Goal: Communication & Community: Answer question/provide support

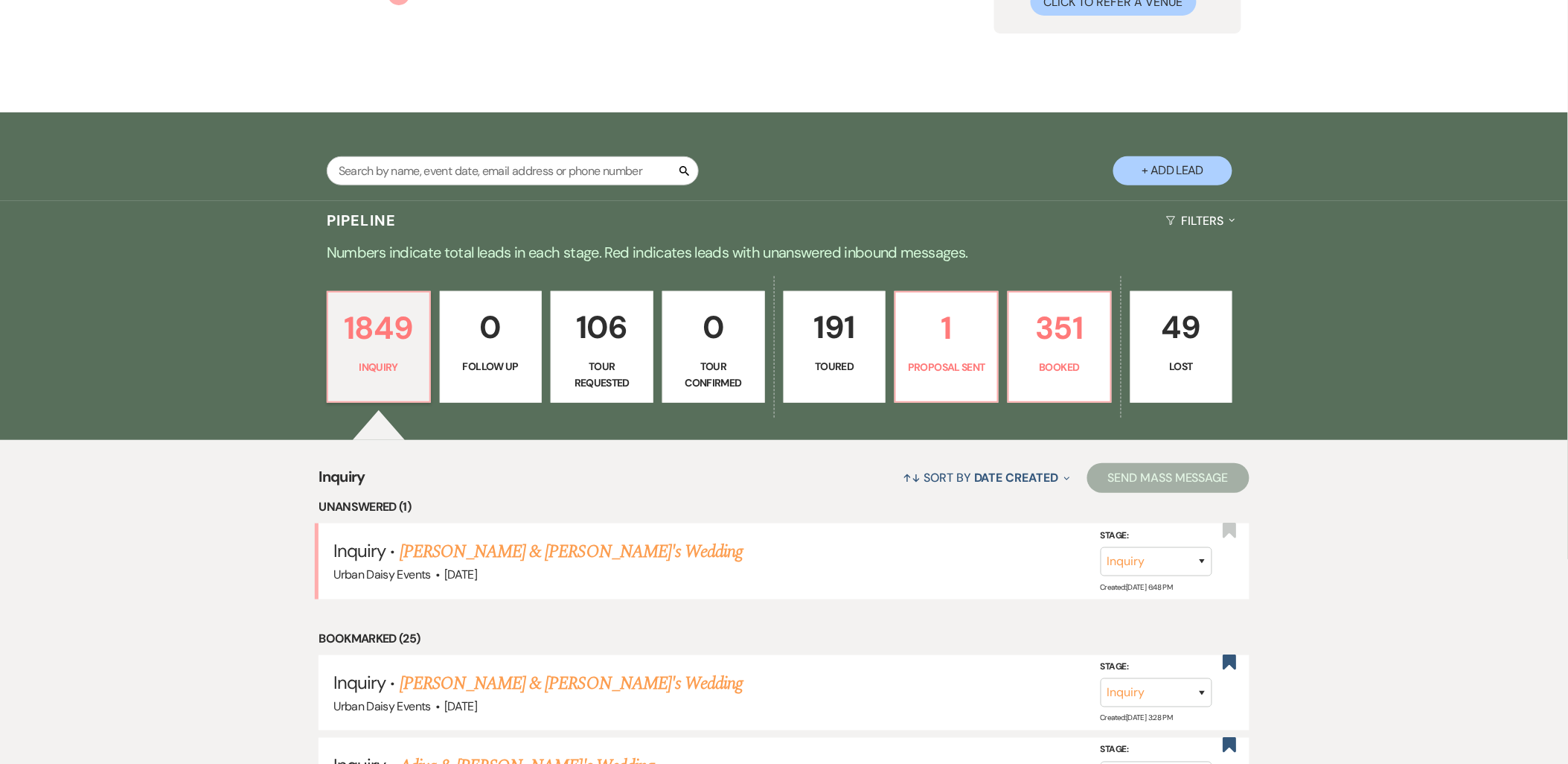
scroll to position [331, 0]
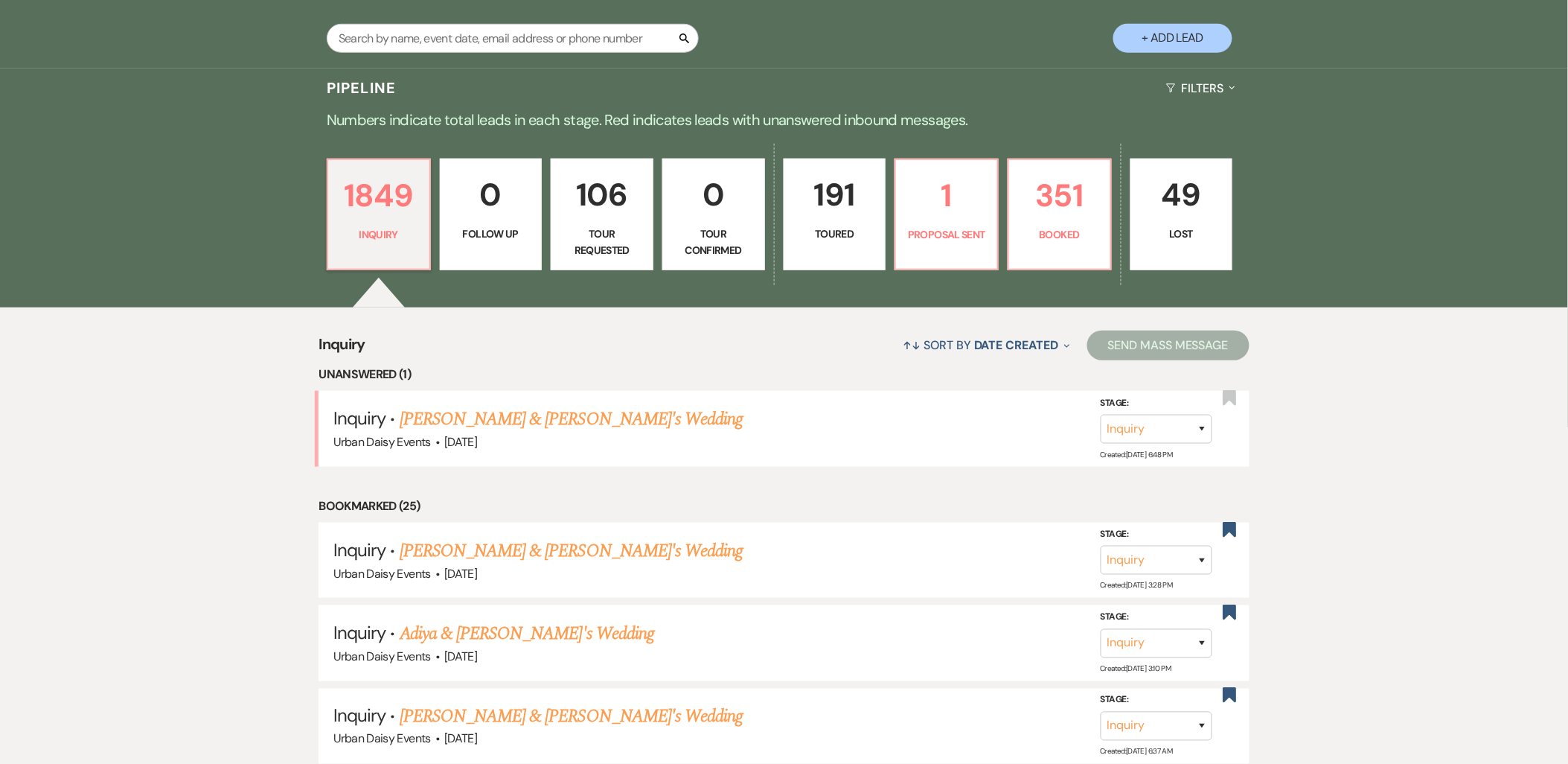
click at [474, 413] on link "Catalina Xiong & Fiance's Wedding" at bounding box center [572, 419] width 344 height 26
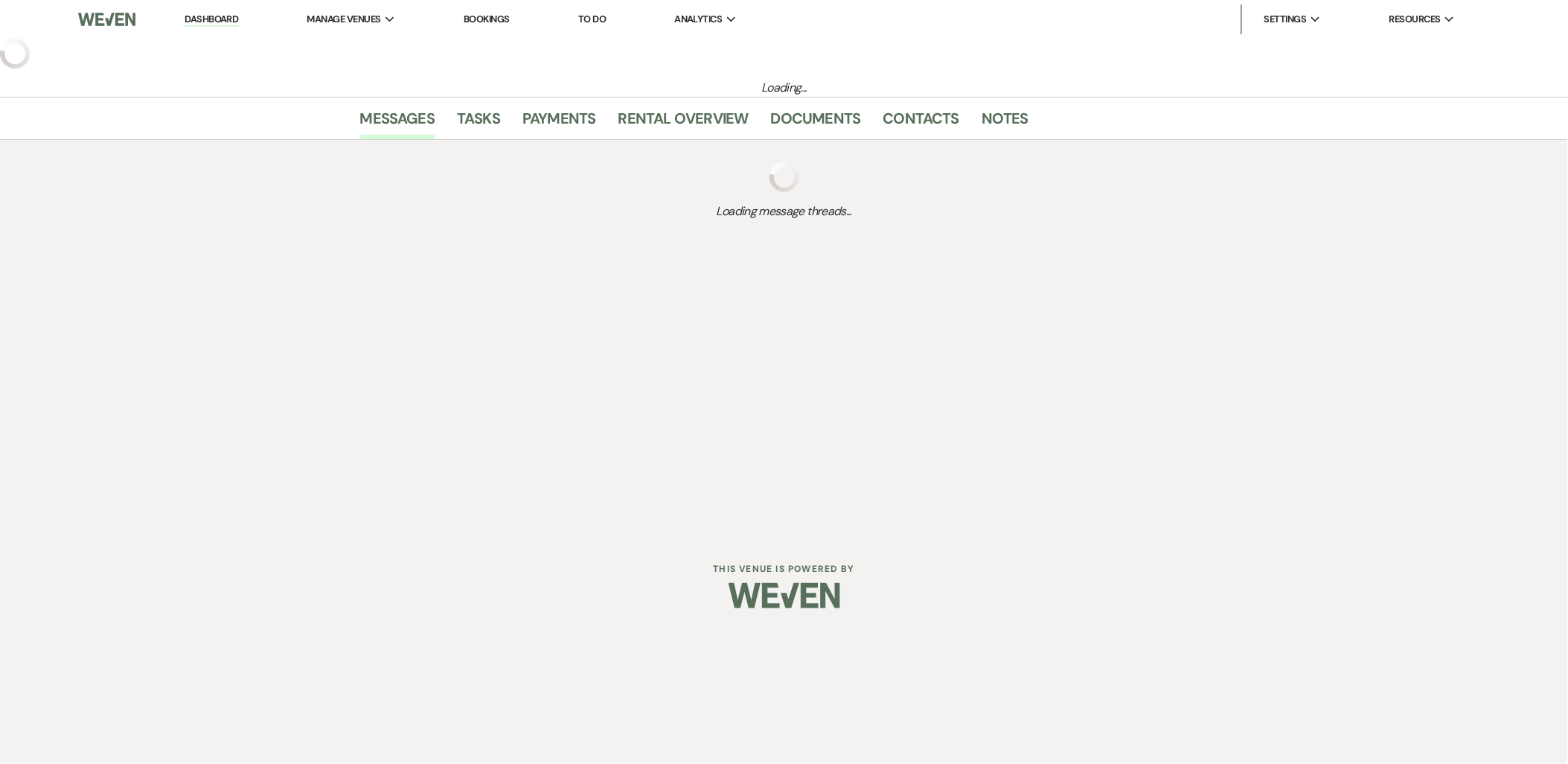
select select "5"
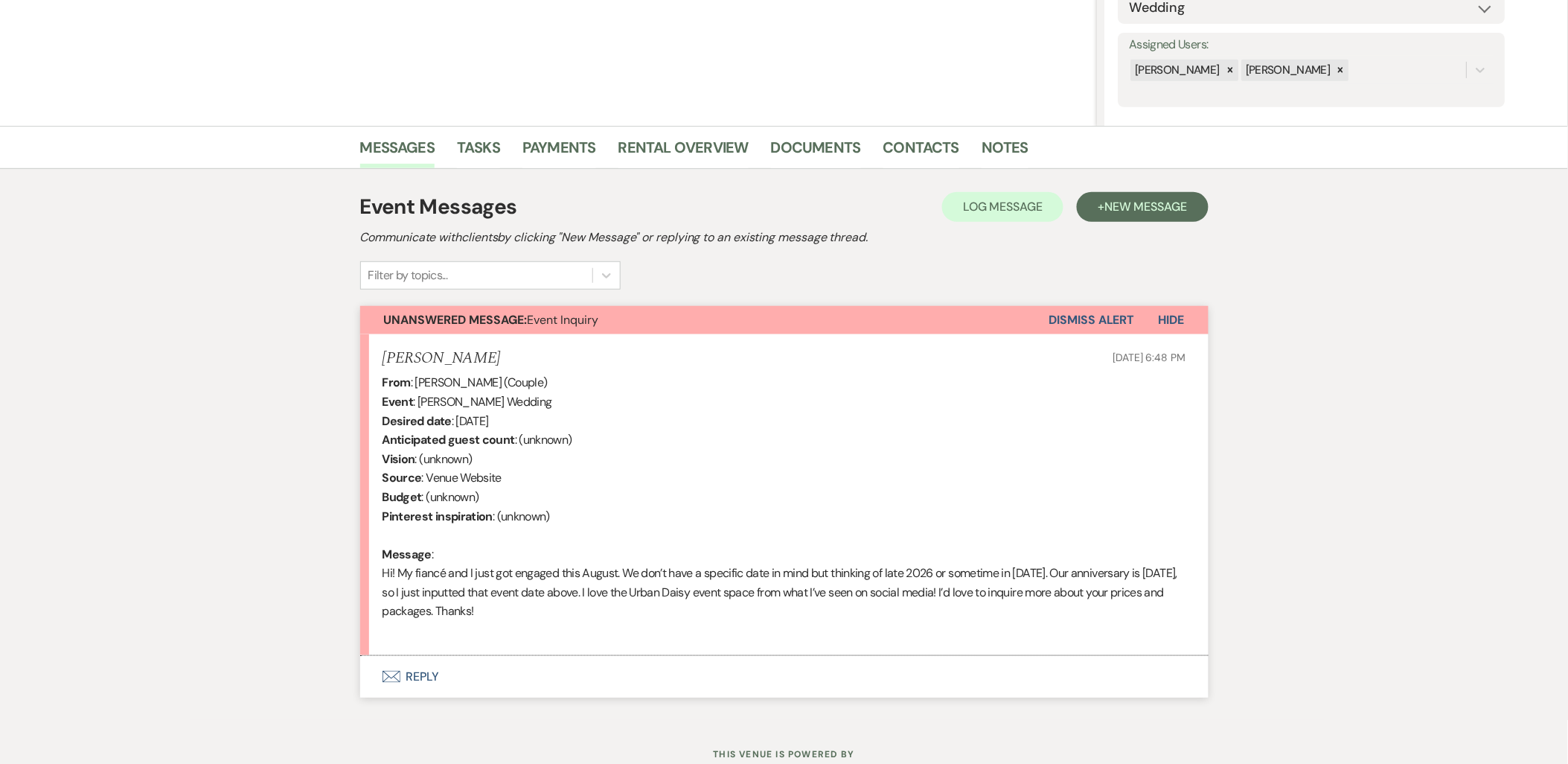
scroll to position [300, 0]
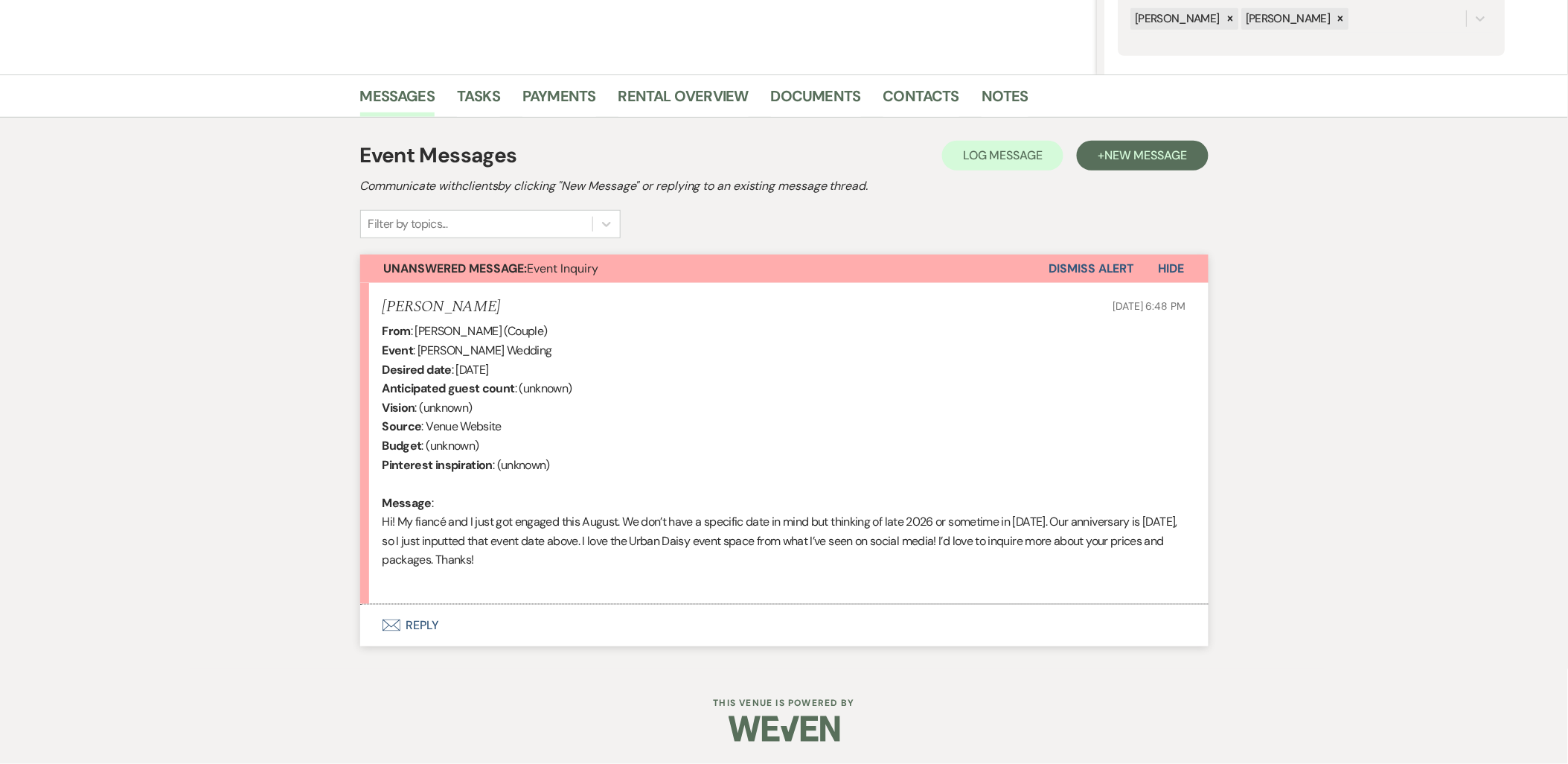
click at [442, 626] on button "Envelope Reply" at bounding box center [785, 626] width 849 height 42
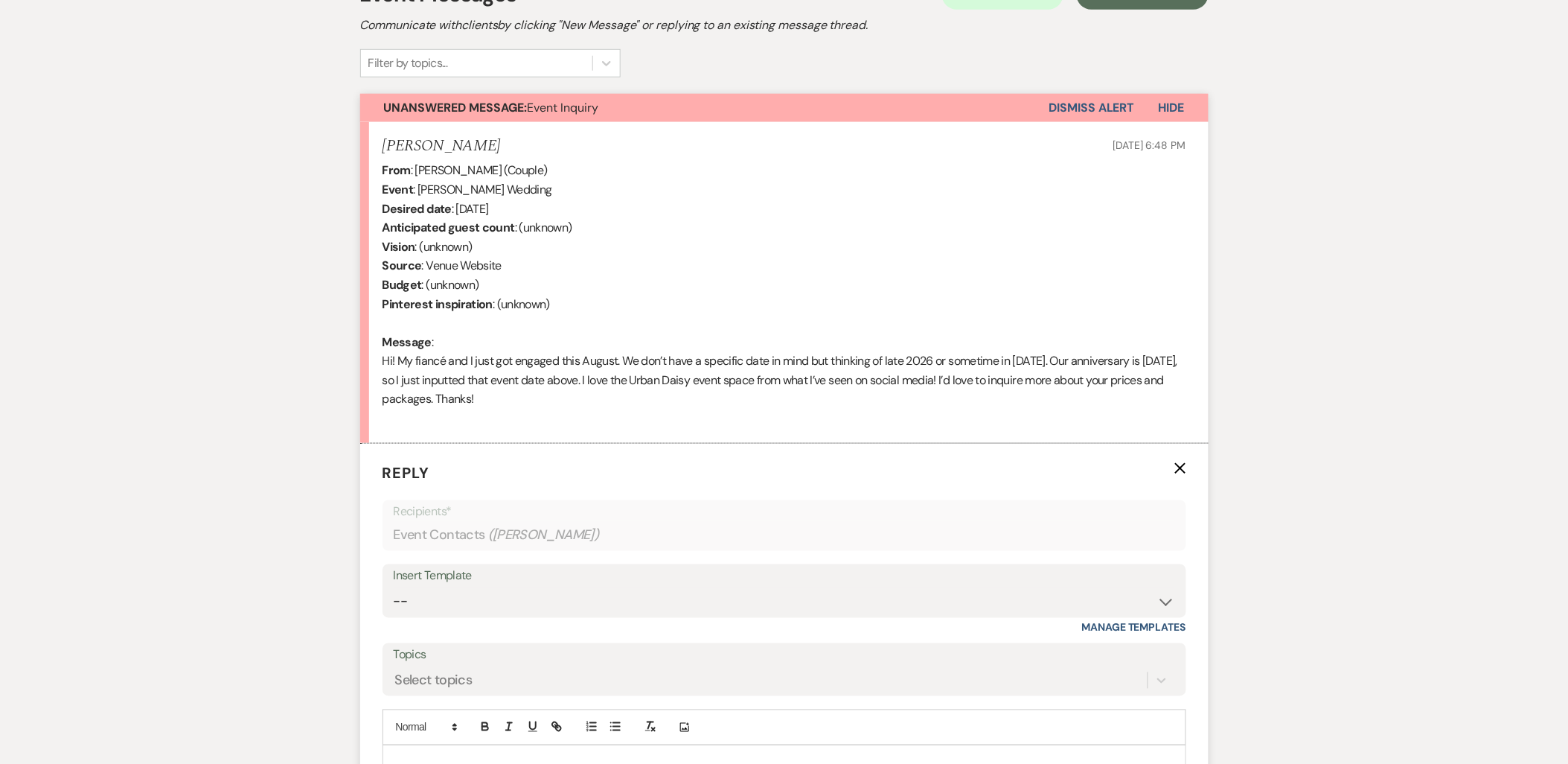
scroll to position [583, 0]
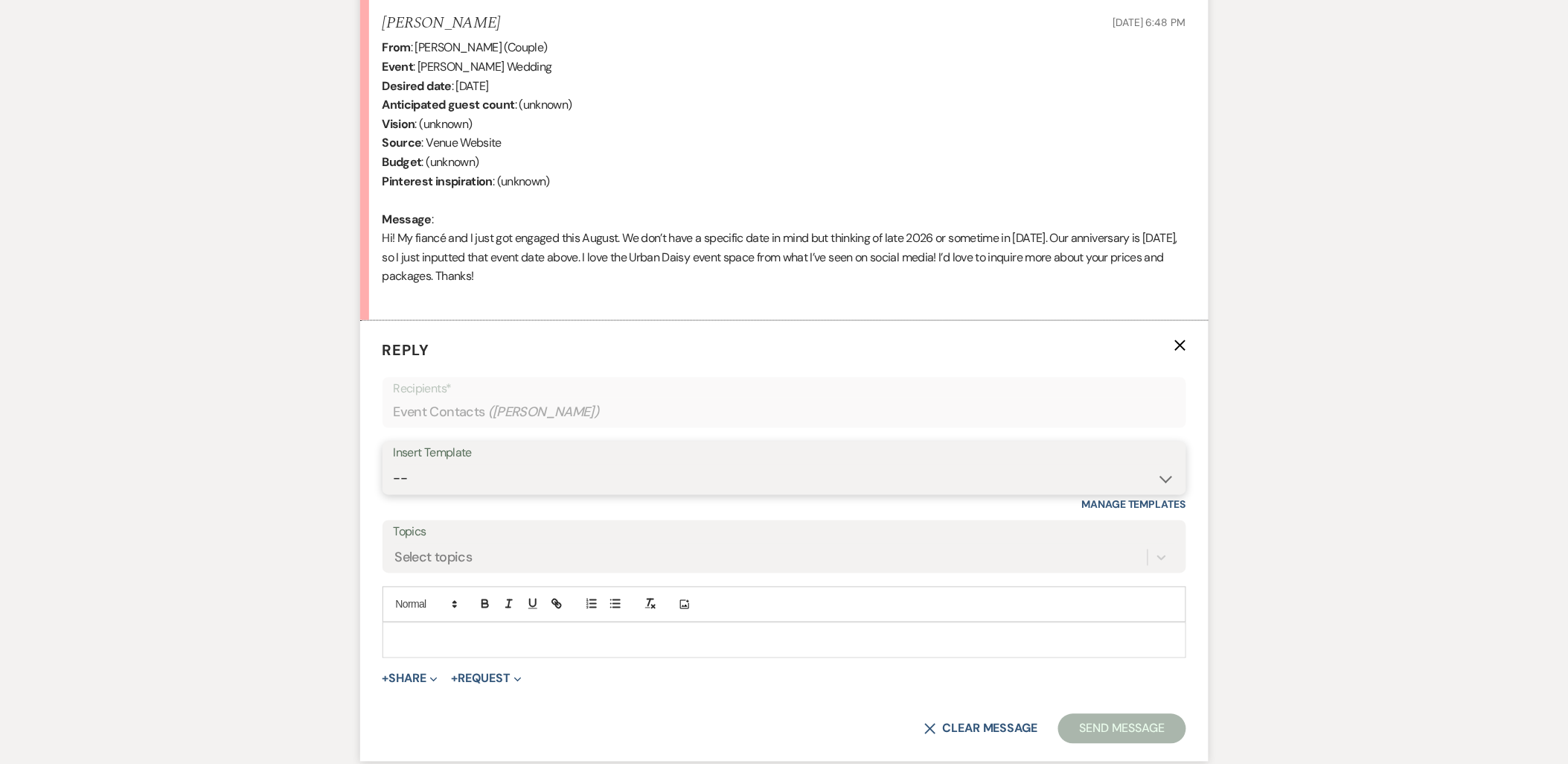
click at [421, 481] on select "-- Payment Past Due Rental Agreement and First Payment Urban Daisy Initial Resp…" at bounding box center [784, 479] width 781 height 29
select select "1243"
click at [393, 464] on select "-- Payment Past Due Rental Agreement and First Payment Urban Daisy Initial Resp…" at bounding box center [784, 479] width 781 height 29
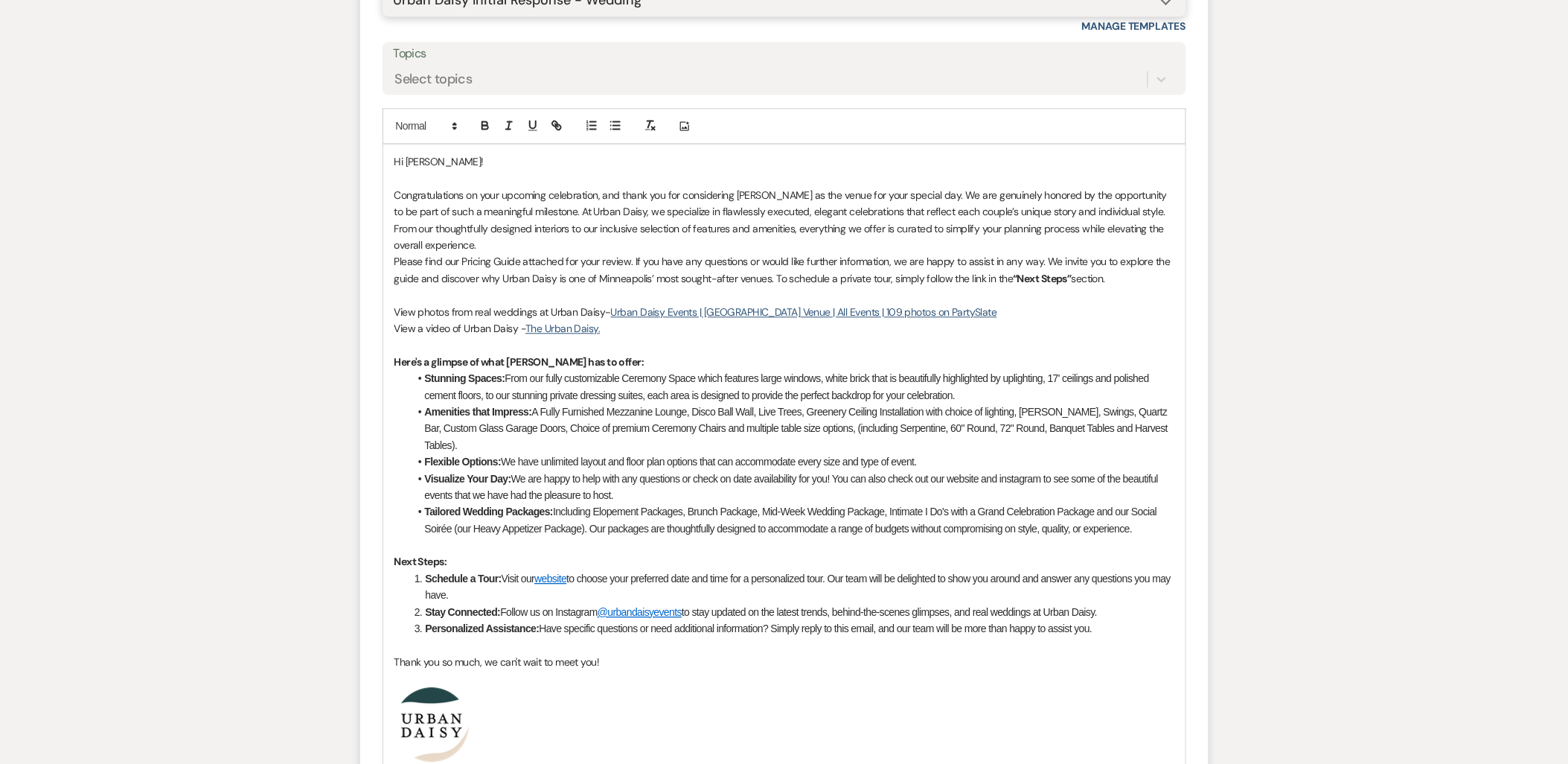
scroll to position [1079, 0]
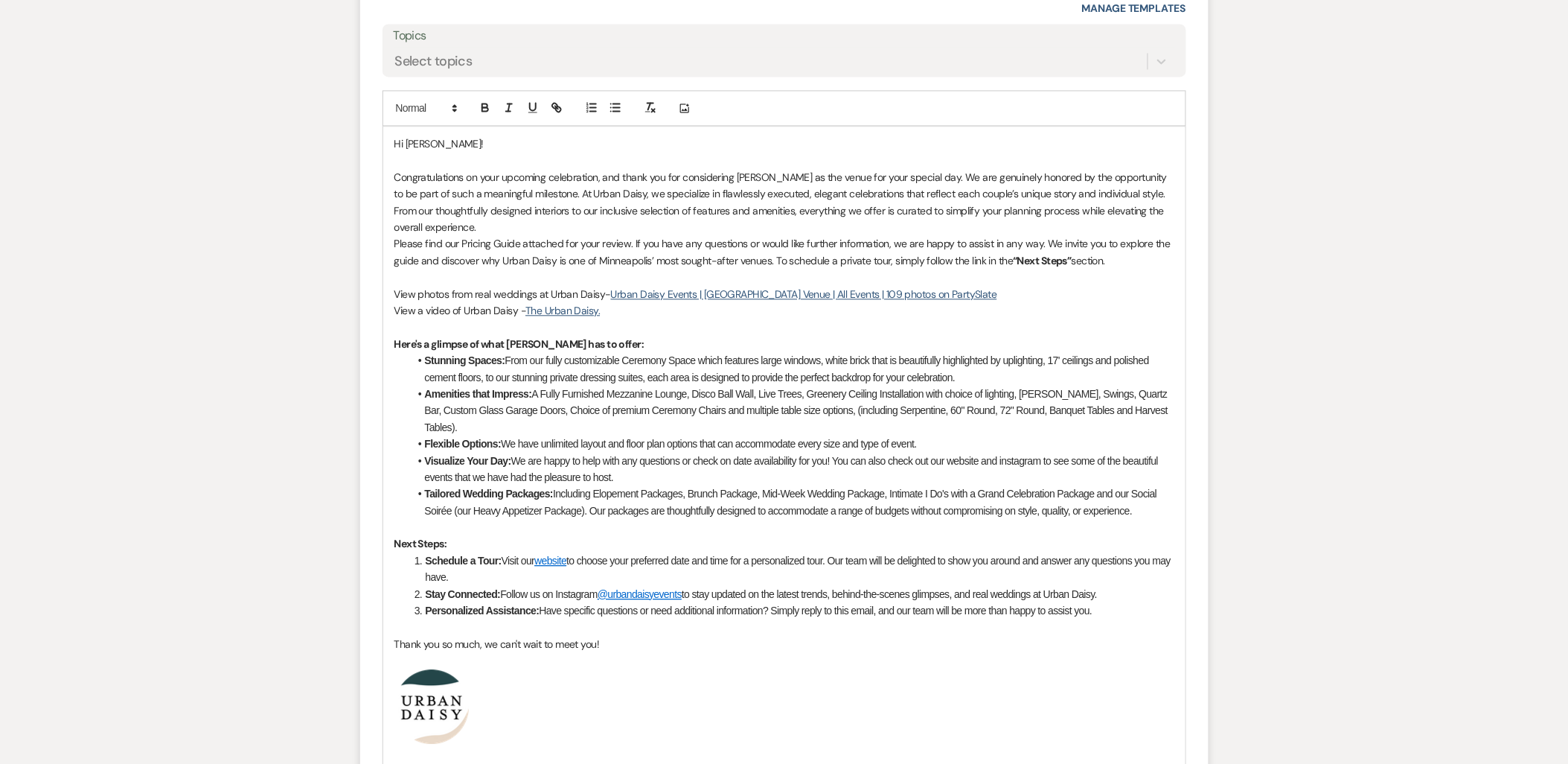
click at [473, 229] on p "Congratulations on your upcoming celebration, and thank you for considering Urb…" at bounding box center [784, 203] width 780 height 67
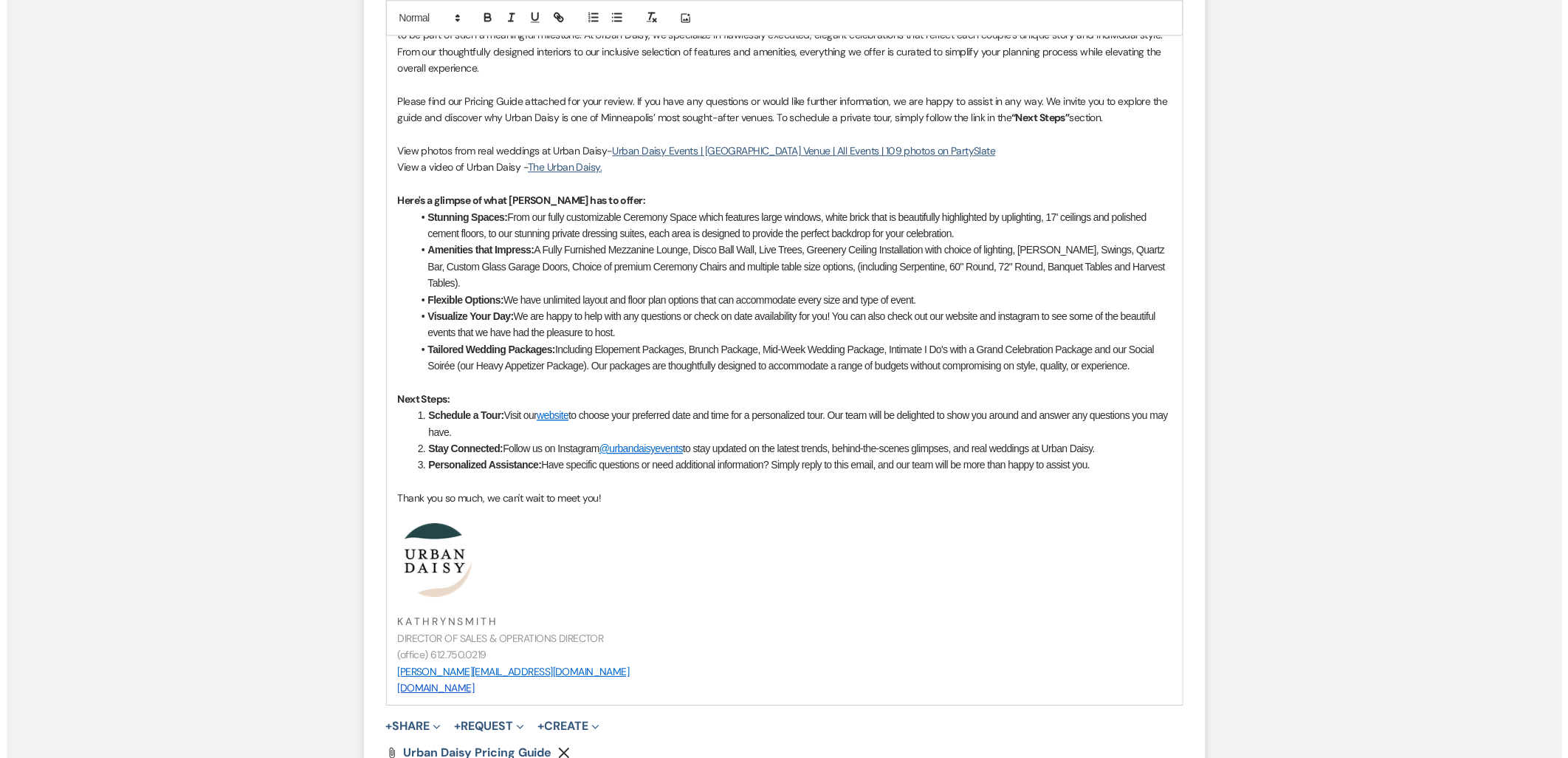
scroll to position [1399, 0]
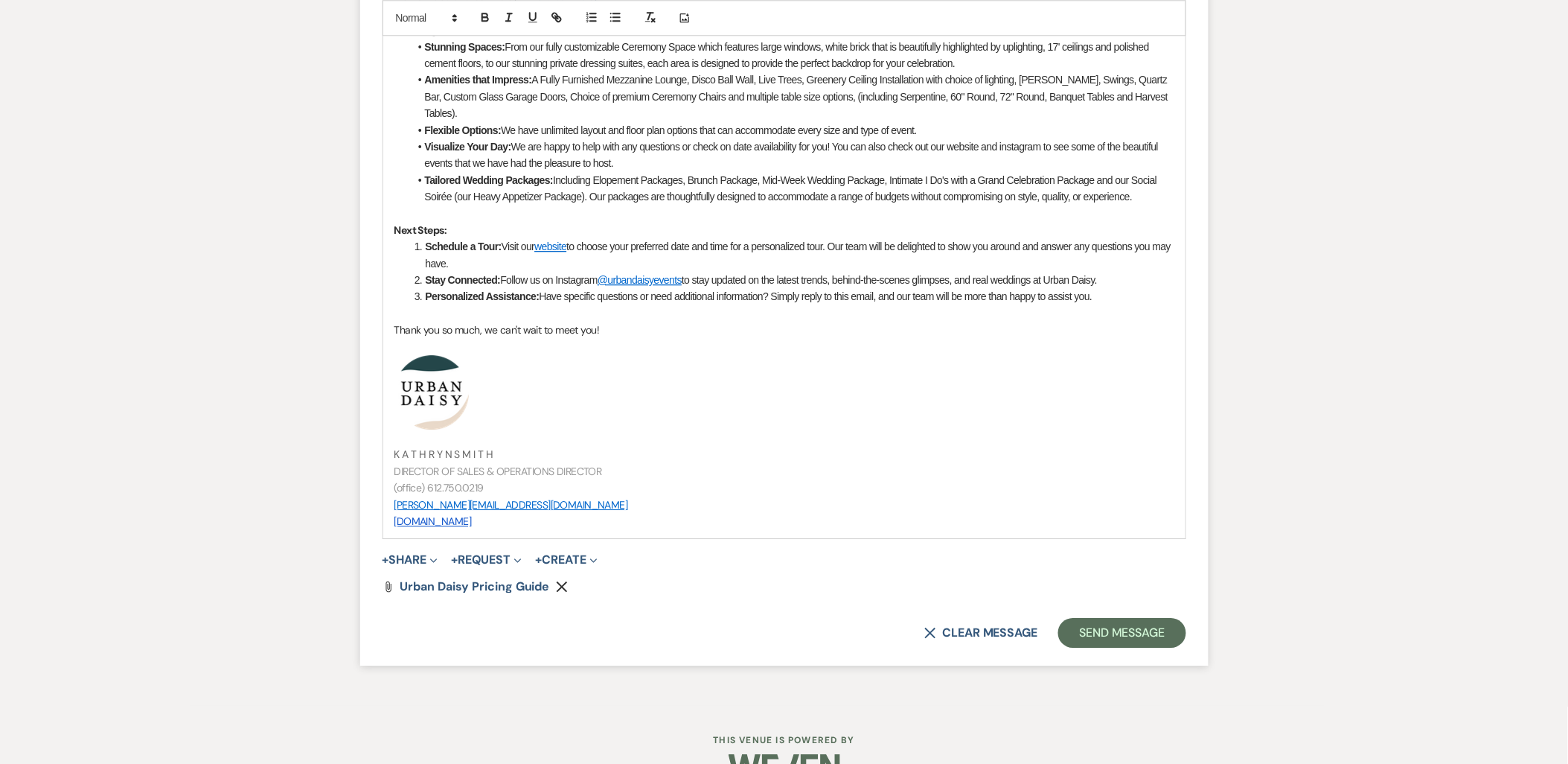
click at [413, 556] on button "+ Share Expand" at bounding box center [410, 559] width 56 height 12
click at [414, 586] on span "Doc Upload Documents" at bounding box center [440, 588] width 85 height 15
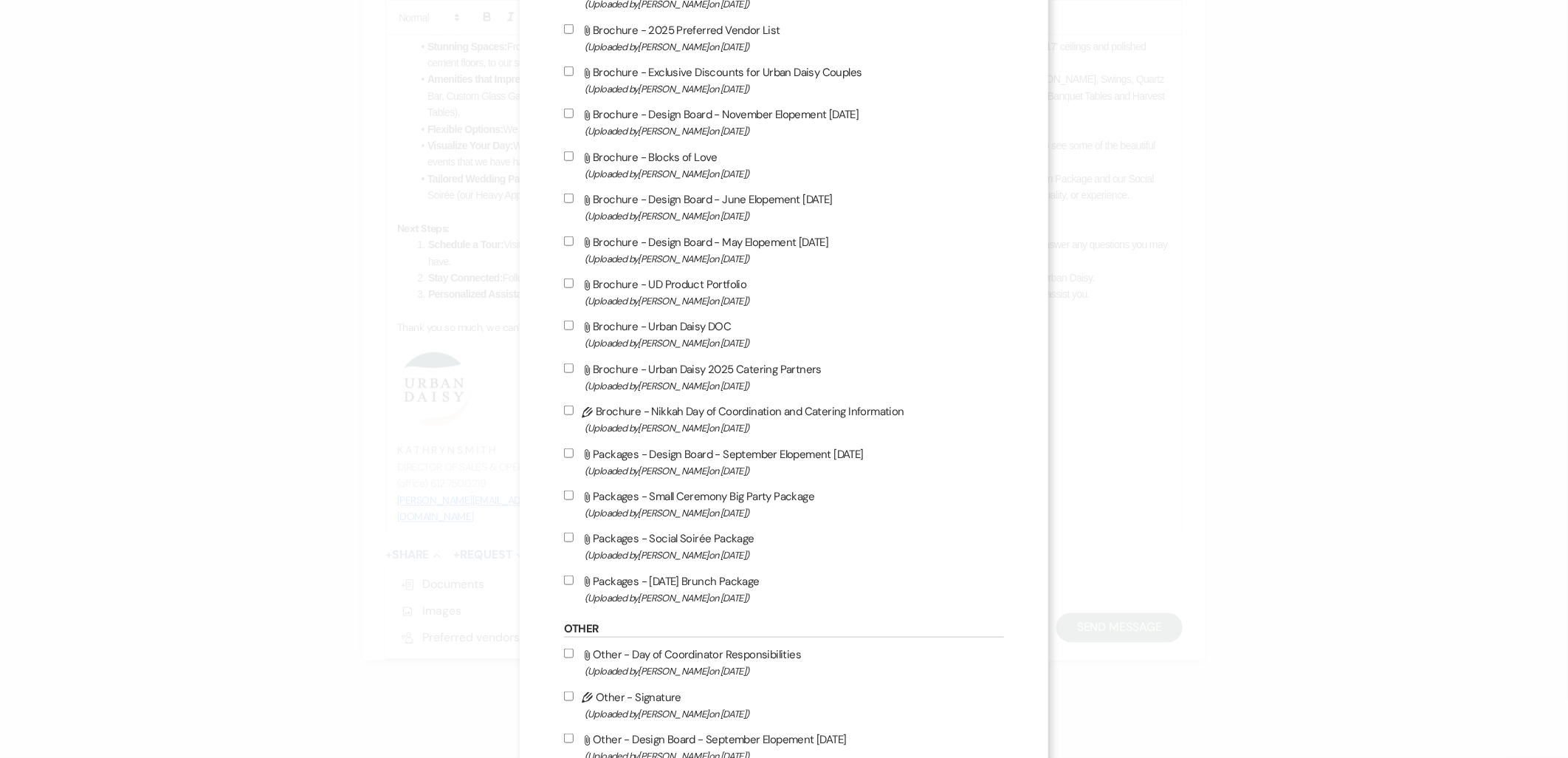
scroll to position [820, 0]
click at [680, 588] on span "(Uploaded by Kathryn Beckett on Jul 9th, 2025 )" at bounding box center [794, 596] width 420 height 17
click at [574, 585] on input "Attach File Packages - Sunday Brunch Package (Uploaded by Kathryn Beckett on Ju…" at bounding box center [569, 579] width 10 height 10
checkbox input "true"
click at [660, 534] on label "Attach File Packages - Social Soirée Package (Uploaded by Kathryn Beckett on Ju…" at bounding box center [785, 545] width 441 height 34
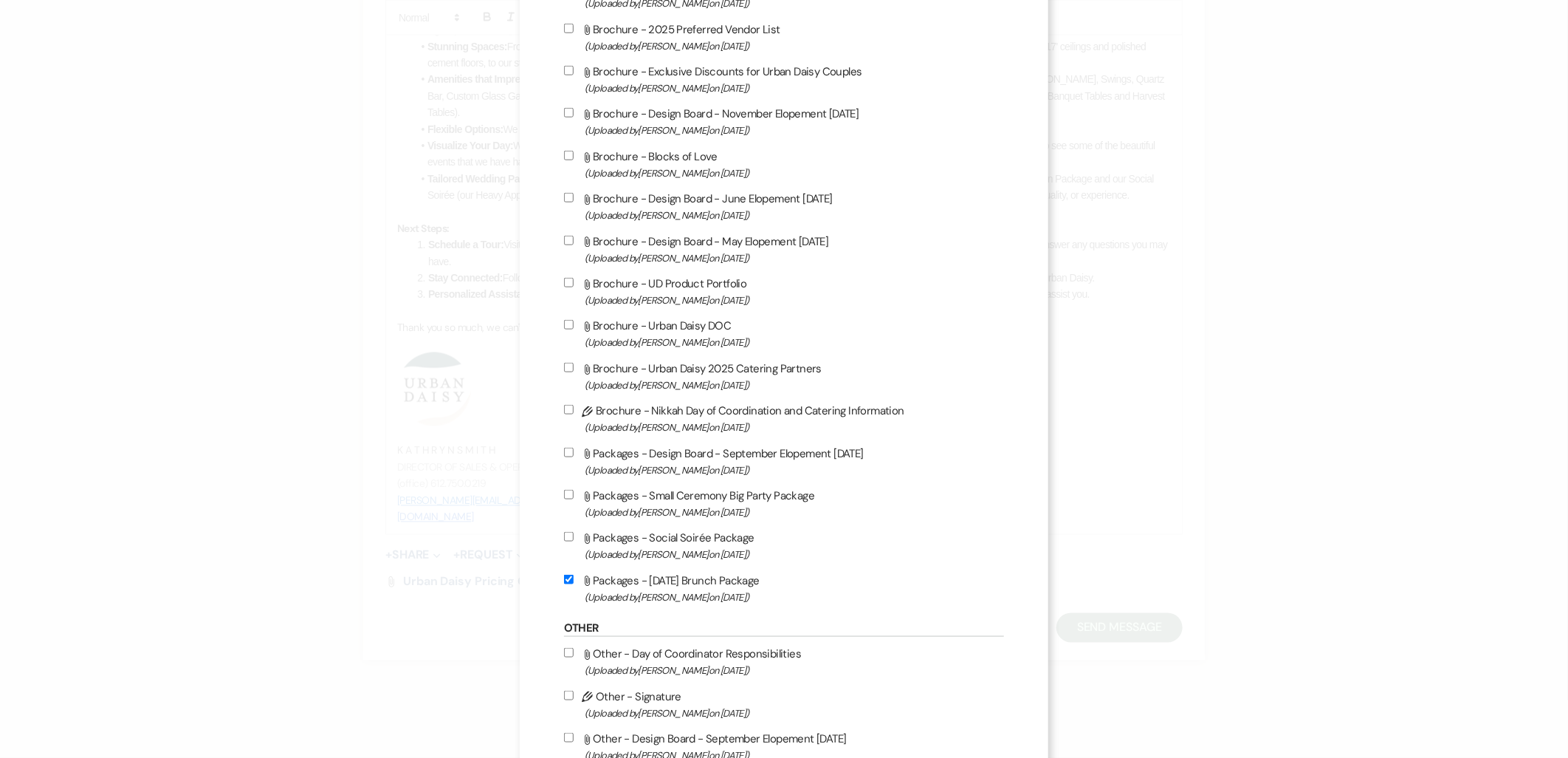
click at [574, 534] on input "Attach File Packages - Social Soirée Package (Uploaded by Kathryn Beckett on Ju…" at bounding box center [569, 537] width 10 height 10
checkbox input "true"
click at [649, 491] on label "Attach File Packages - Small Ceremony Big Party Package (Uploaded by Kathryn Be…" at bounding box center [785, 503] width 441 height 34
click at [574, 491] on input "Attach File Packages - Small Ceremony Big Party Package (Uploaded by Kathryn Be…" at bounding box center [569, 494] width 10 height 10
checkbox input "true"
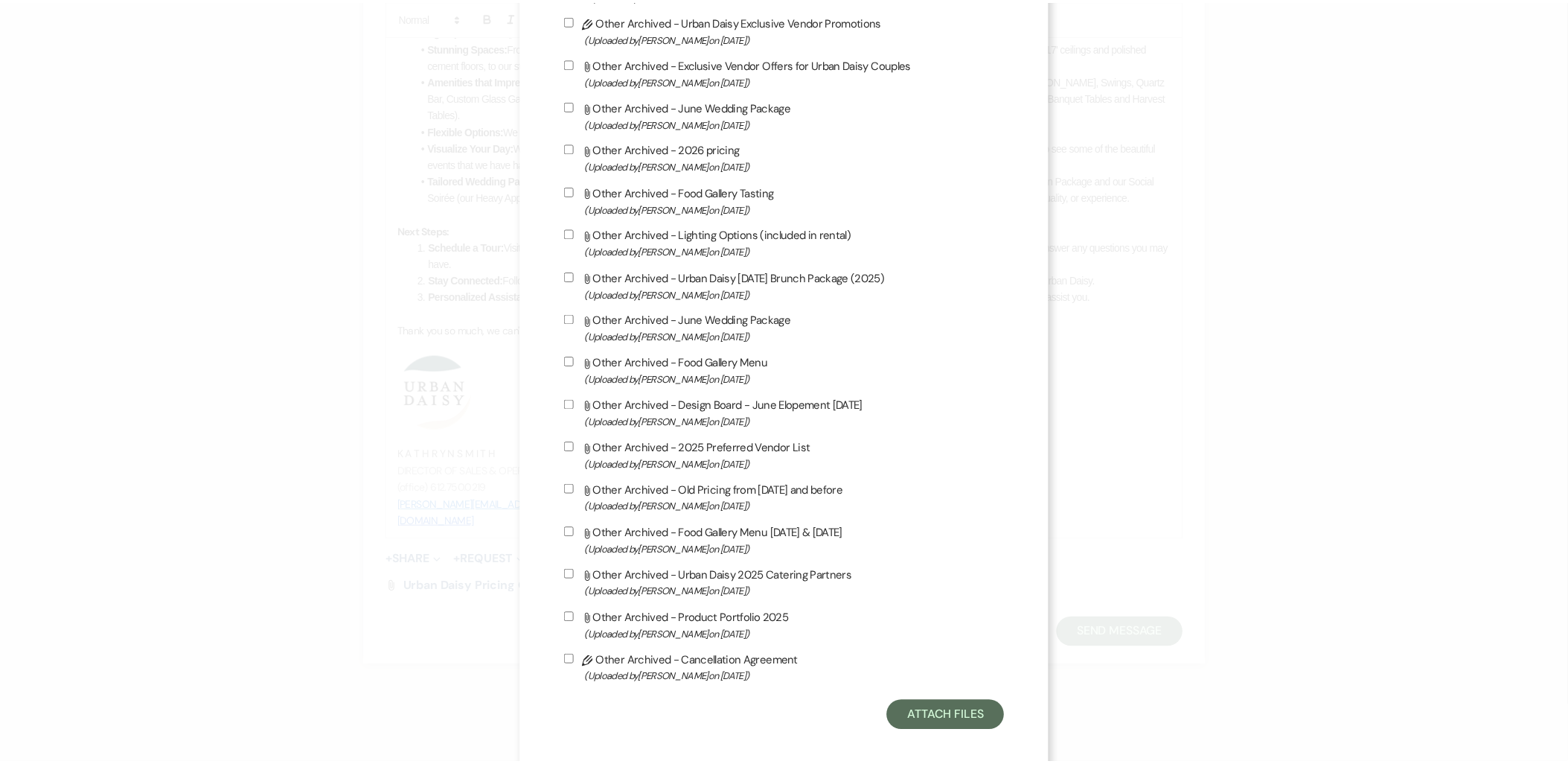
scroll to position [2267, 0]
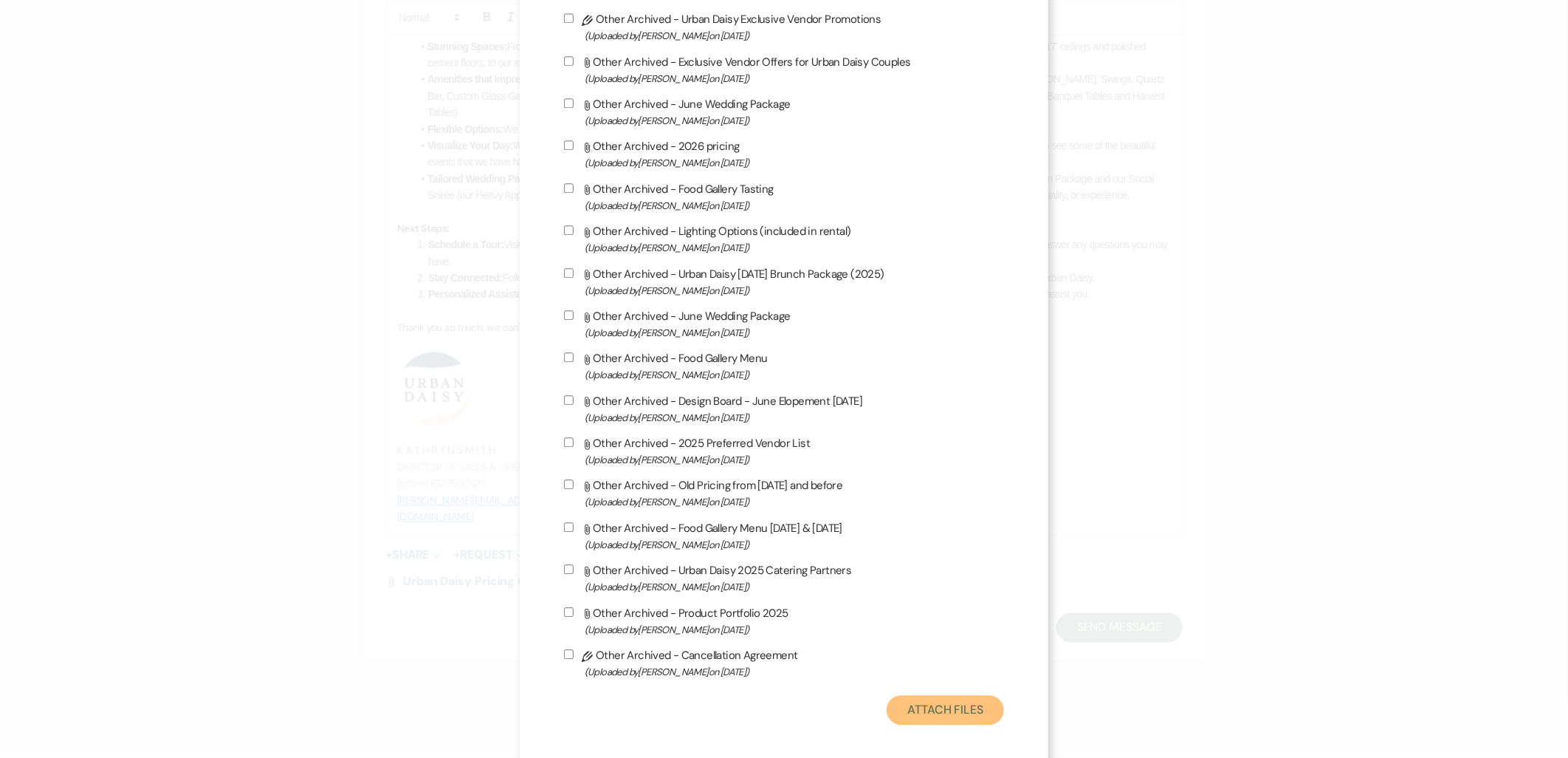
click at [975, 699] on button "Attach Files" at bounding box center [946, 709] width 117 height 30
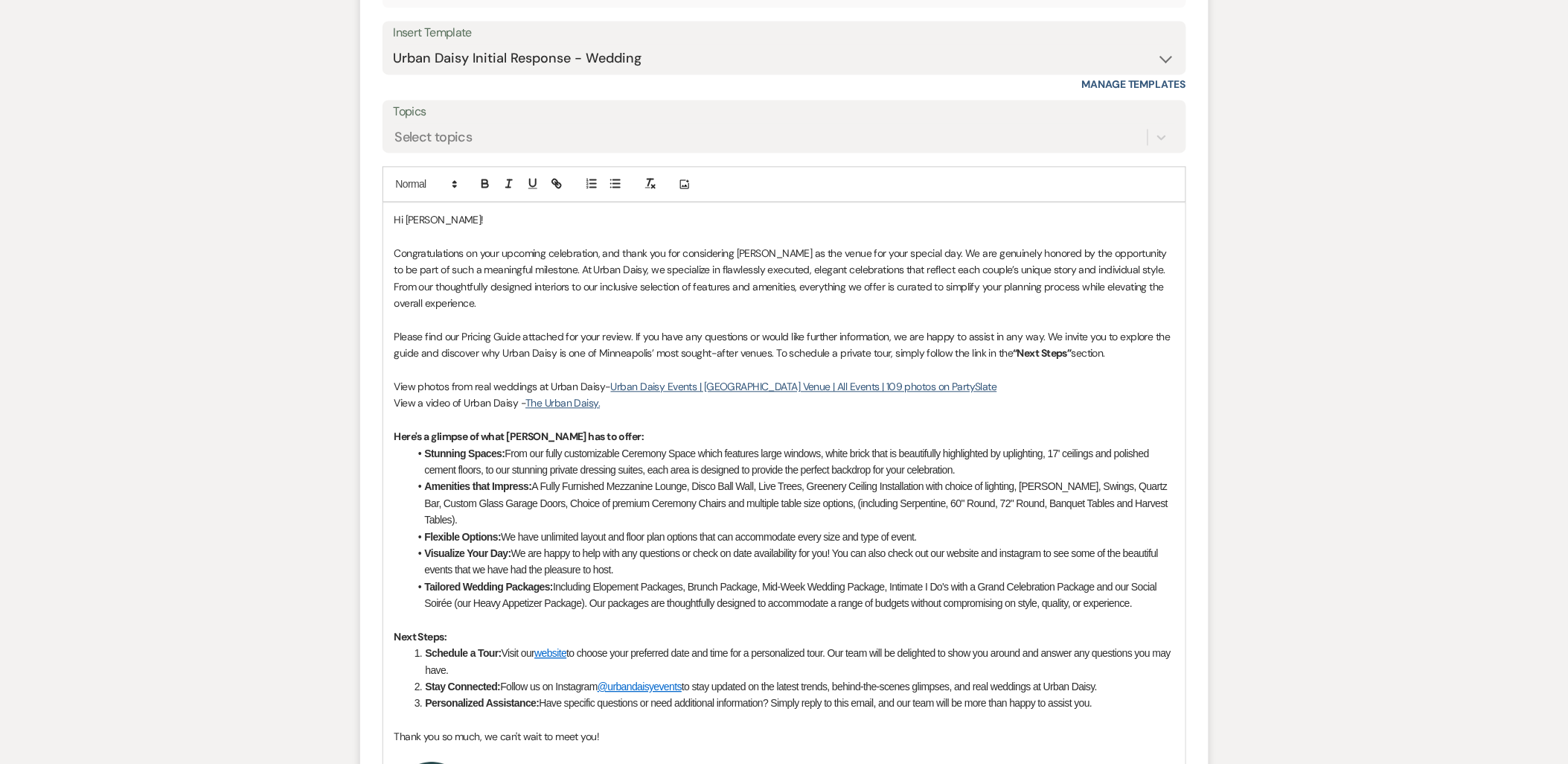
scroll to position [996, 0]
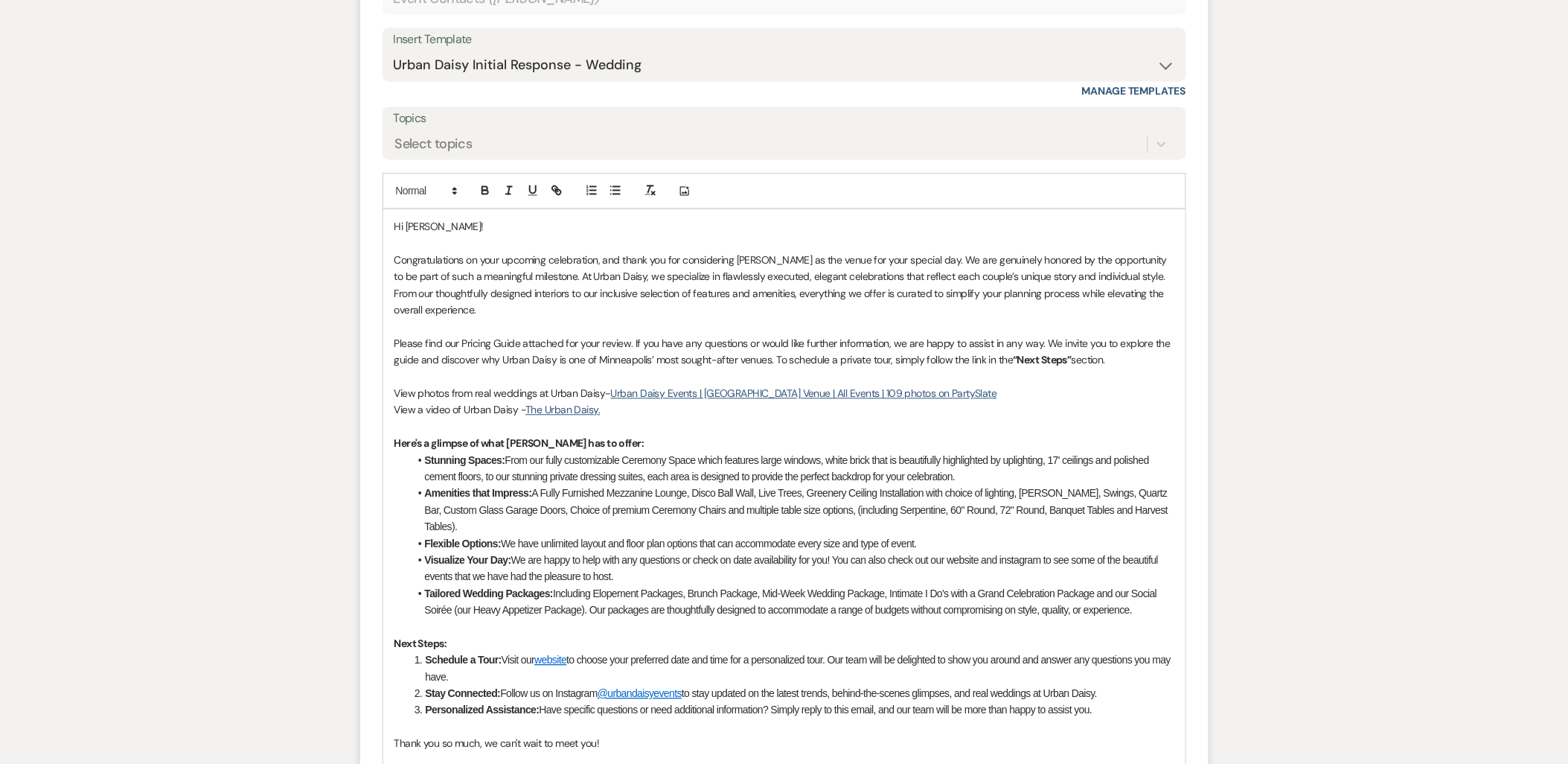
click at [1113, 356] on p "Please find our Pricing Guide attached for your review. If you have any questio…" at bounding box center [784, 352] width 780 height 34
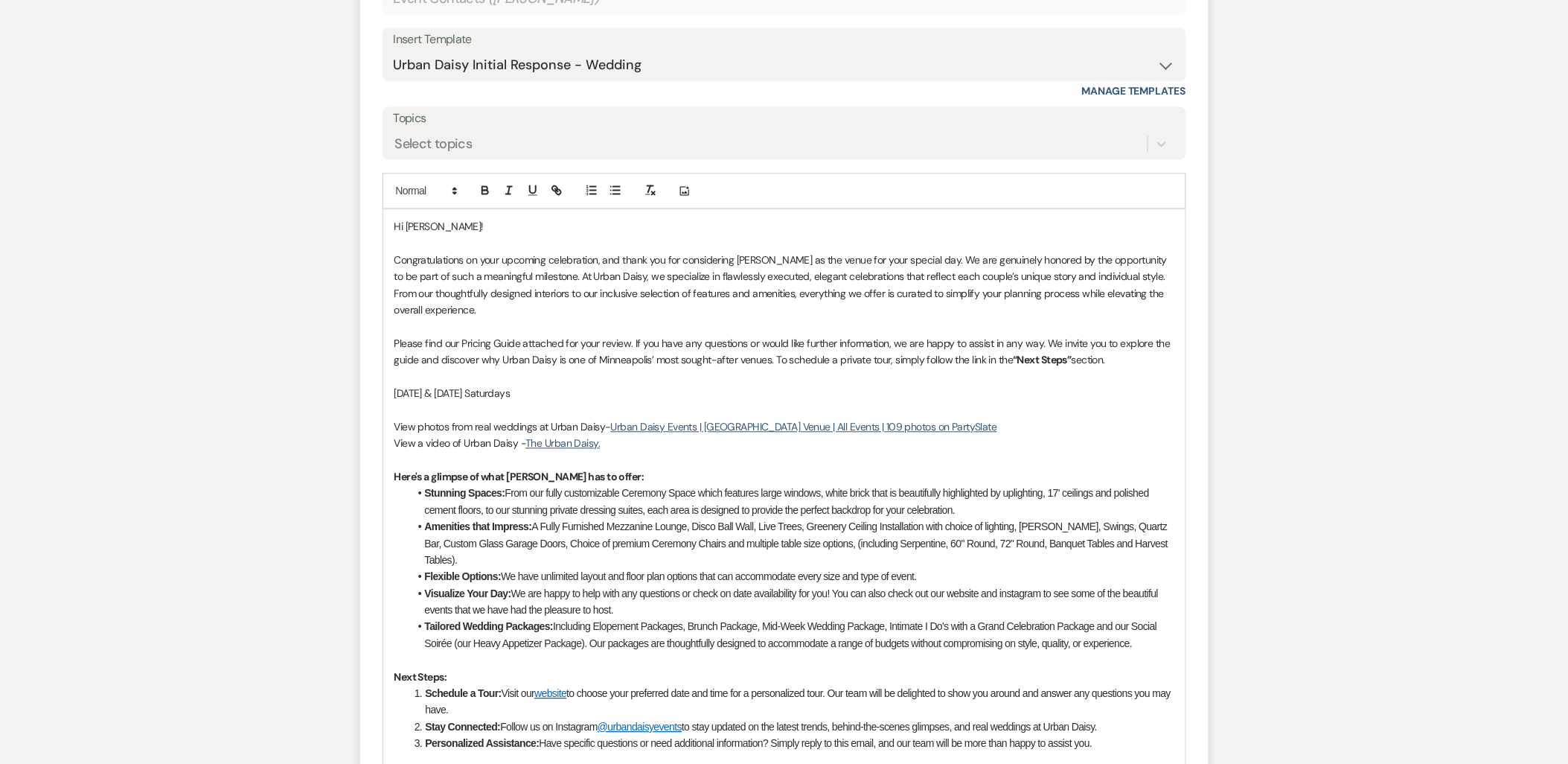
click at [570, 395] on p "October & November 2026 Saturdays" at bounding box center [784, 393] width 780 height 16
click at [673, 394] on p "October & November 2026 Saturdays 10/24, 10/31," at bounding box center [784, 393] width 780 height 16
click at [704, 393] on p "October & November 2026 Saturdays 10/24, 10/31, 11/7, 11/14, 11/21" at bounding box center [784, 393] width 780 height 16
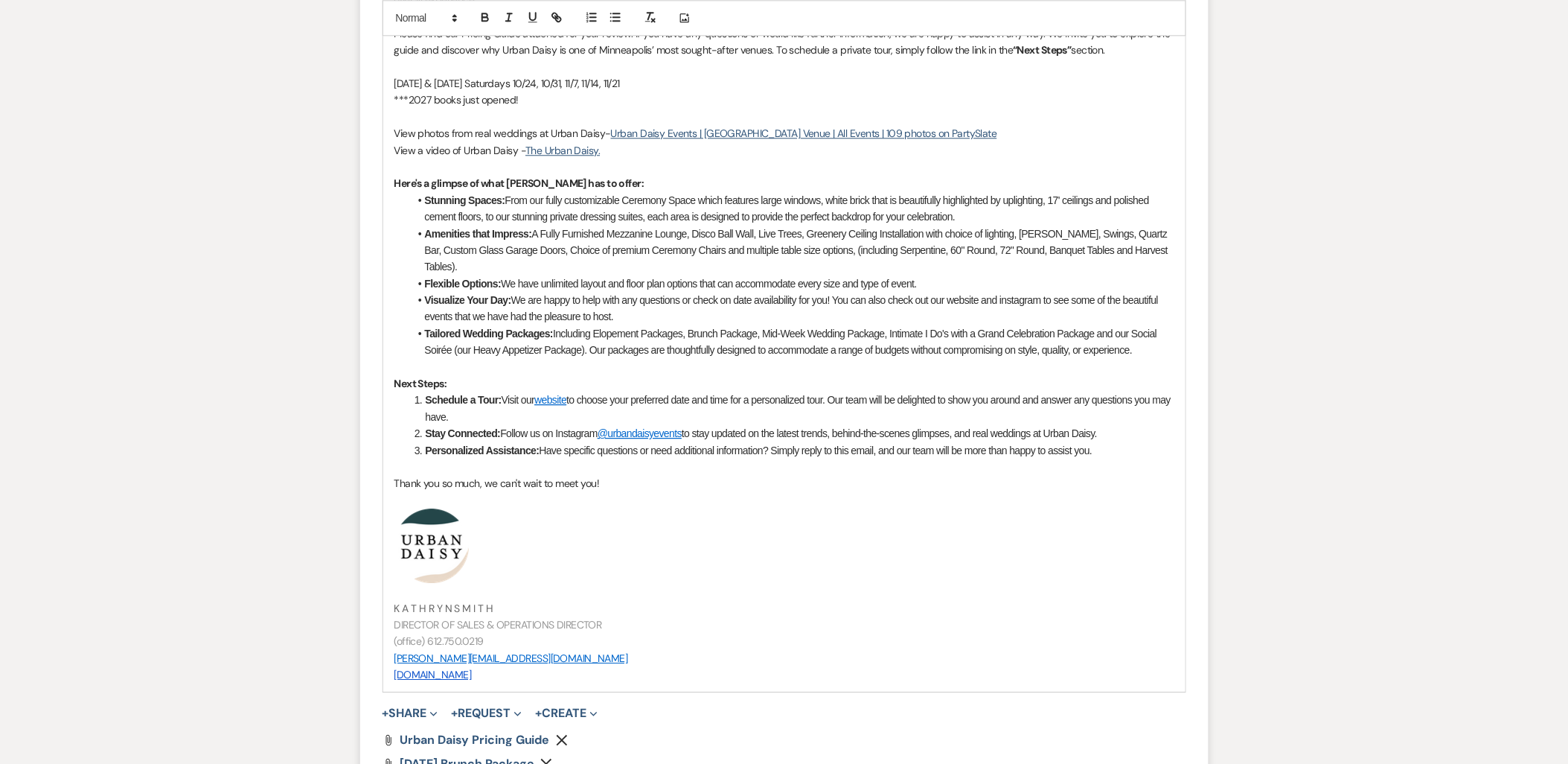
scroll to position [1492, 0]
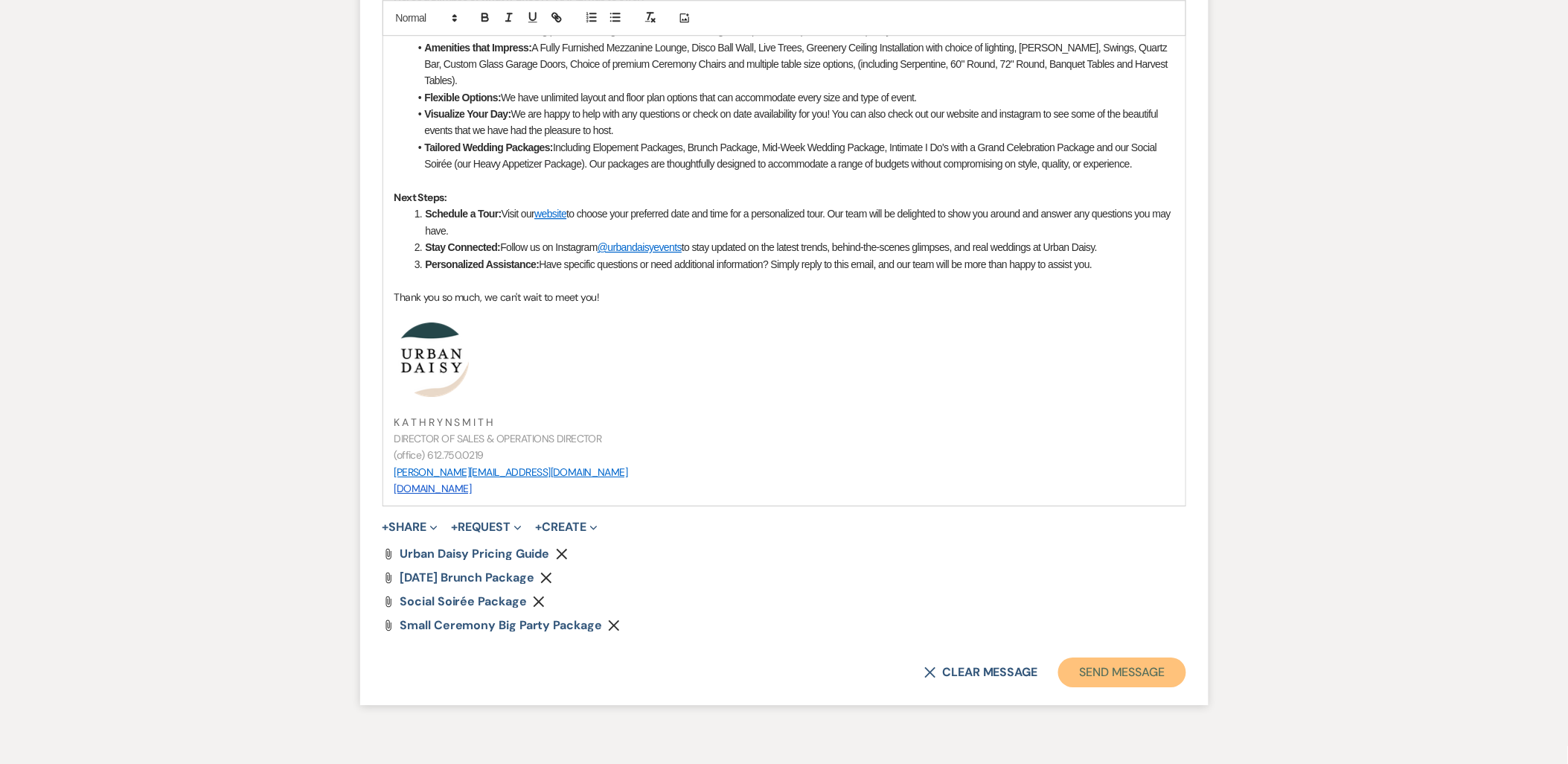
click at [1151, 663] on button "Send Message" at bounding box center [1122, 672] width 127 height 30
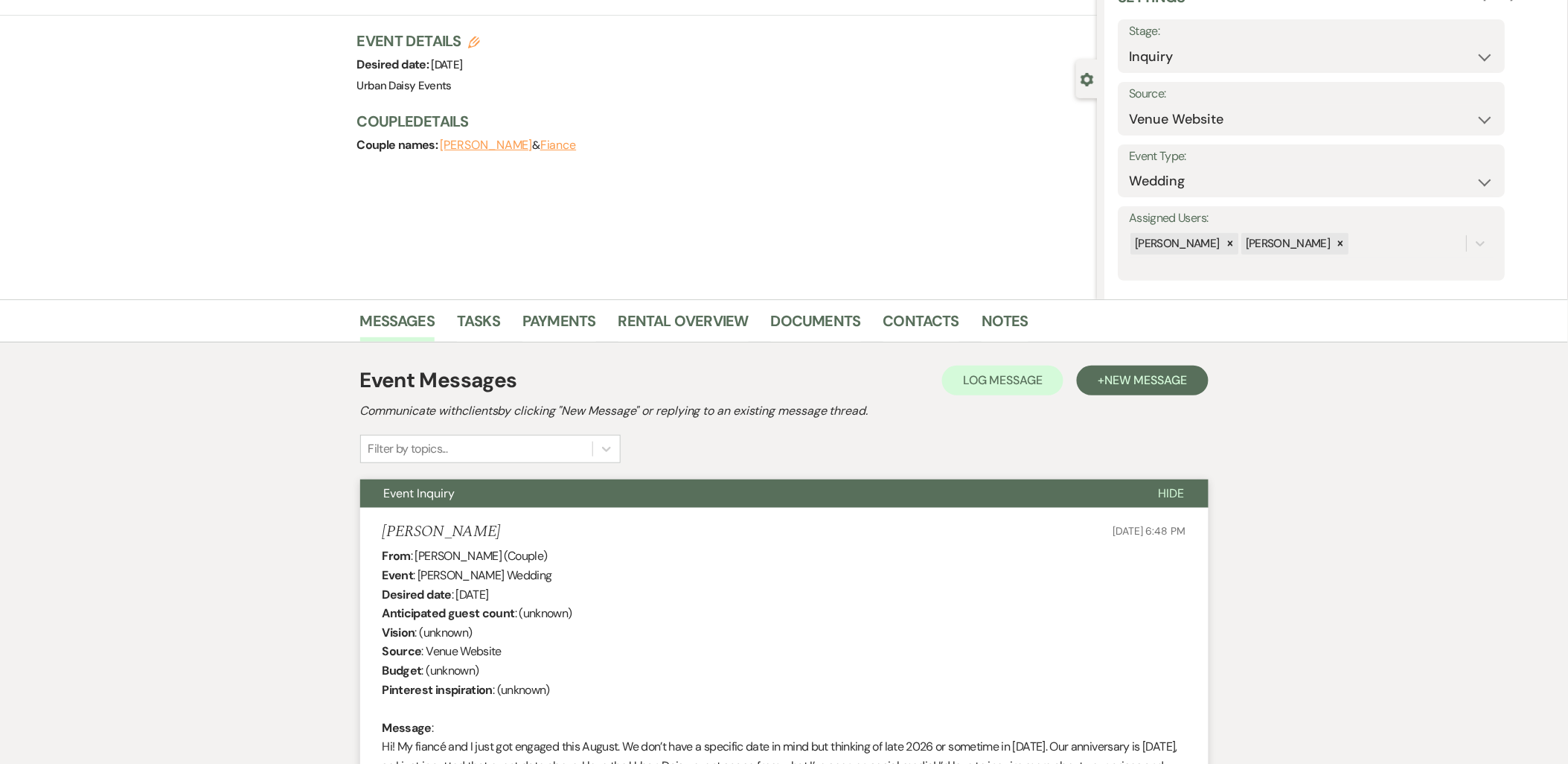
scroll to position [0, 0]
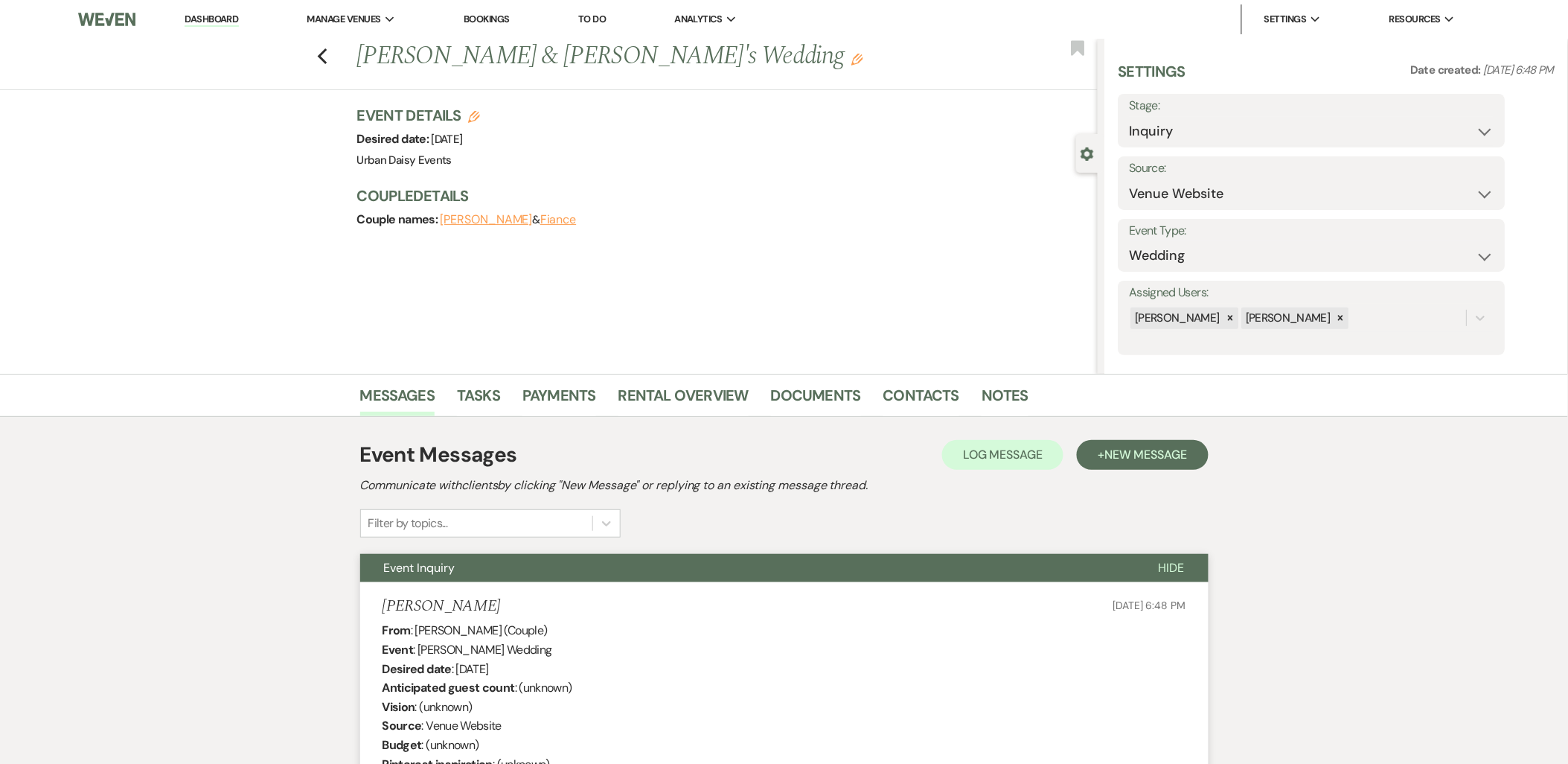
click at [225, 18] on link "Dashboard" at bounding box center [211, 20] width 54 height 15
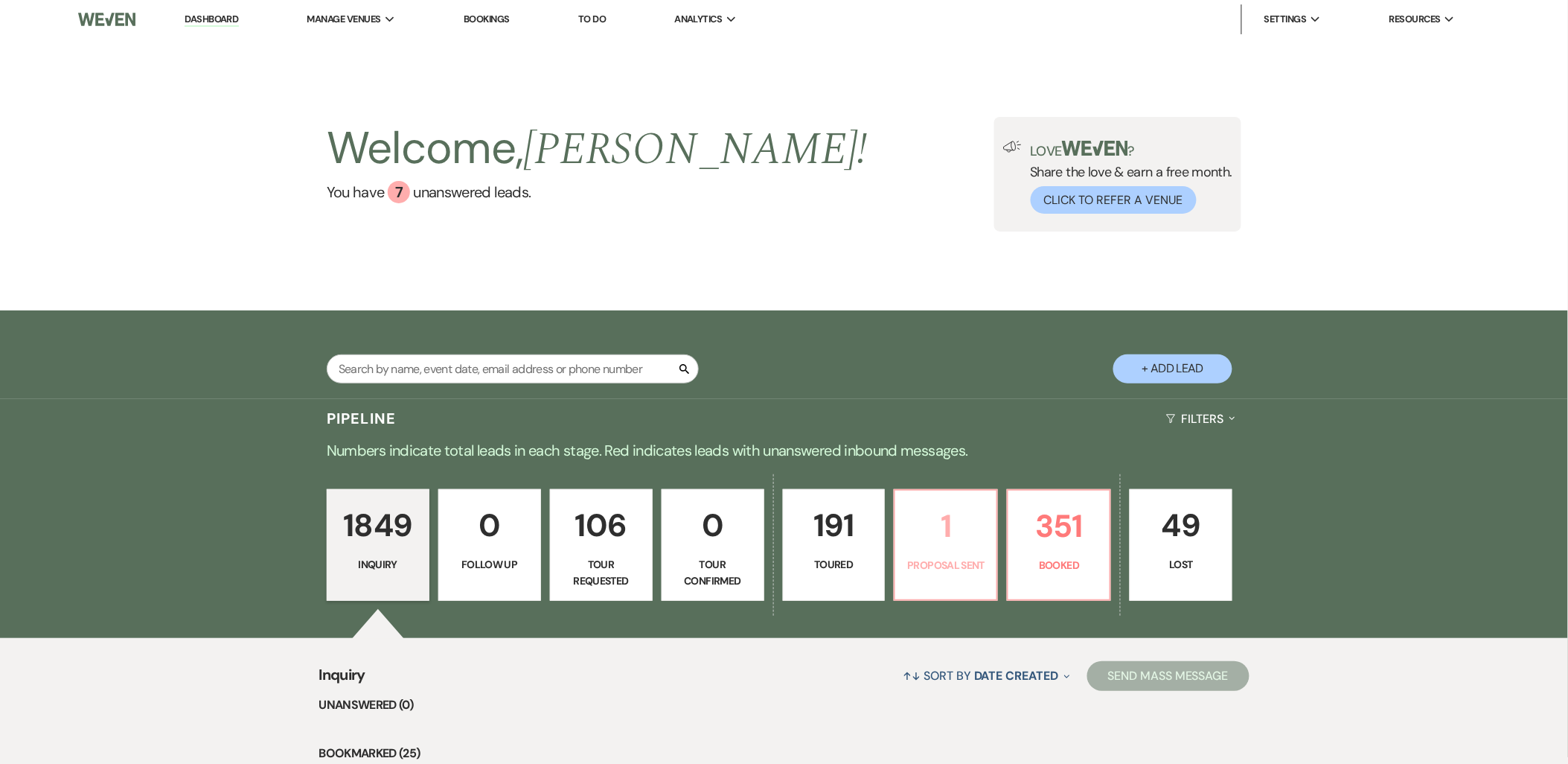
click at [975, 534] on p "1" at bounding box center [946, 525] width 84 height 50
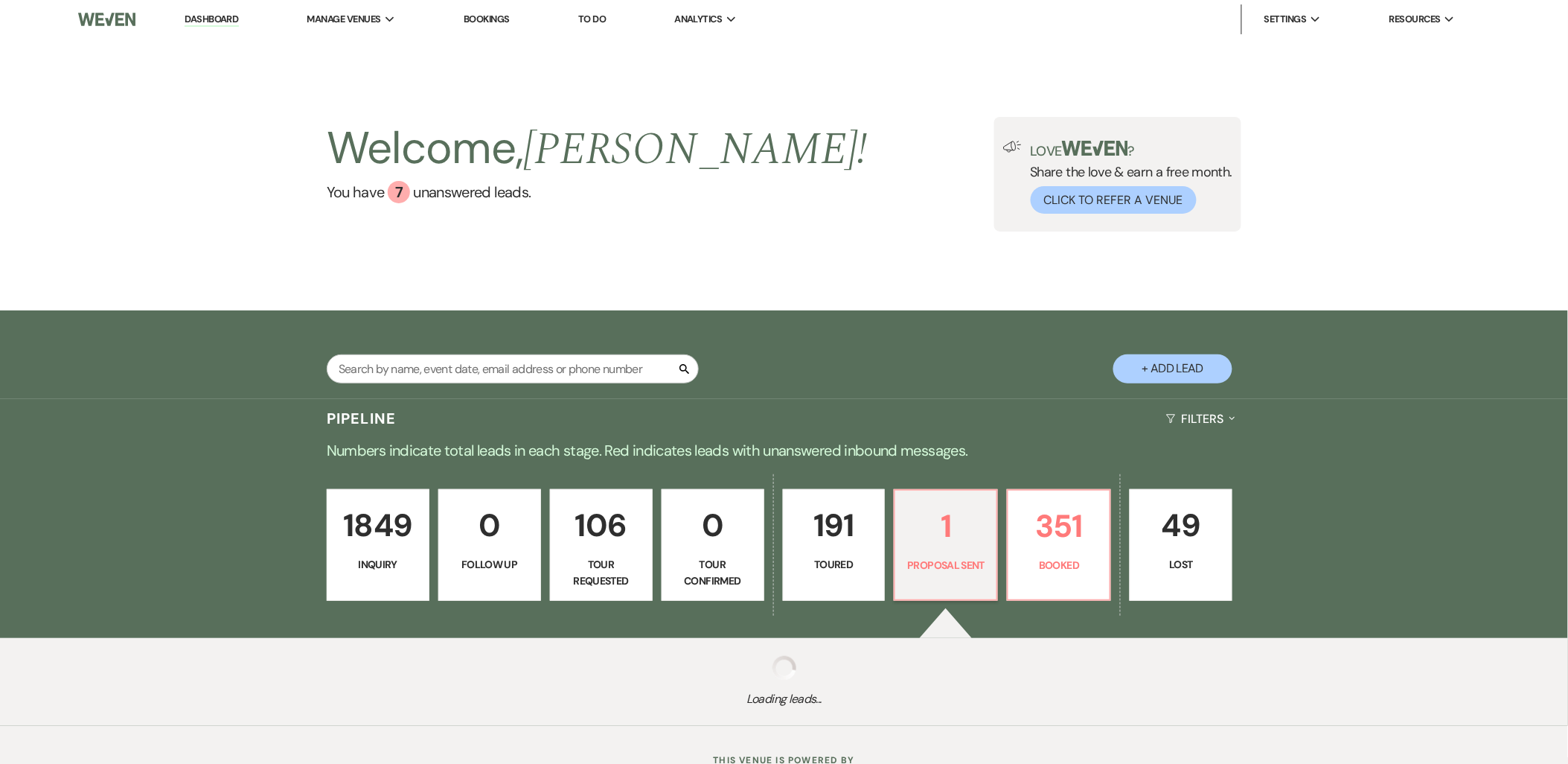
select select "6"
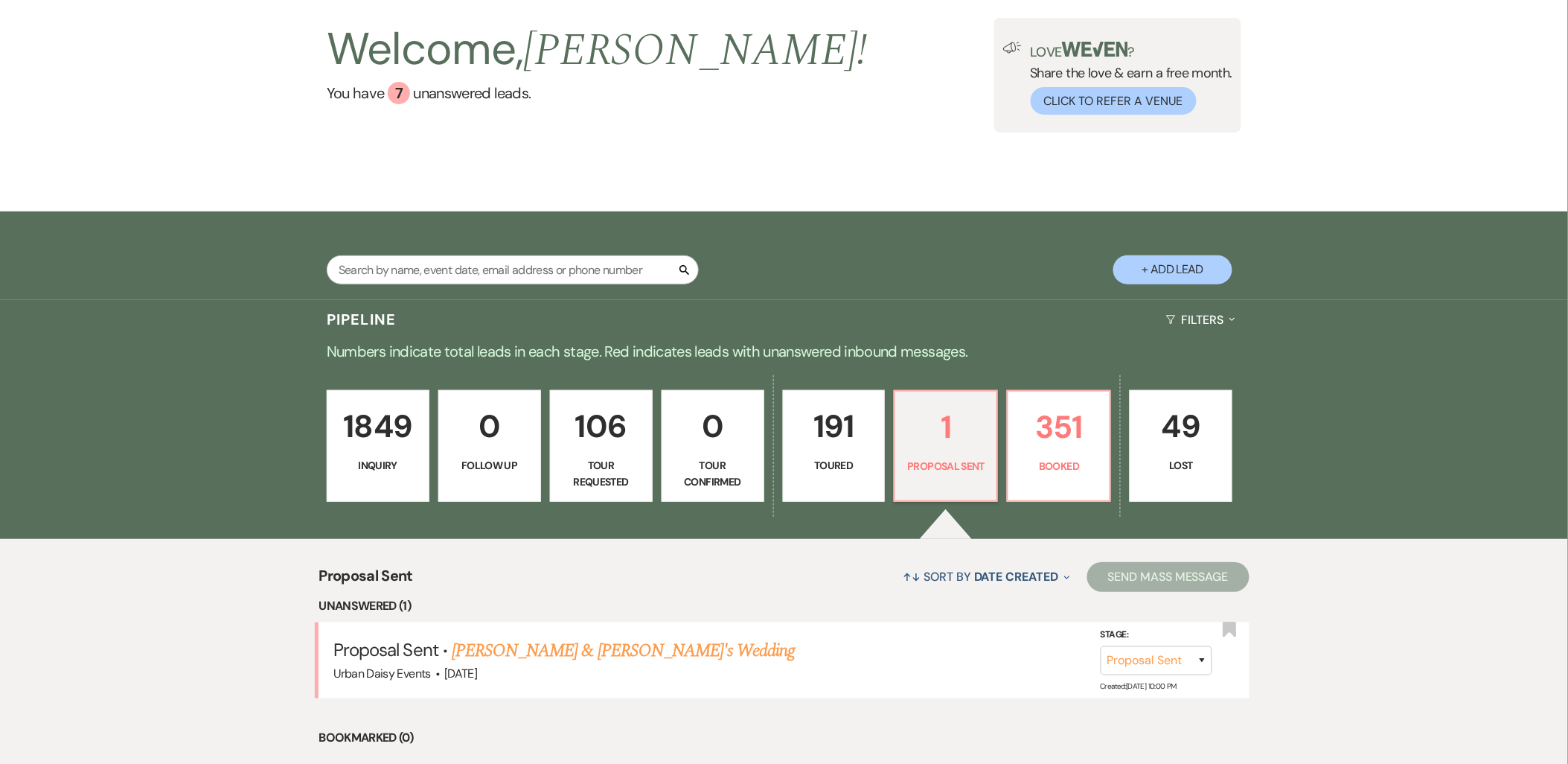
scroll to position [243, 0]
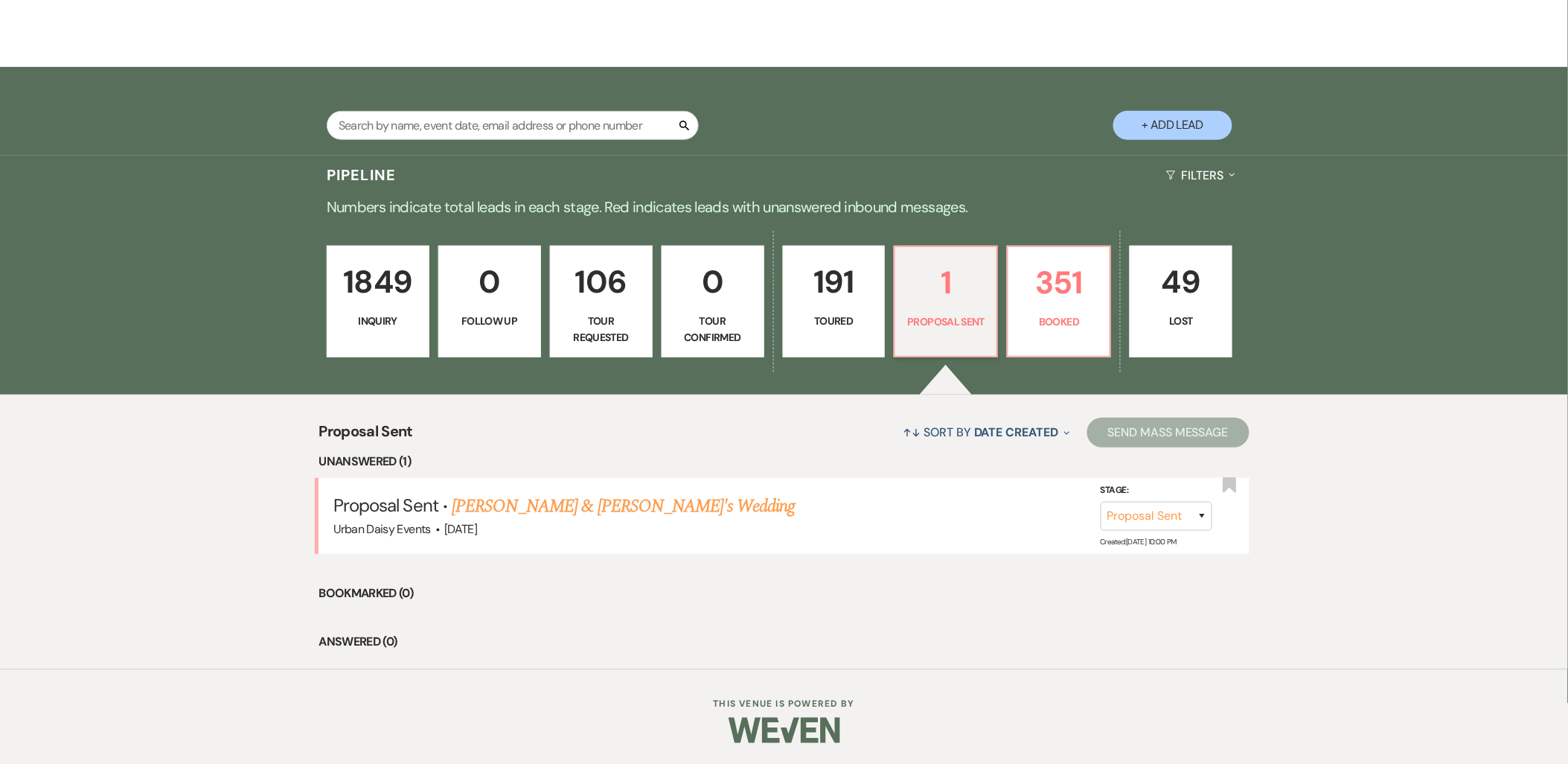
click at [531, 504] on link "Sharmilla Somaia & Fiance's Wedding" at bounding box center [624, 505] width 344 height 26
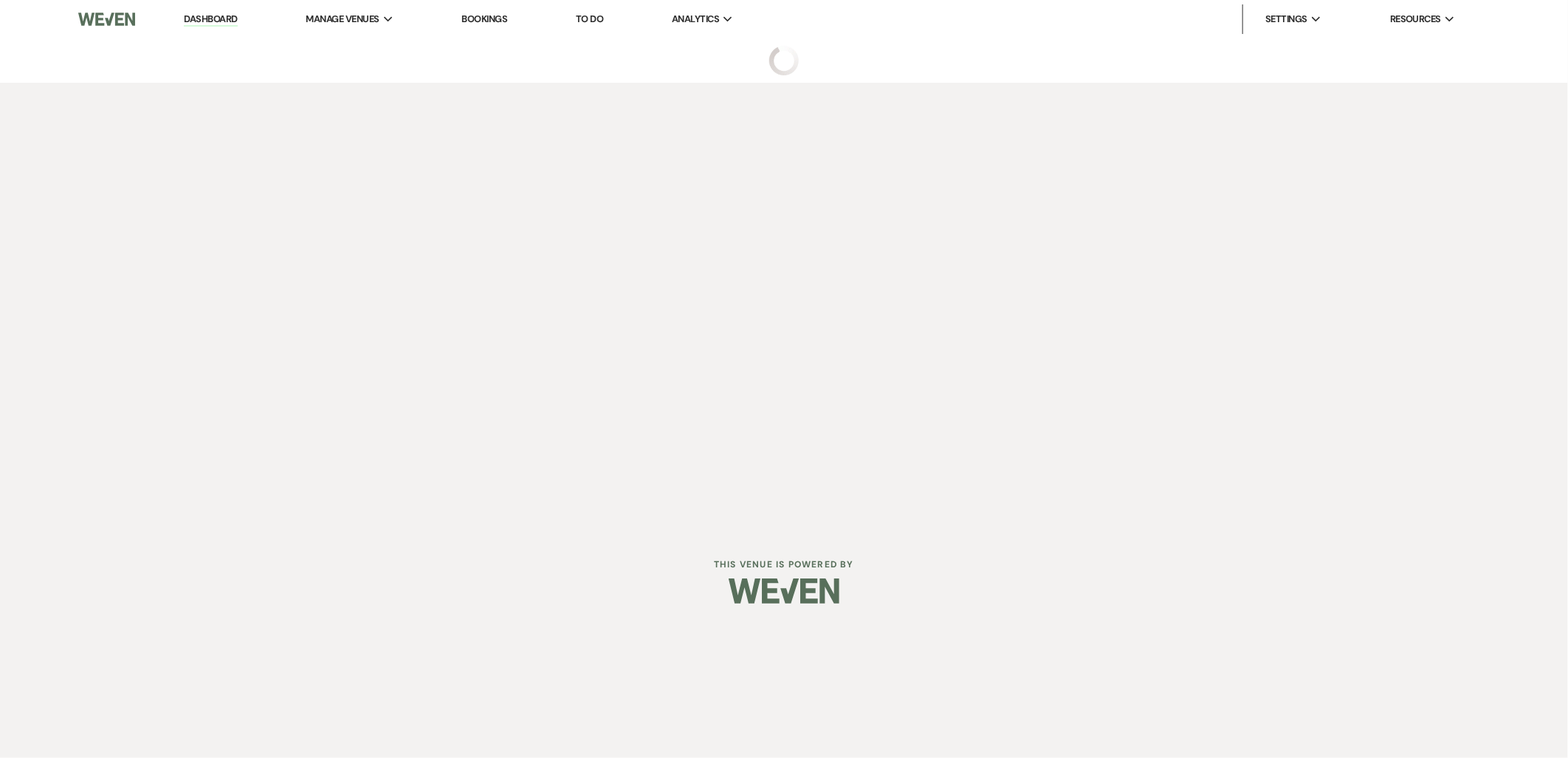
select select "6"
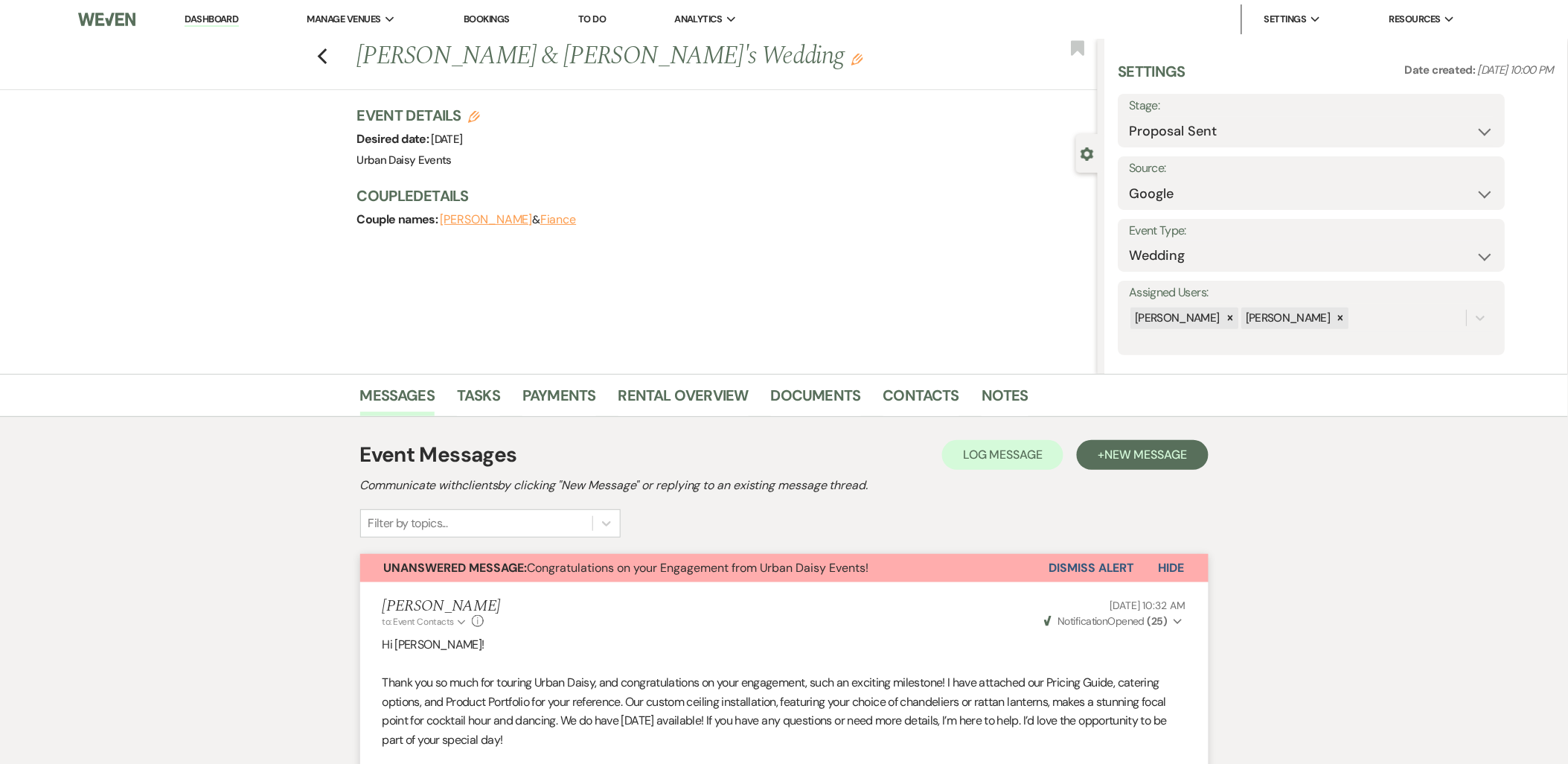
click at [217, 20] on link "Dashboard" at bounding box center [211, 20] width 54 height 15
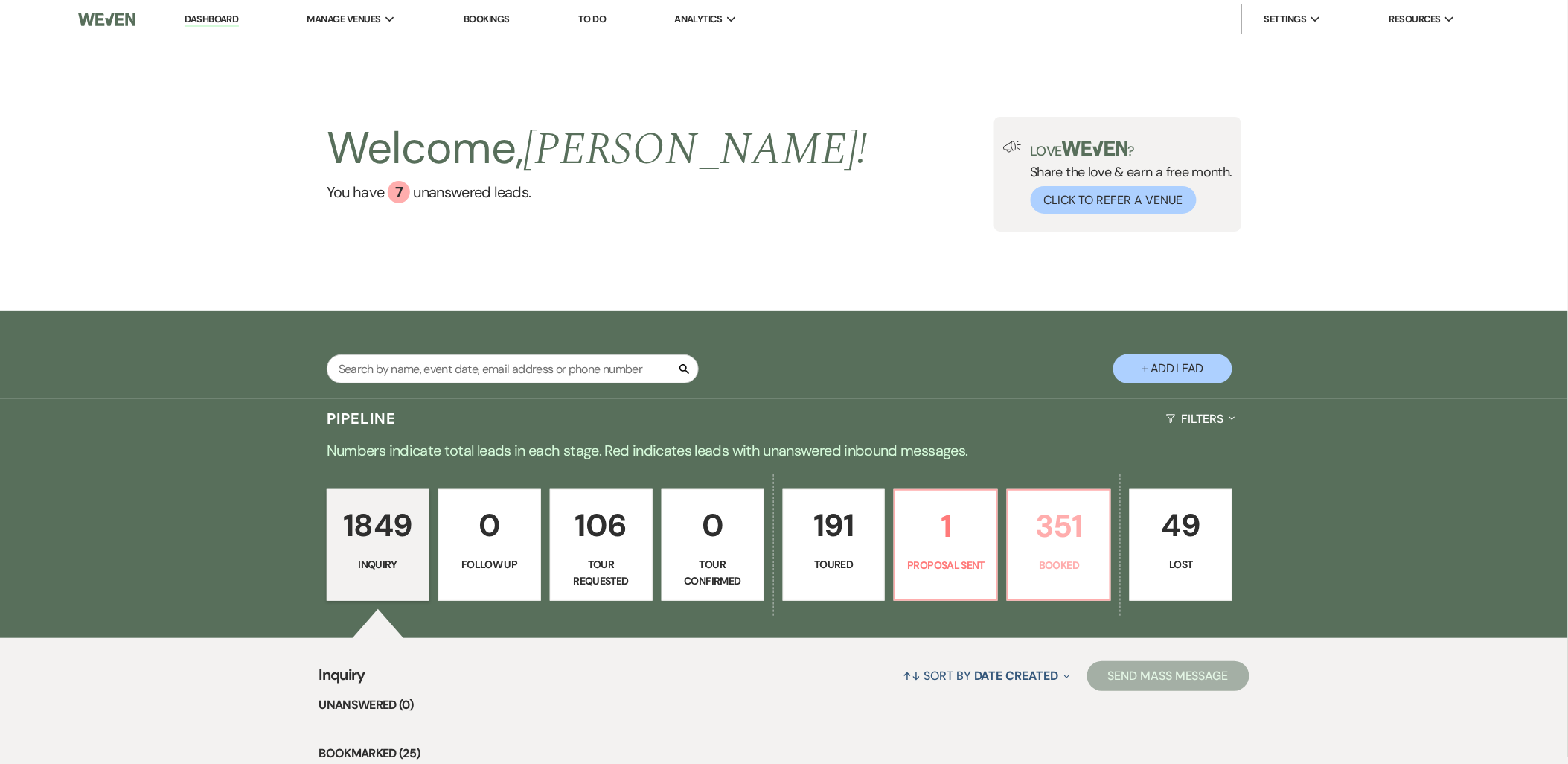
click at [1011, 526] on link "351 Booked" at bounding box center [1059, 545] width 104 height 112
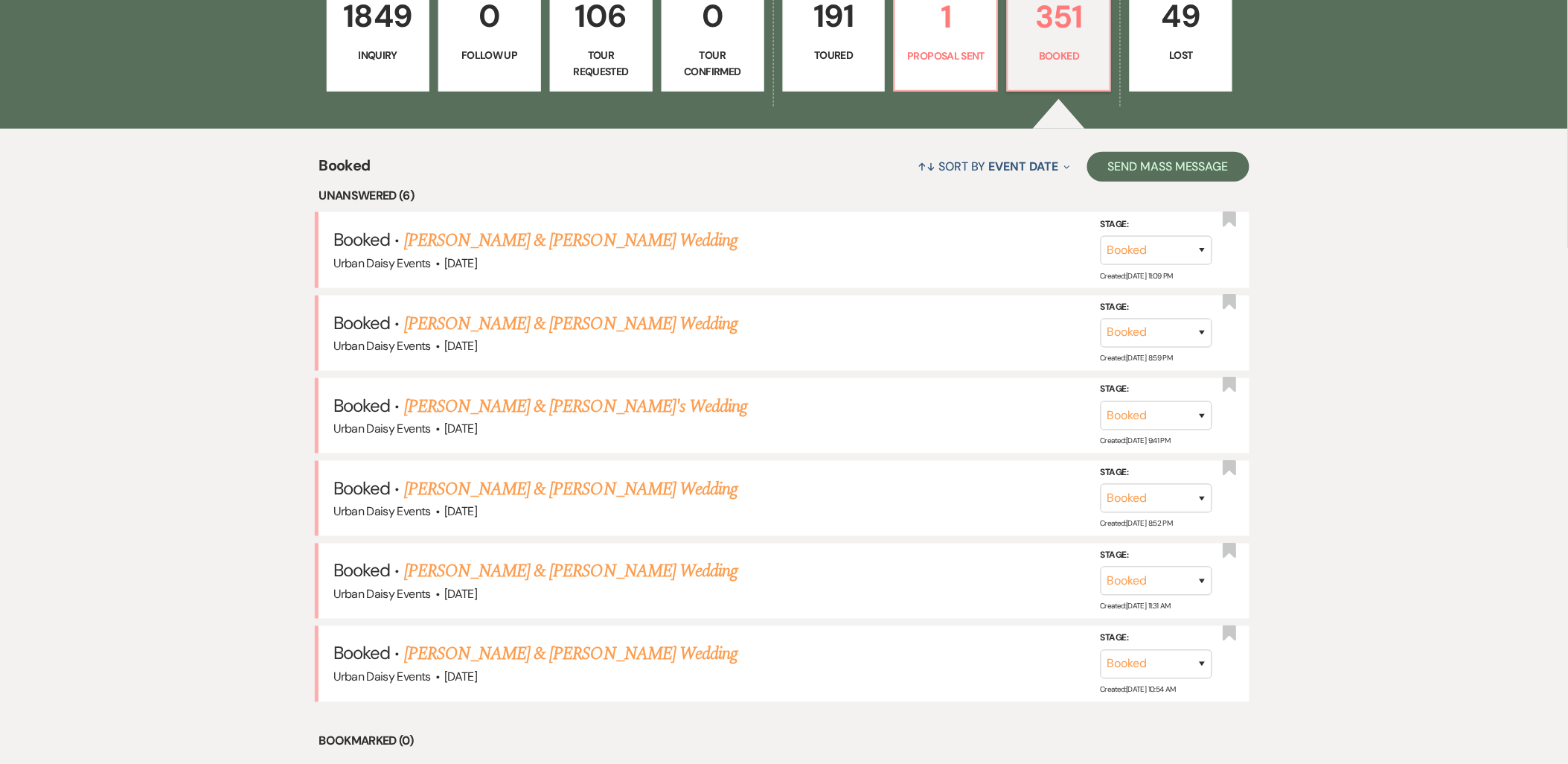
scroll to position [554, 0]
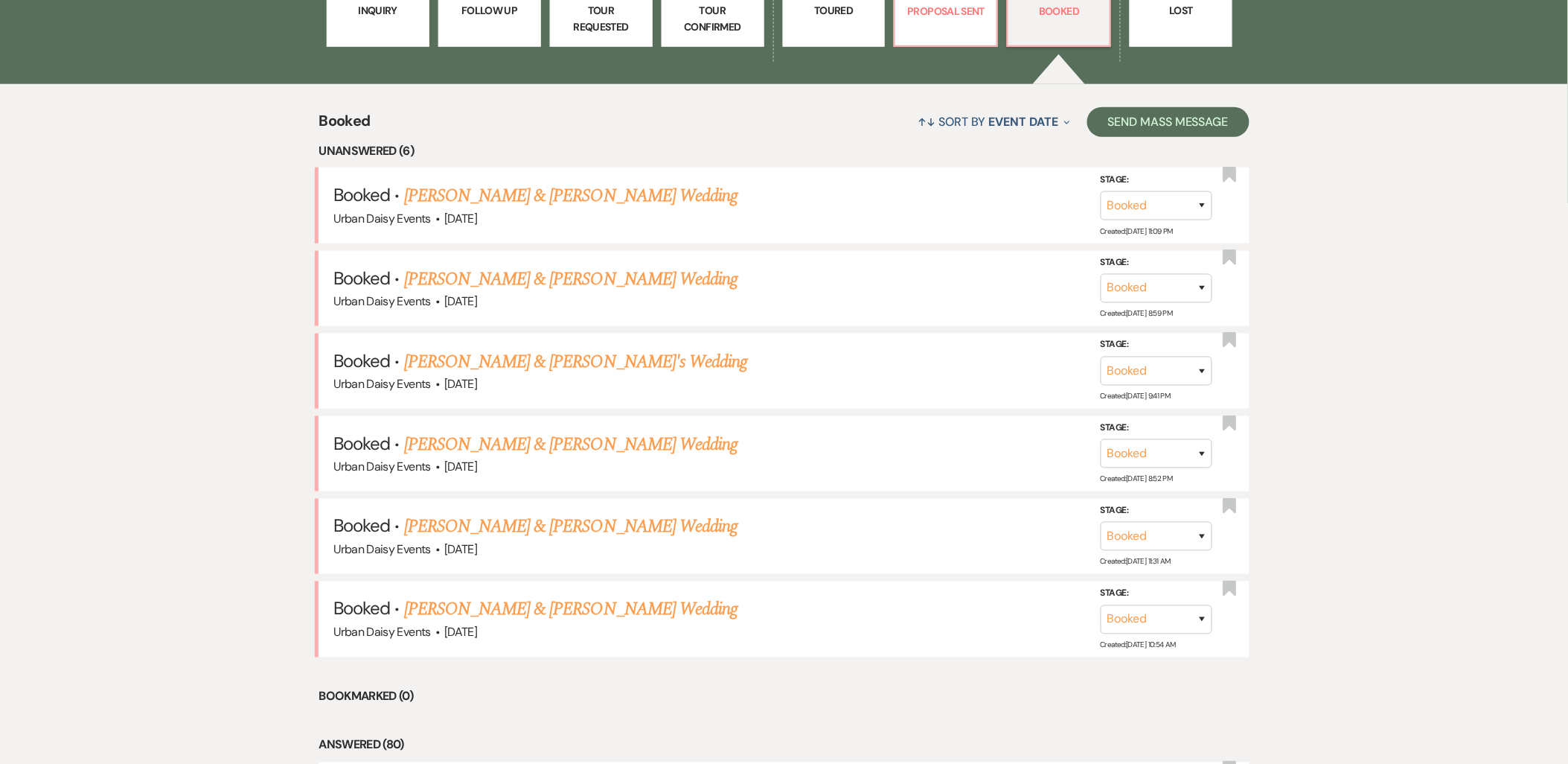
click at [512, 526] on link "Ruthe Truong & David Nguyen's Wedding" at bounding box center [571, 526] width 333 height 26
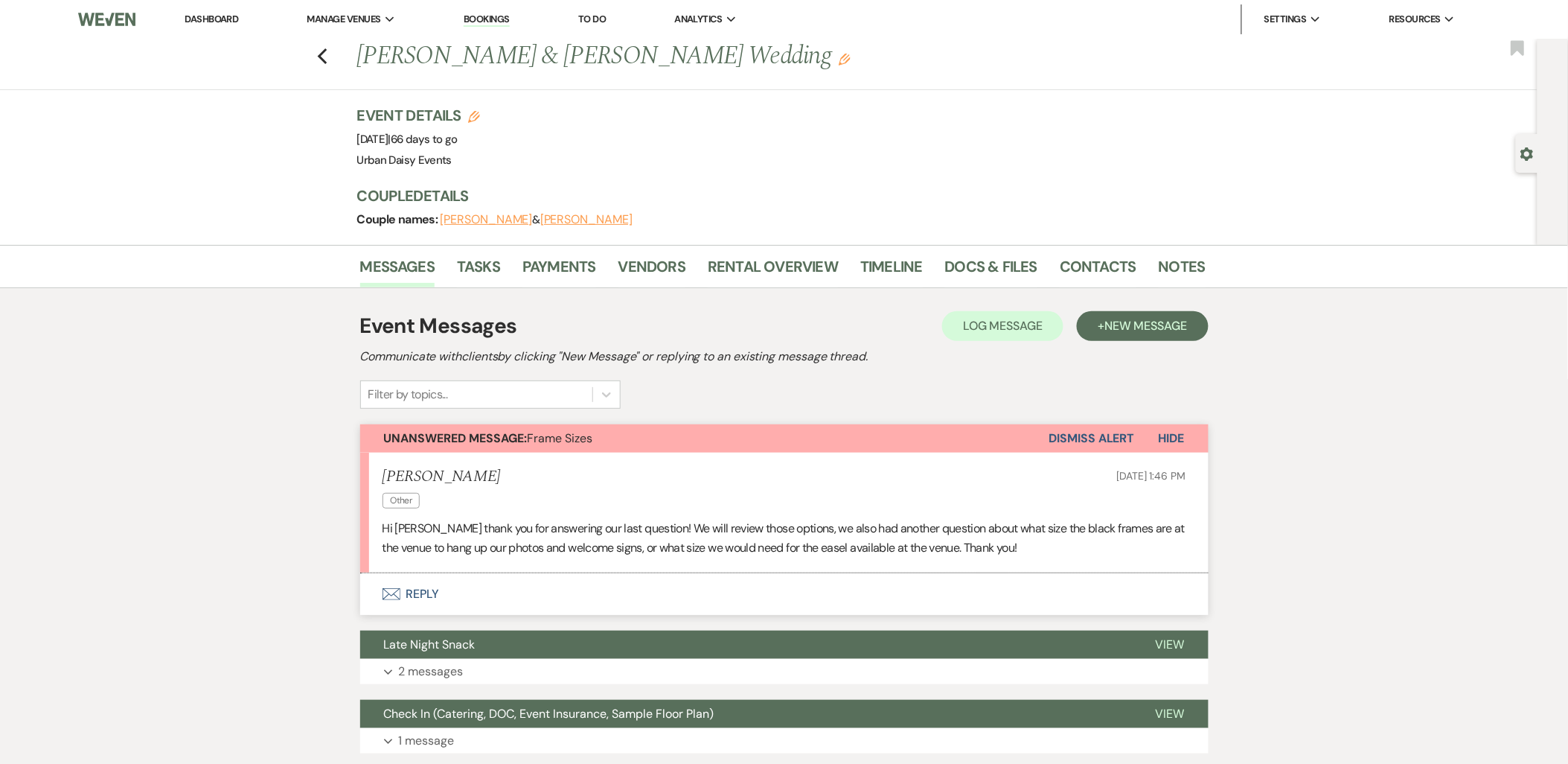
click at [405, 581] on button "Envelope Reply" at bounding box center [785, 594] width 849 height 42
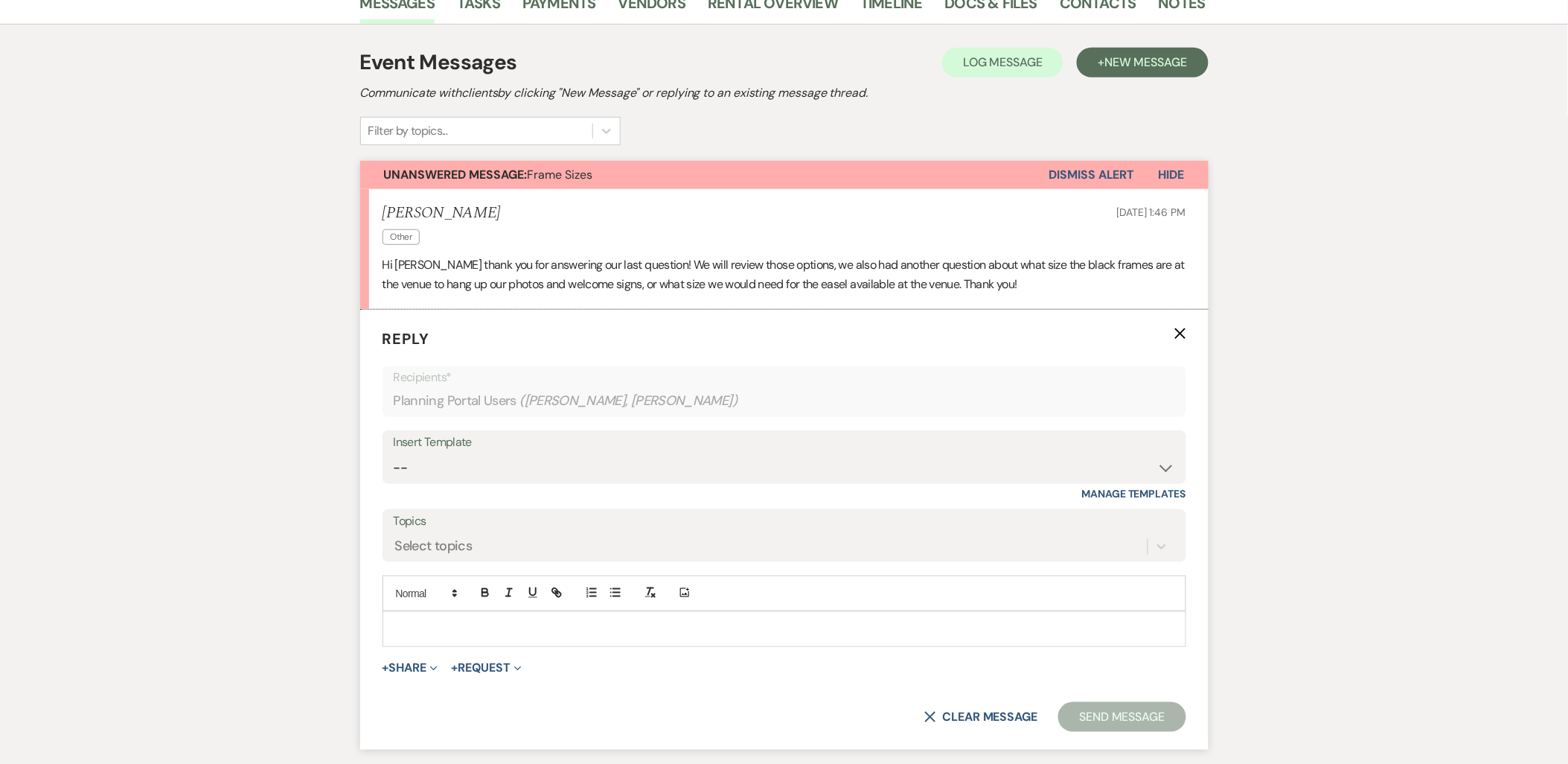
scroll to position [412, 0]
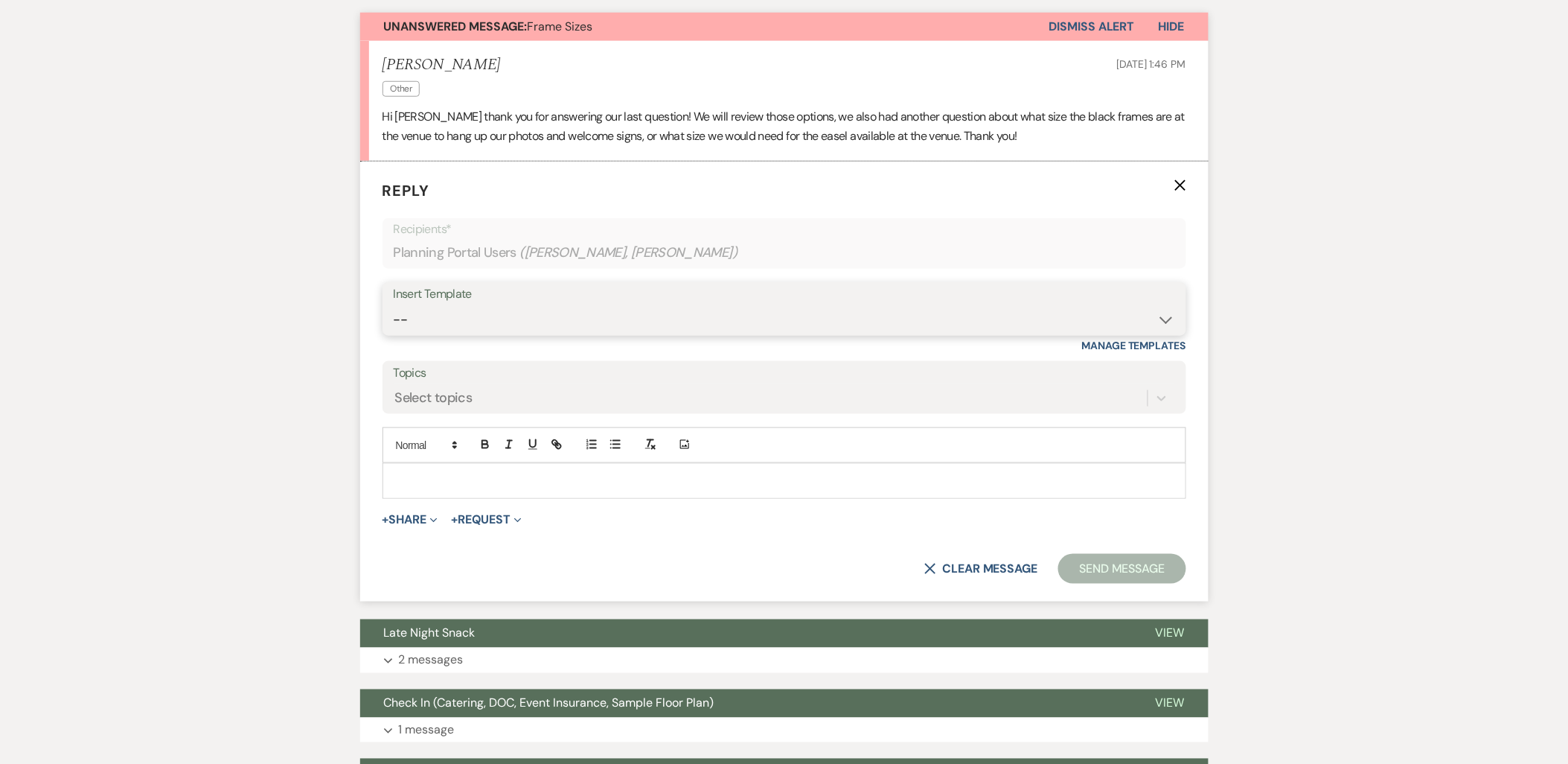
click at [450, 324] on select "-- Payment Past Due Rental Agreement and First Payment Urban Daisy Initial Resp…" at bounding box center [784, 320] width 781 height 29
select select "3580"
click at [393, 305] on select "-- Payment Past Due Rental Agreement and First Payment Urban Daisy Initial Resp…" at bounding box center [784, 320] width 781 height 29
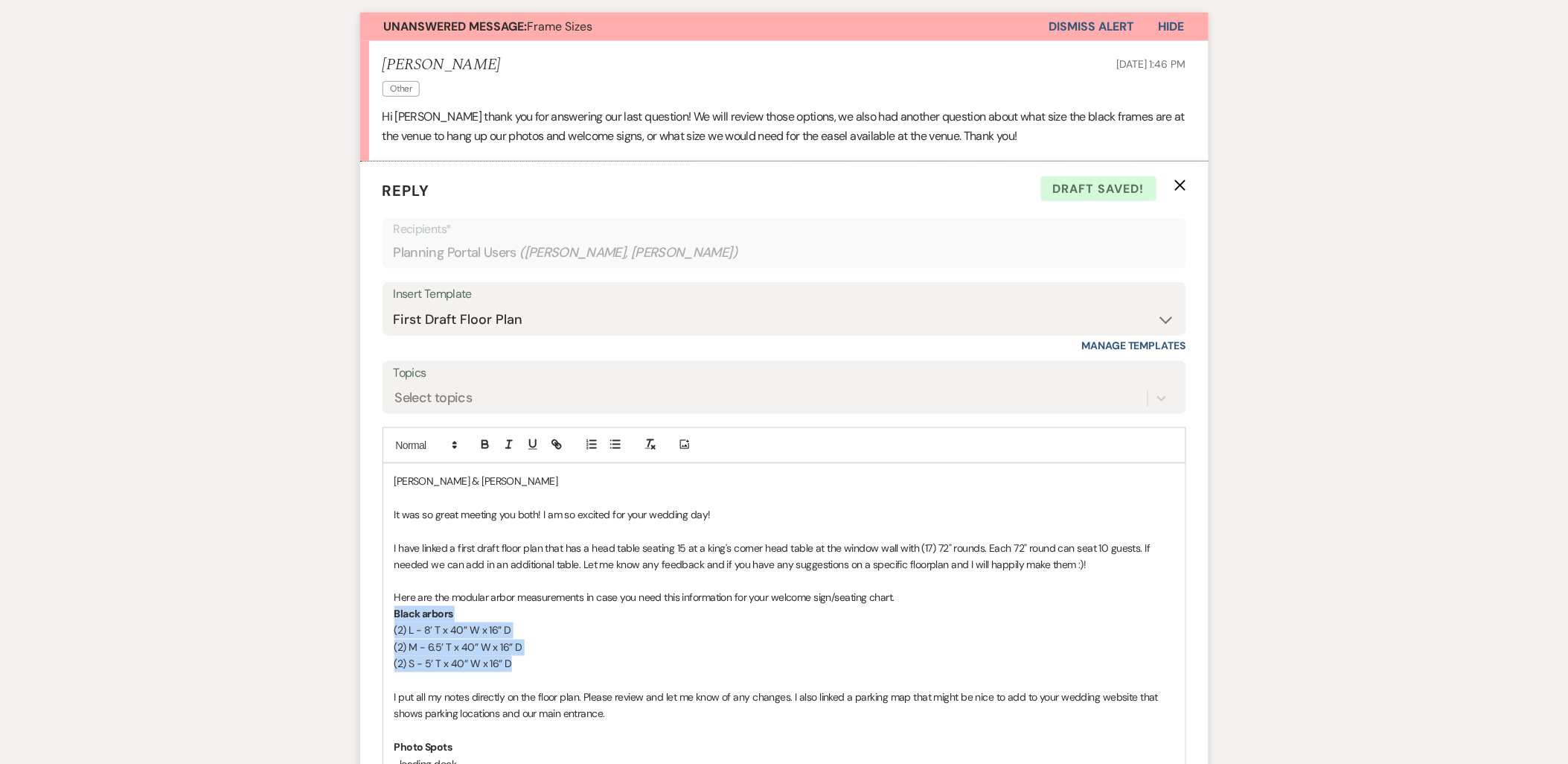
drag, startPoint x: 527, startPoint y: 667, endPoint x: 395, endPoint y: 616, distance: 141.5
click at [395, 616] on div "Ruthe & David It was so great meeting you both! I am so excited for your weddin…" at bounding box center [784, 768] width 802 height 609
copy div "Black arbors (2) L - 8’ T x 40” W x 16” D (2) M - 6.5’ T x 40” W x 16” D (2) S …"
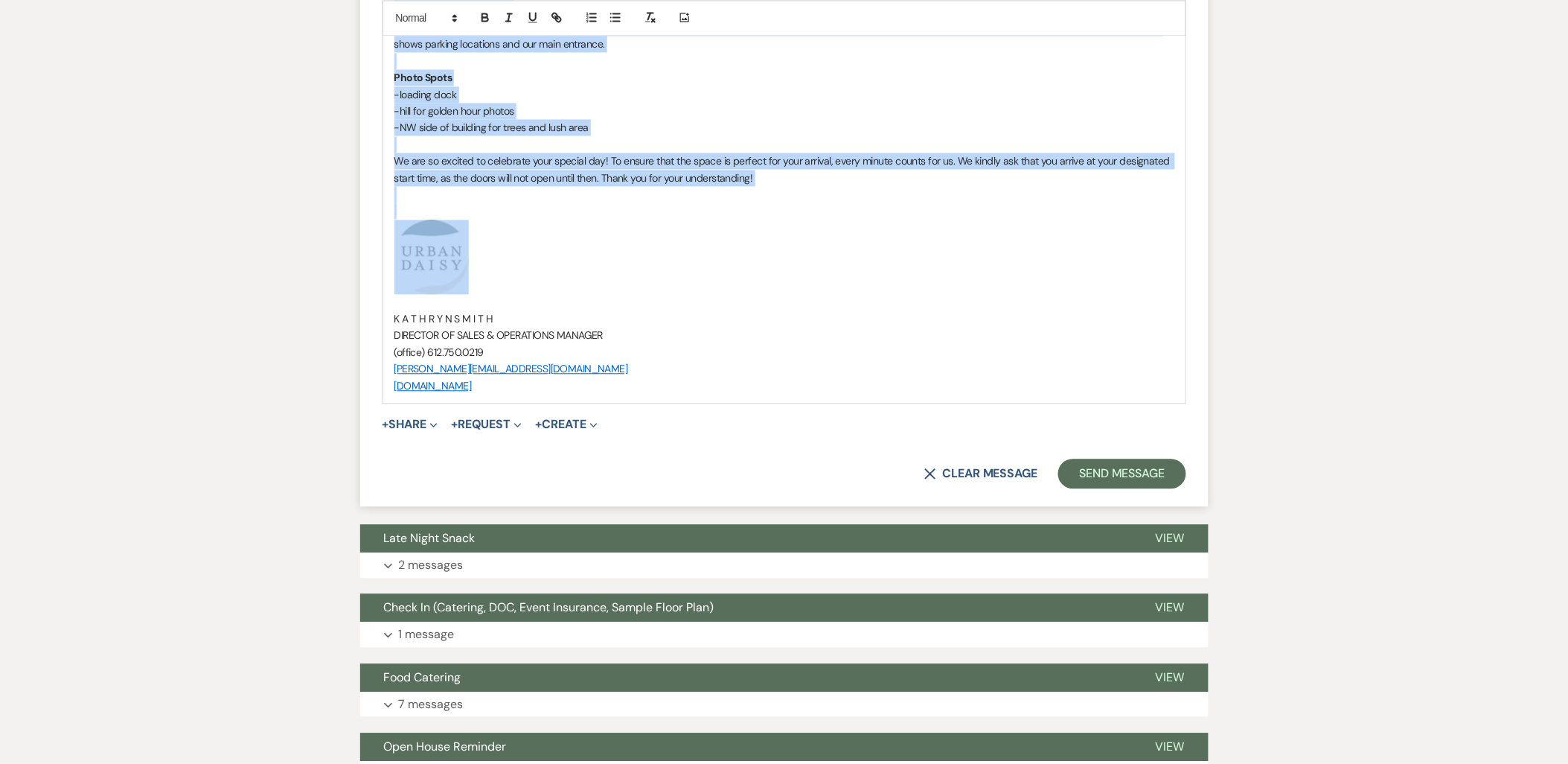
scroll to position [1055, 0]
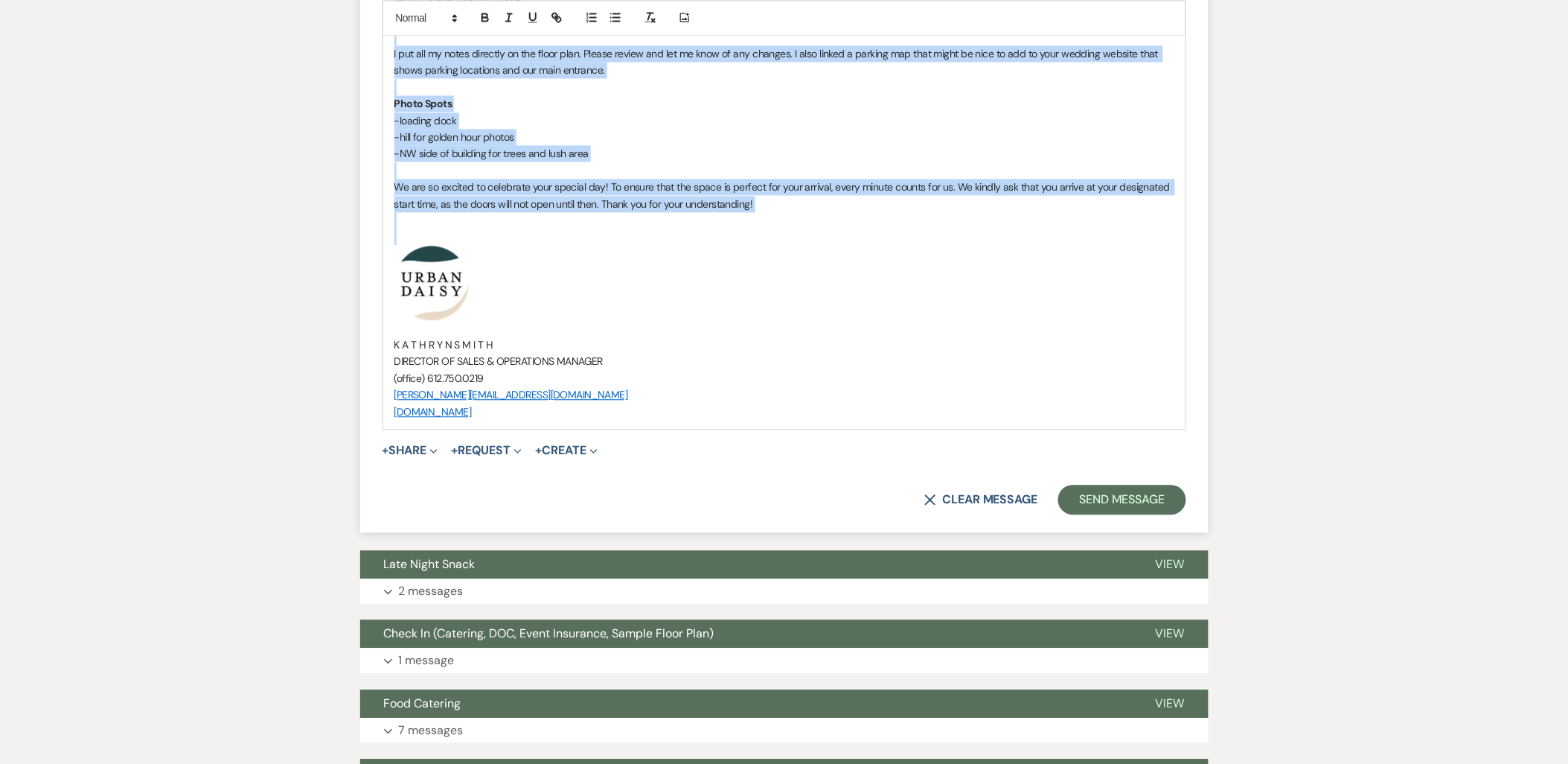
drag, startPoint x: 394, startPoint y: 516, endPoint x: 745, endPoint y: 236, distance: 449.0
click at [745, 236] on div "Ruthe & David It was so great meeting you both! I am so excited for your weddin…" at bounding box center [784, 124] width 802 height 609
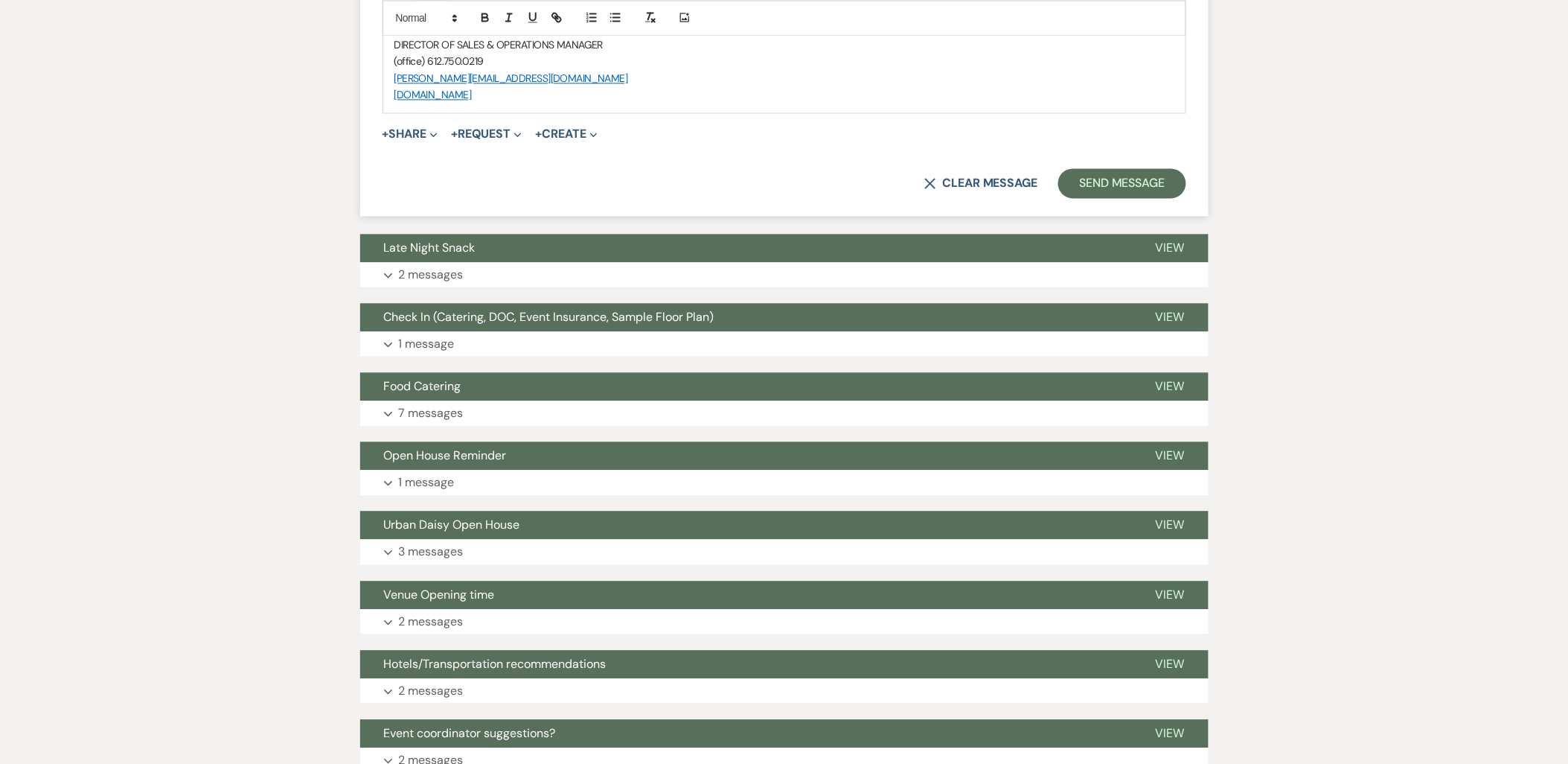
scroll to position [739, 0]
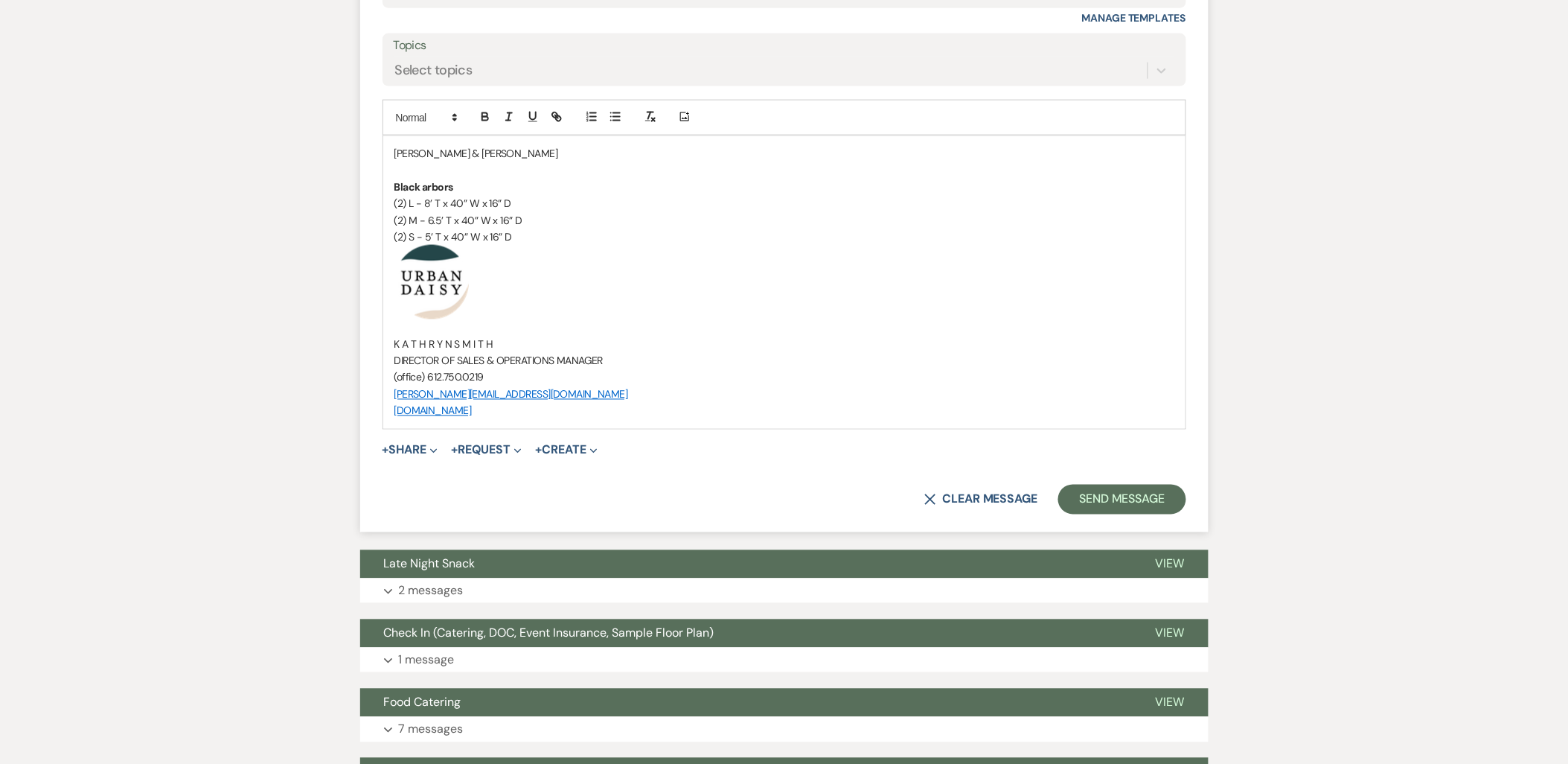
click at [466, 152] on p "Ruthe & David" at bounding box center [784, 153] width 780 height 16
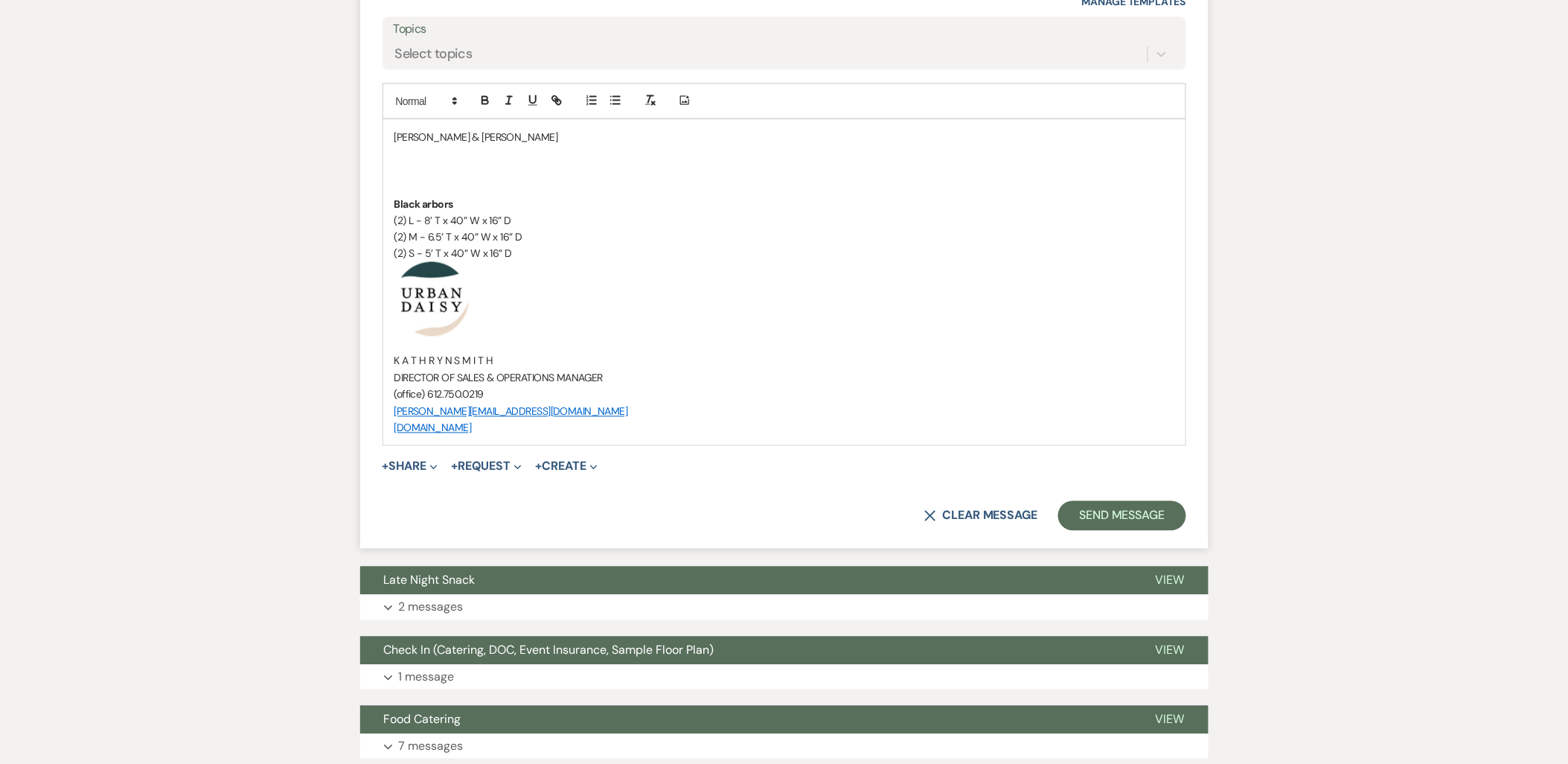
scroll to position [772, 0]
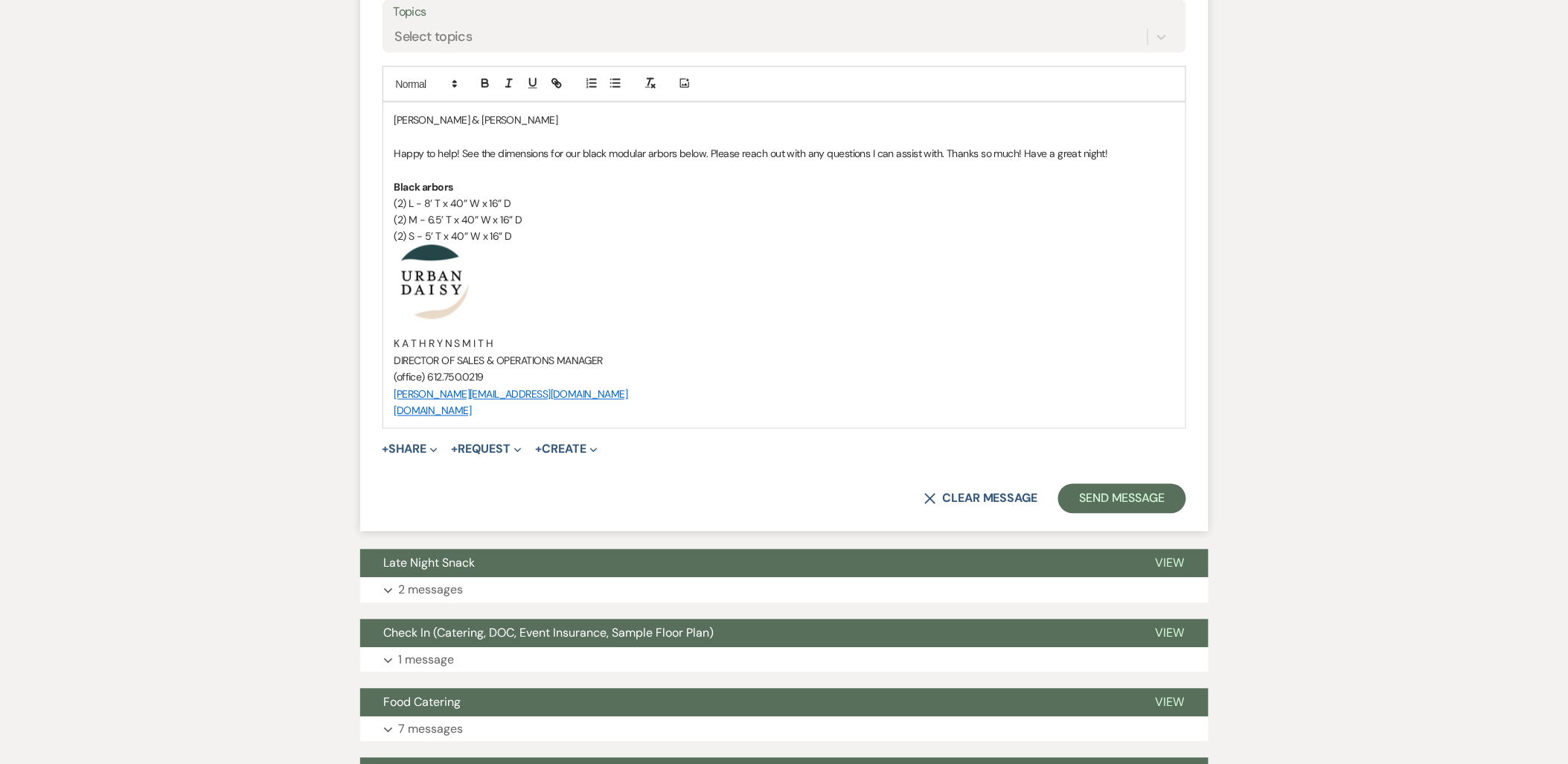
click at [389, 125] on div "Ruthe & David Happy to help! See the dimensions for our black modular arbors be…" at bounding box center [784, 265] width 802 height 325
click at [487, 117] on p "Hi Ruthe & David" at bounding box center [784, 120] width 780 height 16
click at [1070, 489] on button "Send Message" at bounding box center [1122, 498] width 127 height 30
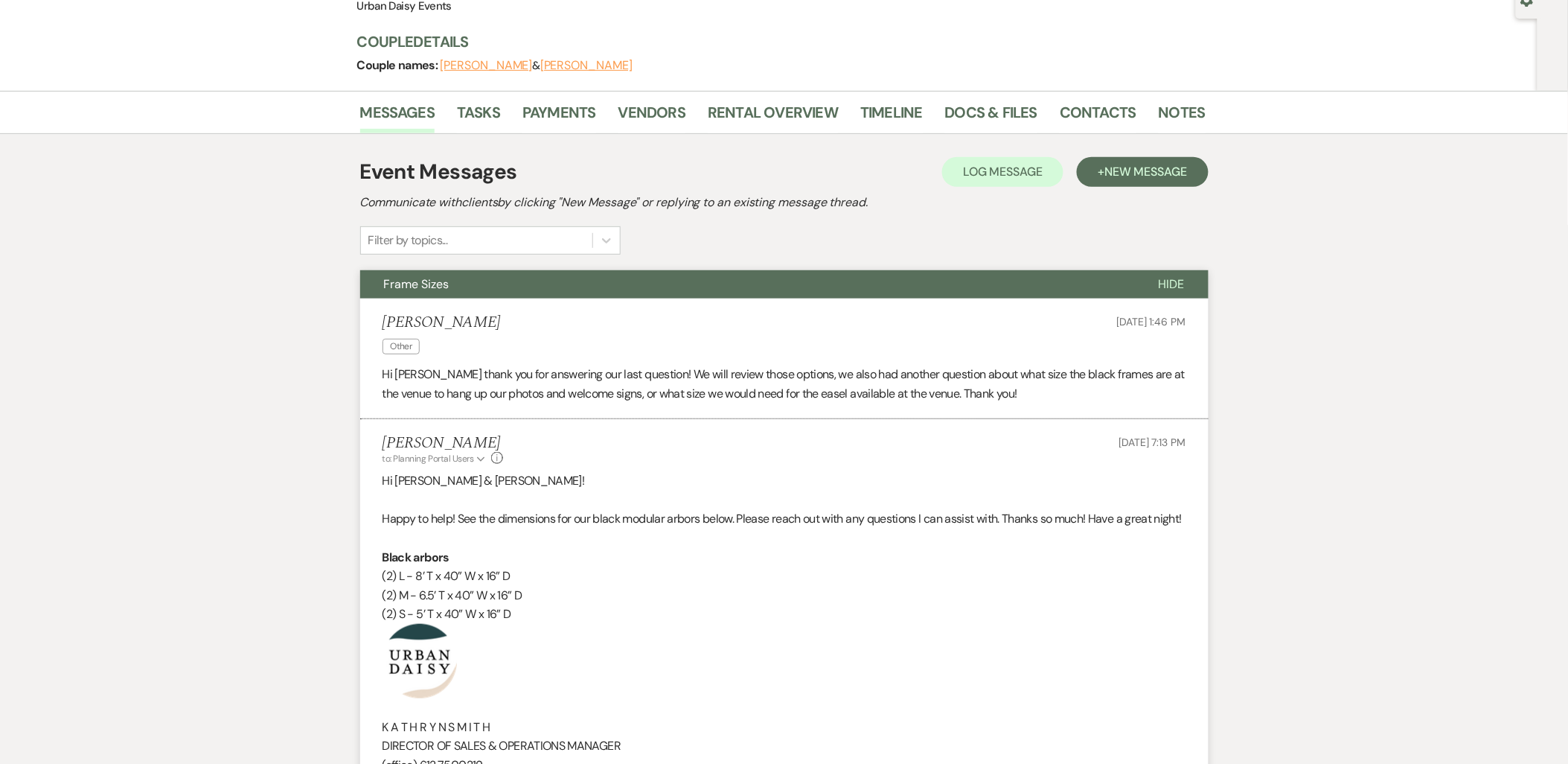
scroll to position [0, 0]
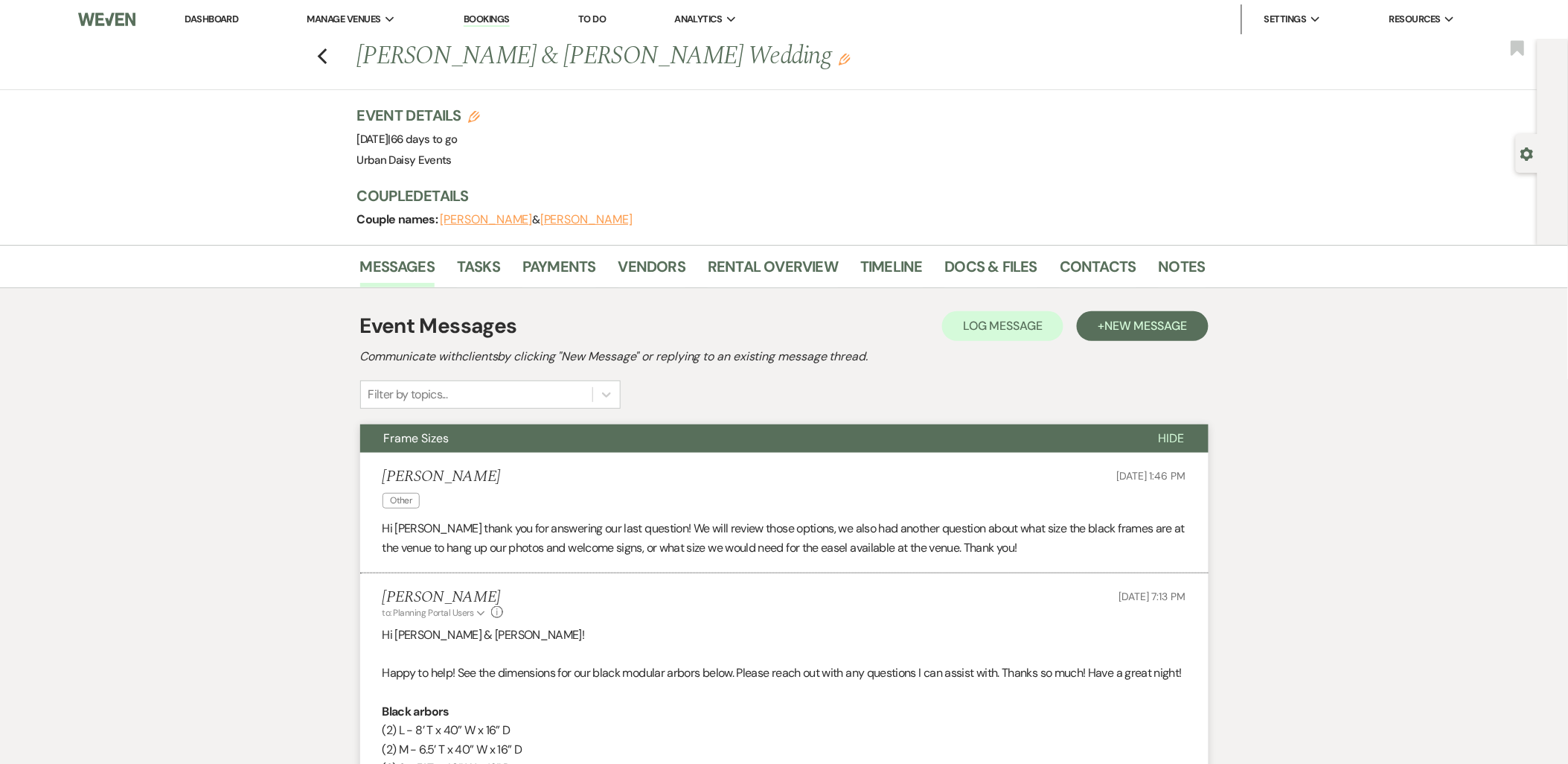
click at [214, 14] on link "Dashboard" at bounding box center [211, 19] width 54 height 13
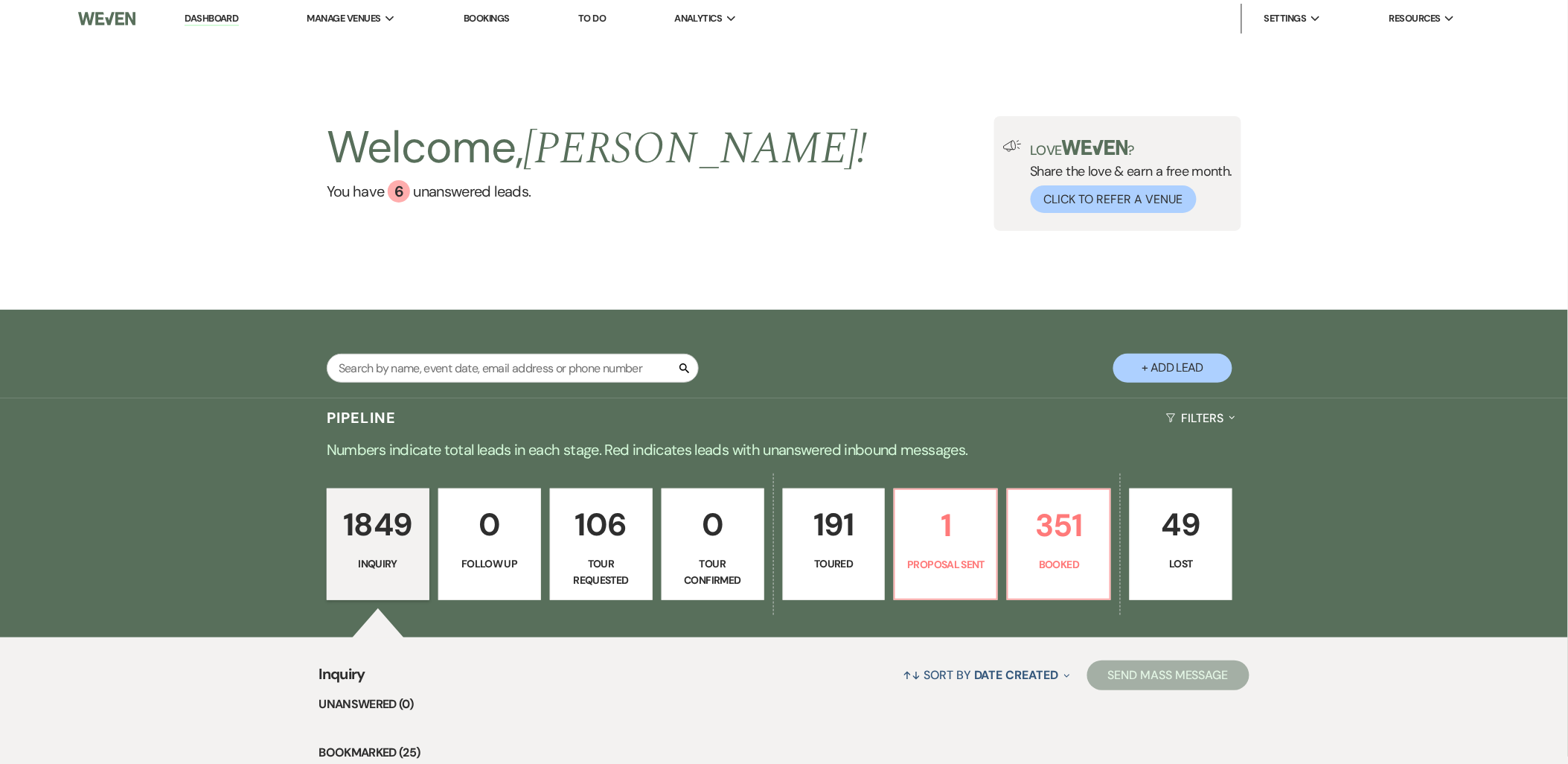
scroll to position [331, 0]
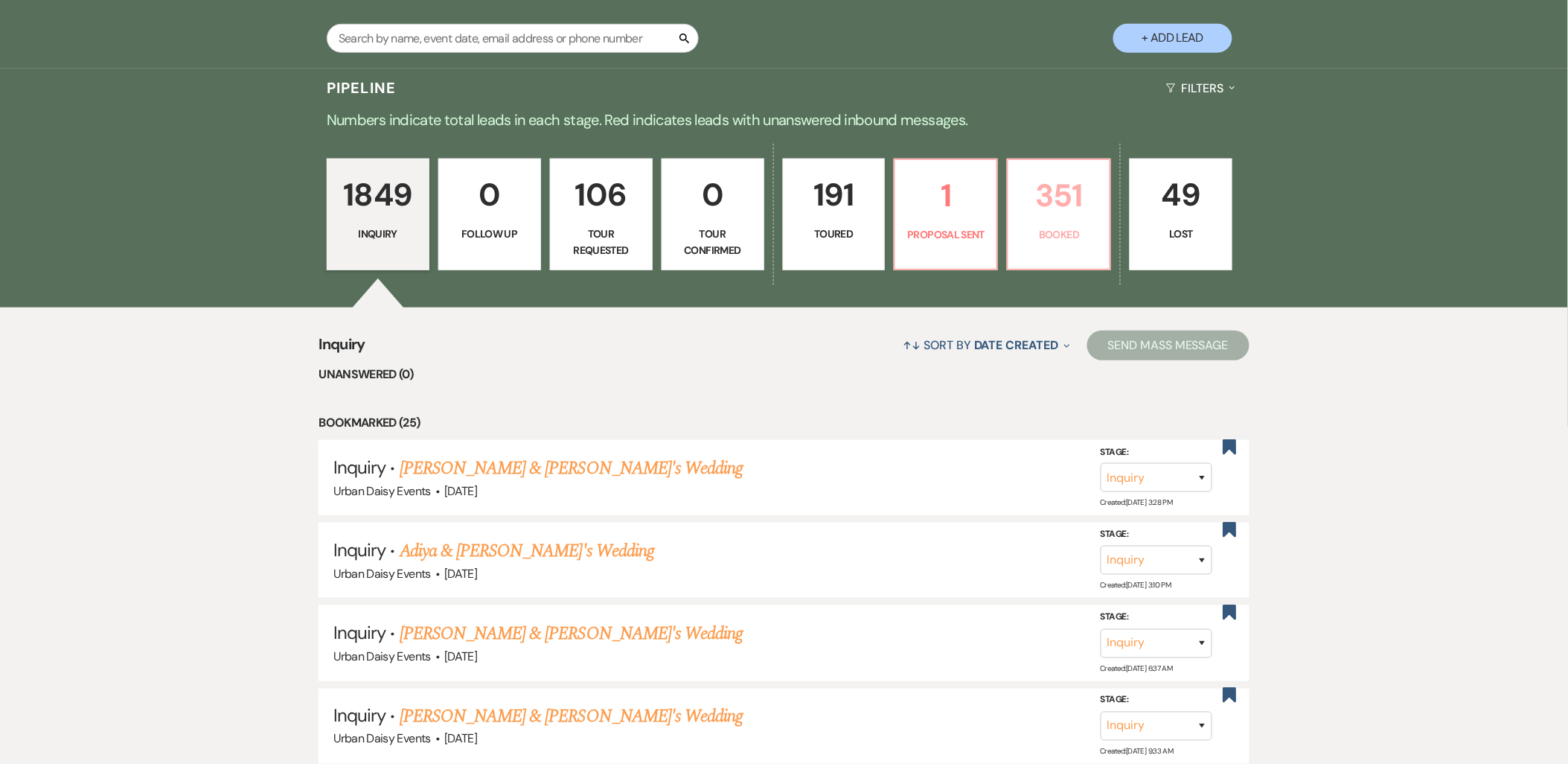
click at [1045, 235] on p "Booked" at bounding box center [1059, 235] width 84 height 16
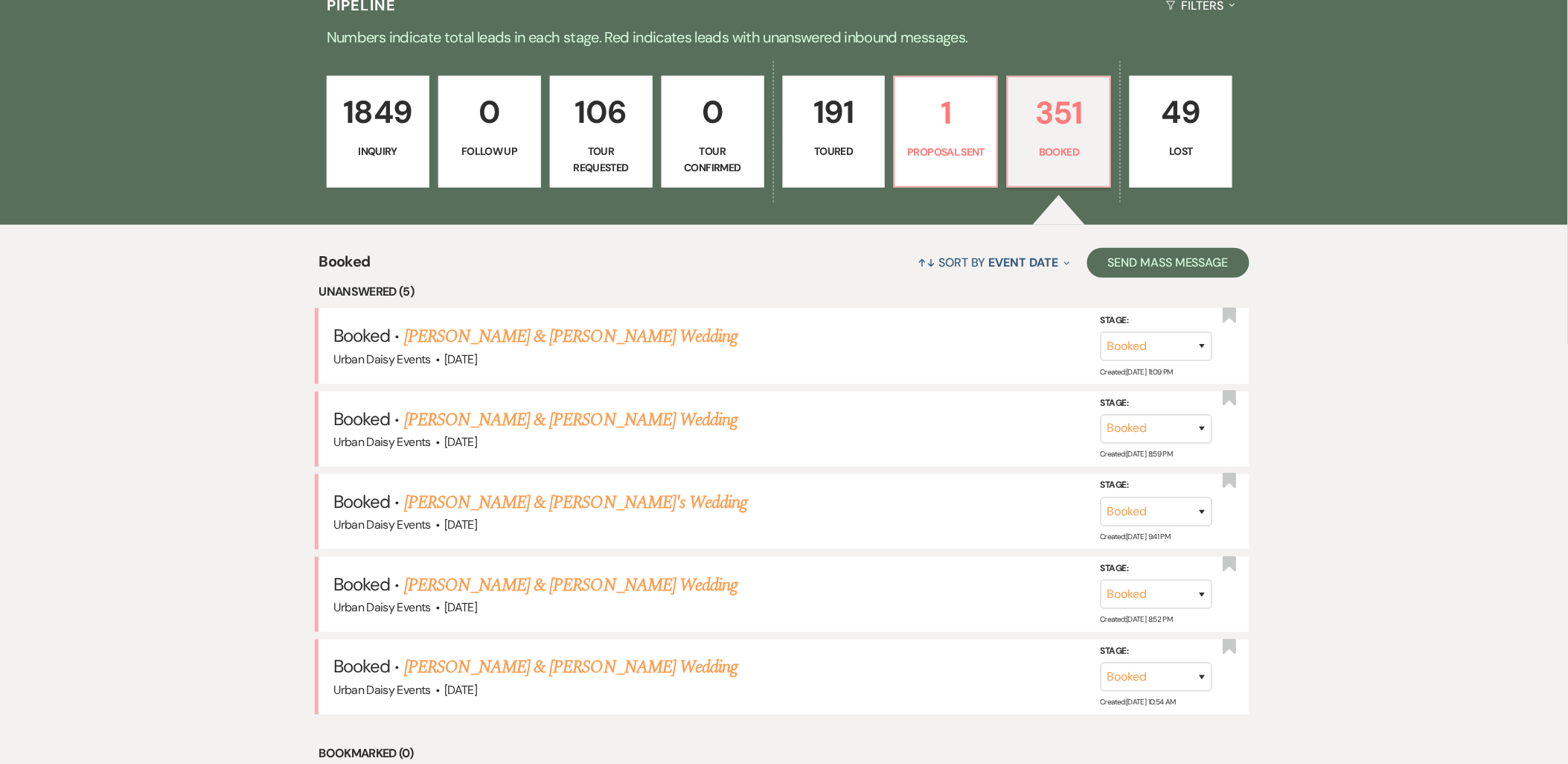
scroll to position [578, 0]
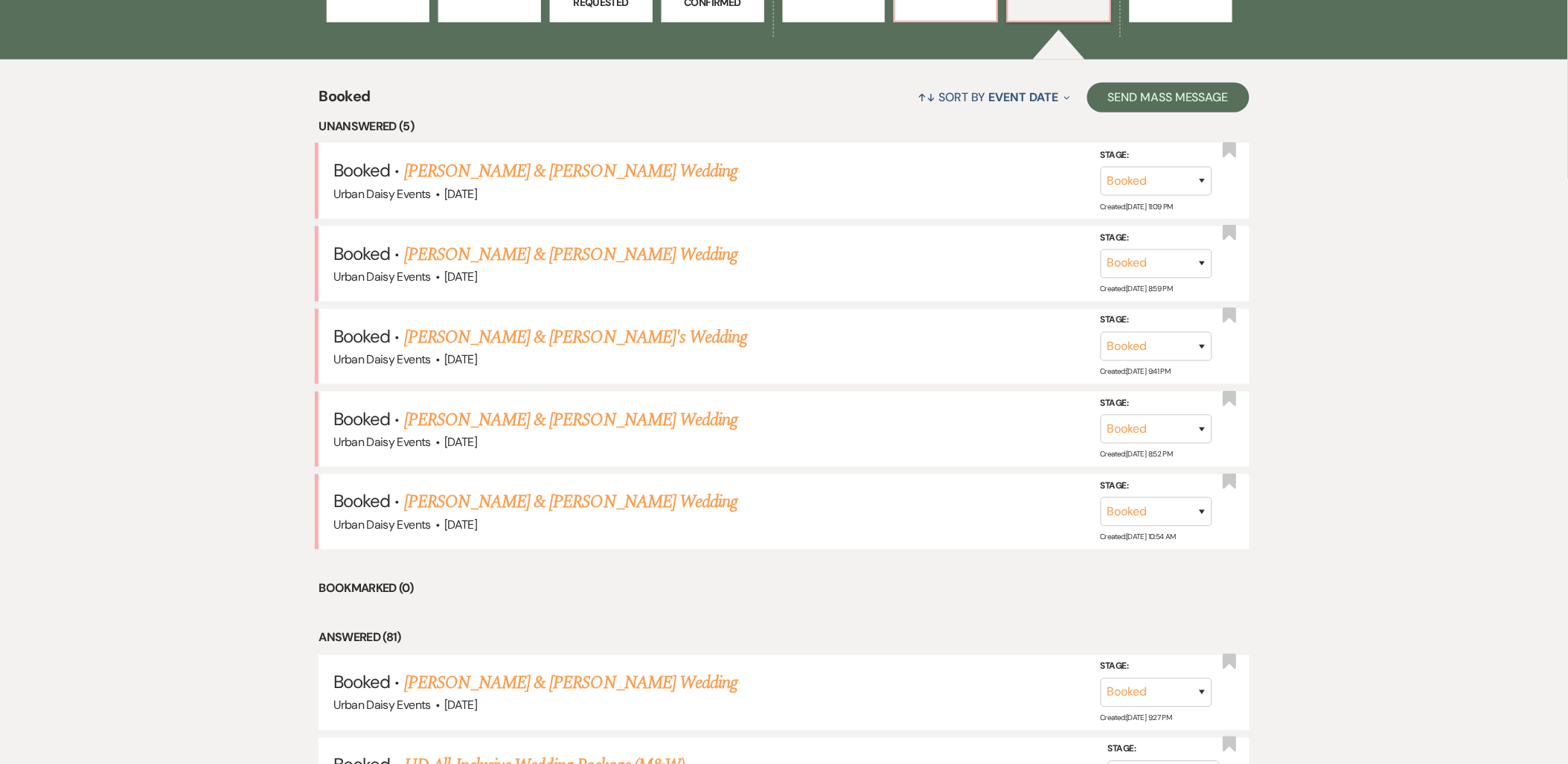
click at [432, 339] on link "Ashmit Sanil & Anushka Mankunath's Wedding" at bounding box center [576, 337] width 344 height 26
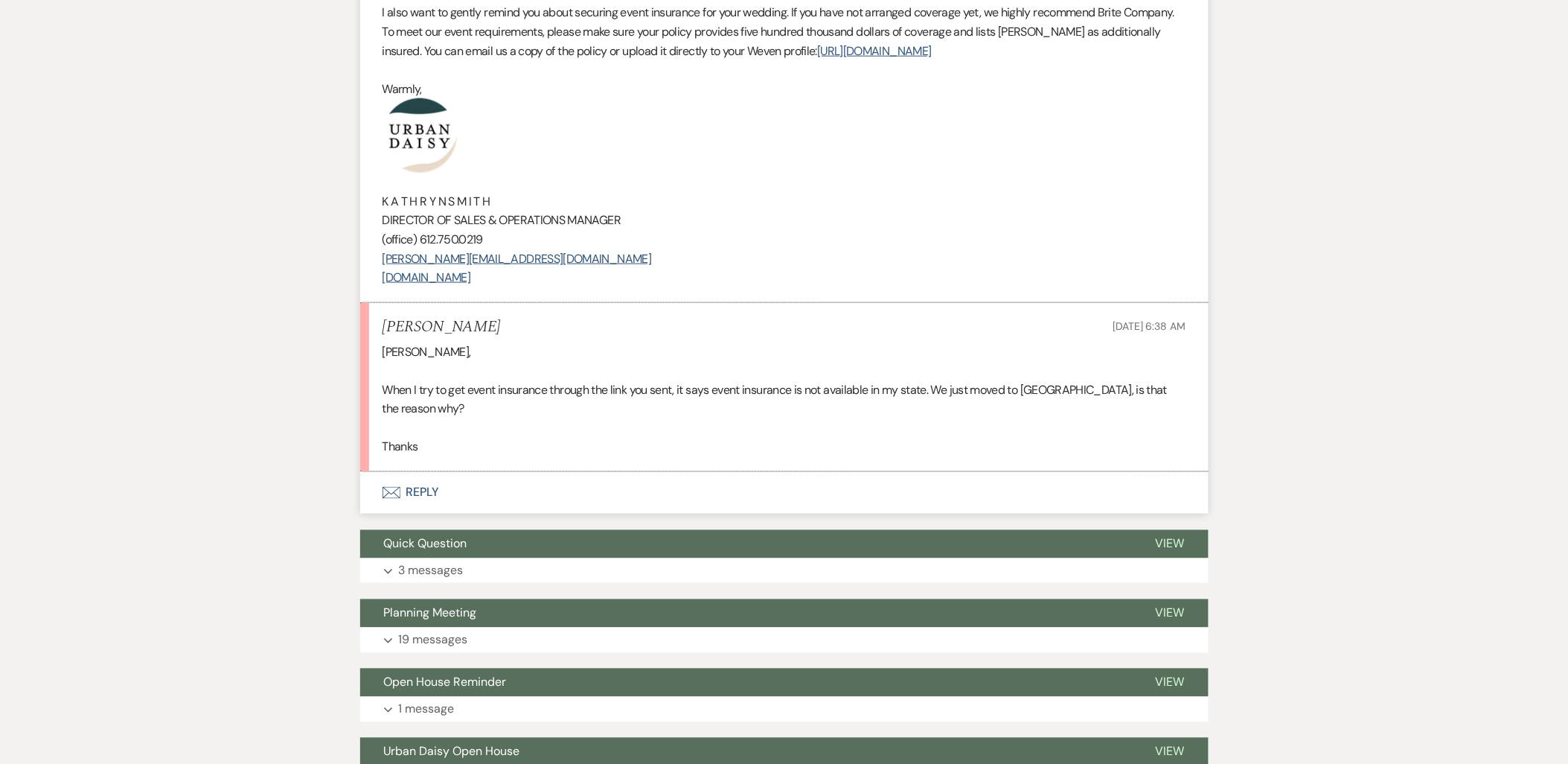
scroll to position [579, 0]
click at [845, 46] on link "https://insurance.brite.co/venue/URBA1" at bounding box center [874, 50] width 114 height 15
click at [356, 480] on div "Messages Tasks Payments Vendors Rental Overview Timeline Docs & Files Contacts …" at bounding box center [784, 482] width 1568 height 1633
click at [381, 472] on button "Envelope Reply" at bounding box center [785, 493] width 849 height 42
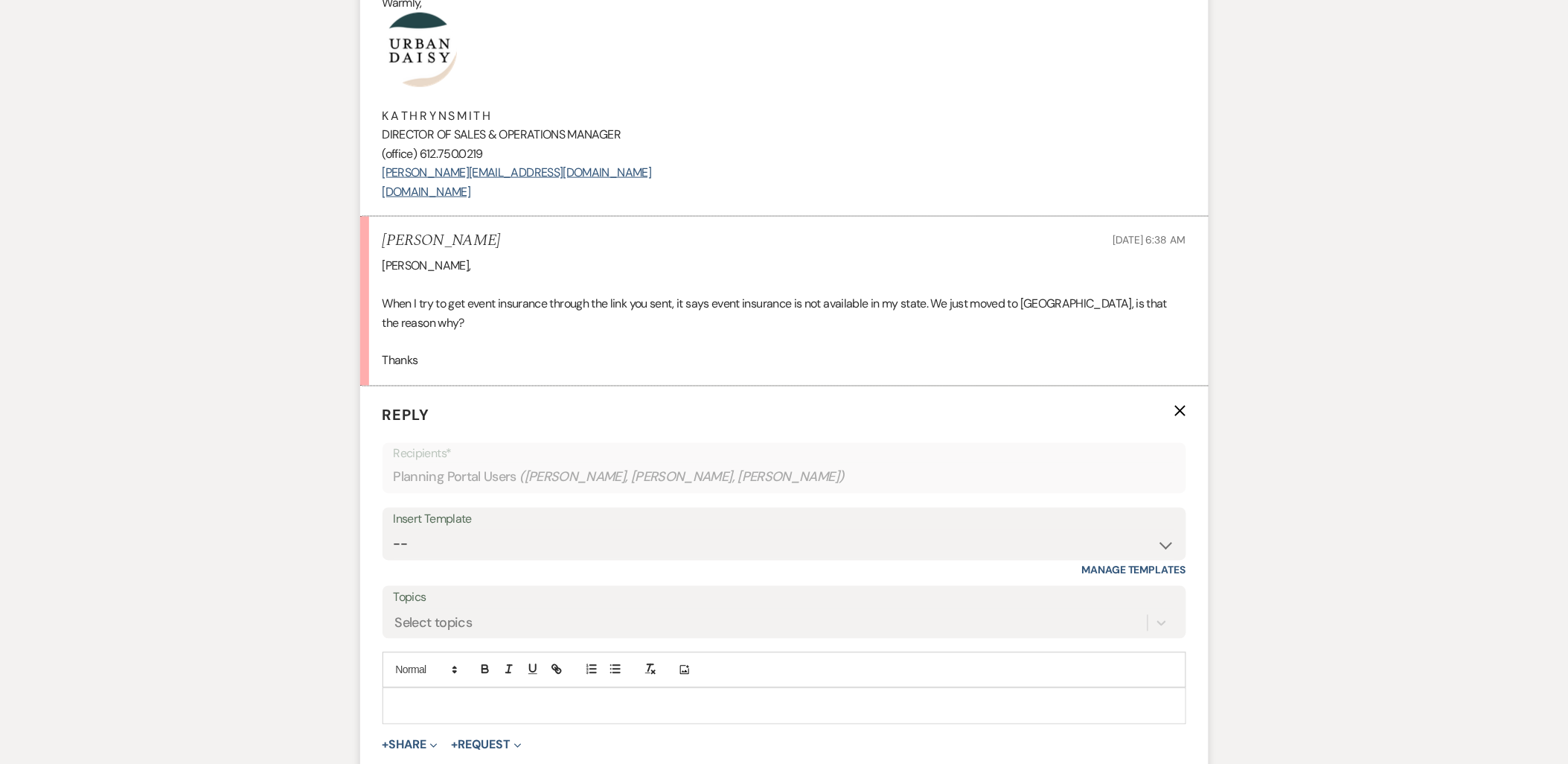
scroll to position [871, 0]
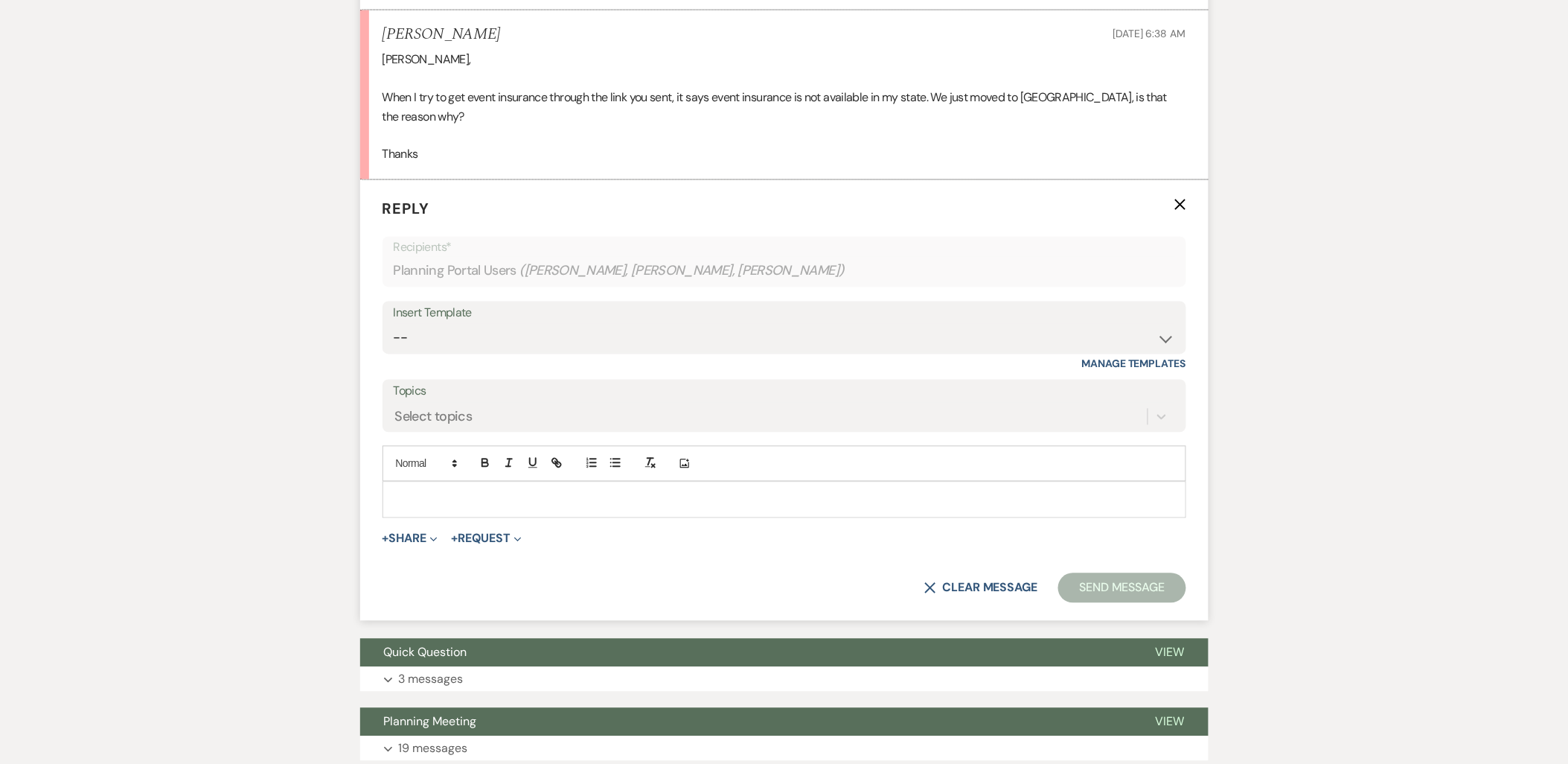
click at [402, 494] on div at bounding box center [784, 500] width 802 height 35
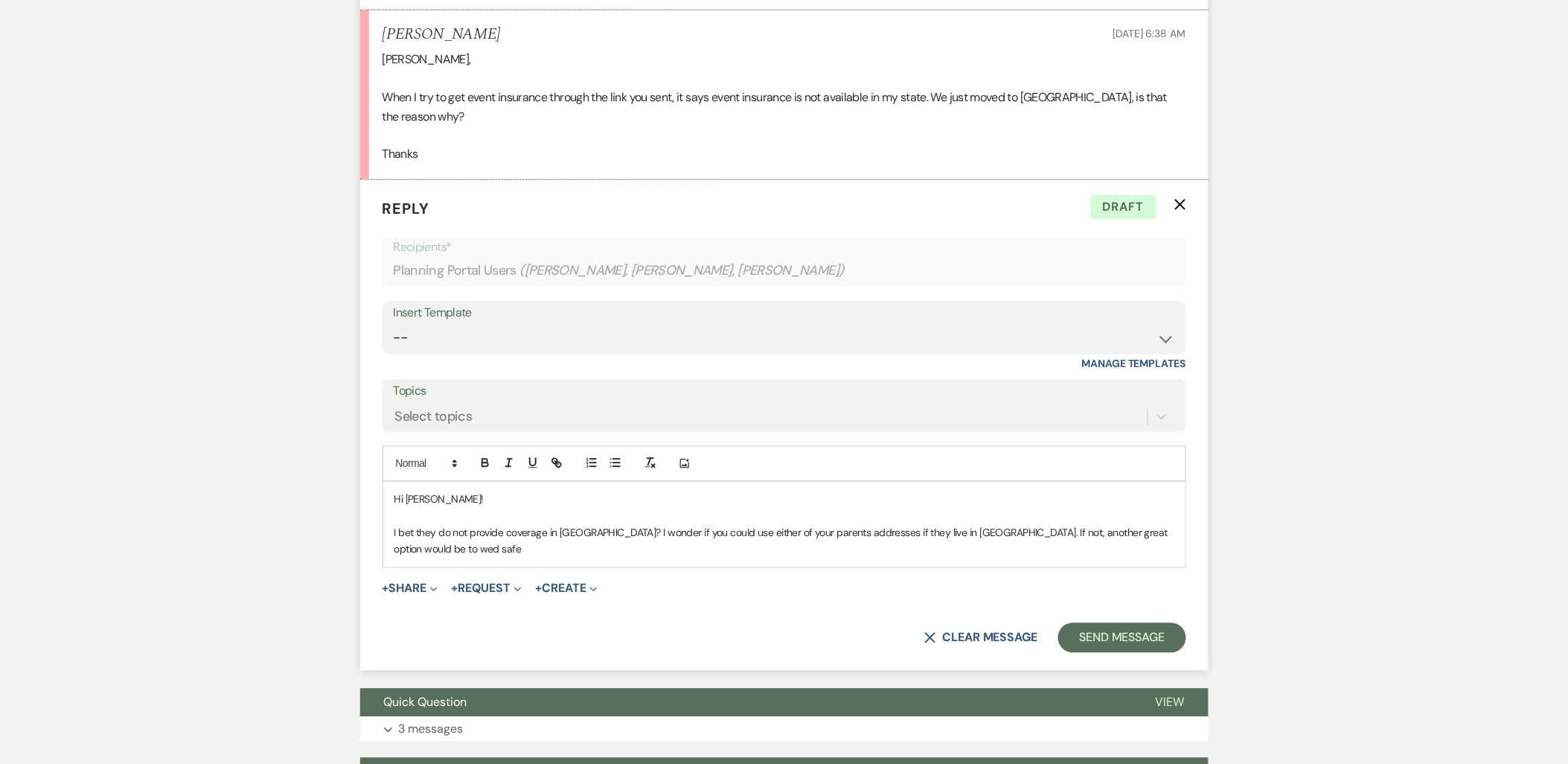
click at [1160, 525] on p "I bet they do not provide coverage in NY? I wonder if you could use either of y…" at bounding box center [784, 541] width 780 height 34
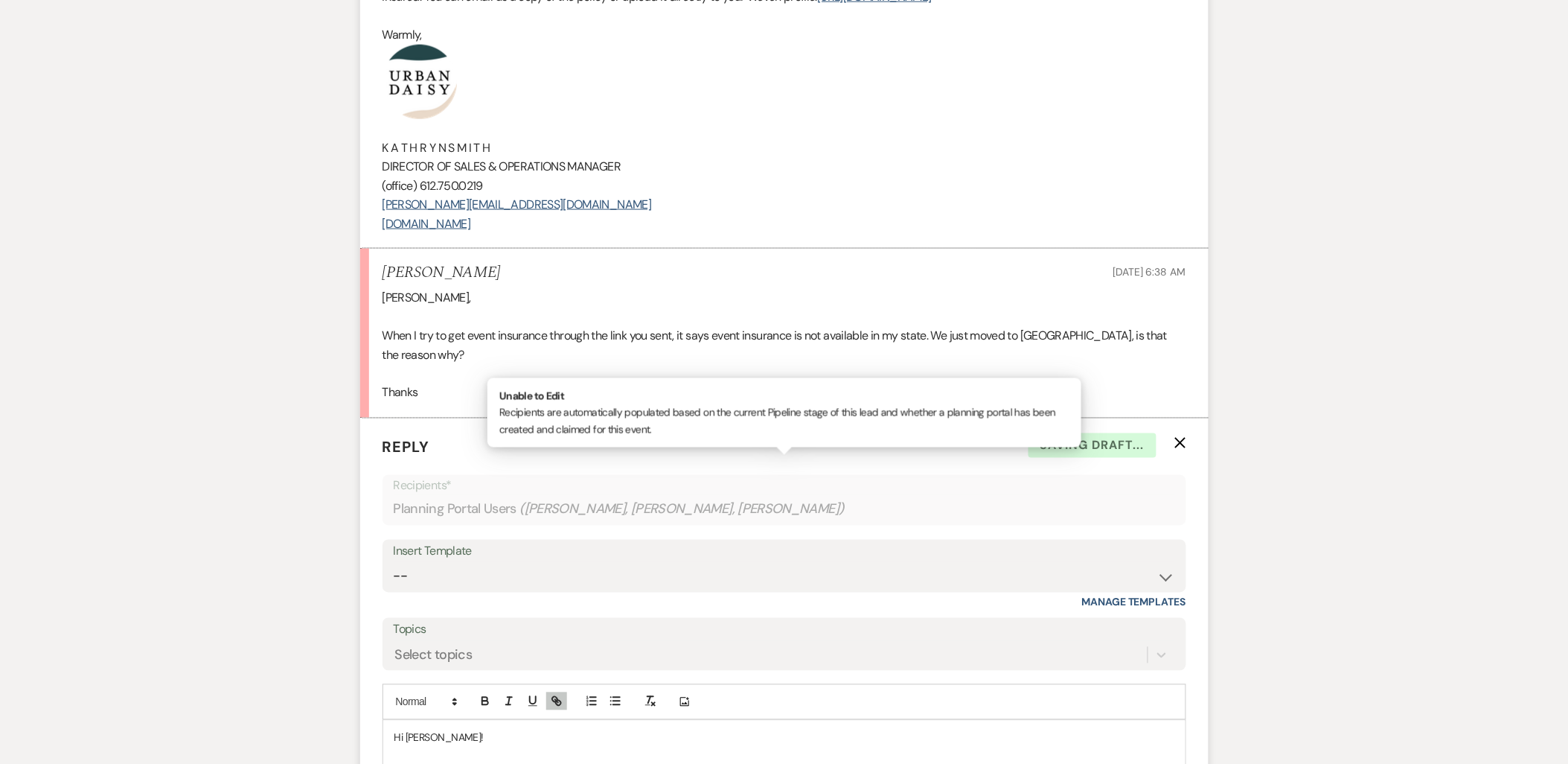
scroll to position [622, 0]
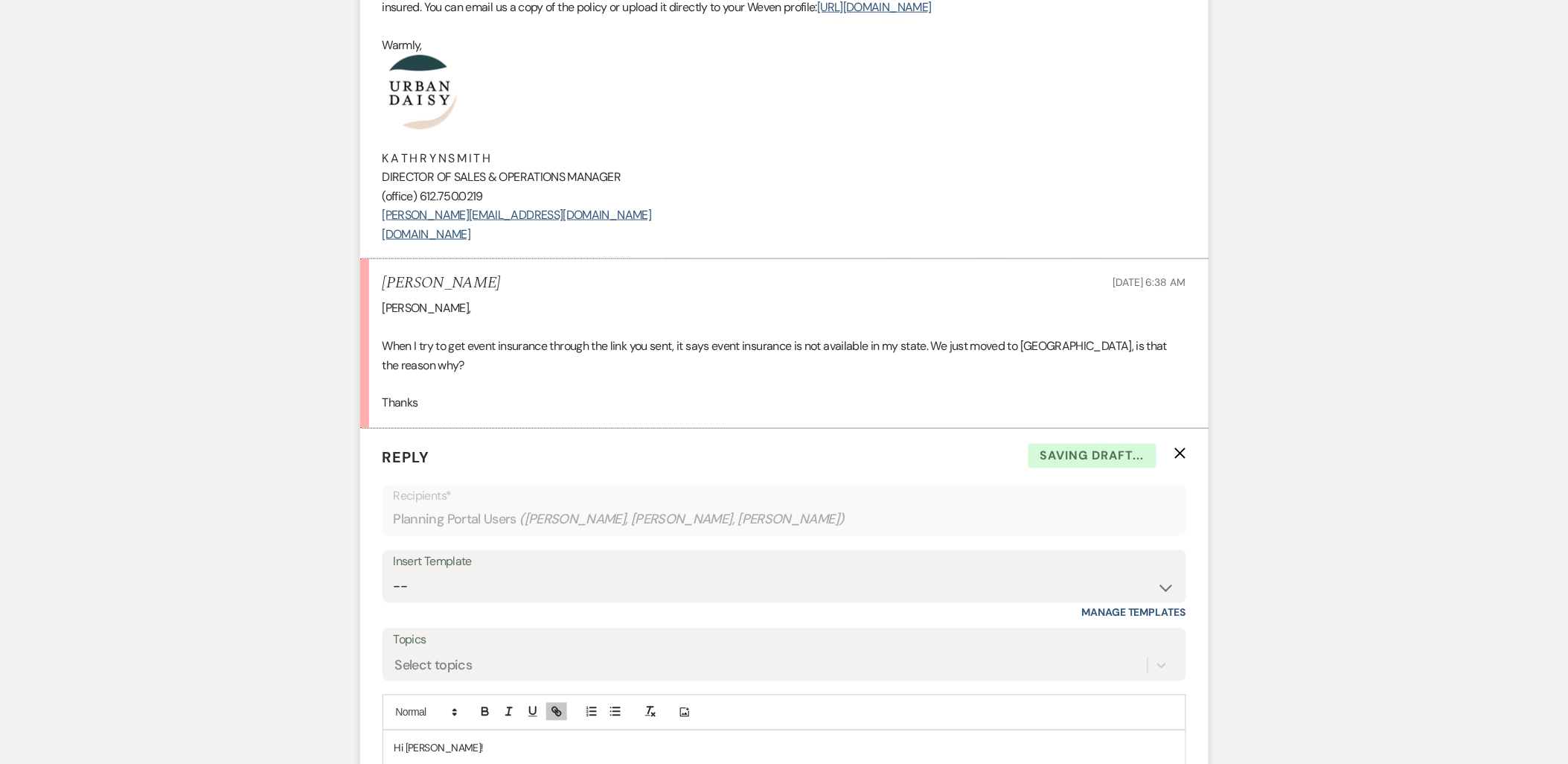
drag, startPoint x: 544, startPoint y: 240, endPoint x: 373, endPoint y: 125, distance: 206.1
click at [373, 125] on li "Kathryn Beckett to: Planning Portal Users Expand Info Sep 08, 2025, 10:21 PM We…" at bounding box center [785, 45] width 849 height 429
copy div "K A T H R Y N S M I T H DIRECTOR OF SALES & OPERATIONS MANAGER (office) 612.750…"
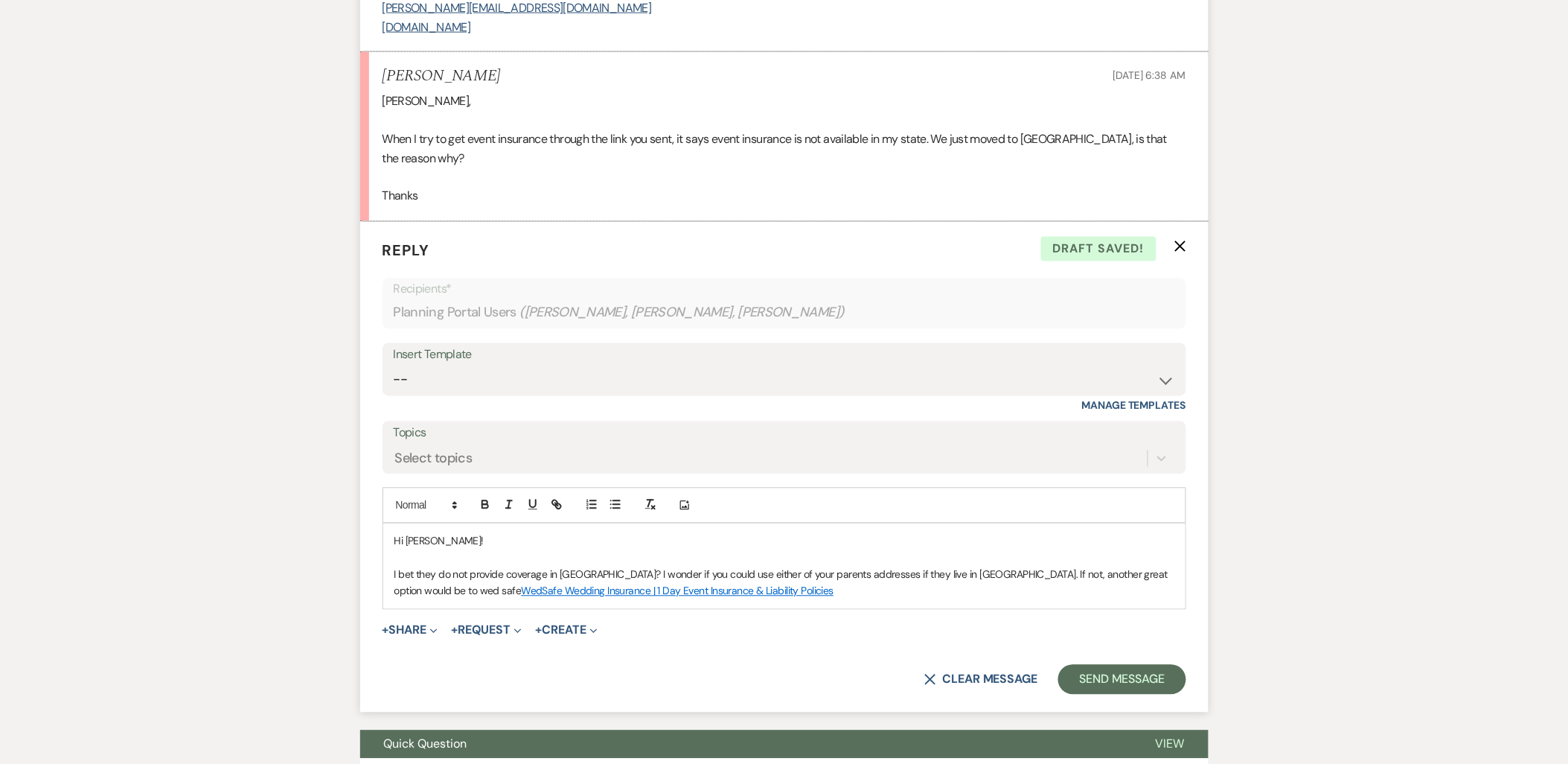
scroll to position [1036, 0]
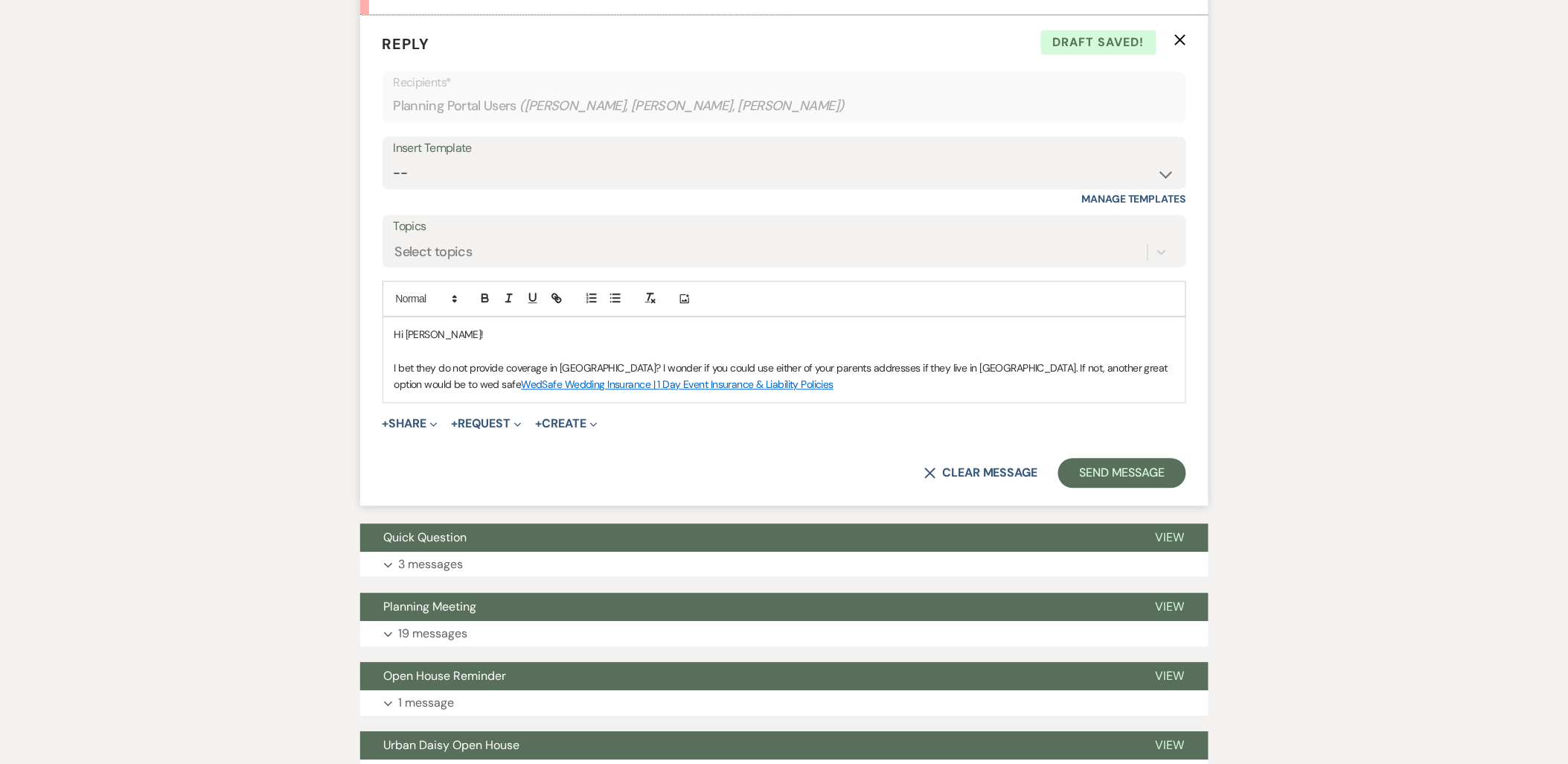
click at [720, 369] on p "I bet they do not provide coverage in NY? I wonder if you could use either of y…" at bounding box center [784, 376] width 780 height 34
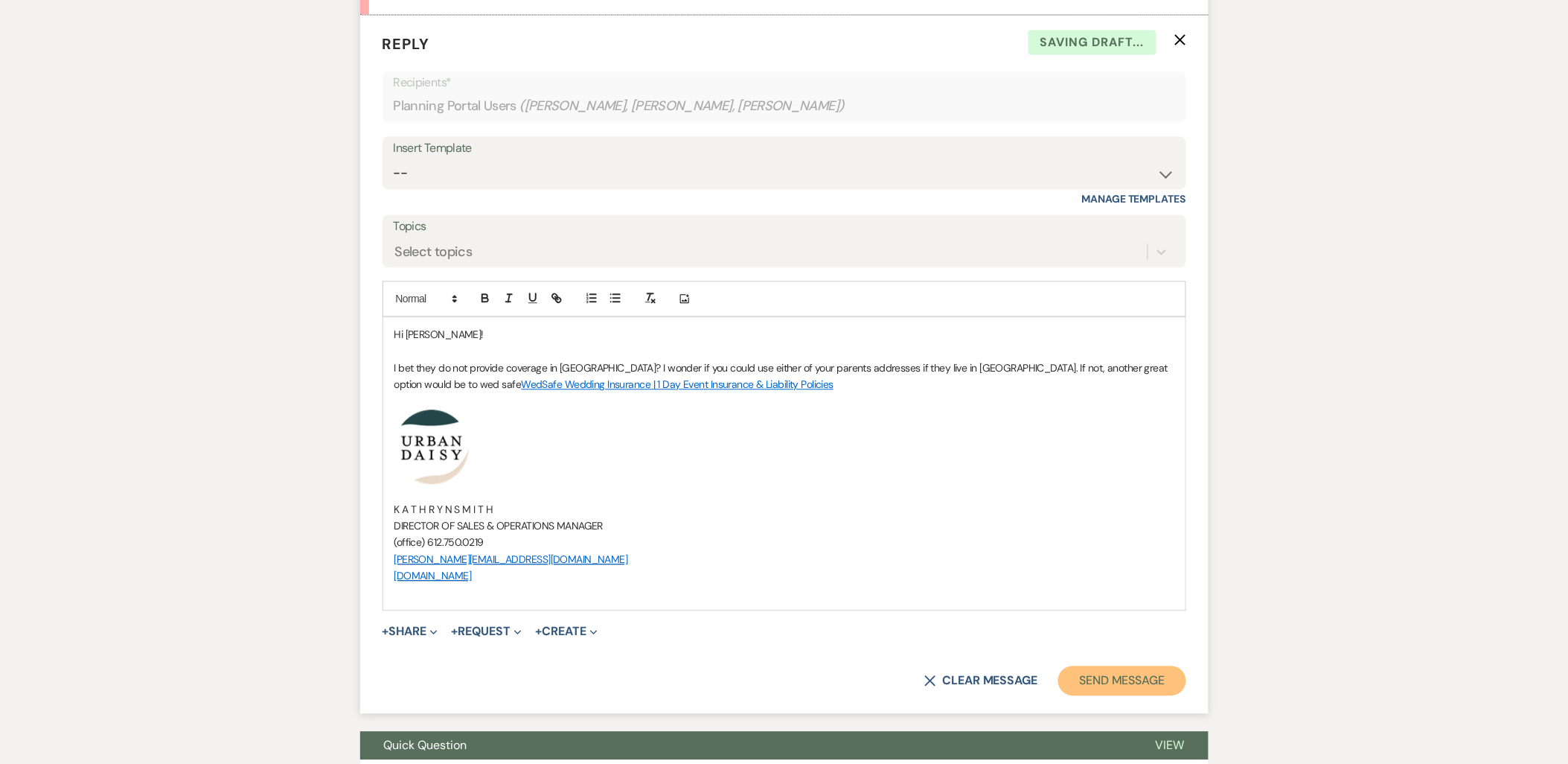
click at [1062, 666] on button "Send Message" at bounding box center [1122, 680] width 127 height 30
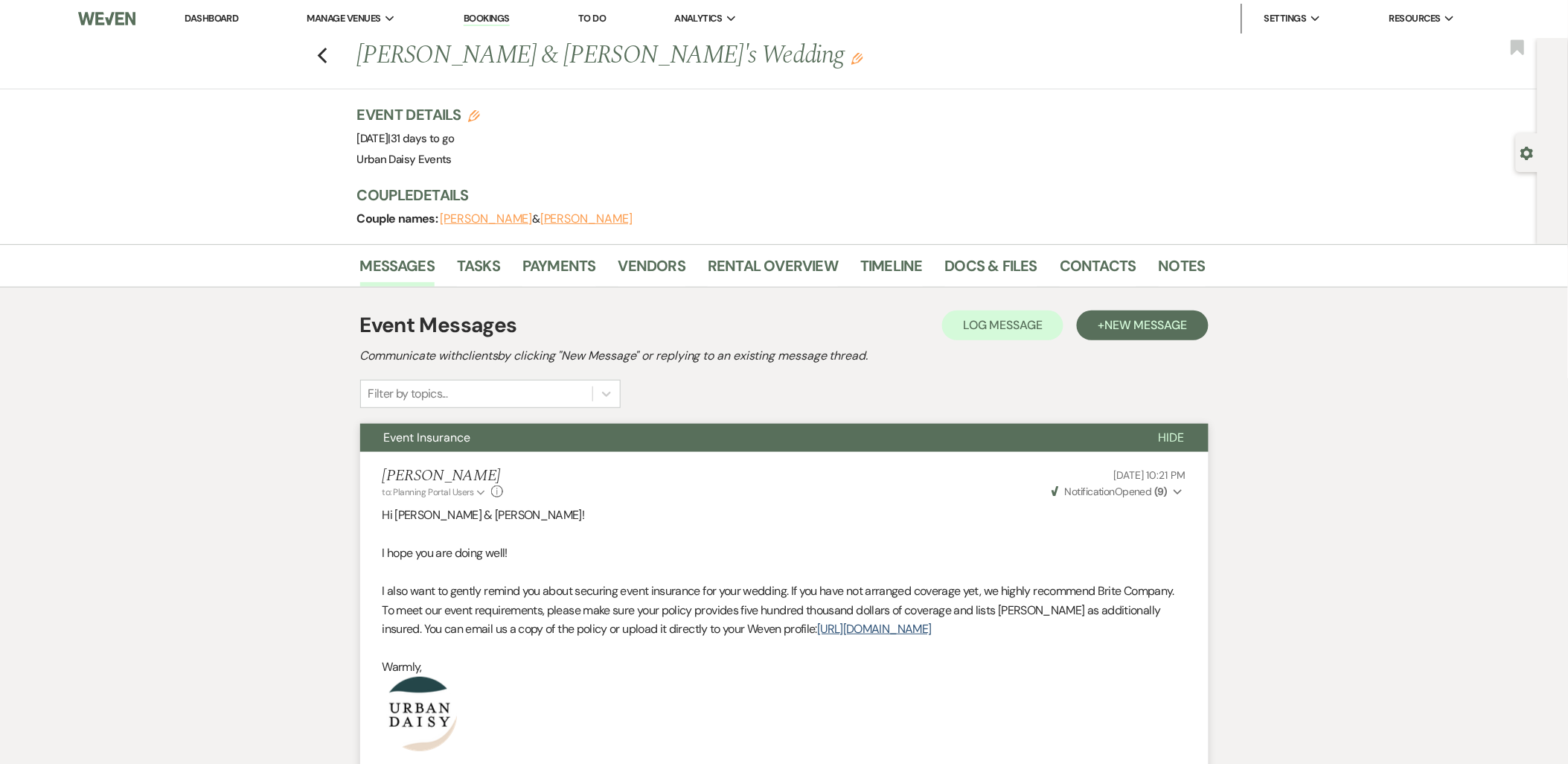
scroll to position [0, 0]
click at [189, 13] on link "Dashboard" at bounding box center [211, 19] width 54 height 13
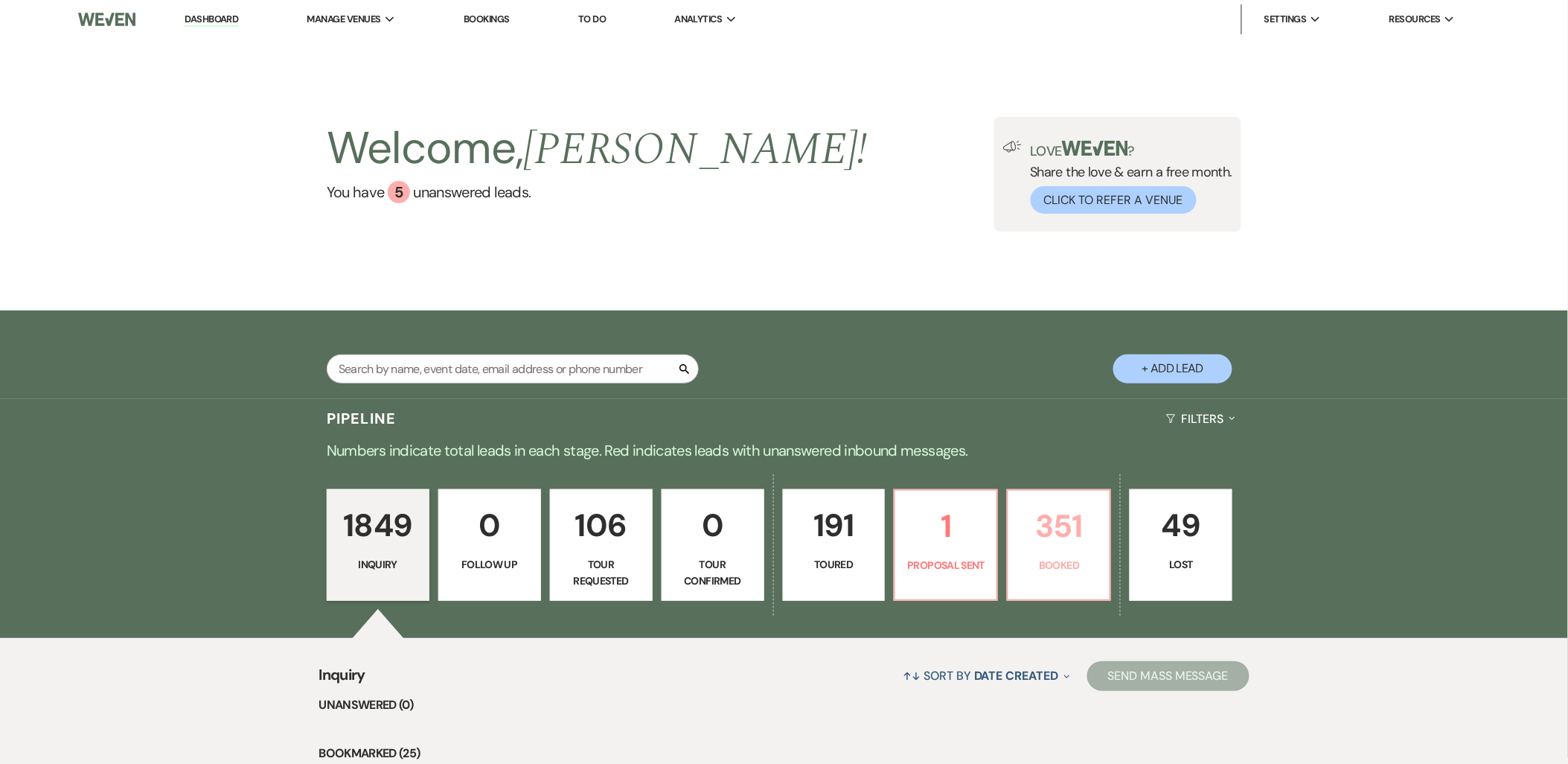
click at [1057, 553] on link "351 Booked" at bounding box center [1059, 545] width 104 height 112
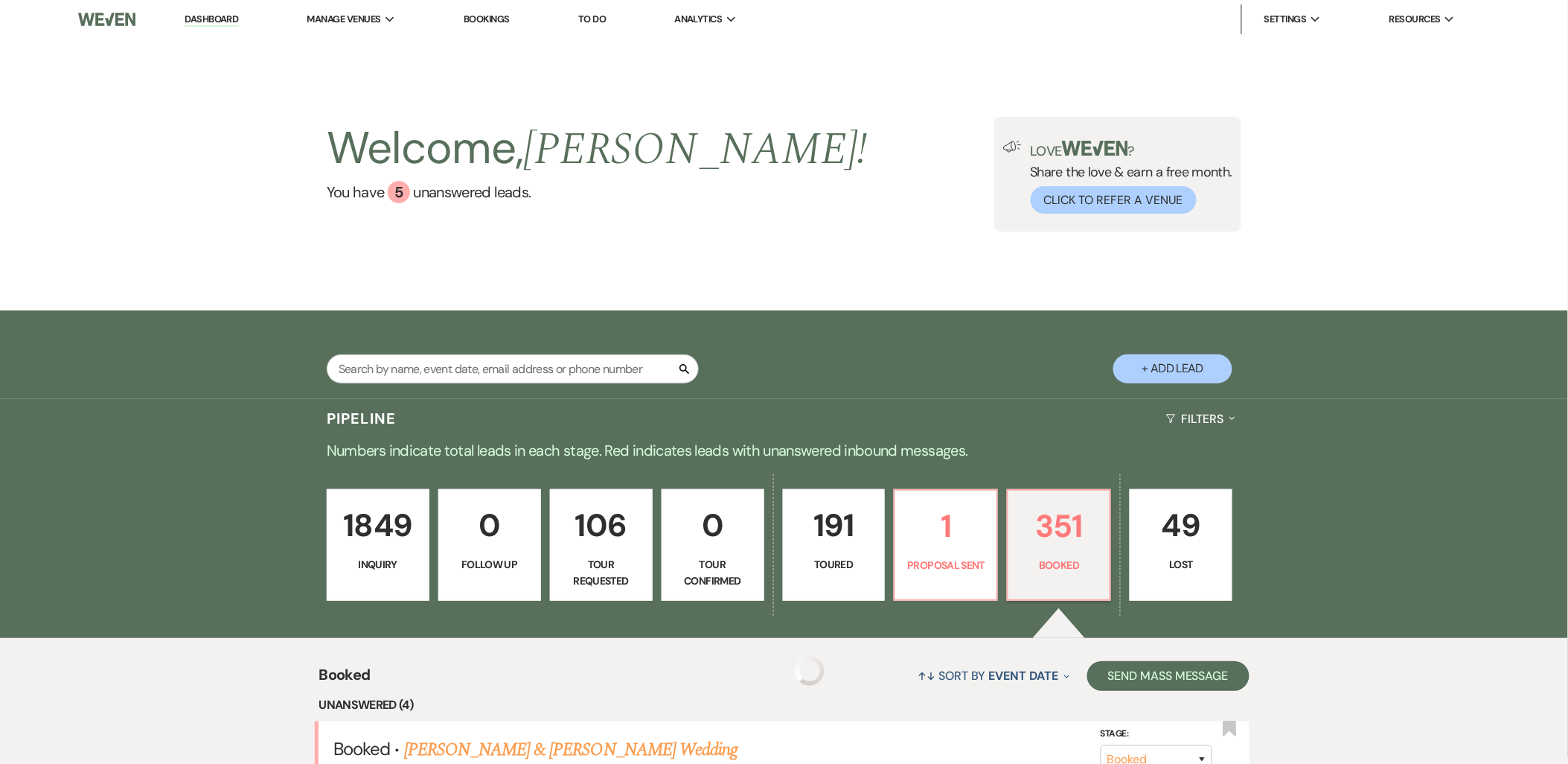
scroll to position [331, 0]
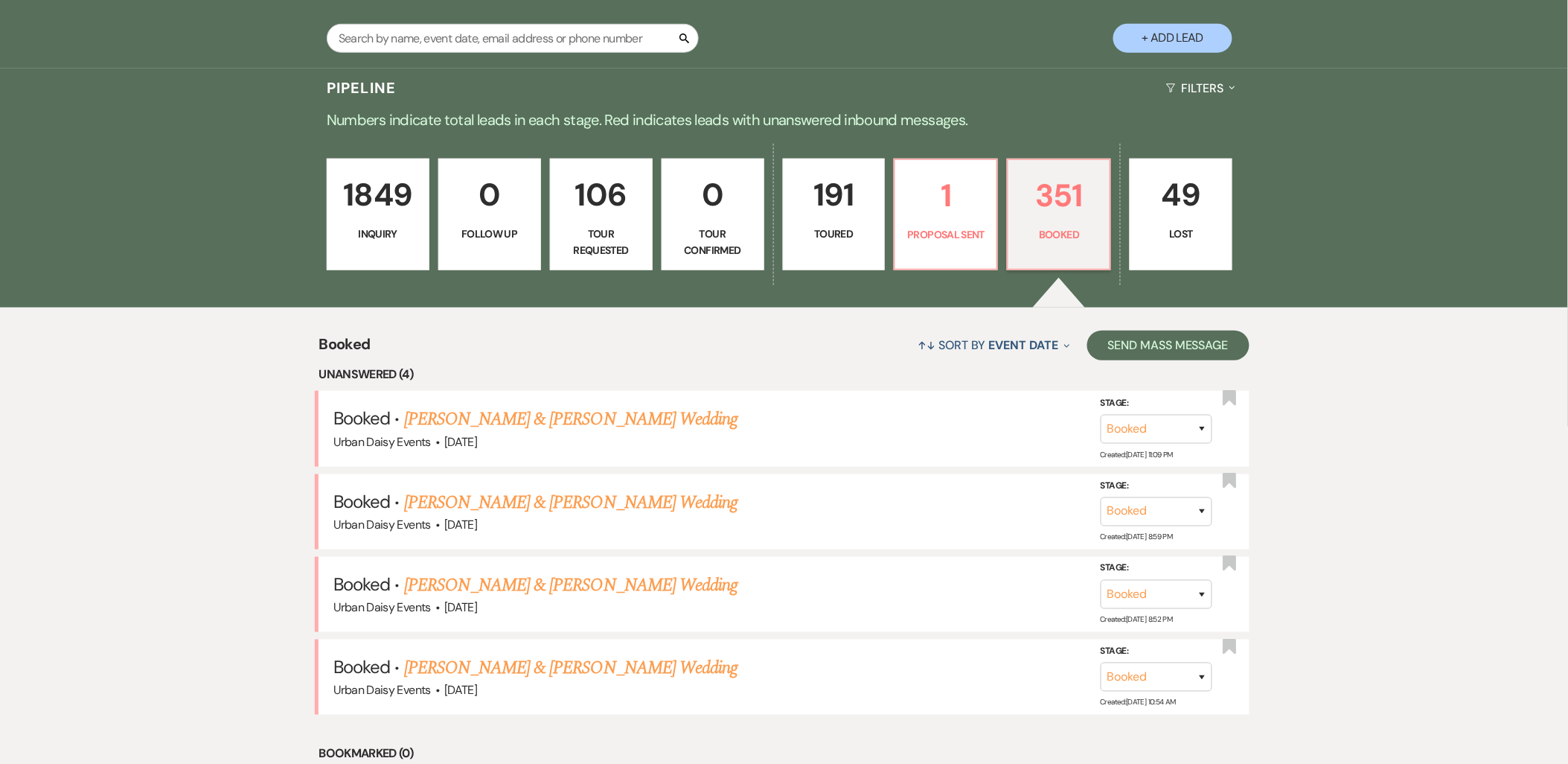
click at [479, 417] on link "Sarah & Graham Sauer's Wedding" at bounding box center [571, 419] width 333 height 26
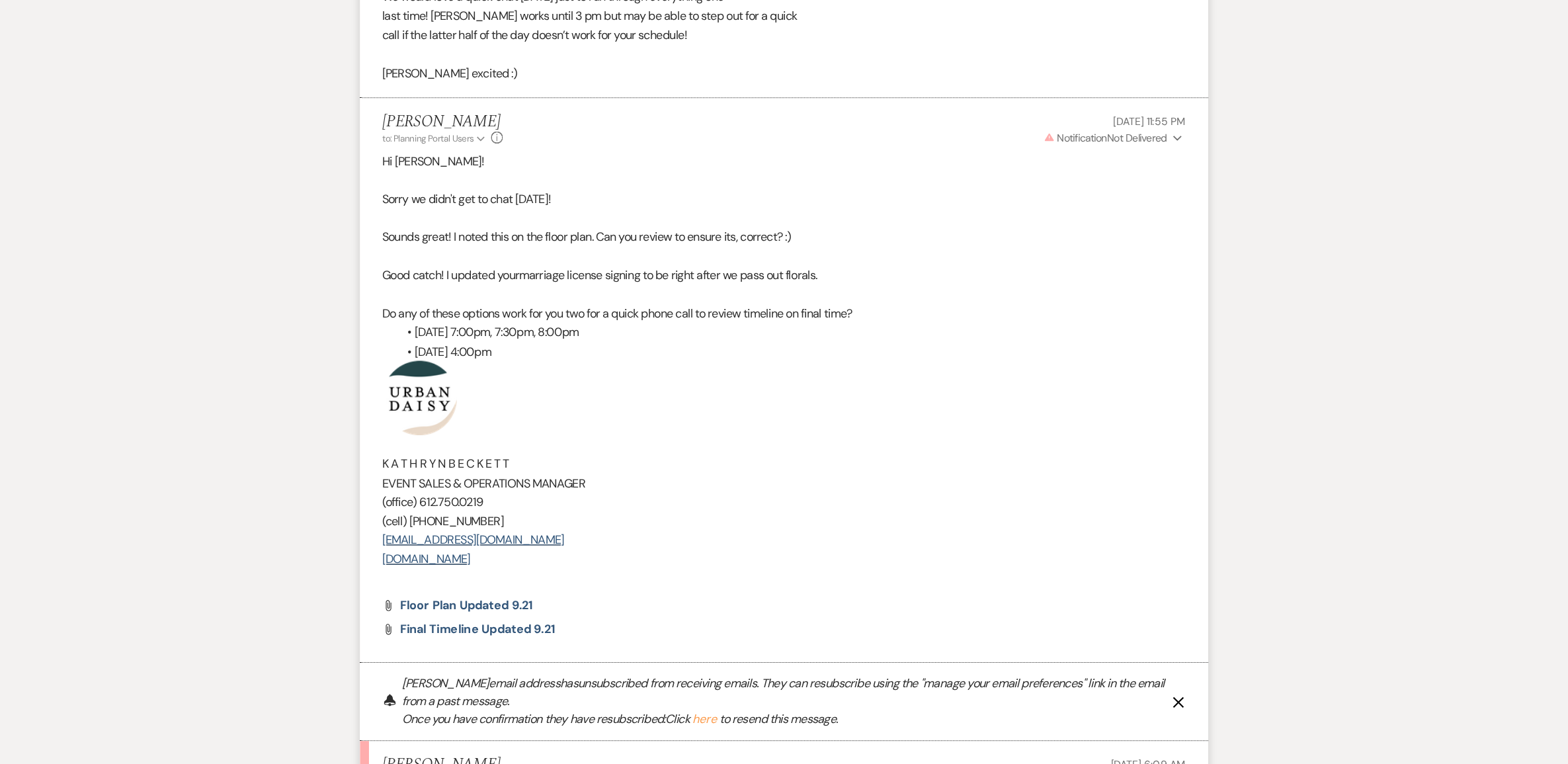
scroll to position [2939, 0]
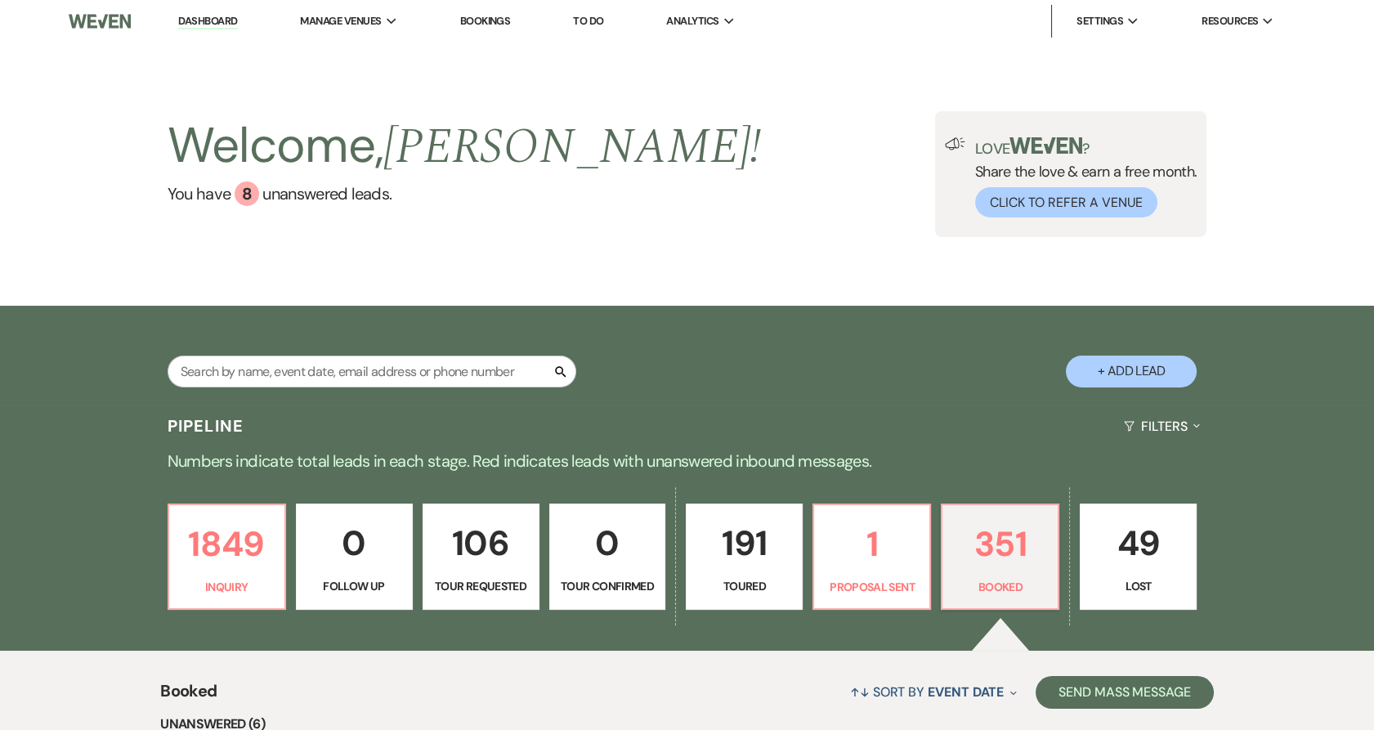
click at [0, 0] on li "Urban Daisy Events" at bounding box center [0, 0] width 0 height 0
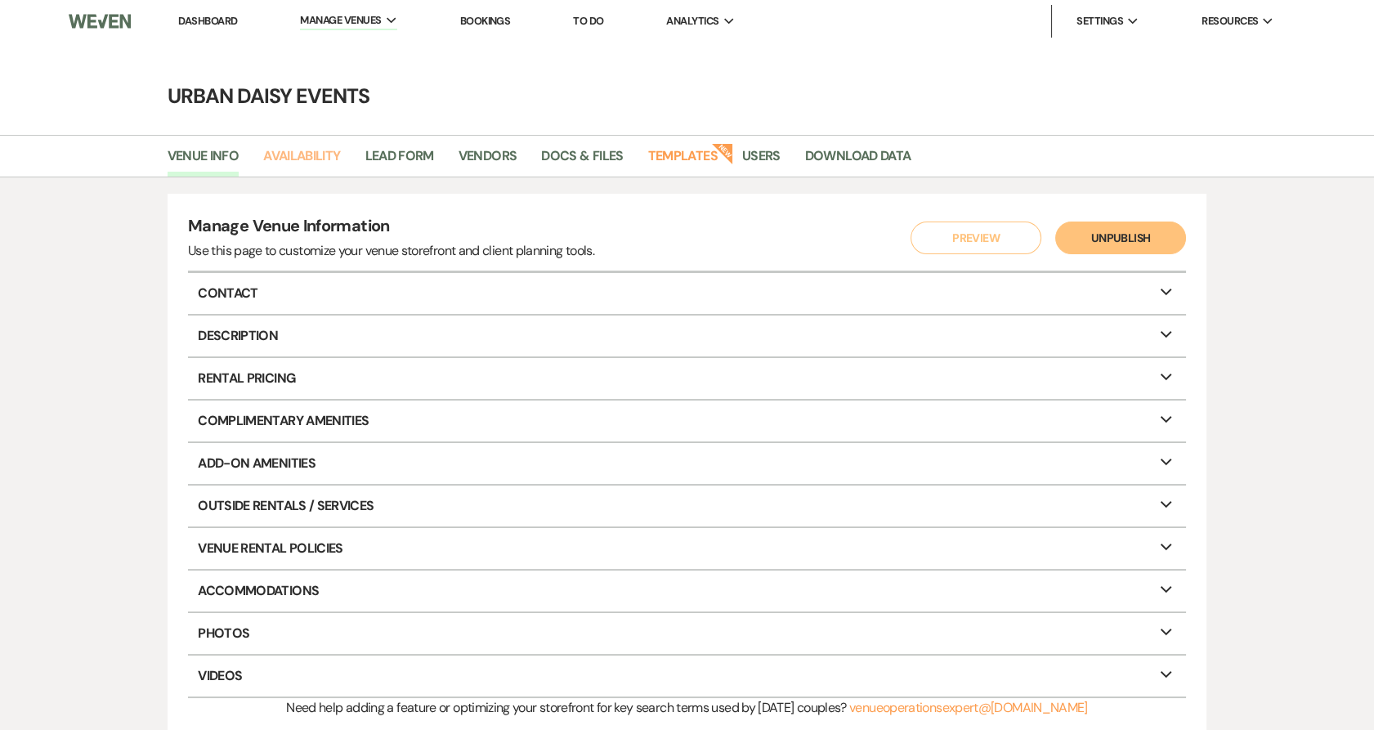
click at [324, 153] on link "Availability" at bounding box center [301, 161] width 77 height 31
select select "2"
select select "2026"
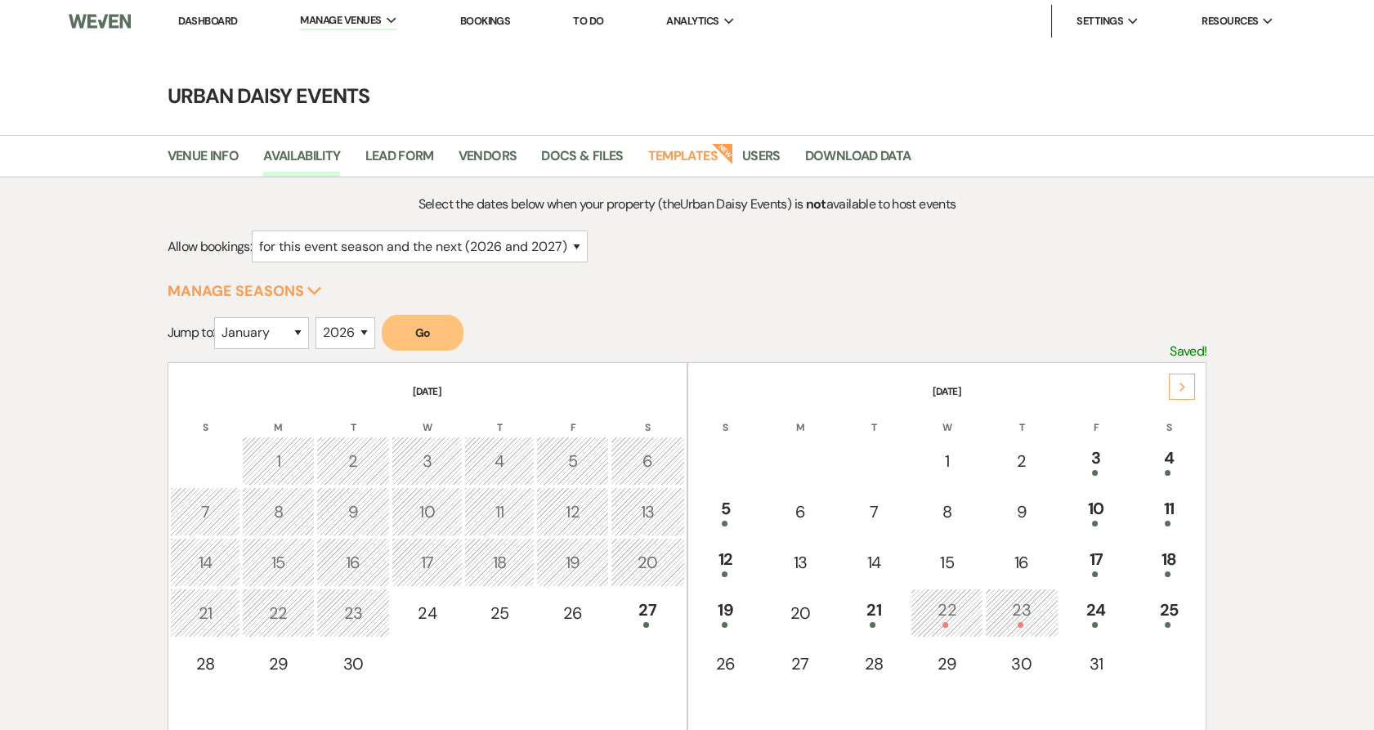
click at [1184, 379] on div "Next" at bounding box center [1182, 387] width 26 height 26
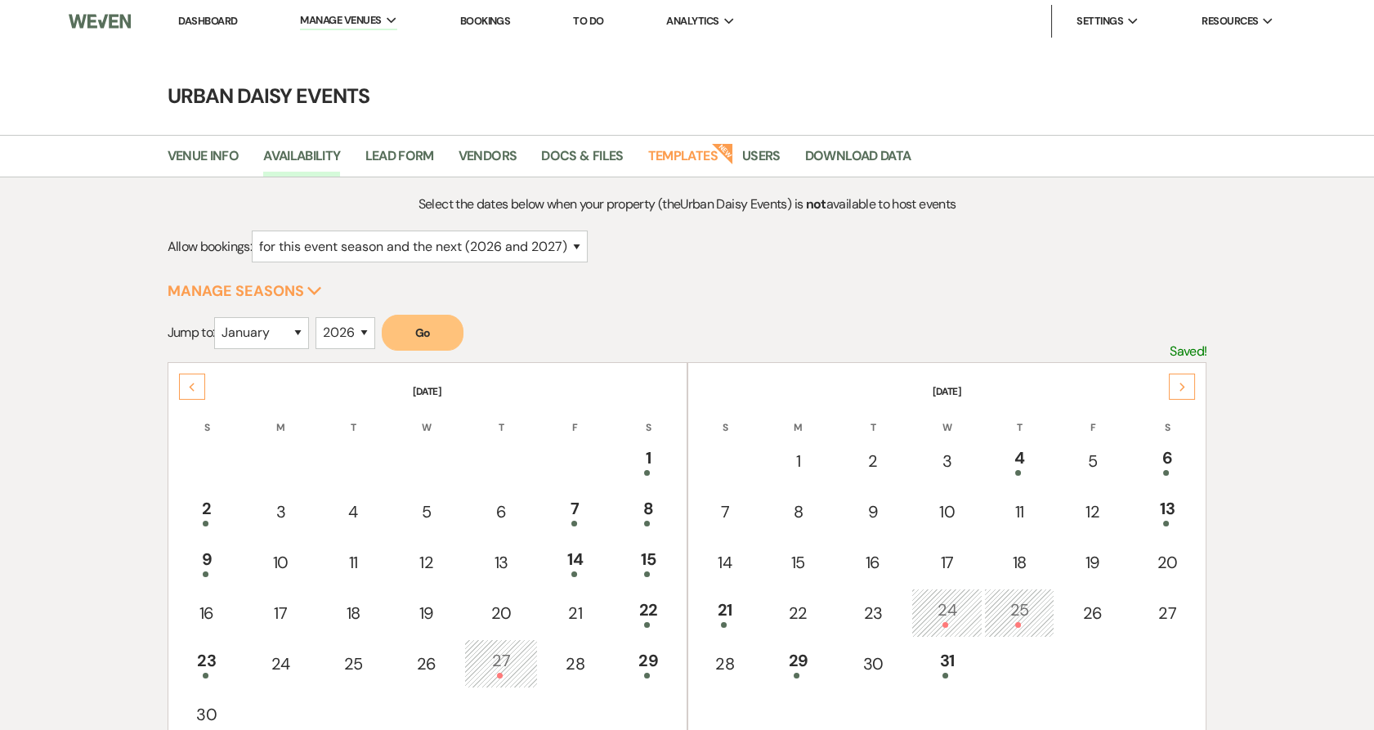
click at [1184, 379] on div "Next" at bounding box center [1182, 387] width 26 height 26
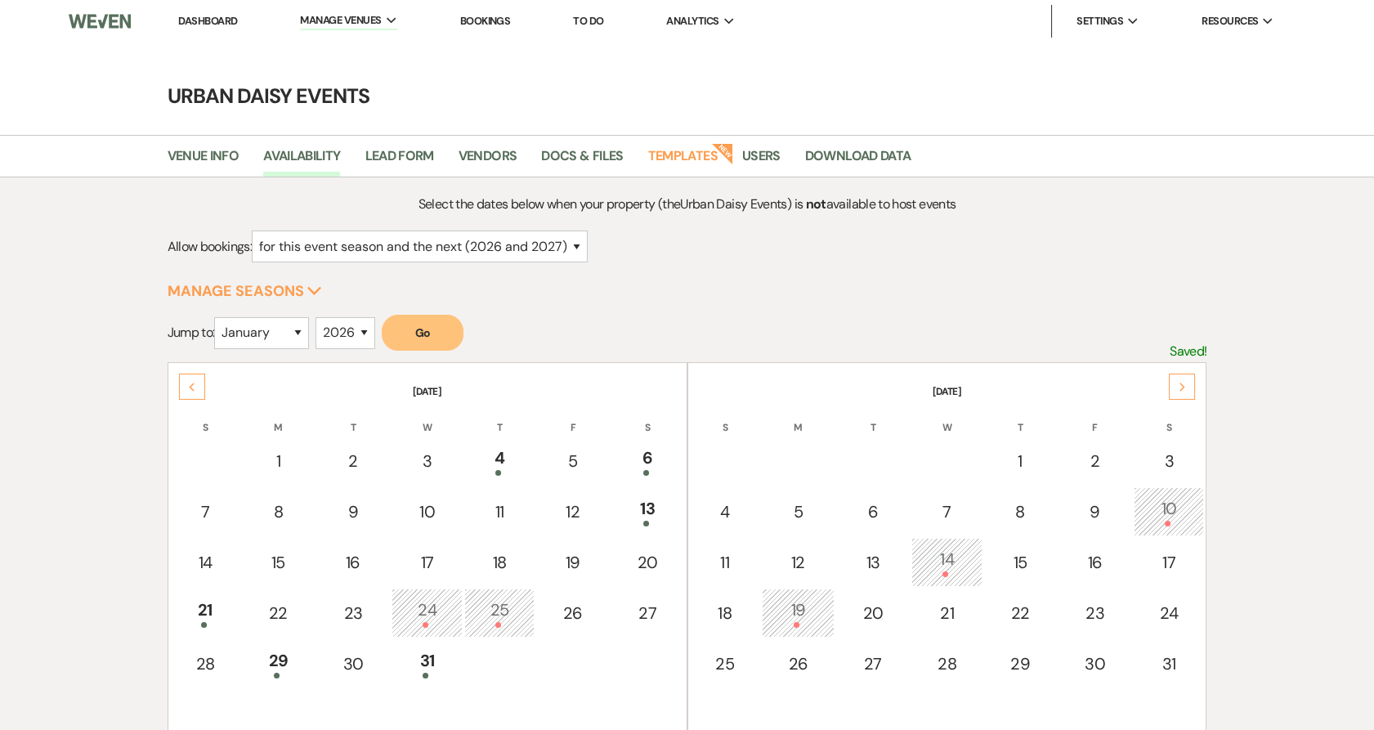
click at [1184, 379] on div "Next" at bounding box center [1182, 387] width 26 height 26
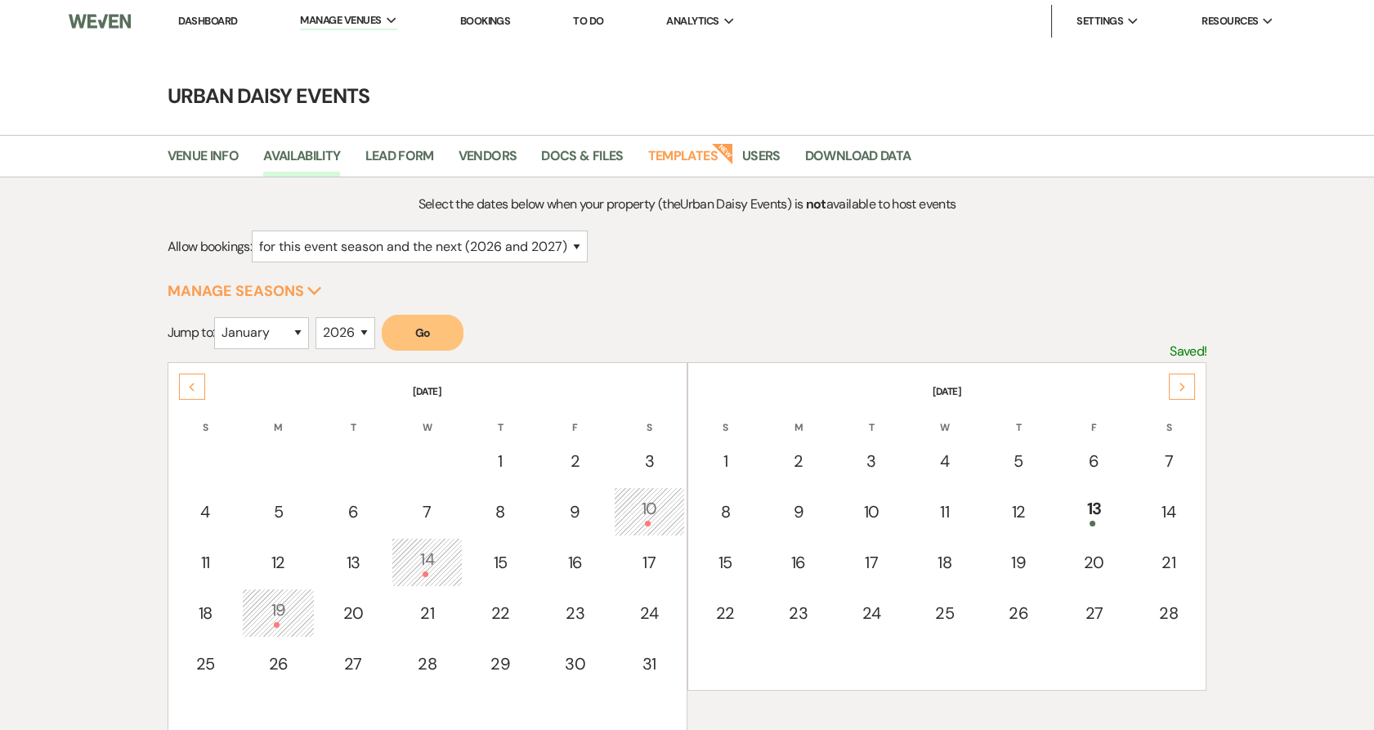
click at [1184, 379] on div "Next" at bounding box center [1182, 387] width 26 height 26
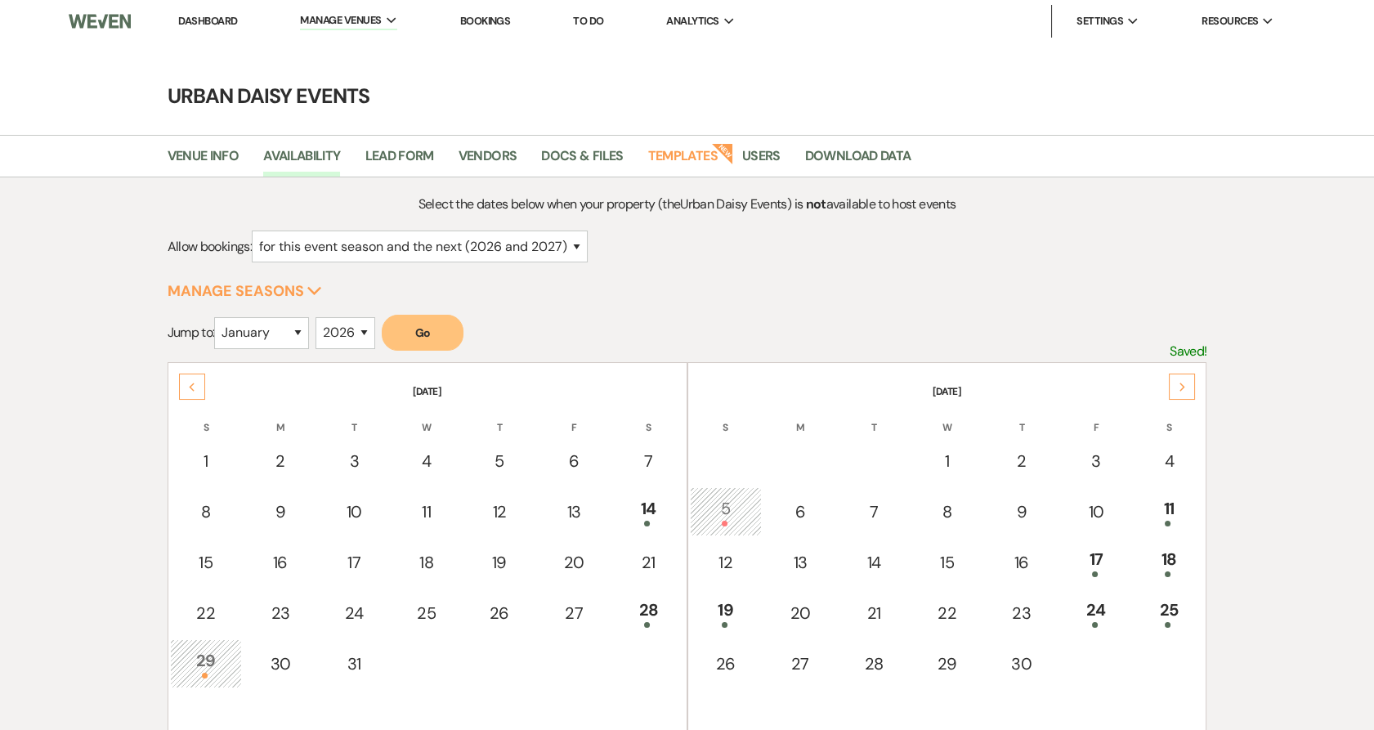
click at [1184, 379] on div "Next" at bounding box center [1182, 387] width 26 height 26
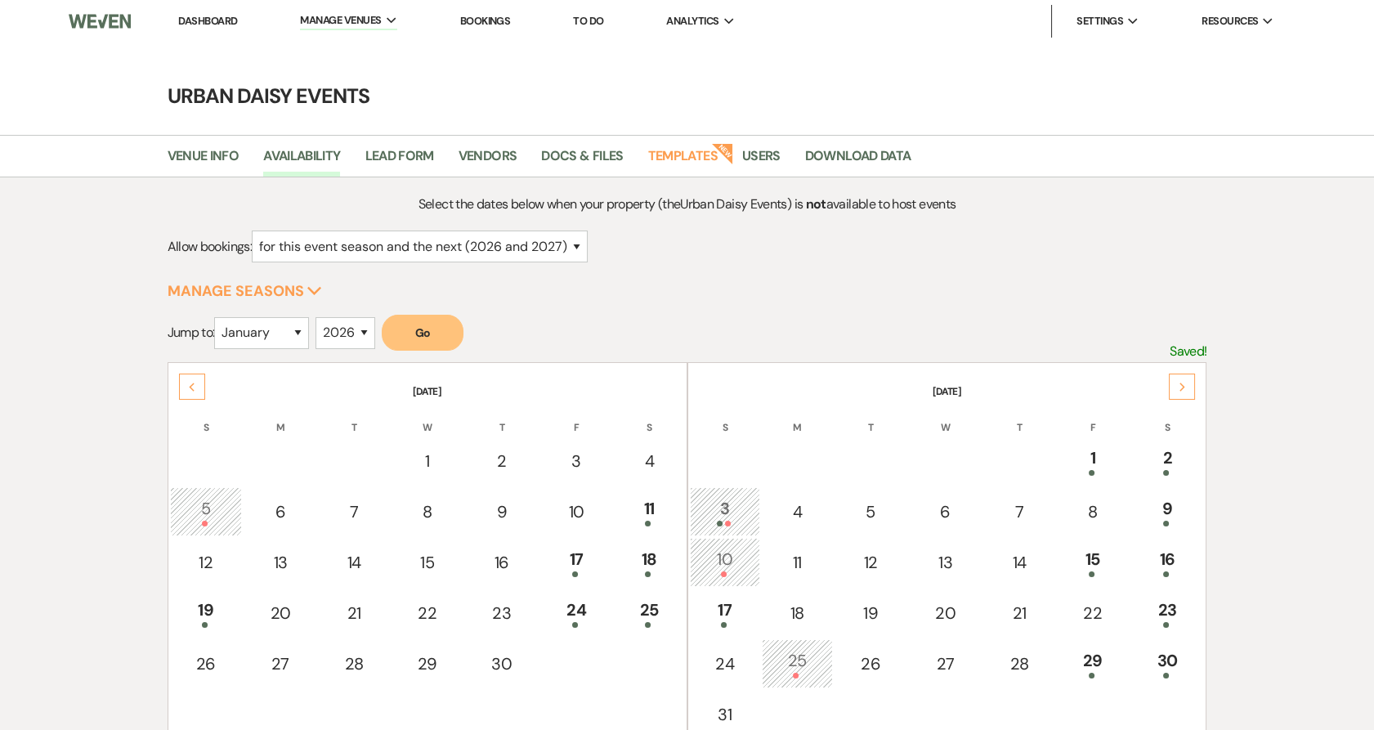
click at [1184, 379] on div "Next" at bounding box center [1182, 387] width 26 height 26
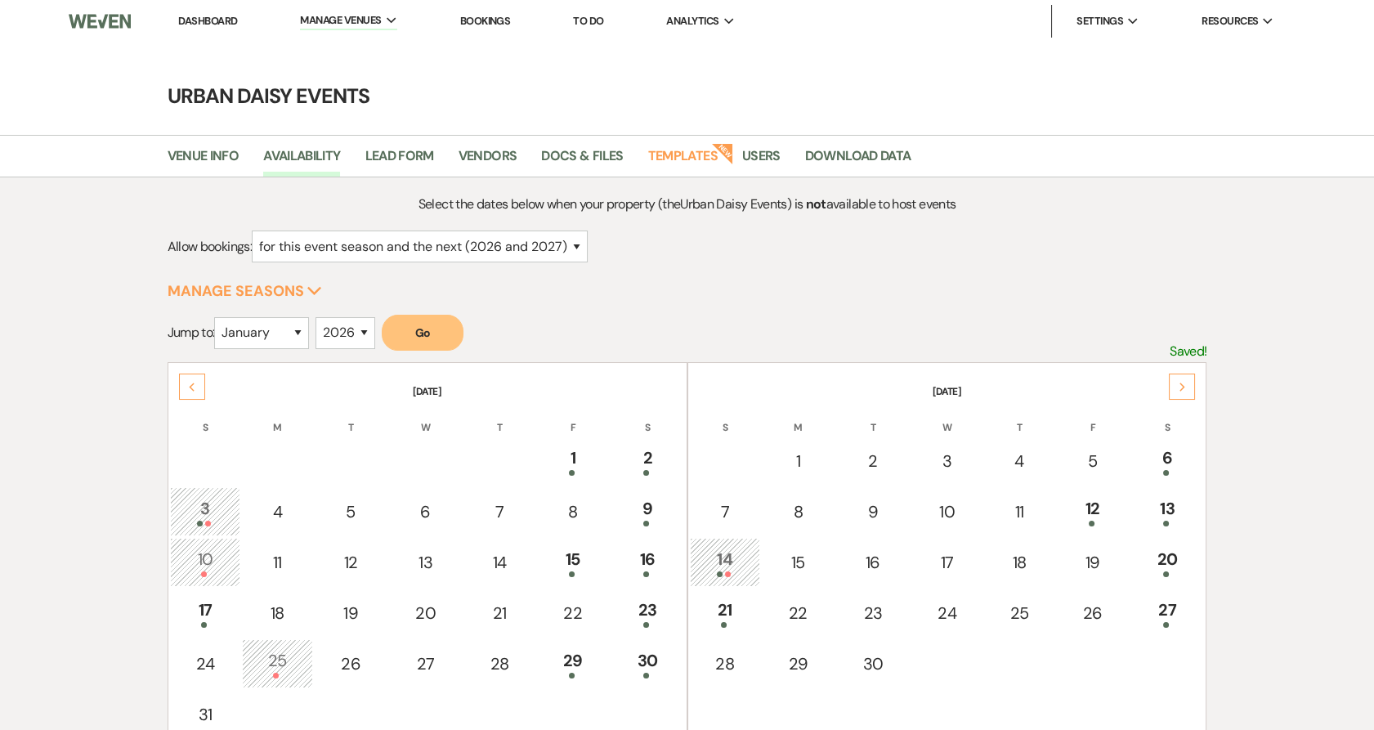
click at [1184, 379] on div "Next" at bounding box center [1182, 387] width 26 height 26
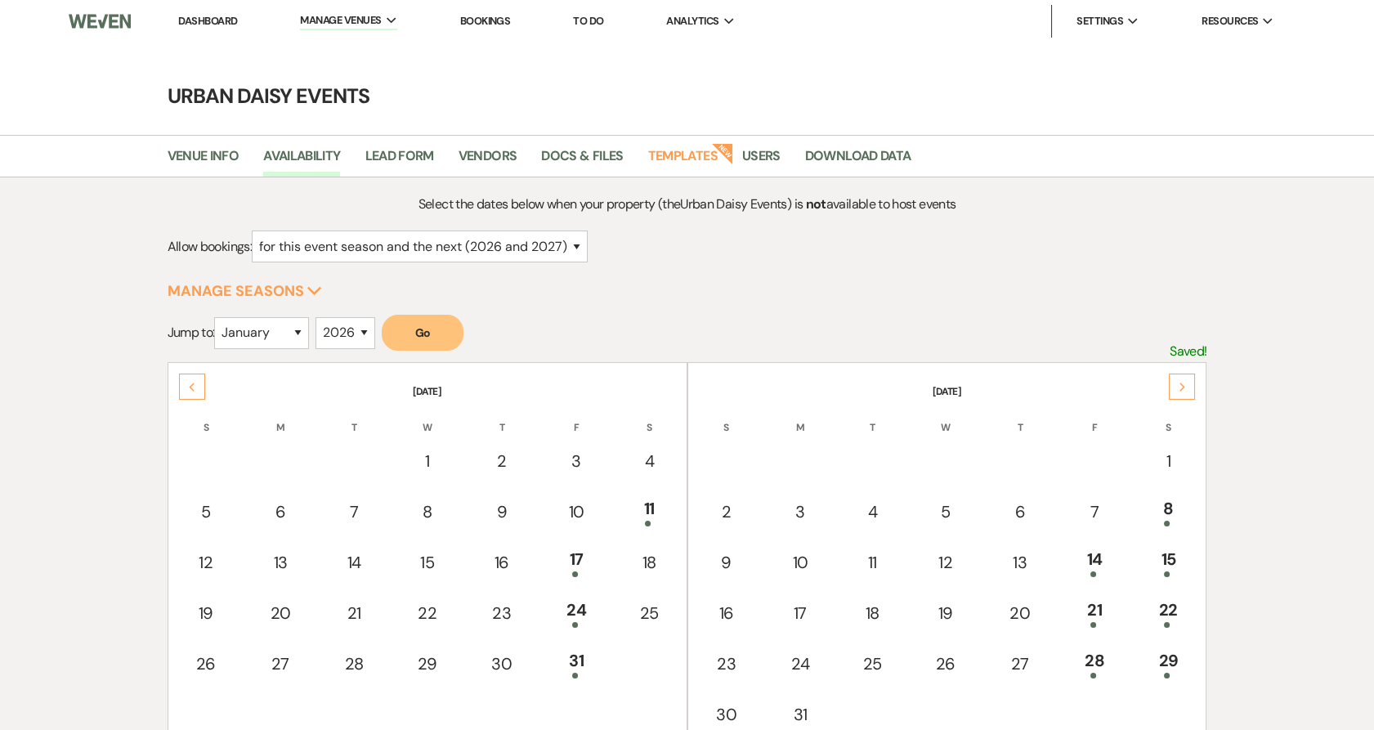
click at [1184, 379] on div "Next" at bounding box center [1182, 387] width 26 height 26
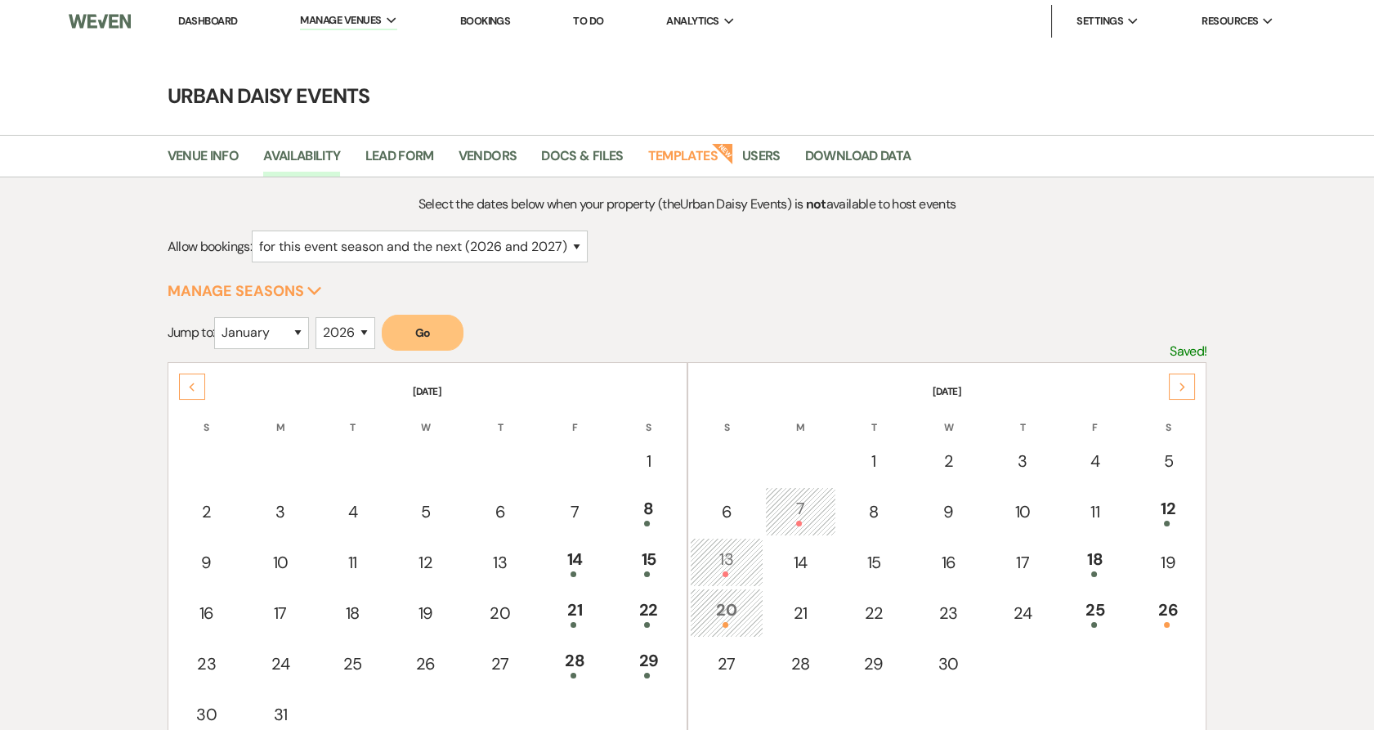
click at [1184, 379] on div "Next" at bounding box center [1182, 387] width 26 height 26
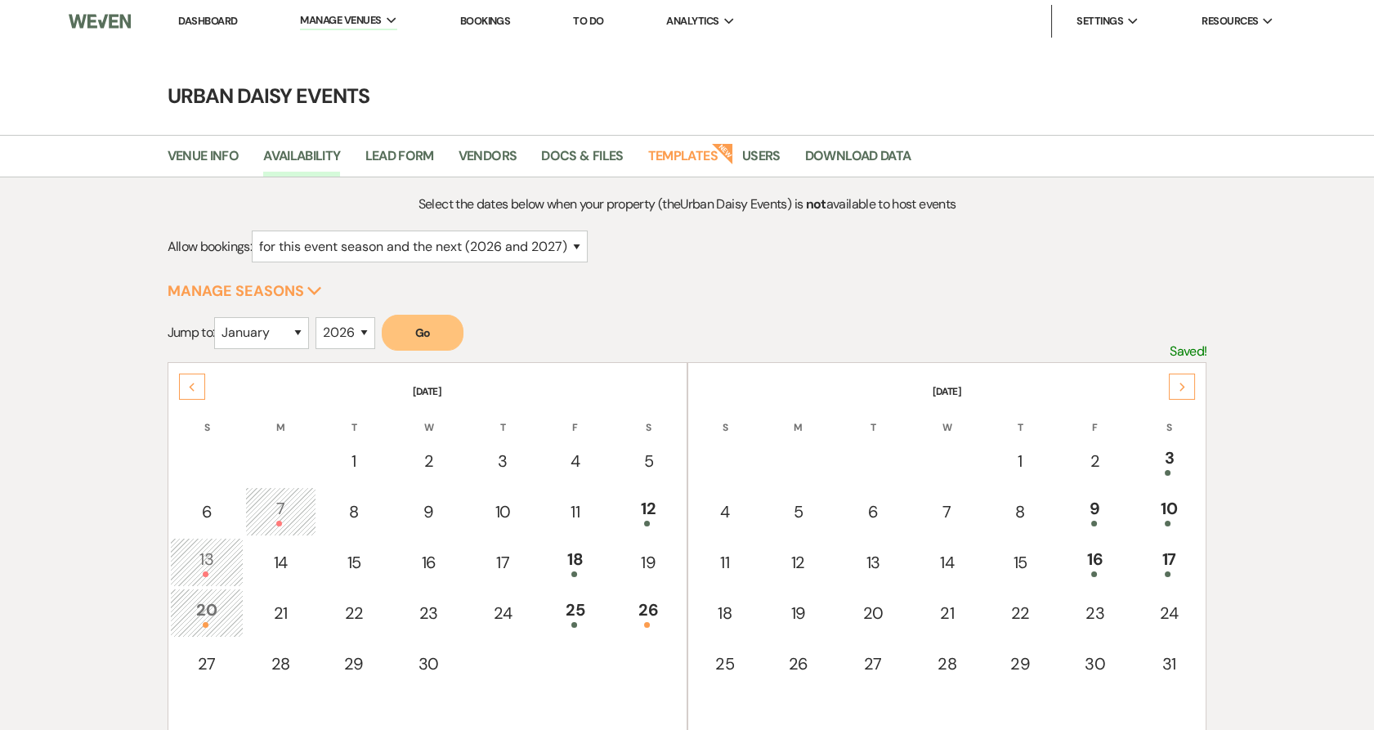
click at [1184, 379] on div "Next" at bounding box center [1182, 387] width 26 height 26
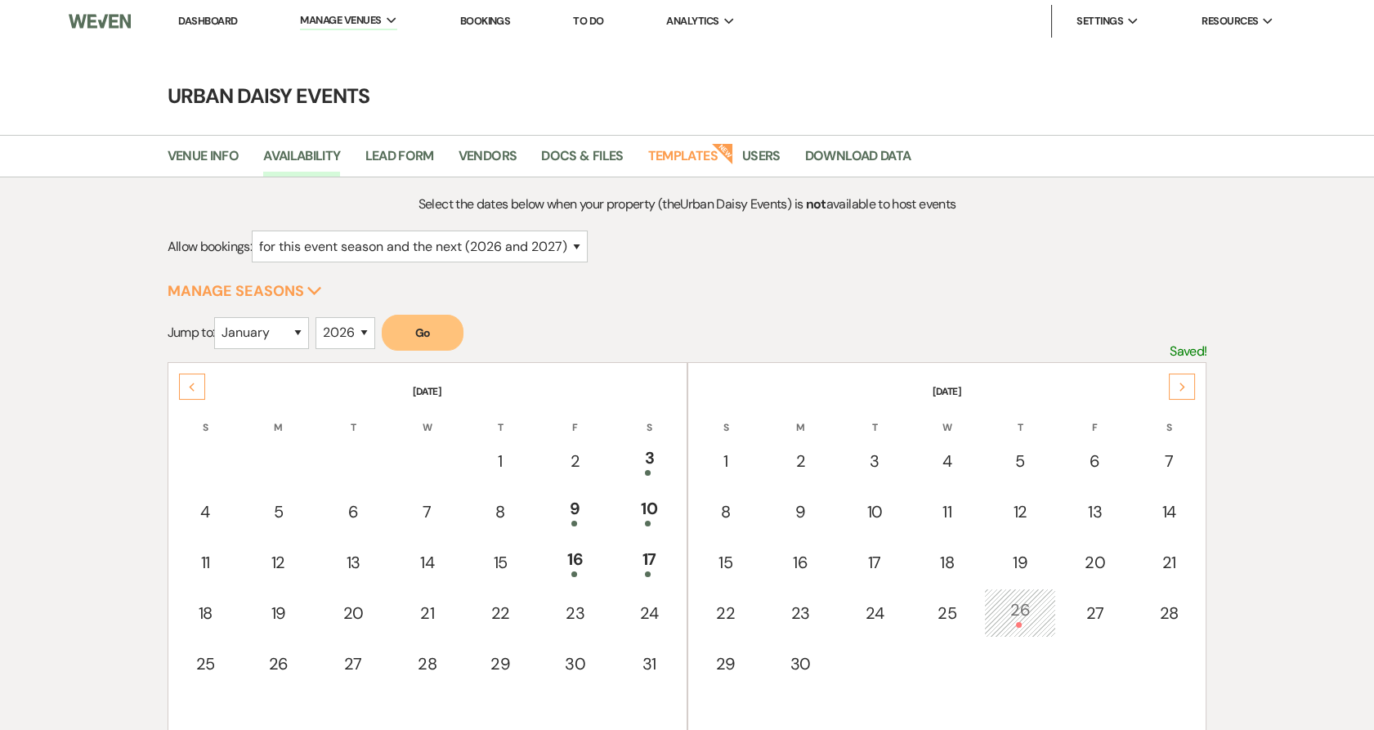
click at [1184, 387] on use at bounding box center [1183, 387] width 6 height 9
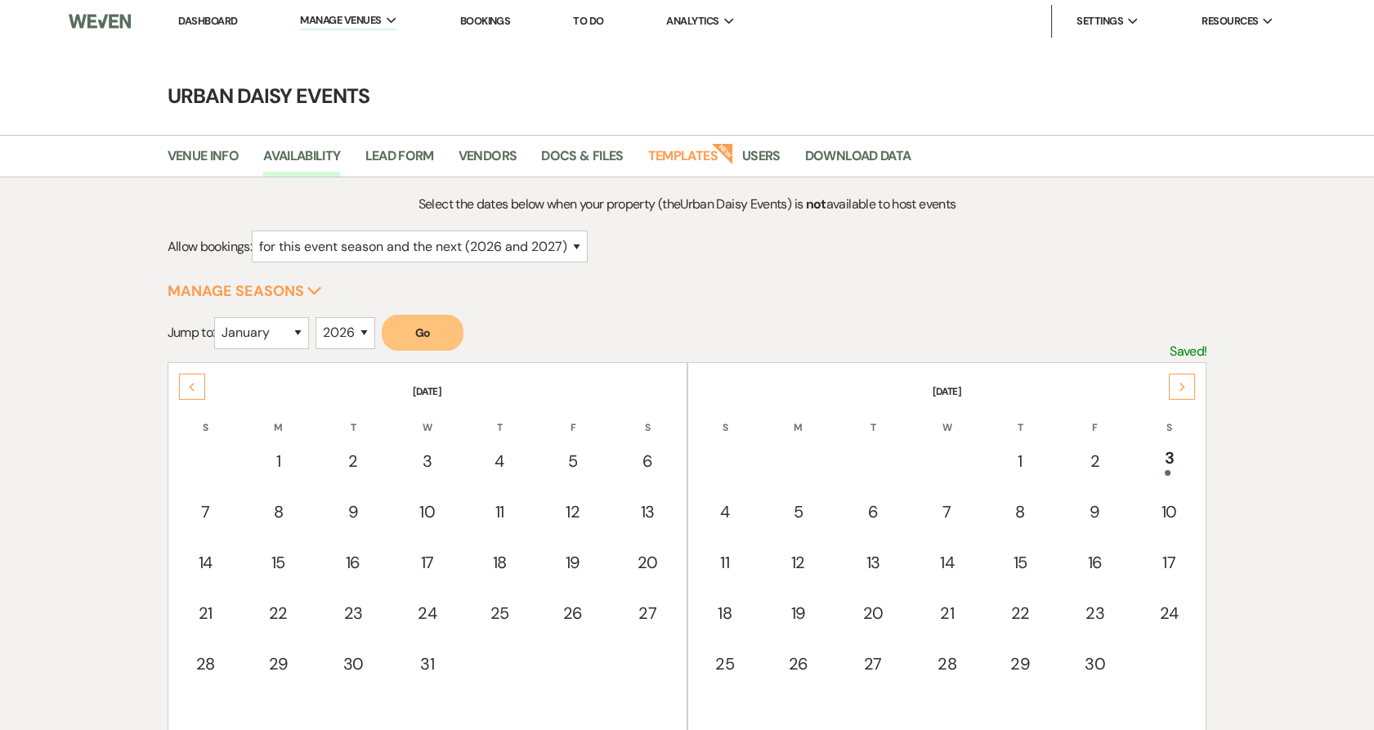
click at [1184, 387] on use at bounding box center [1183, 387] width 6 height 9
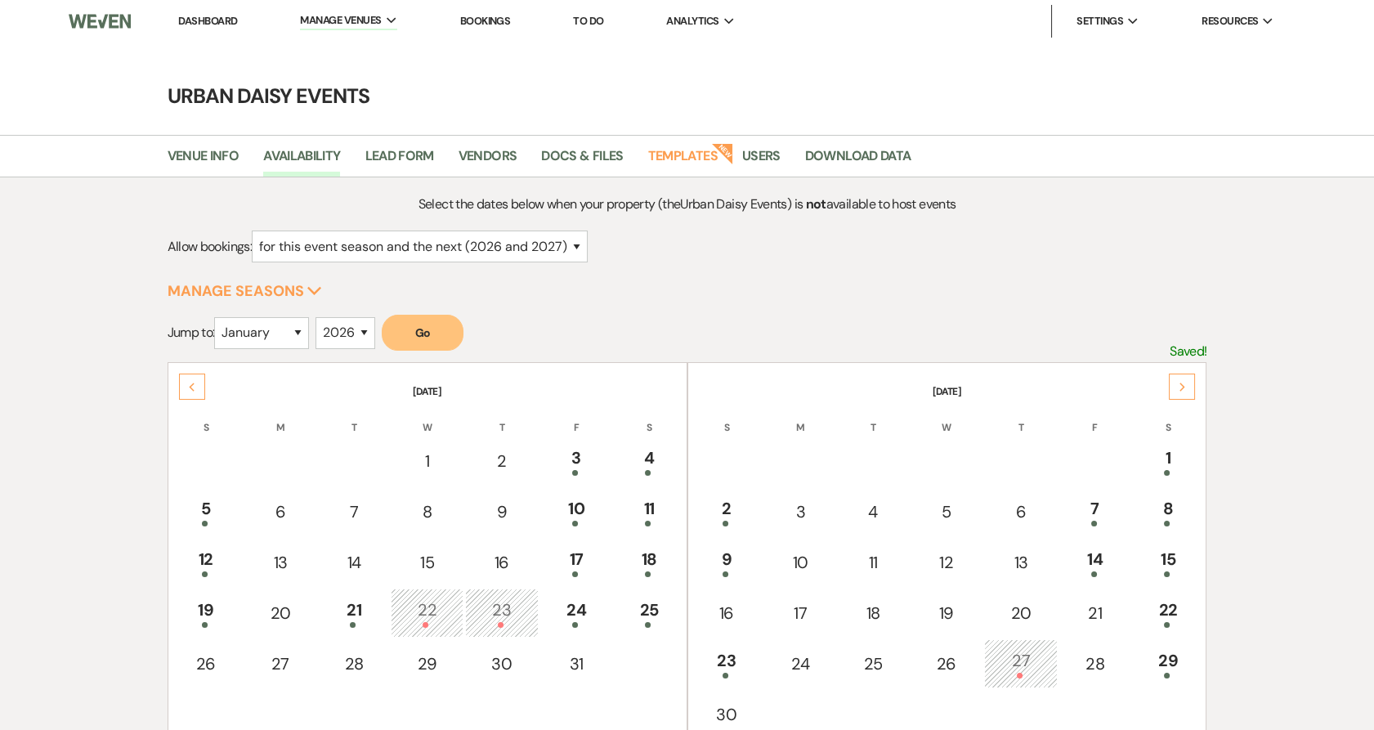
select select "2"
select select "2026"
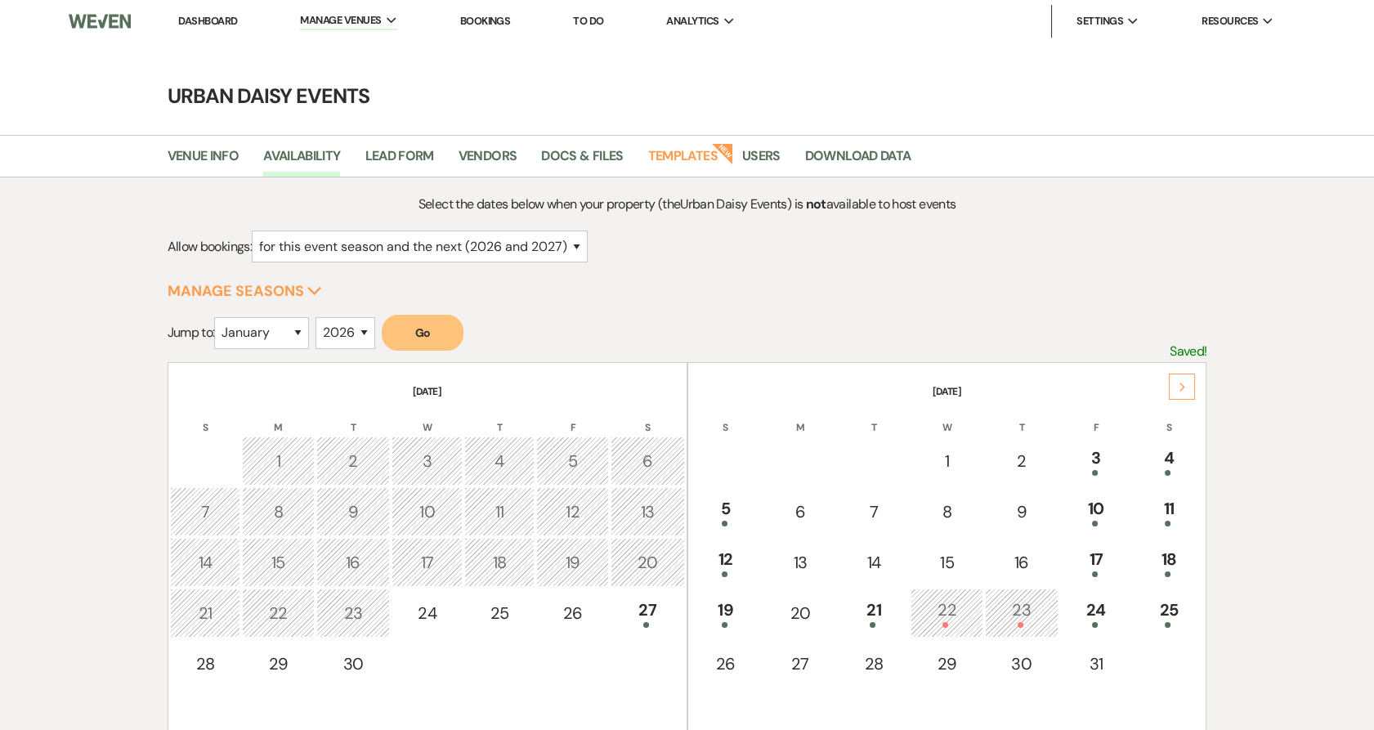
click at [195, 25] on link "Dashboard" at bounding box center [207, 21] width 59 height 14
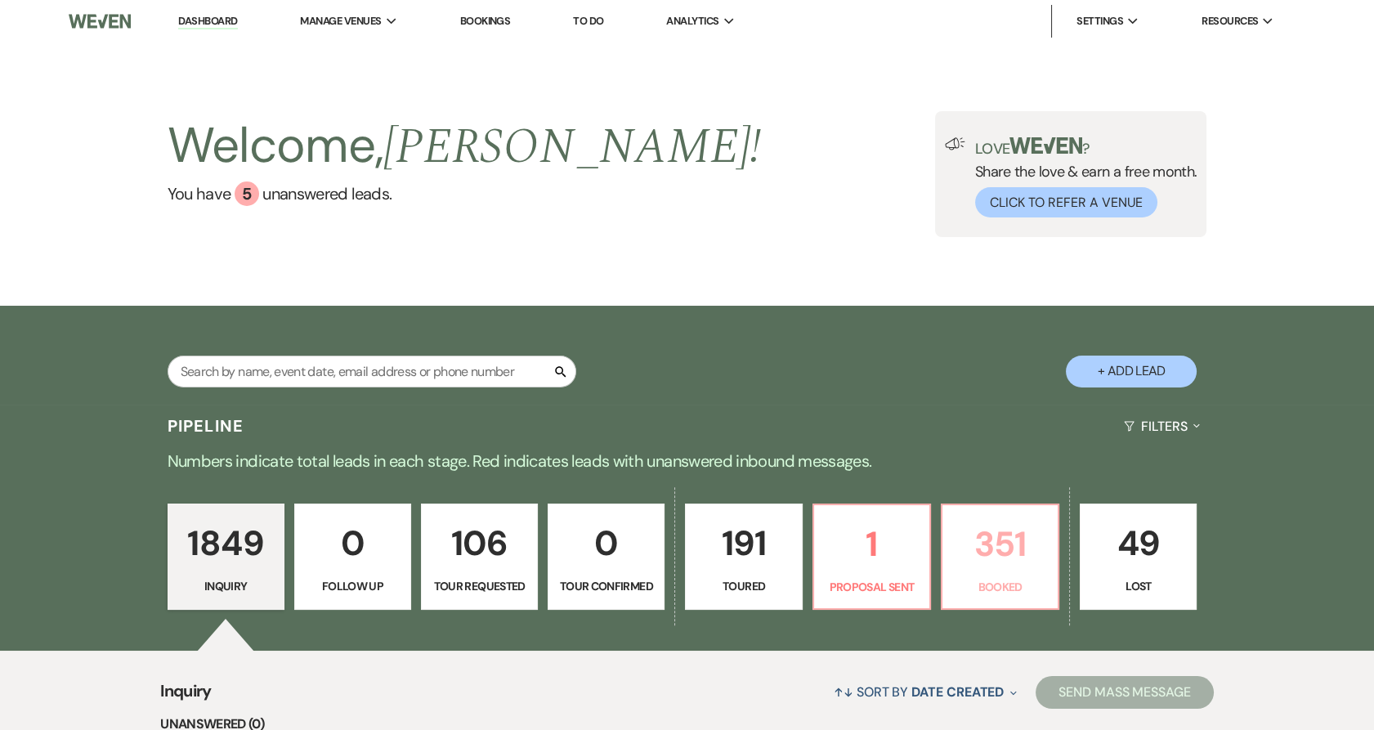
click at [996, 530] on p "351" at bounding box center [1000, 544] width 96 height 55
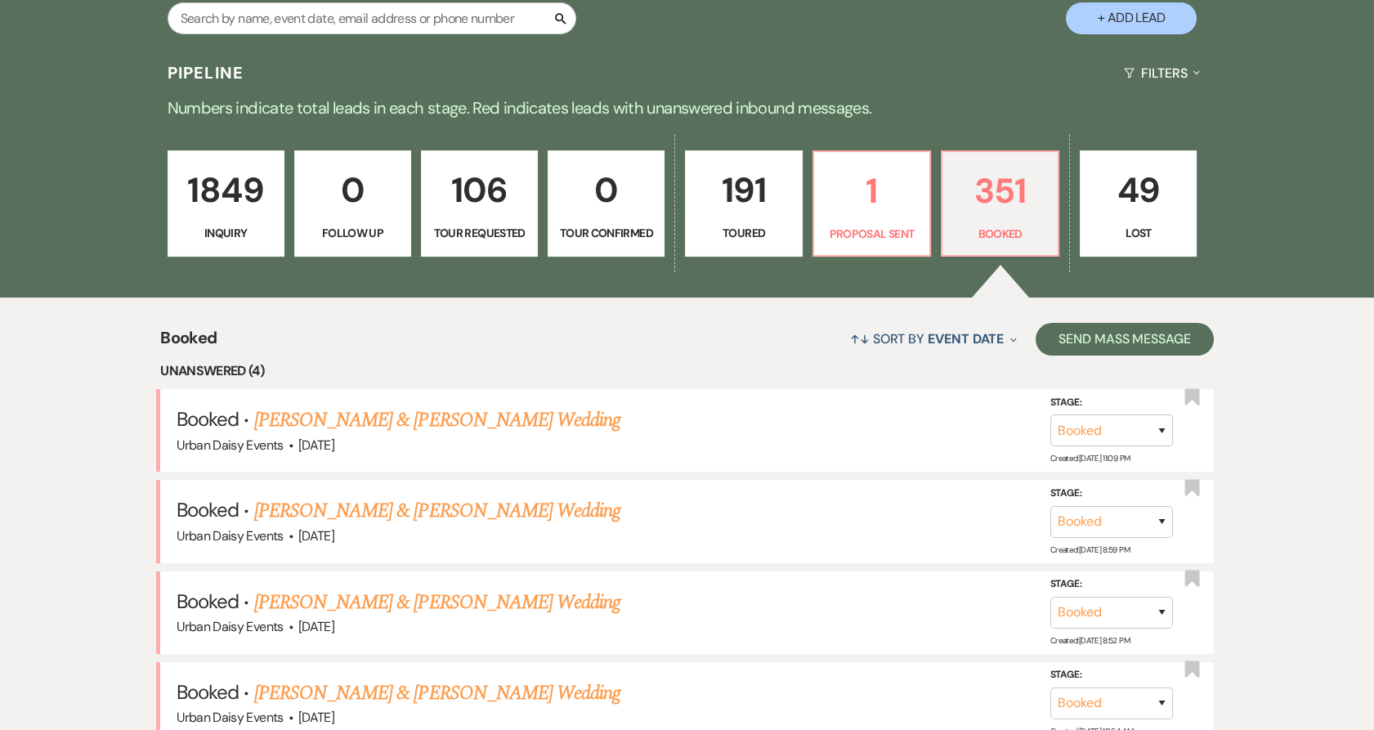
scroll to position [363, 0]
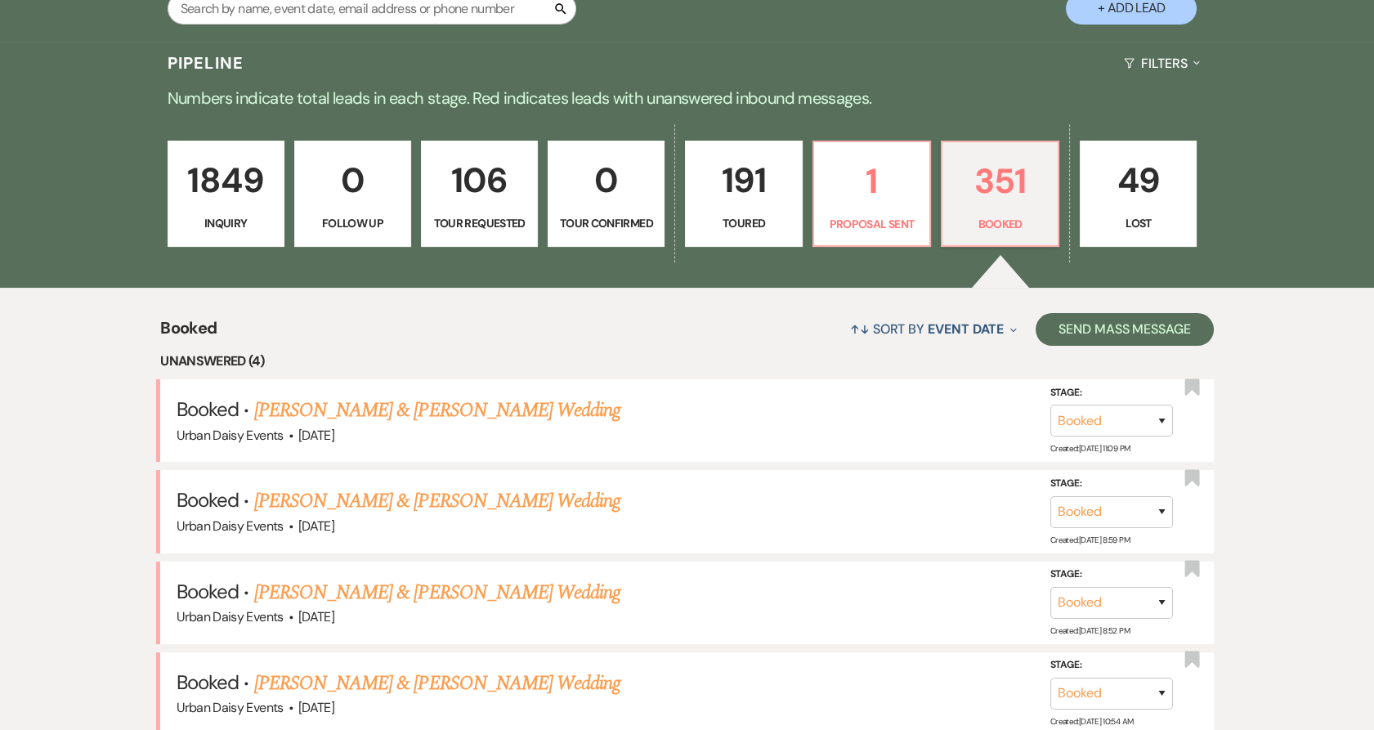
click at [299, 402] on link "[PERSON_NAME] & [PERSON_NAME] Wedding" at bounding box center [437, 410] width 366 height 29
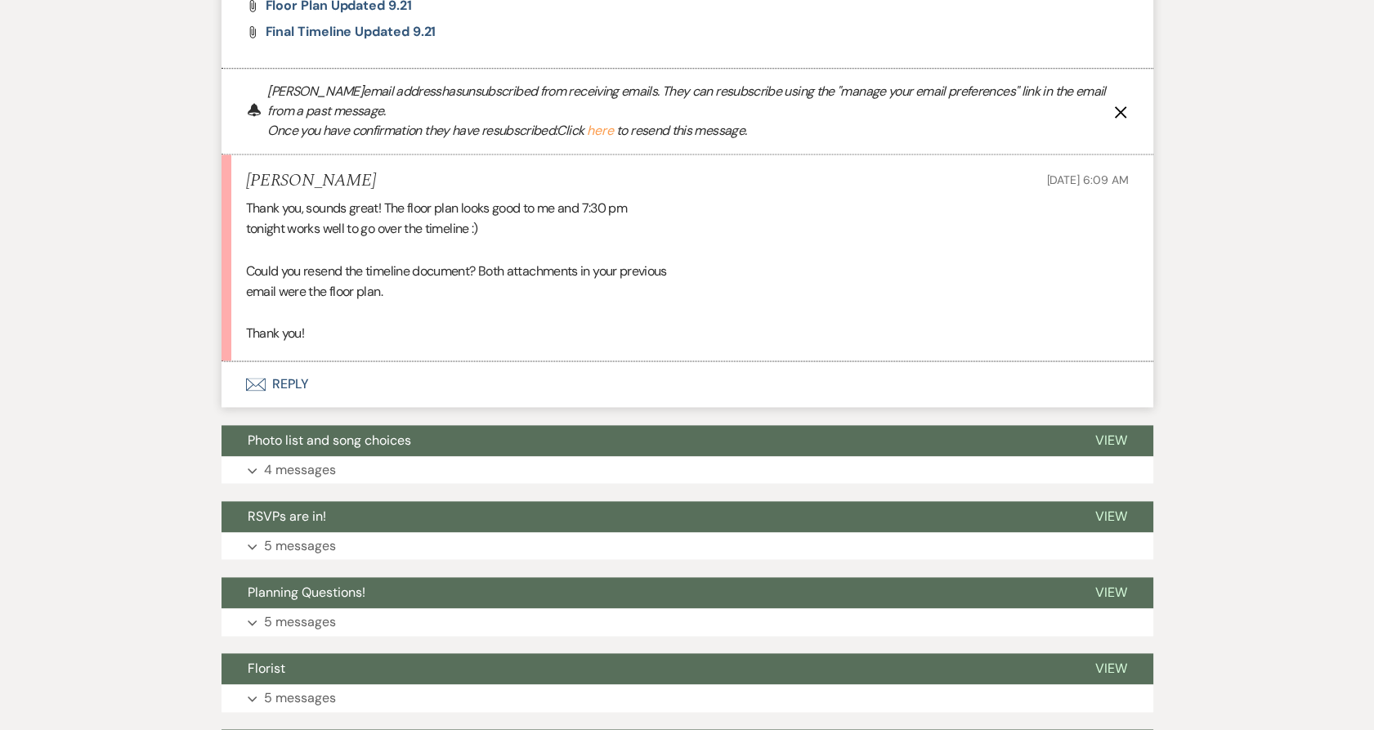
scroll to position [4318, 0]
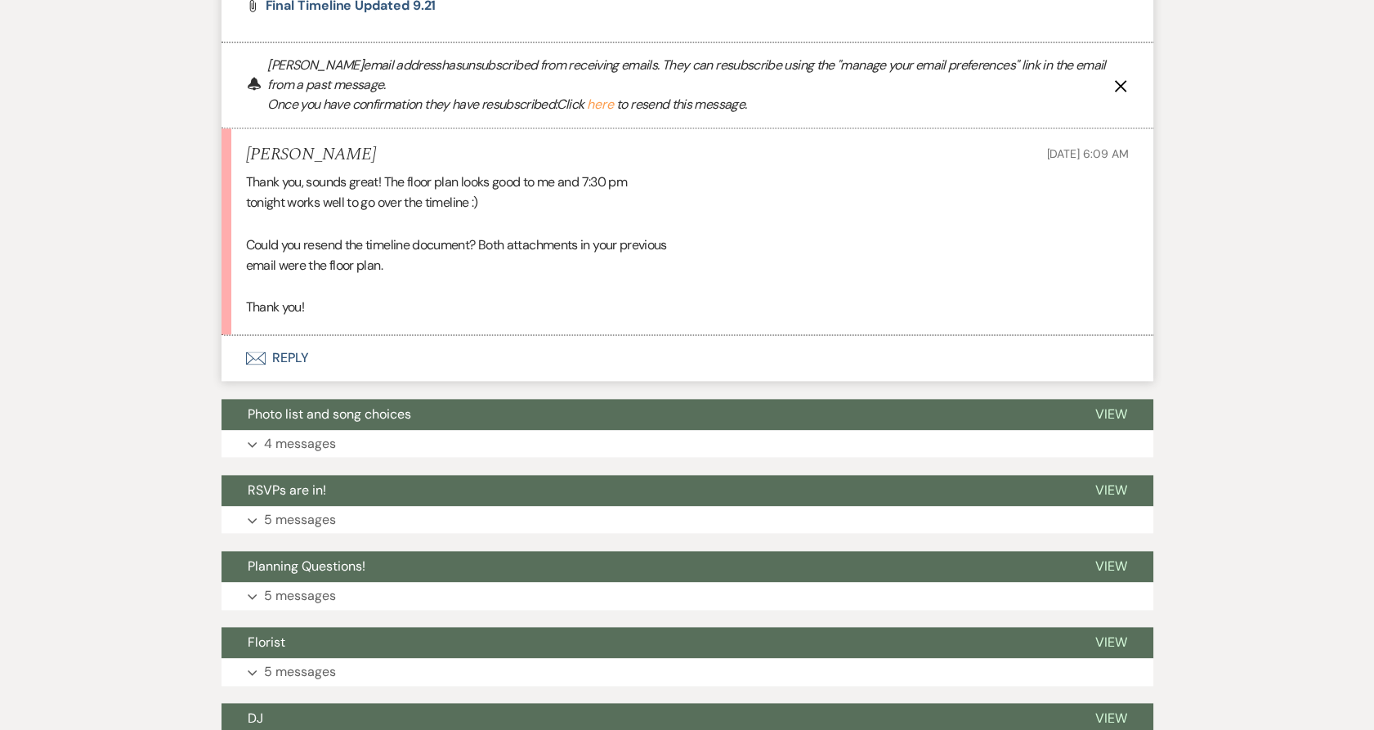
click at [266, 360] on button "Envelope Reply" at bounding box center [688, 358] width 932 height 46
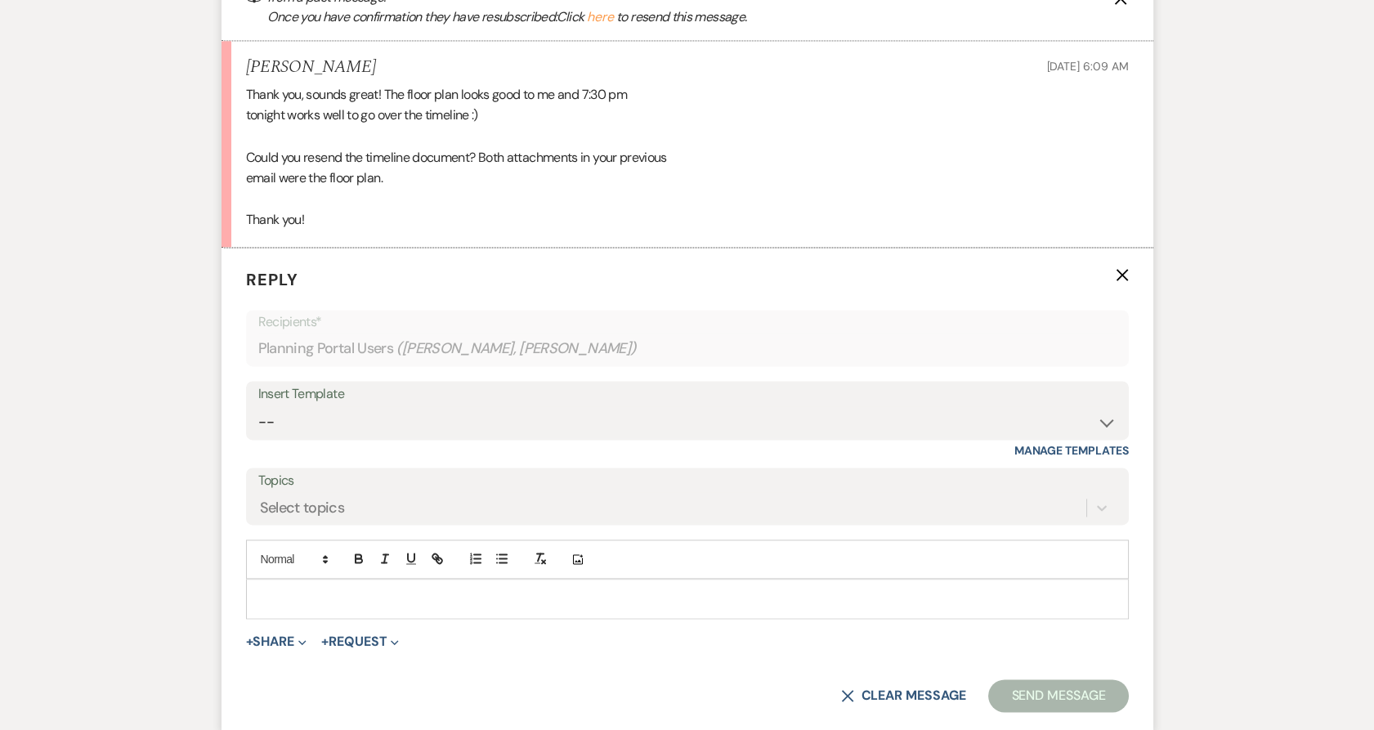
scroll to position [4455, 0]
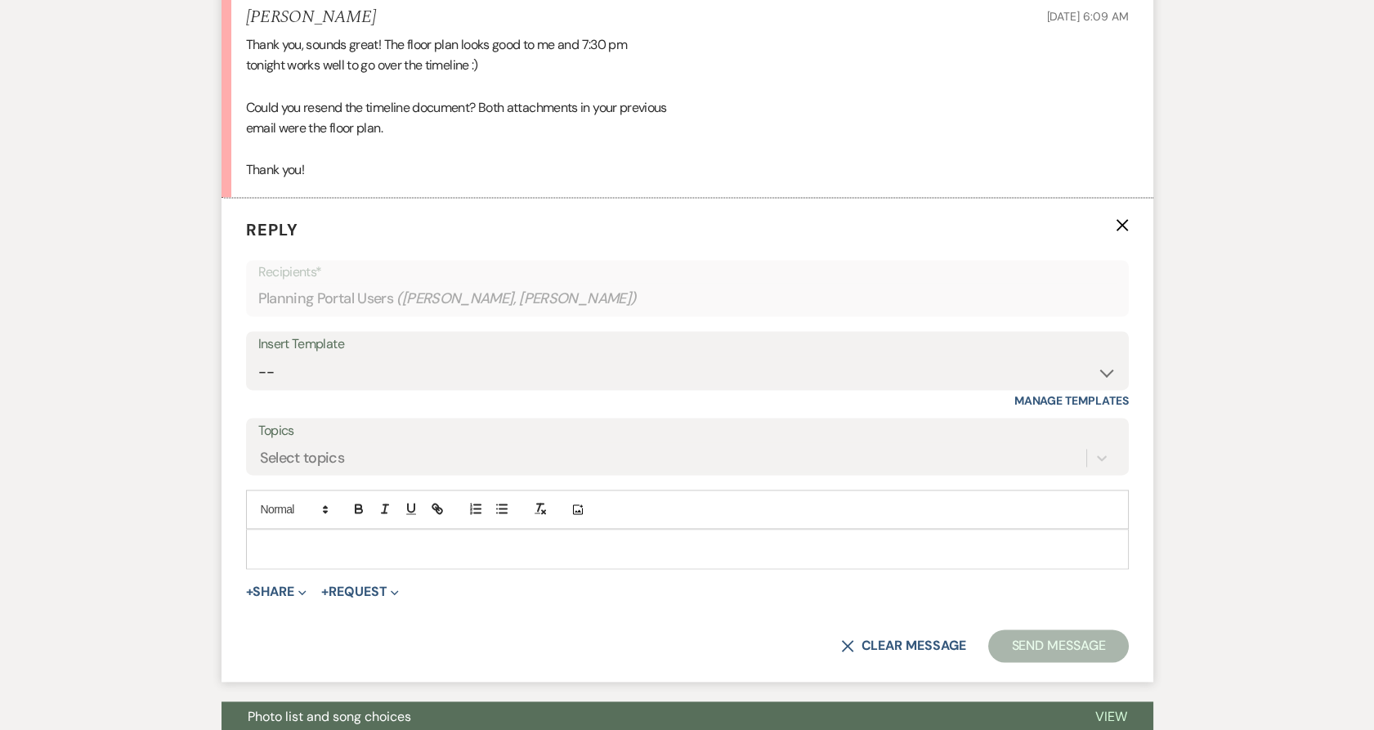
click at [337, 544] on p at bounding box center [687, 549] width 857 height 18
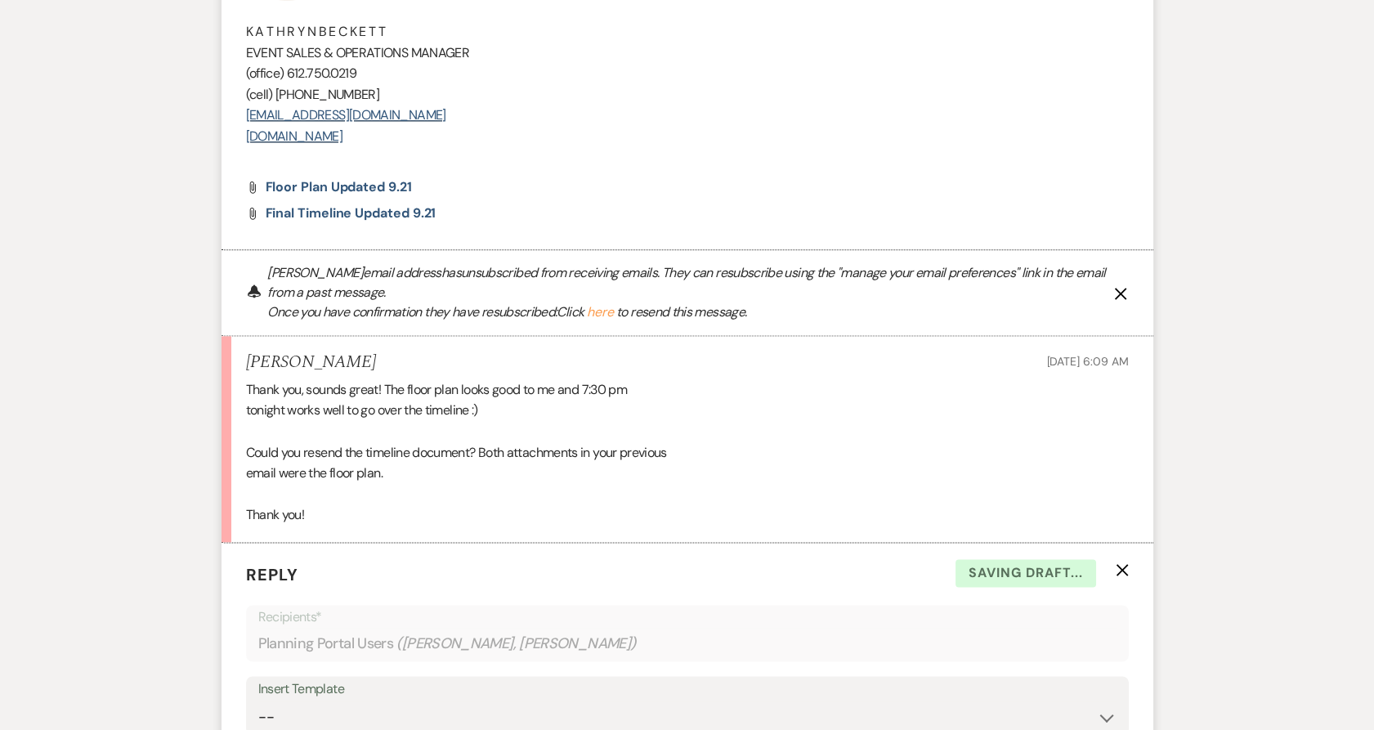
scroll to position [3911, 0]
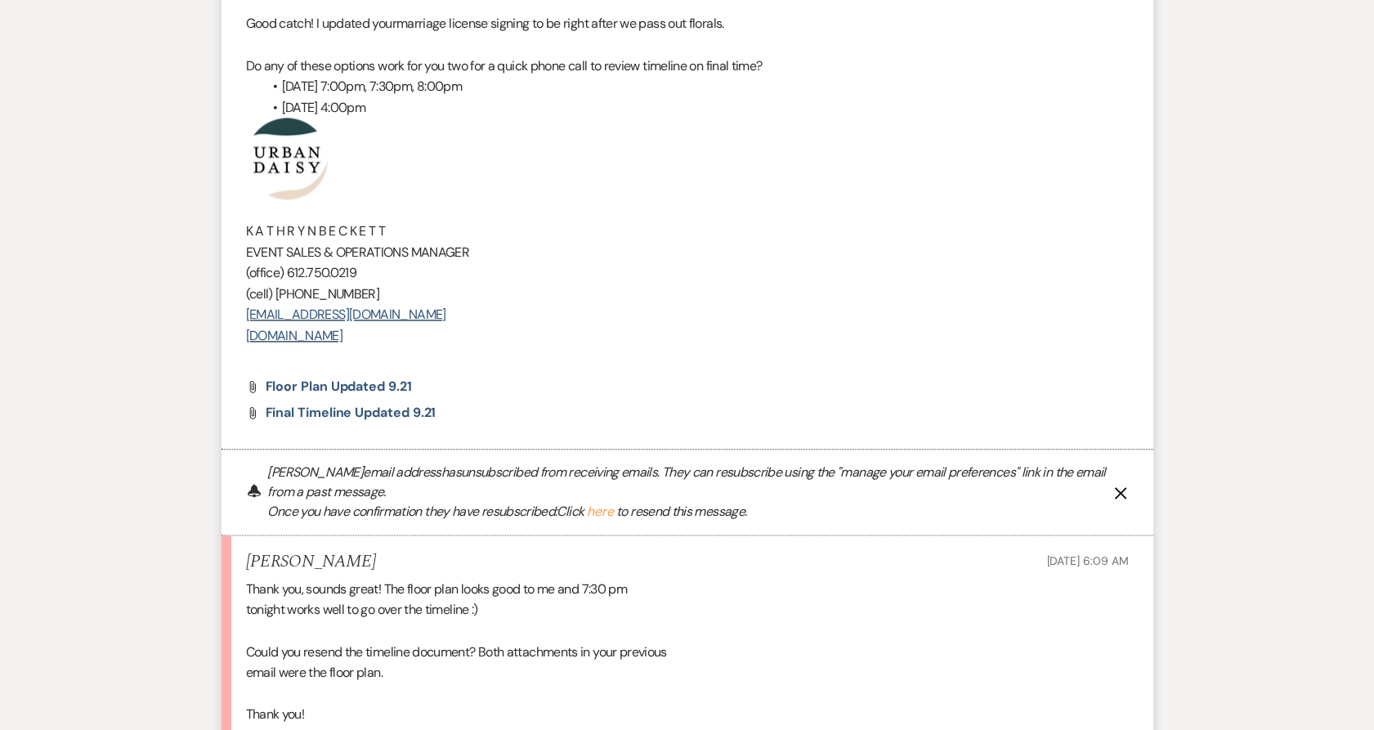
drag, startPoint x: 437, startPoint y: 335, endPoint x: 244, endPoint y: 138, distance: 275.2
click at [244, 138] on li "Kathryn Beckett to: Planning Portal Users Expand Info Sep 21, 2025, 11:55 PM Wa…" at bounding box center [688, 139] width 932 height 620
copy div "K A T H R Y N B E C K E T T EVENT SALES & OPERATIONS MANAGER (office) 612.750.0…"
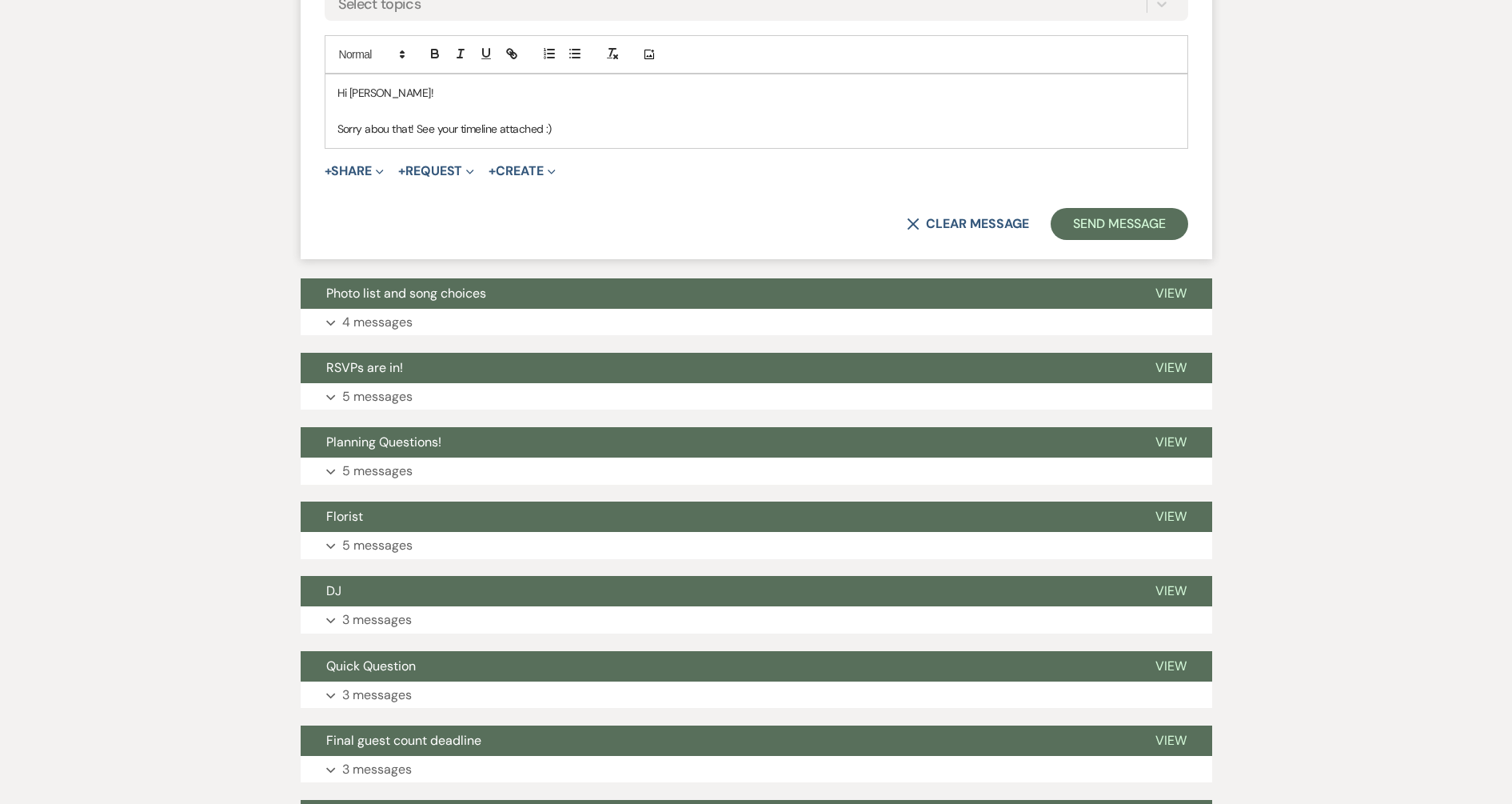
scroll to position [4803, 0]
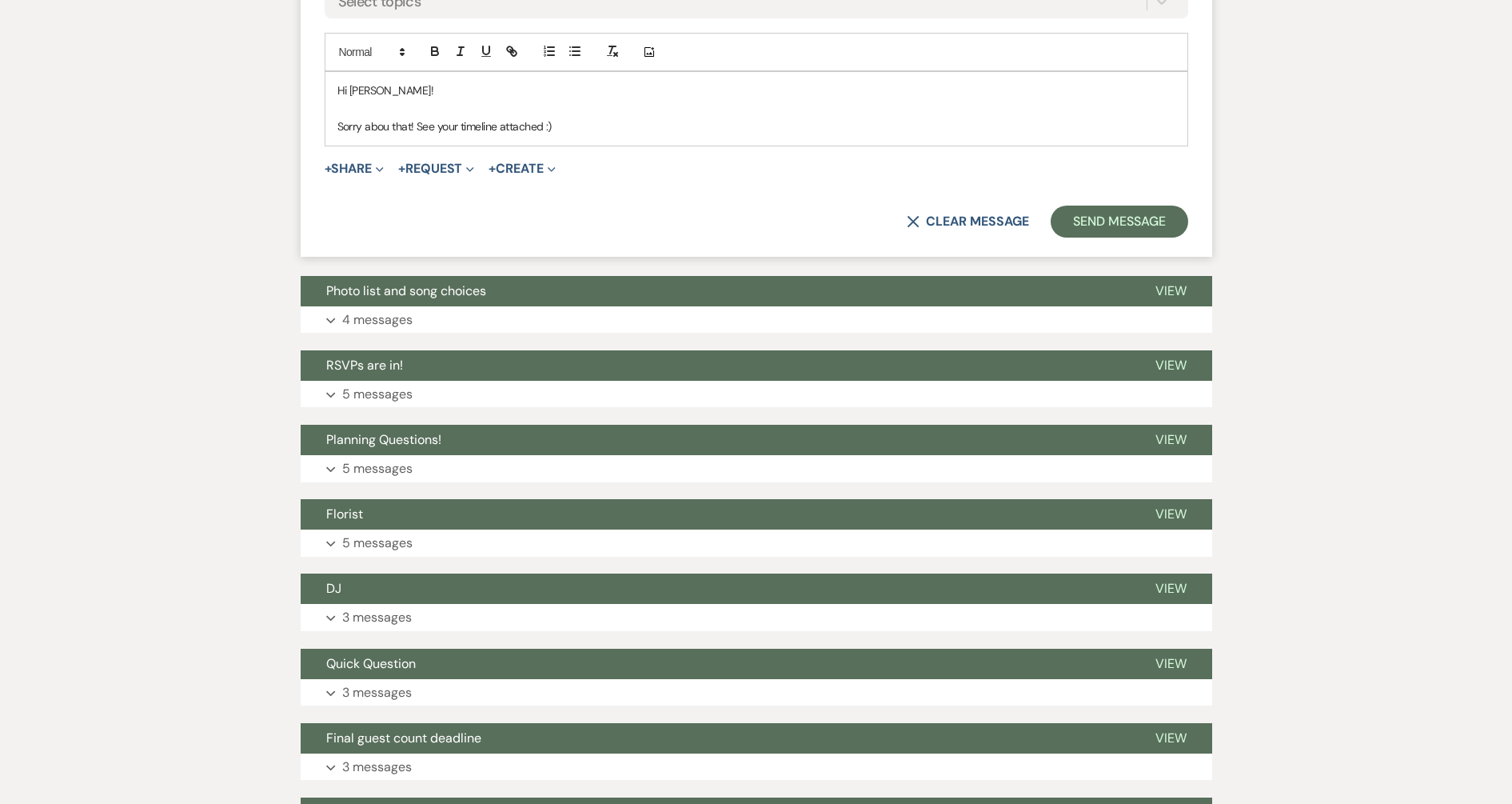
click at [557, 120] on p "Sorry abou that! See your timeline attached :)" at bounding box center [756, 126] width 838 height 18
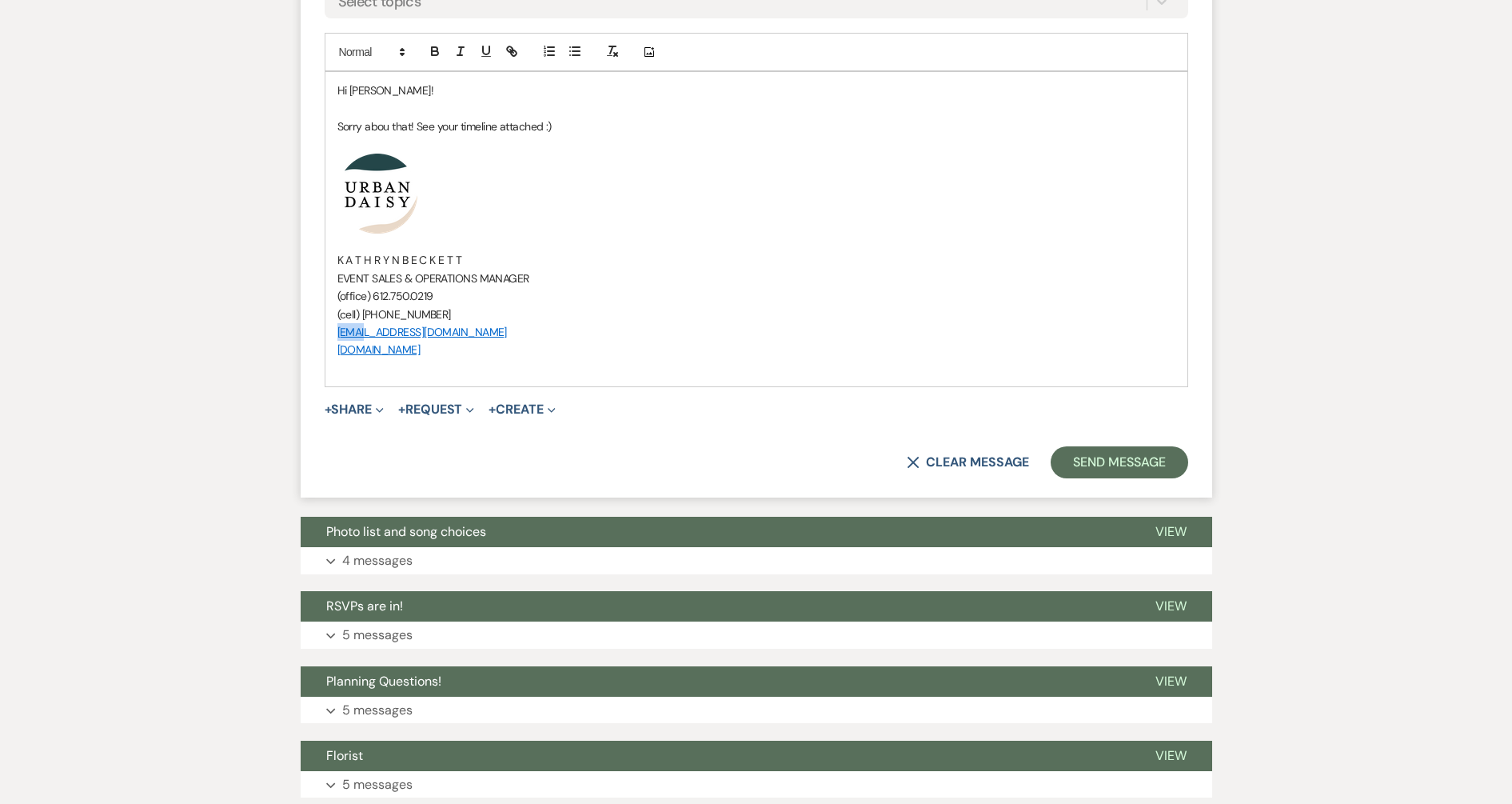
drag, startPoint x: 331, startPoint y: 333, endPoint x: 359, endPoint y: 335, distance: 28.1
click at [359, 335] on div "Hi Sarah! Sorry abou that! See your timeline attached :) ﻿ ﻿ K A T H R Y N B E …" at bounding box center [756, 229] width 862 height 314
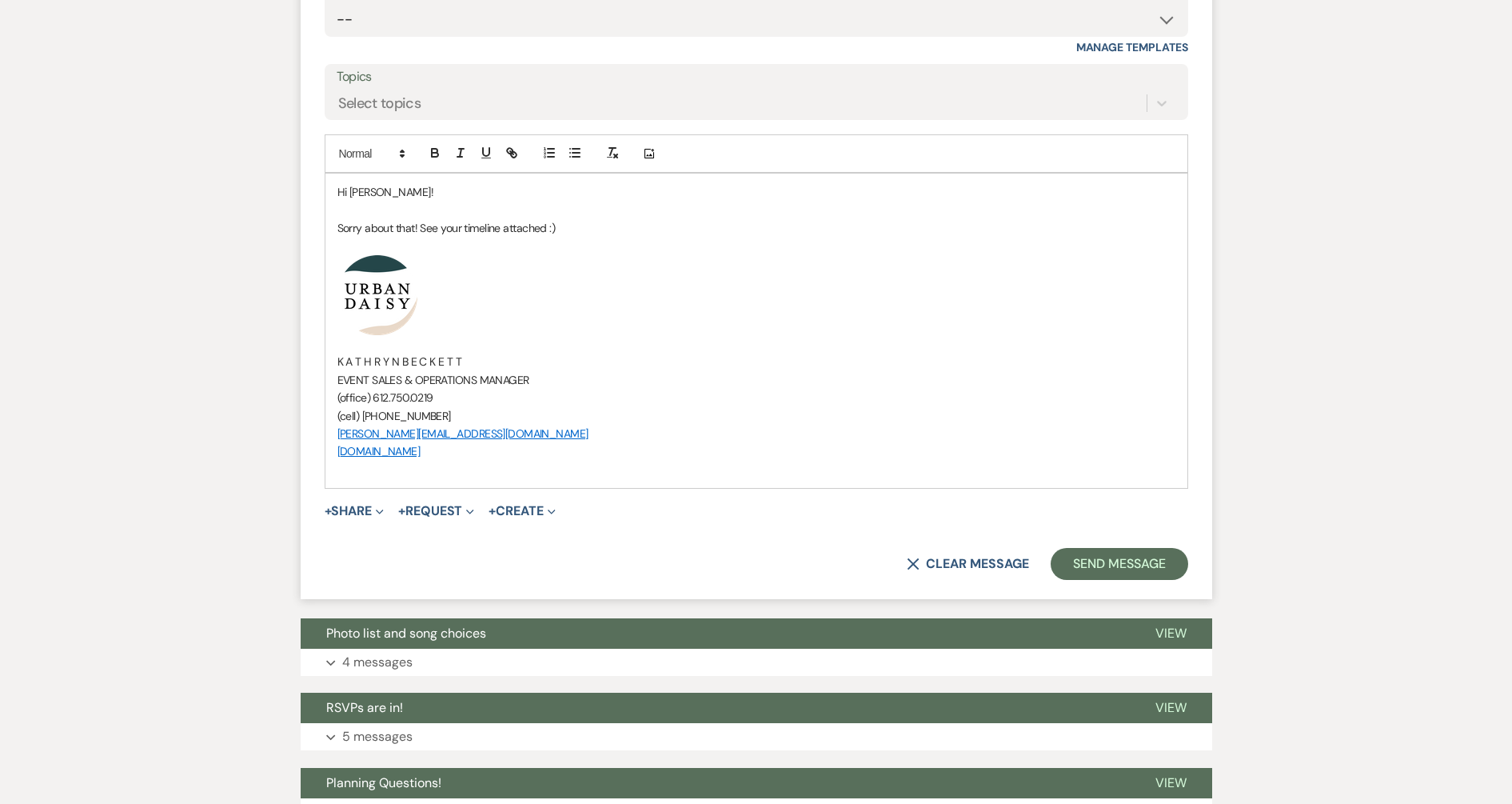
scroll to position [4704, 0]
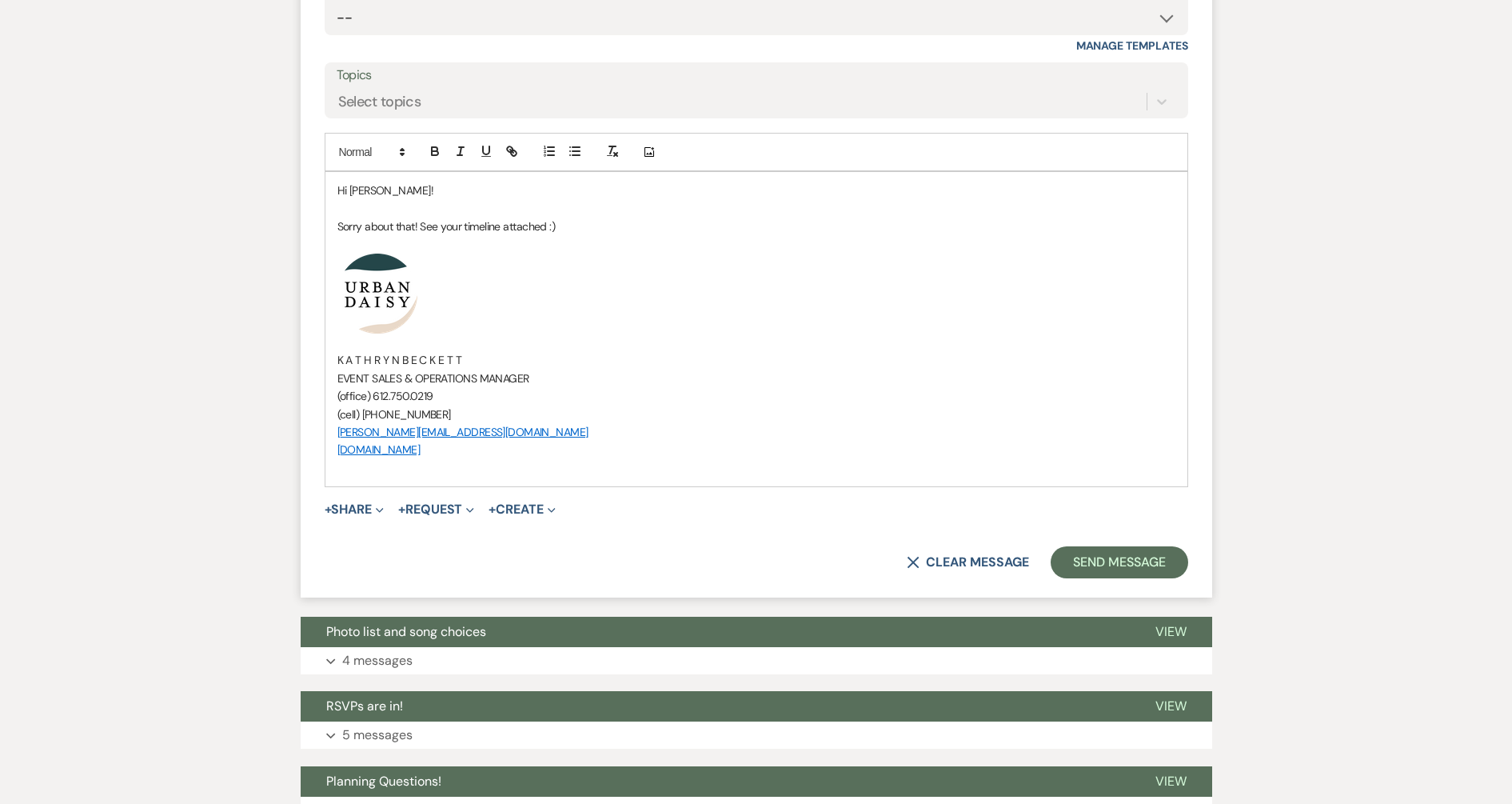
click at [350, 504] on button "+ Share Expand" at bounding box center [354, 509] width 60 height 13
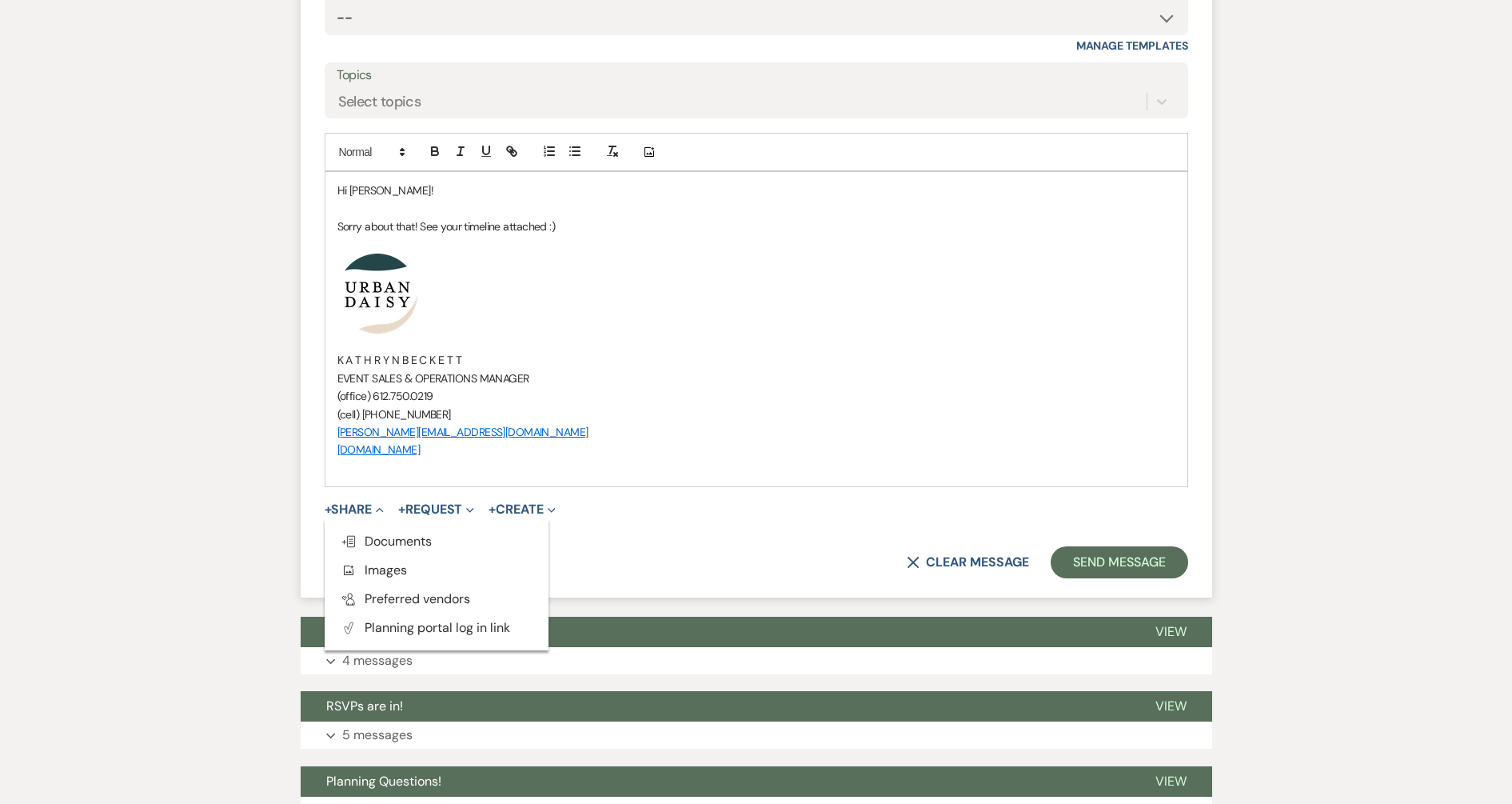
click at [357, 535] on icon "Doc Upload" at bounding box center [348, 541] width 16 height 13
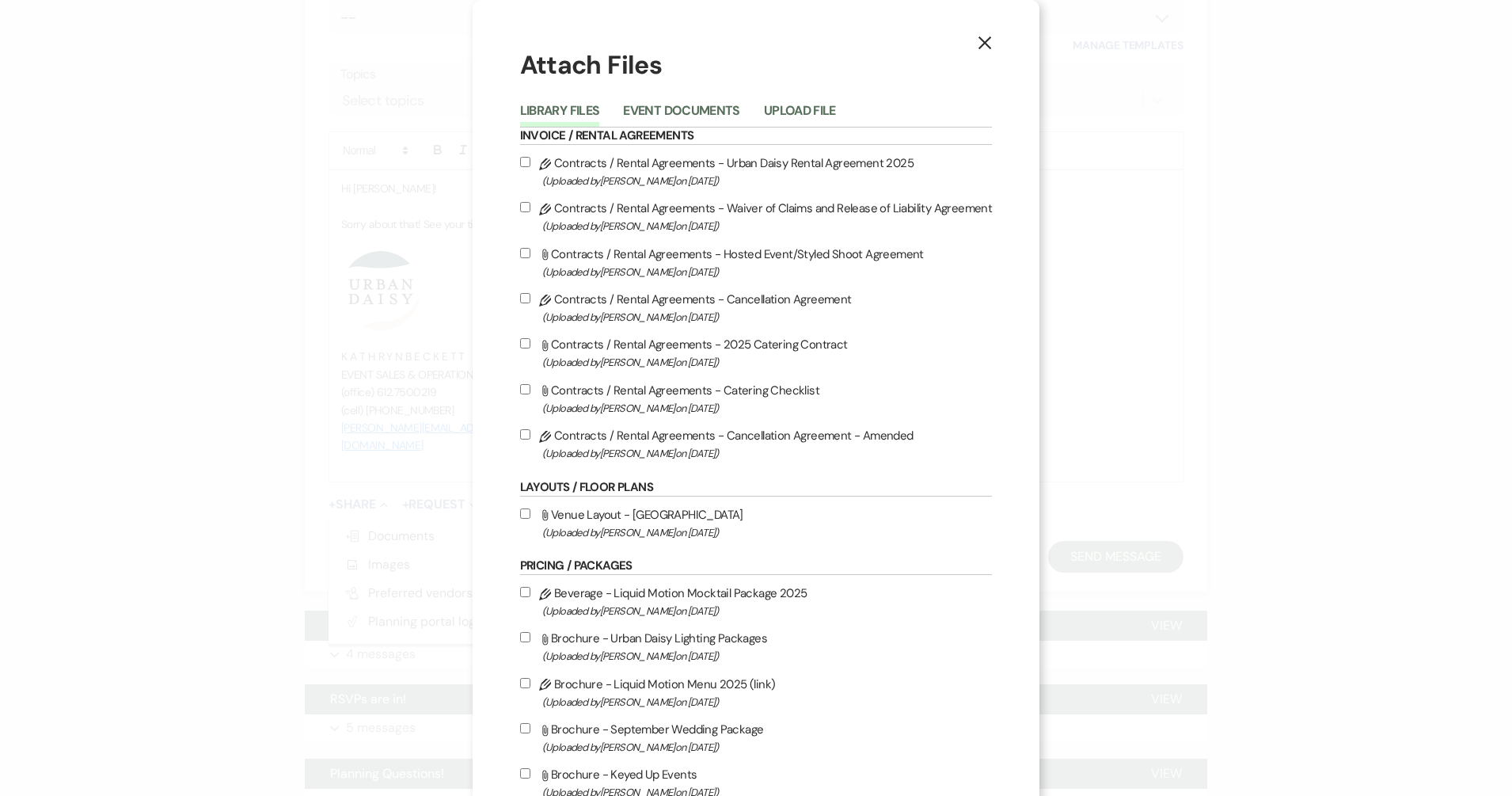
click at [830, 105] on button "Upload File" at bounding box center [800, 115] width 72 height 22
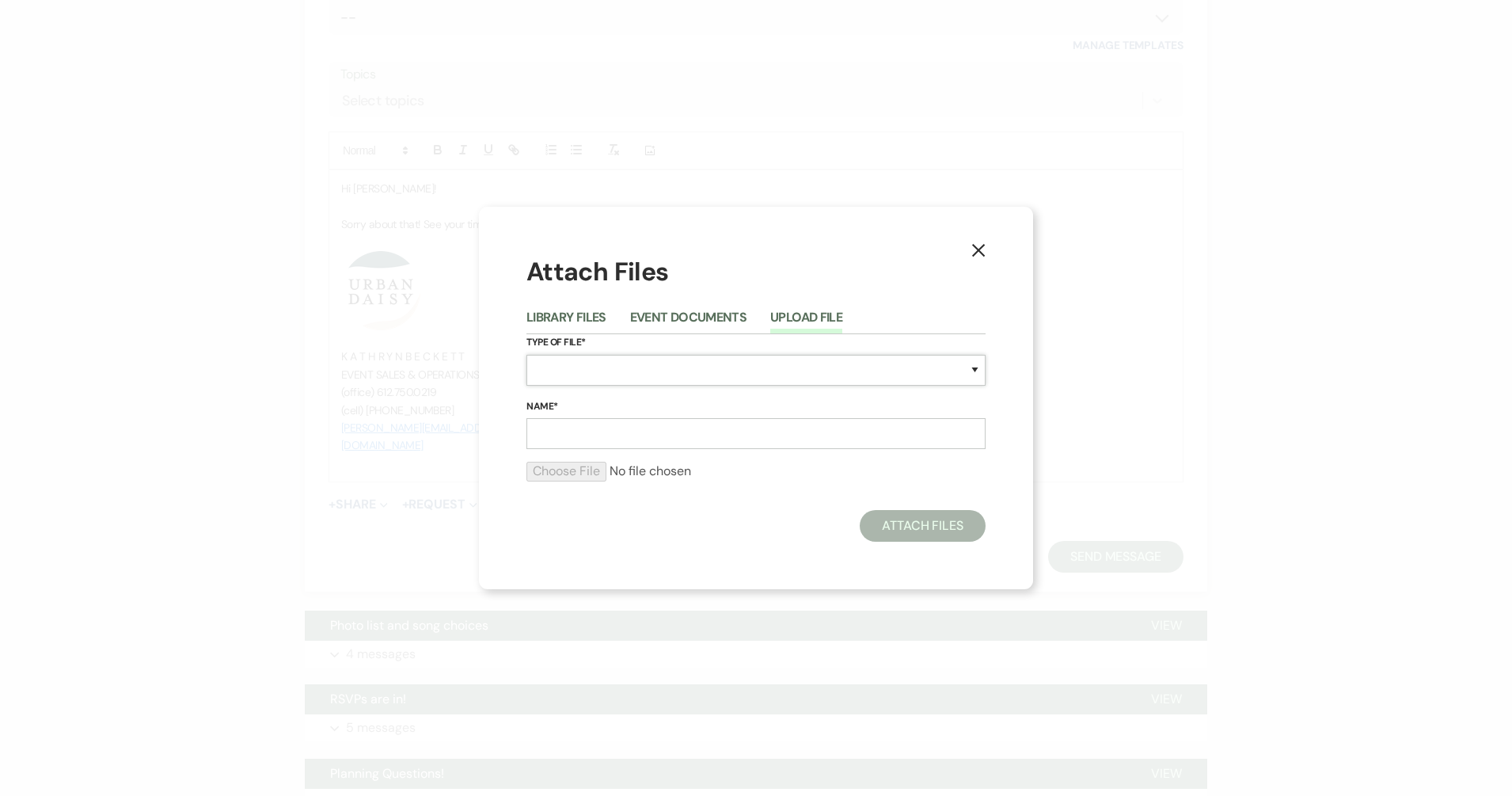
click at [573, 365] on select "Special Event Insurance Vendor Certificate of Insurance Contracts / Rental Agre…" at bounding box center [756, 370] width 459 height 31
select select "30"
click at [527, 354] on select "Special Event Insurance Vendor Certificate of Insurance Contracts / Rental Agre…" at bounding box center [756, 370] width 459 height 31
click at [622, 450] on form "Type of File* Special Event Insurance Vendor Certificate of Insurance Contracts…" at bounding box center [756, 413] width 459 height 160
click at [614, 441] on input "Name*" at bounding box center [756, 434] width 459 height 31
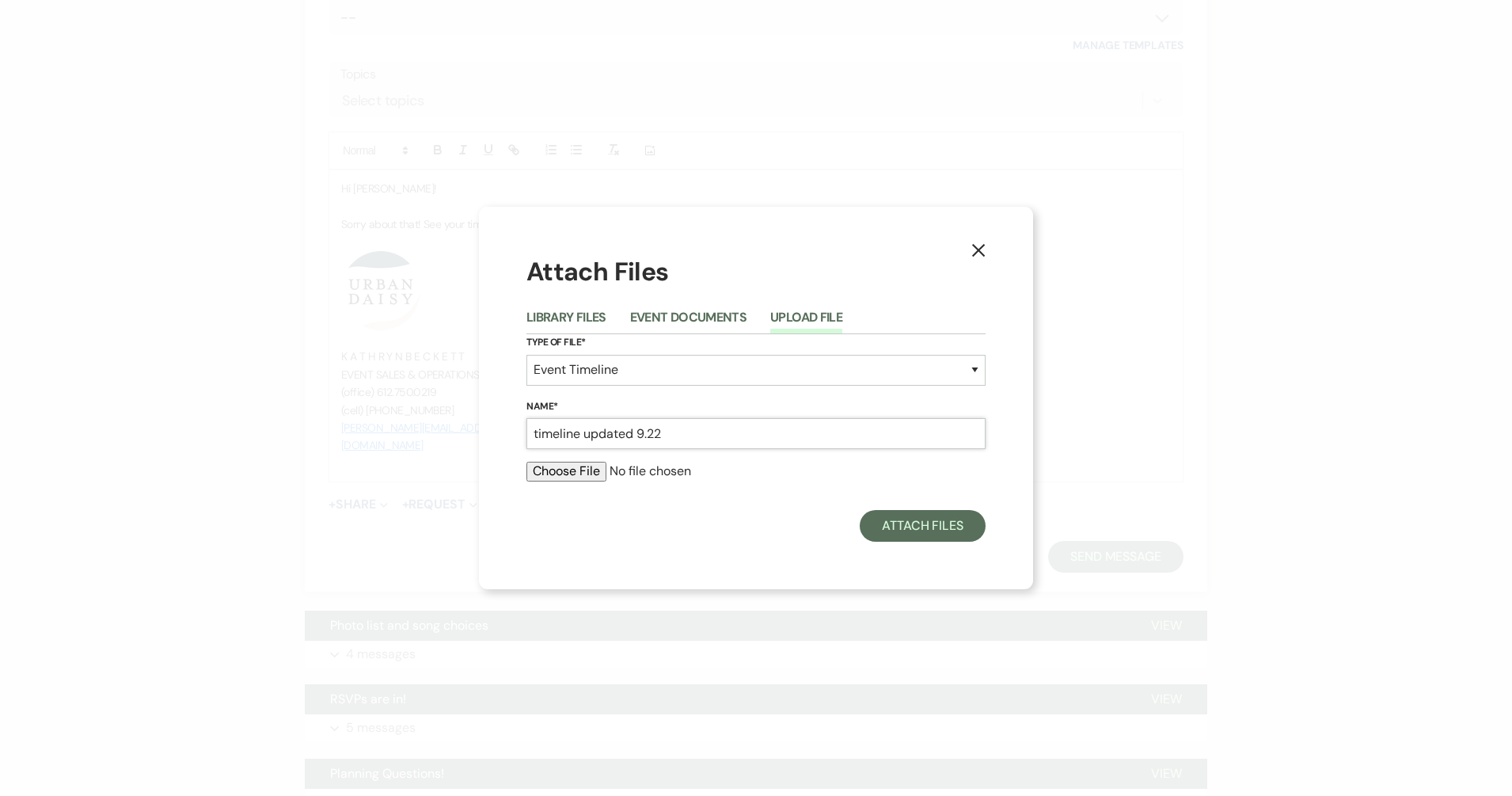
type input "timeline updated 9.22"
click at [580, 470] on input "file" at bounding box center [756, 472] width 459 height 19
type input "C:\fakepath\Sarah and Graham.docx"
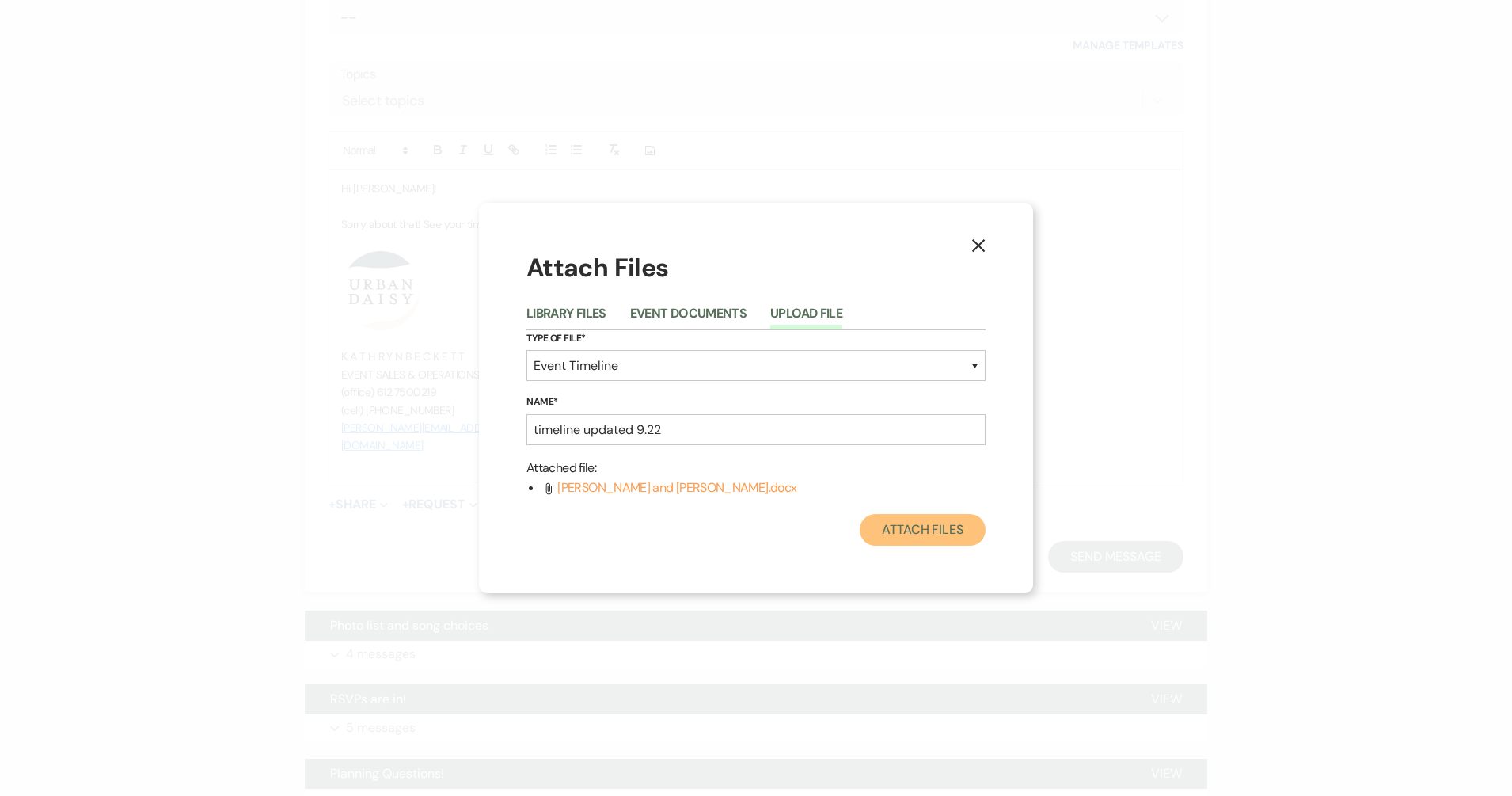
click at [898, 535] on button "Attach Files" at bounding box center [923, 530] width 126 height 32
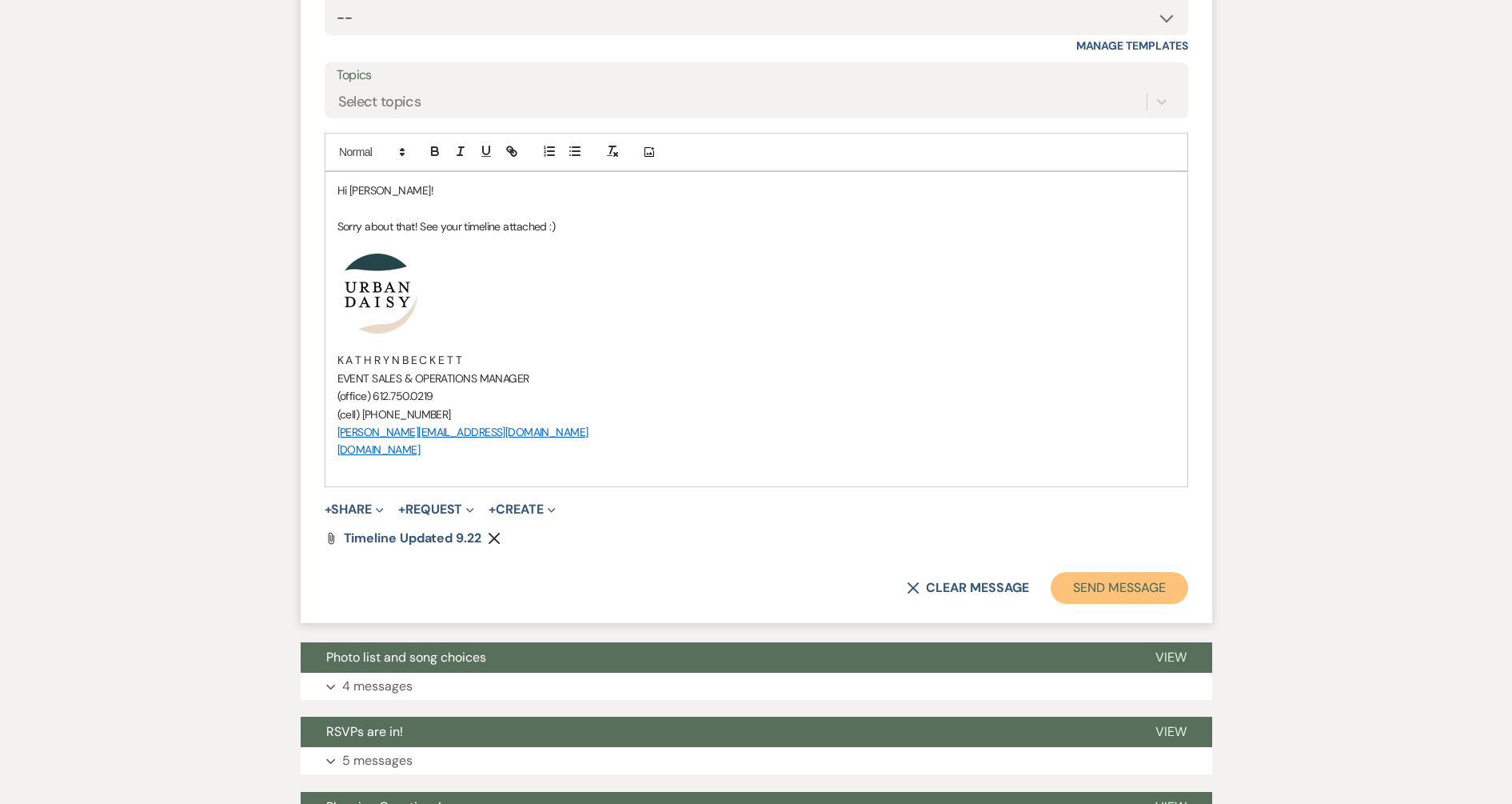
click at [1082, 587] on button "Send Message" at bounding box center [1119, 587] width 137 height 32
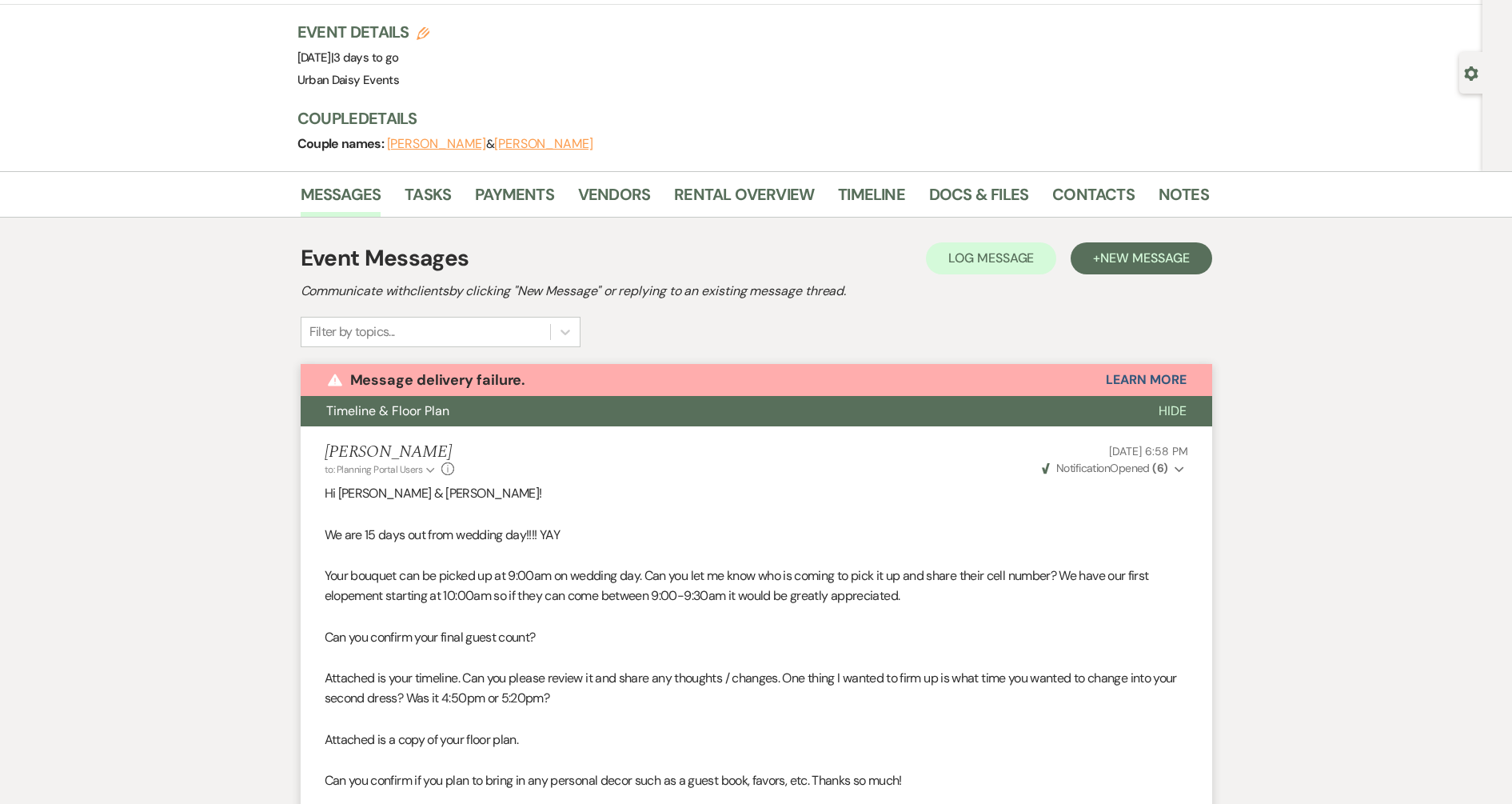
scroll to position [0, 0]
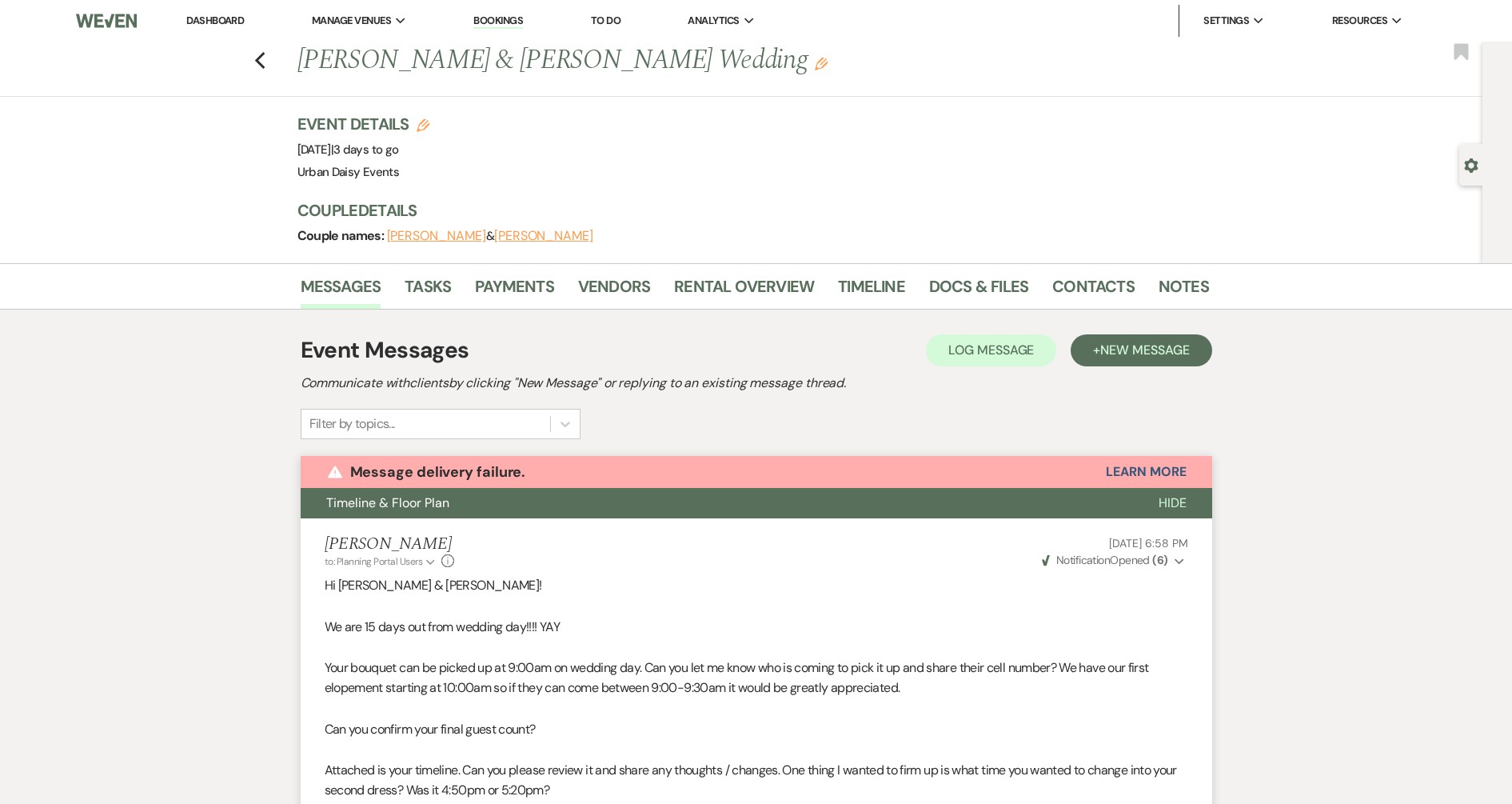
click at [210, 26] on li "Dashboard" at bounding box center [214, 21] width 73 height 32
click at [203, 22] on link "Dashboard" at bounding box center [214, 21] width 58 height 14
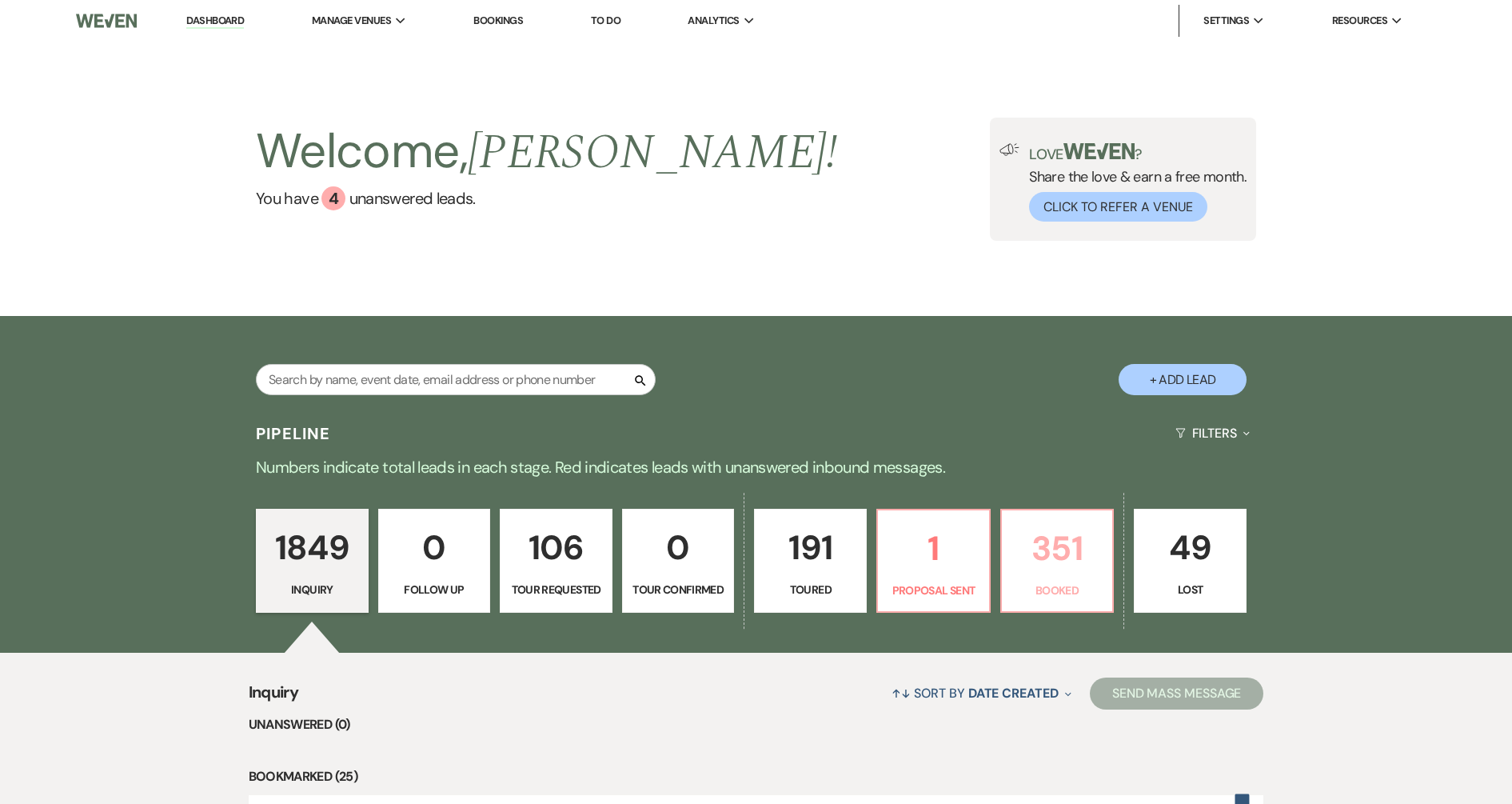
click at [1045, 547] on p "351" at bounding box center [1057, 548] width 92 height 54
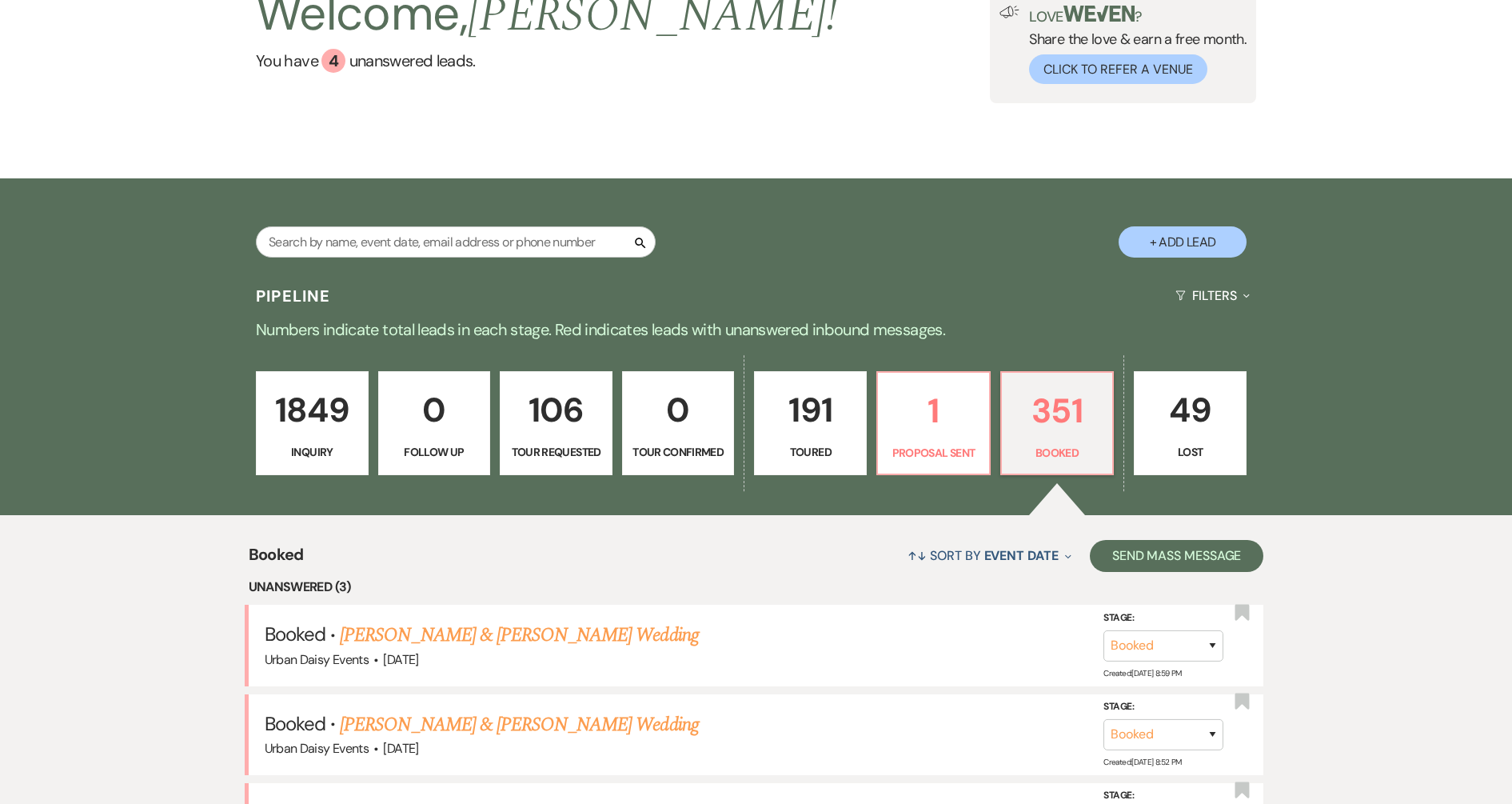
scroll to position [300, 0]
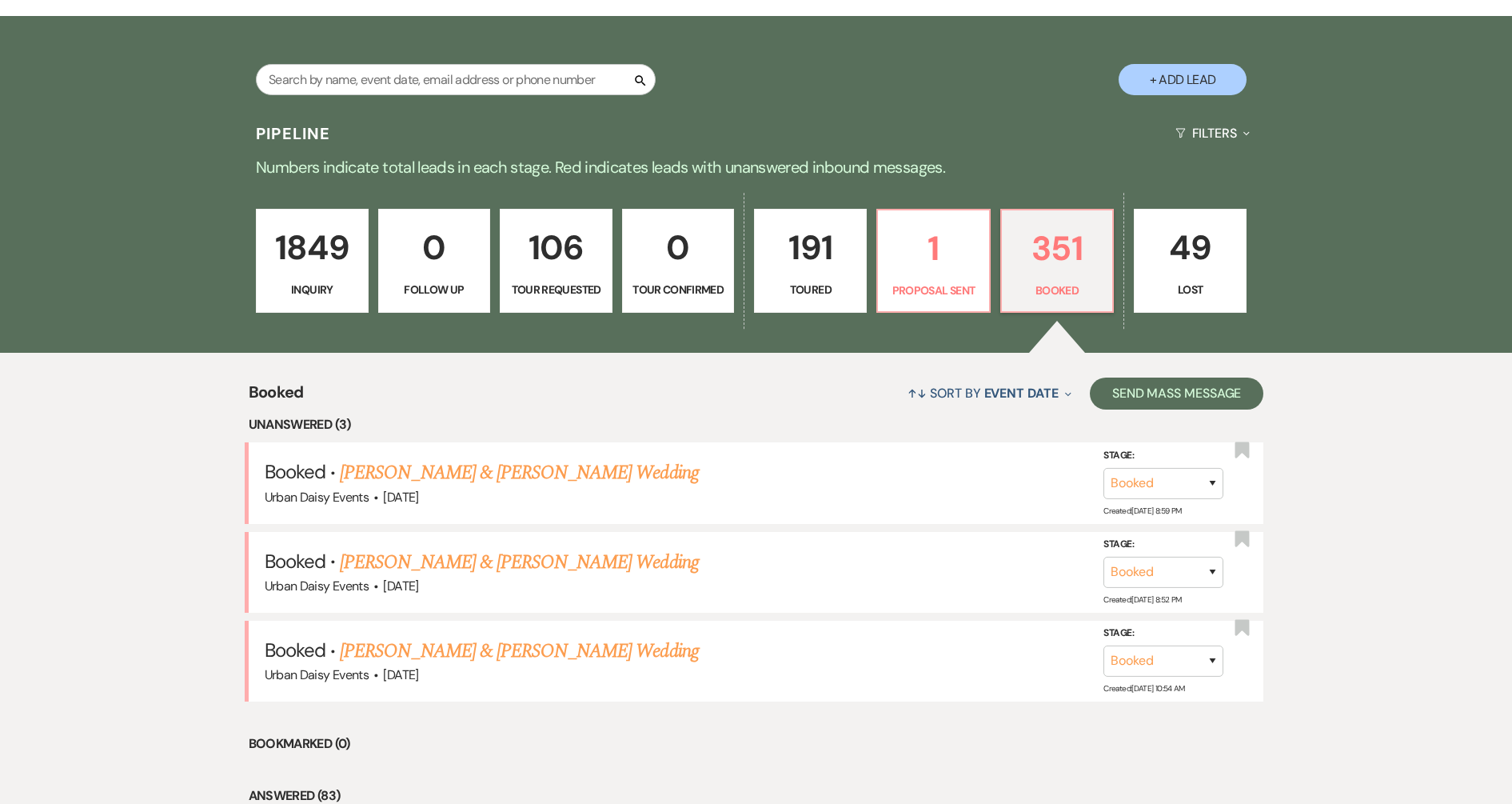
click at [409, 564] on link "Ian Aizman & Maddys Wedding" at bounding box center [518, 561] width 358 height 28
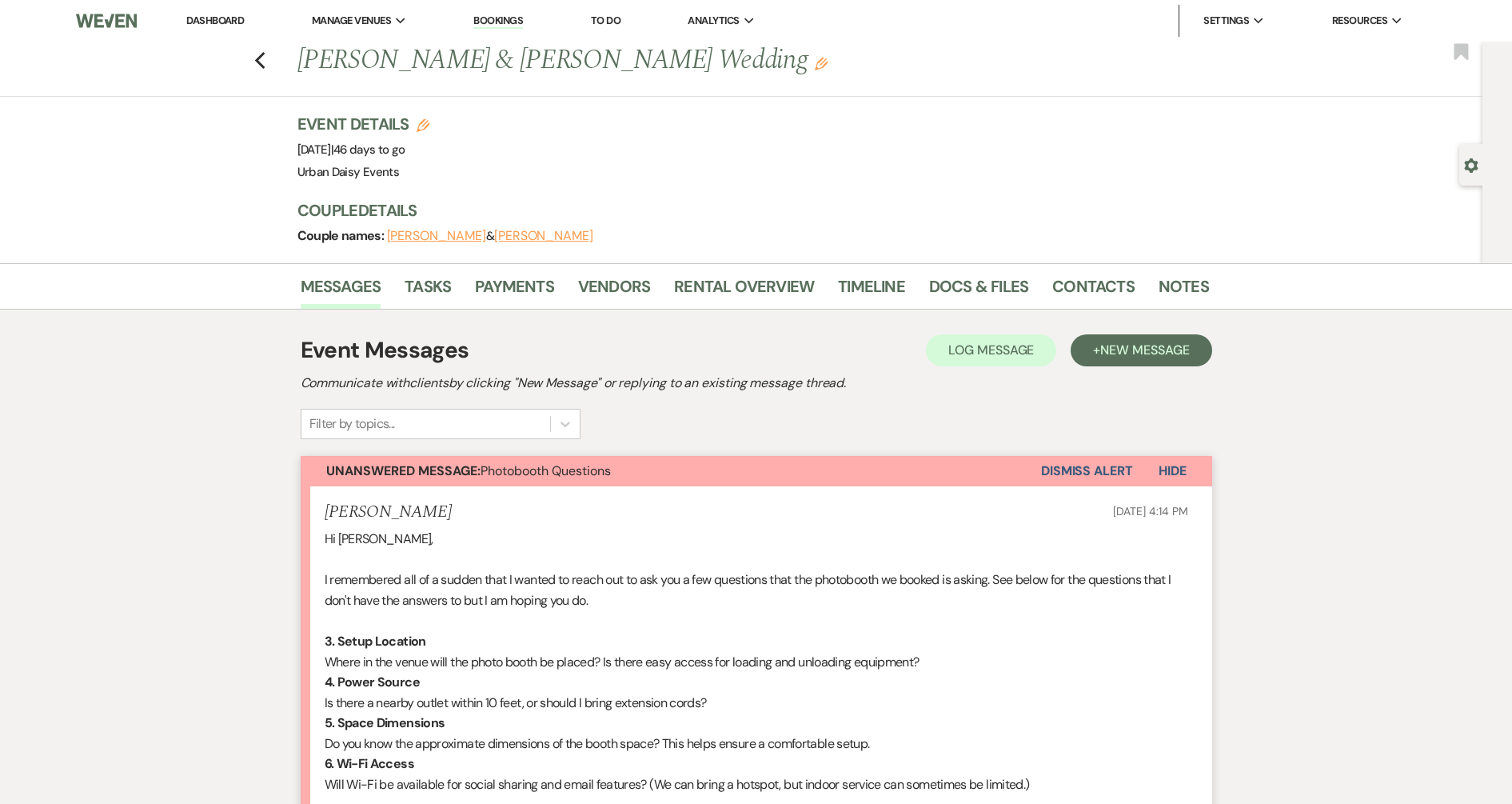
click at [206, 16] on link "Dashboard" at bounding box center [214, 21] width 58 height 14
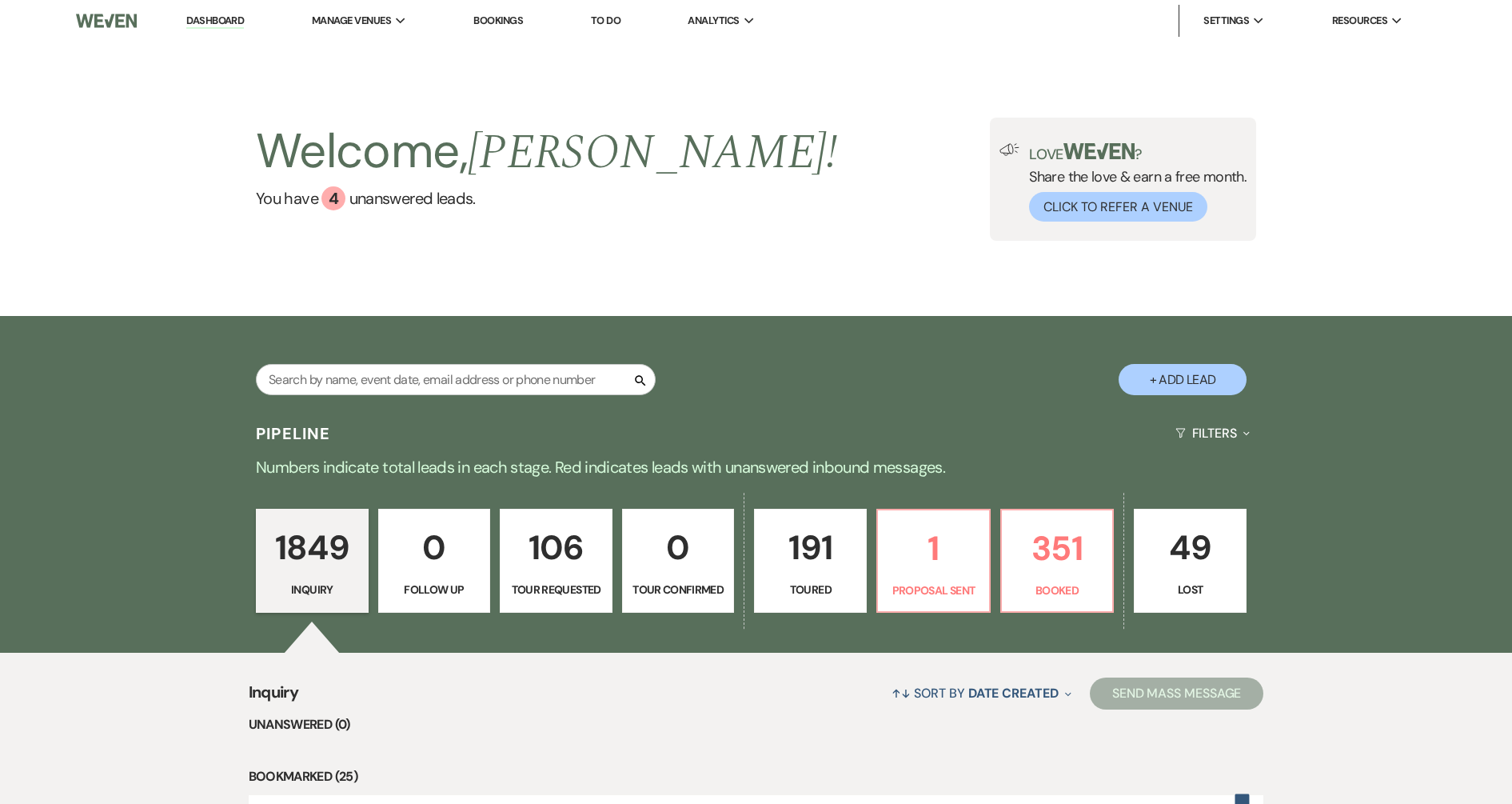
click at [0, 0] on li "Urban Daisy Events" at bounding box center [0, 0] width 0 height 0
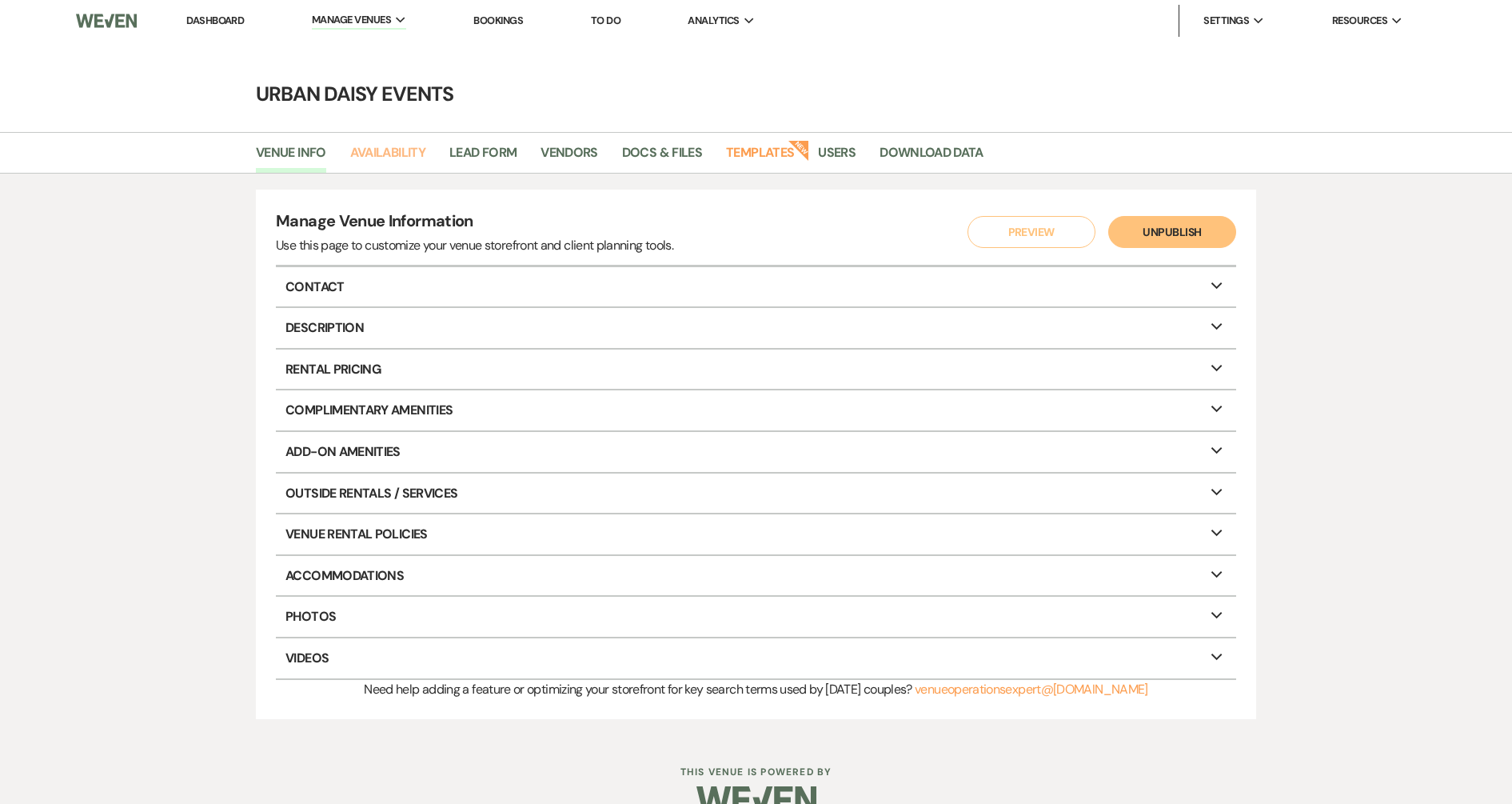
click at [383, 146] on link "Availability" at bounding box center [387, 157] width 75 height 30
select select "2"
select select "2026"
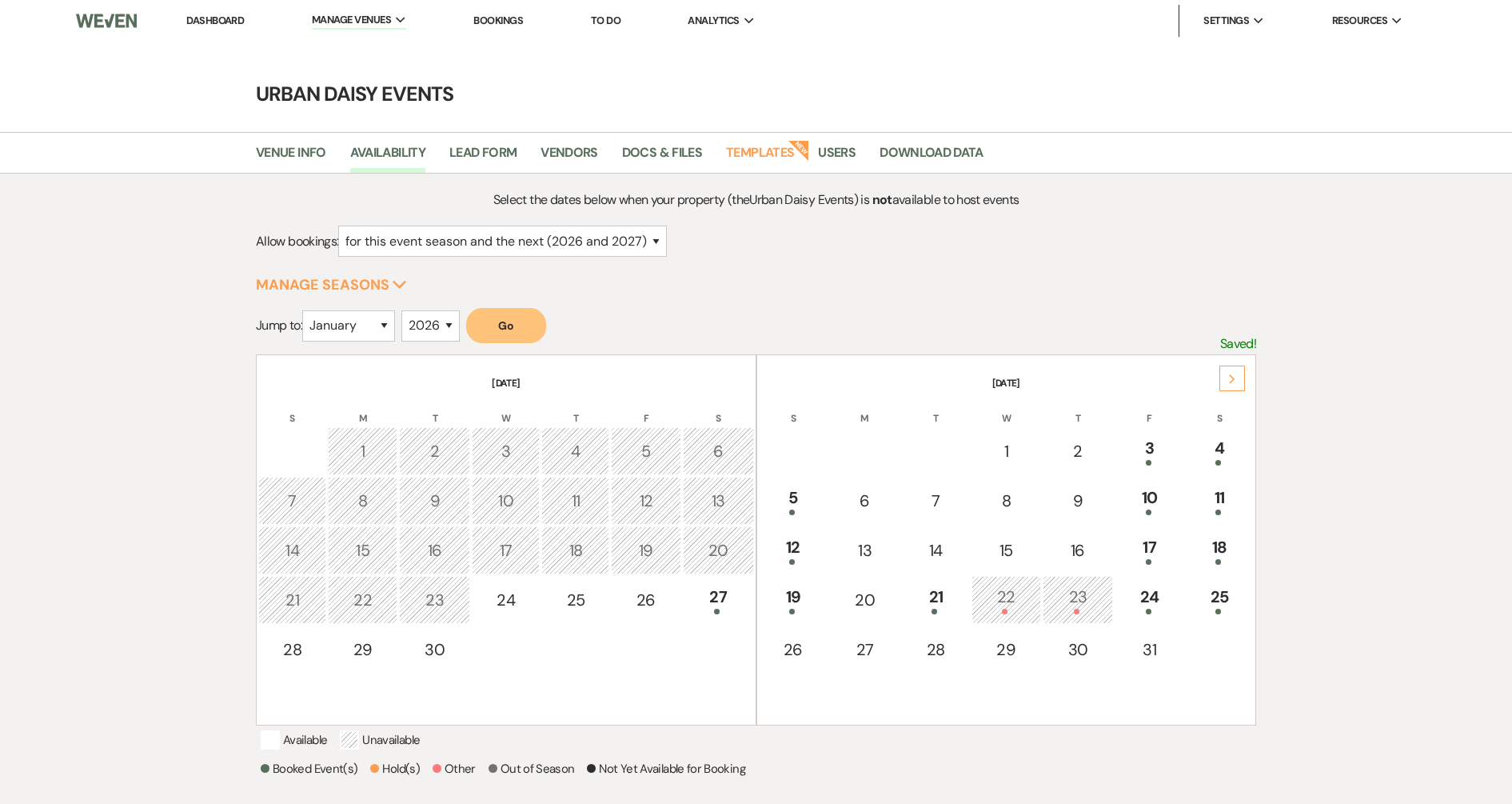
click at [734, 580] on td "27" at bounding box center [718, 600] width 71 height 48
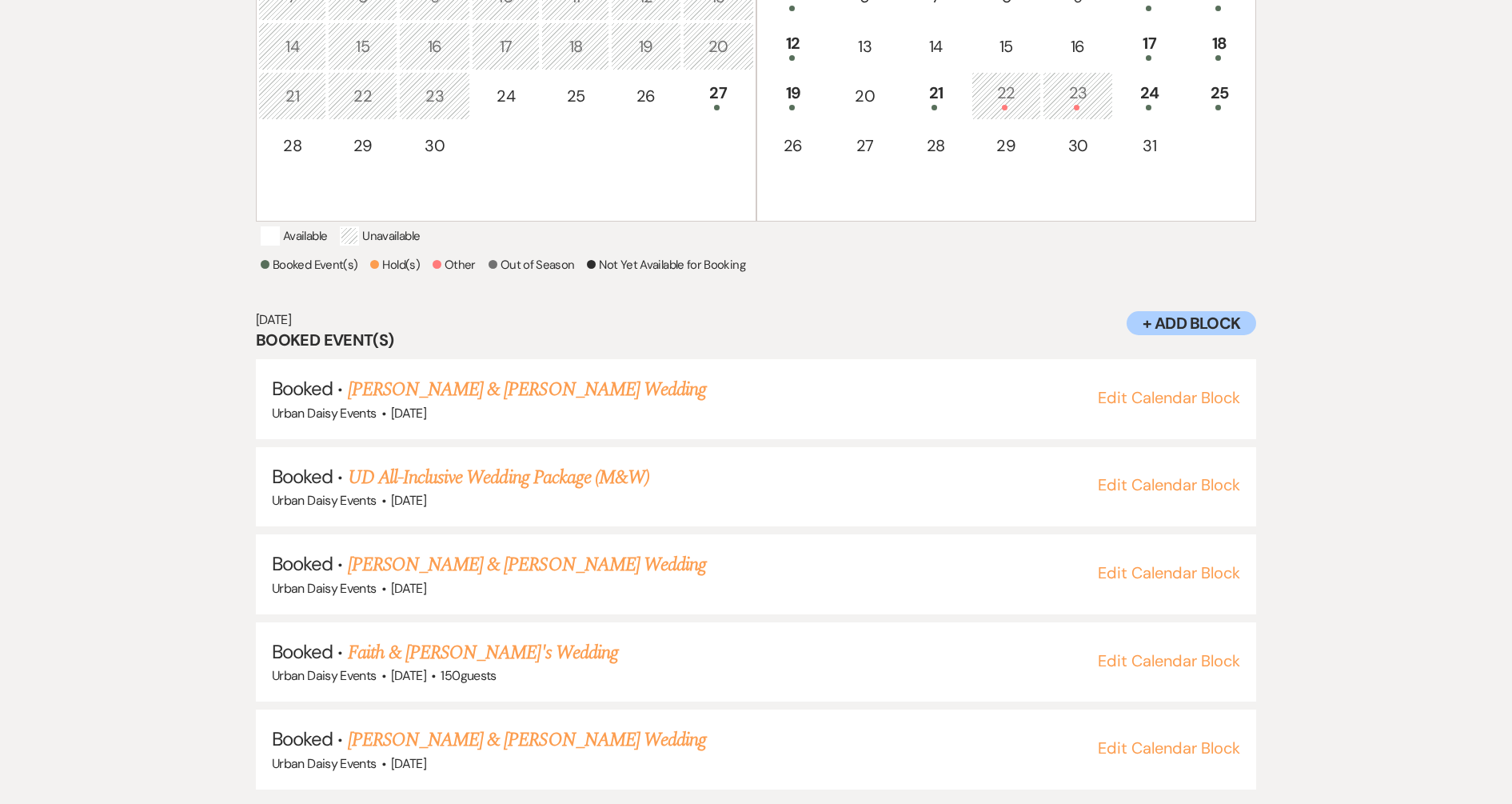
scroll to position [506, 0]
click at [502, 567] on link "Sarah & Graham Sauer's Wedding" at bounding box center [527, 562] width 358 height 28
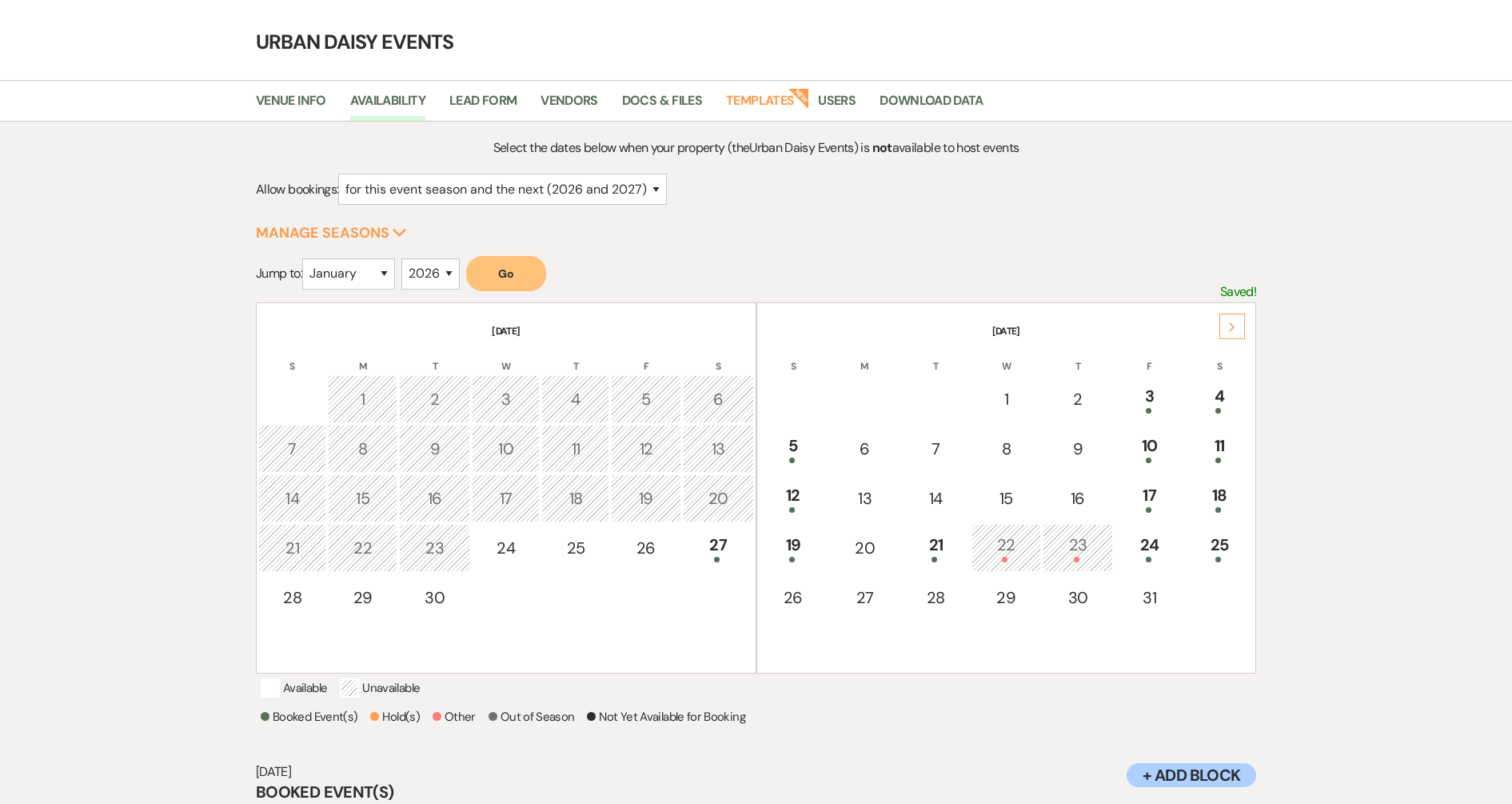
scroll to position [0, 0]
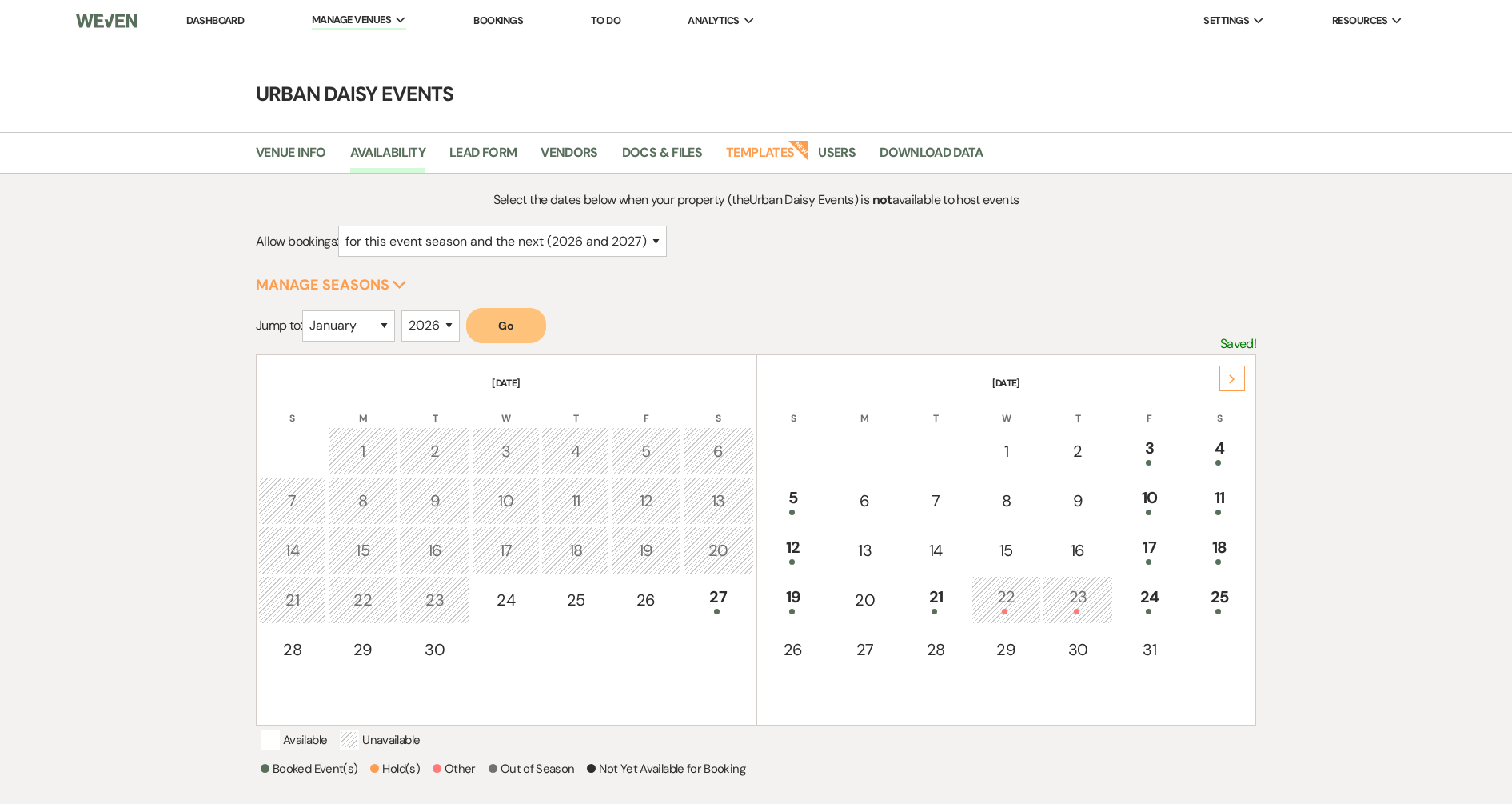
click at [217, 20] on link "Dashboard" at bounding box center [214, 21] width 58 height 14
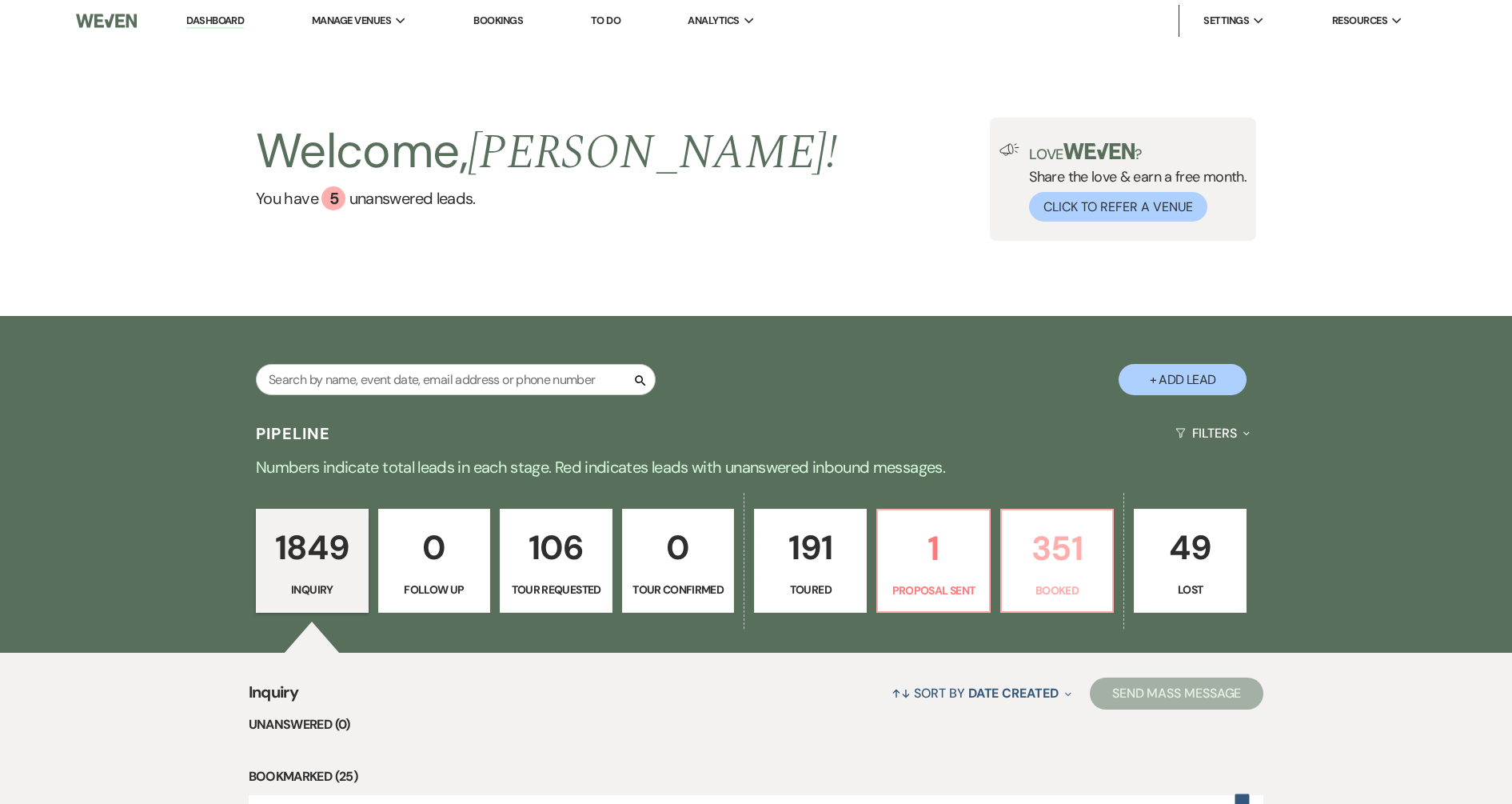
click at [1028, 580] on link "351 Booked" at bounding box center [1057, 560] width 114 height 104
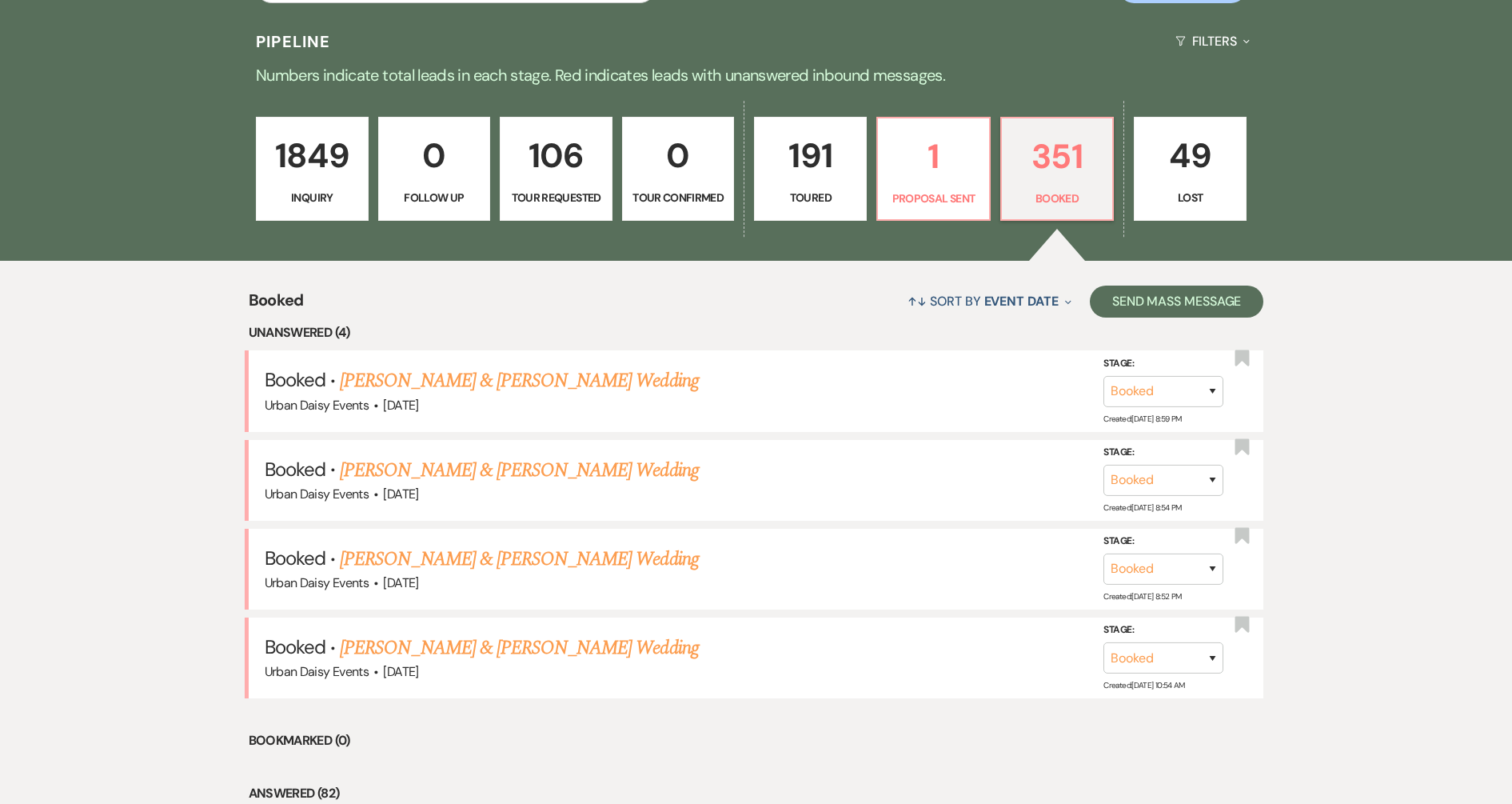
scroll to position [500, 0]
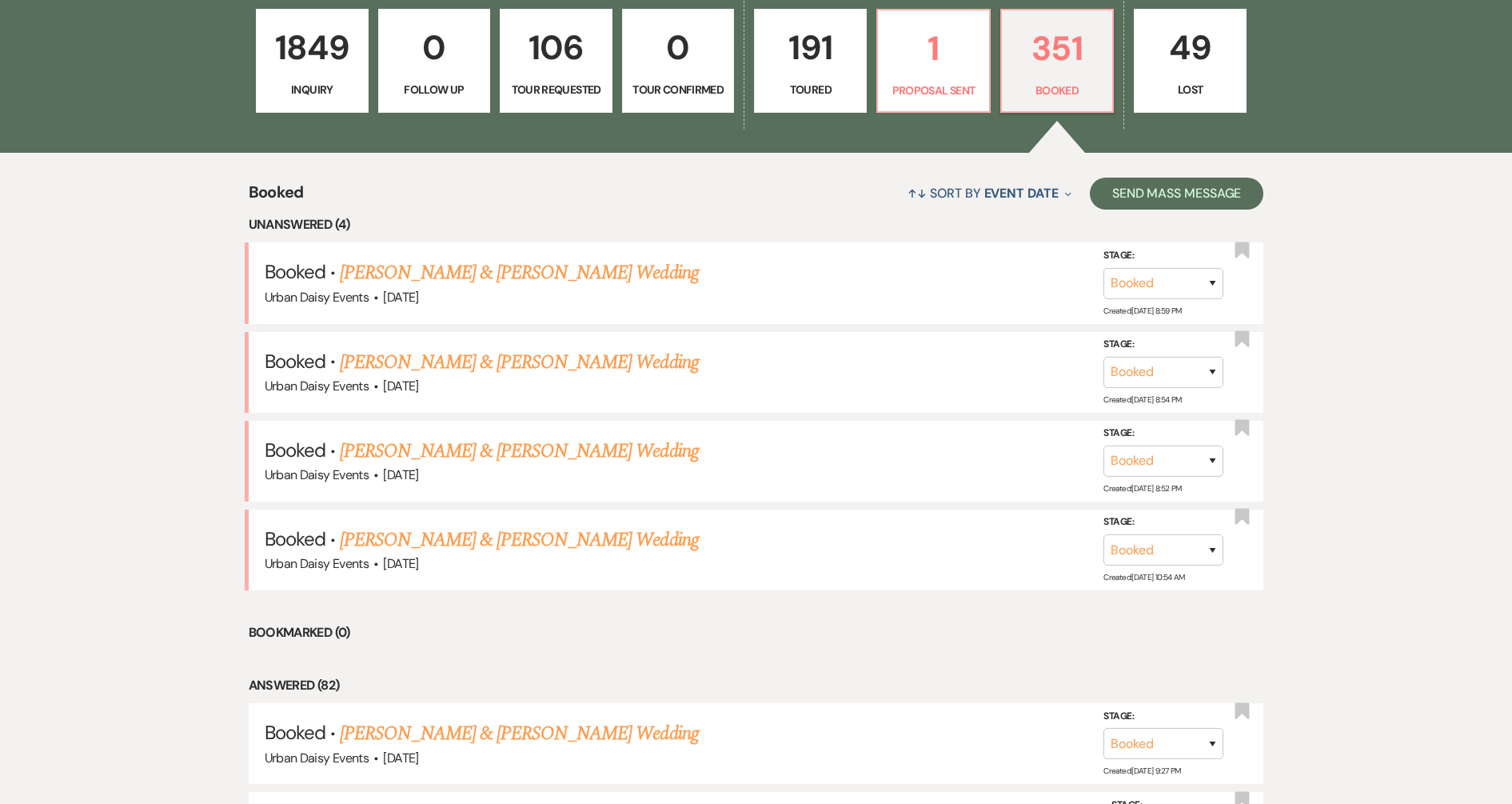
click at [467, 456] on link "Ian Aizman & Maddys Wedding" at bounding box center [518, 450] width 358 height 28
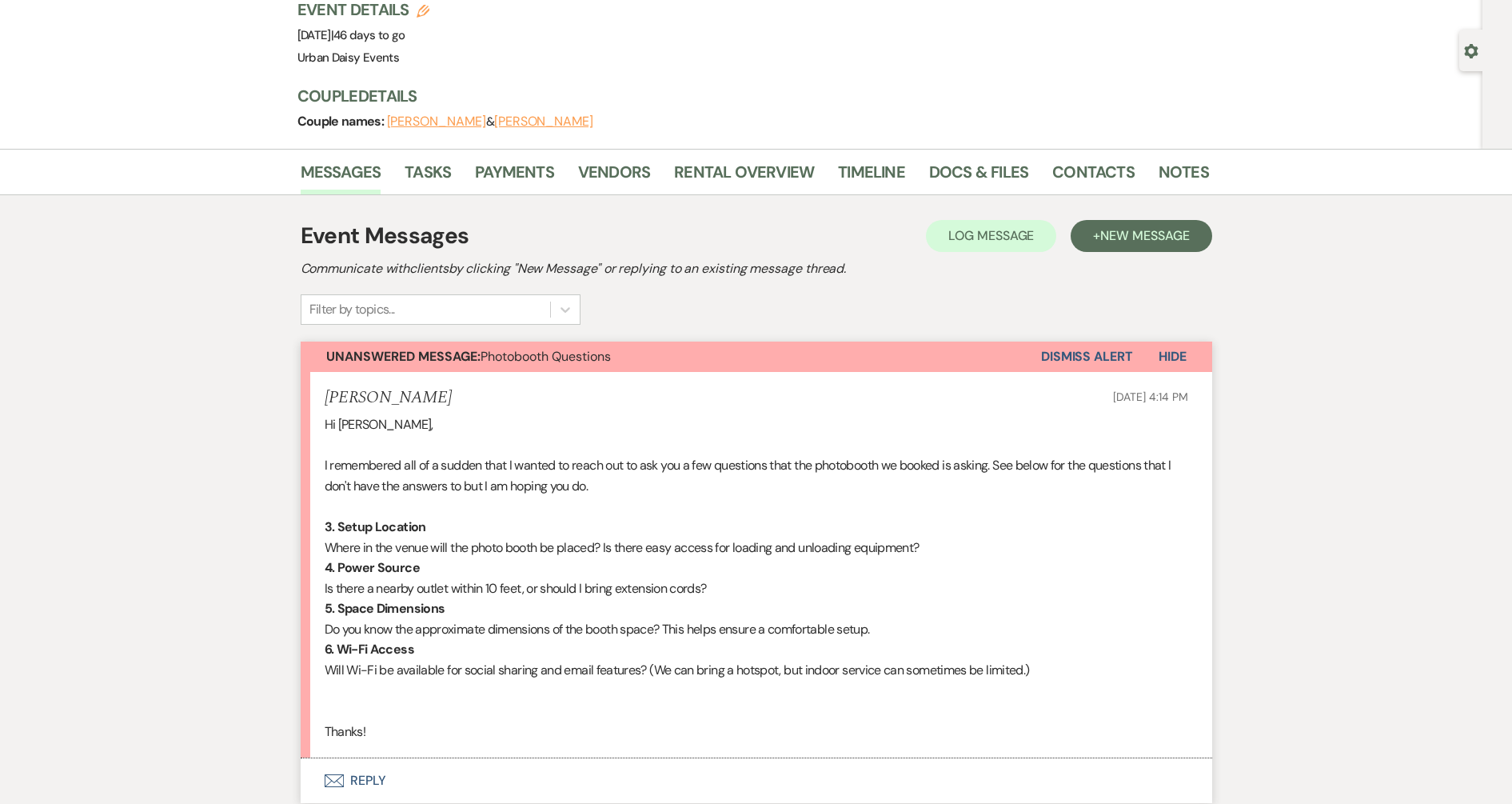
scroll to position [200, 0]
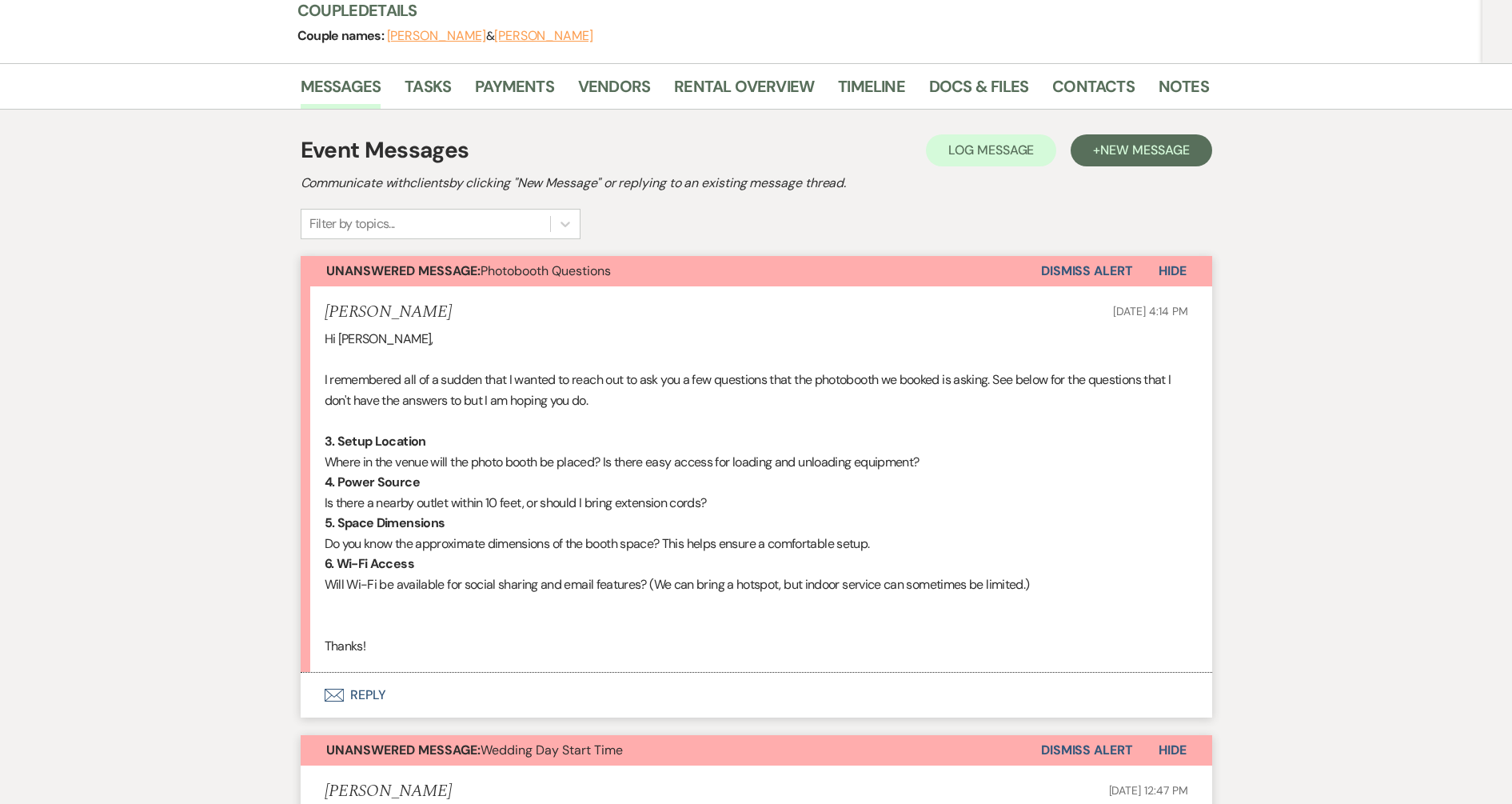
click at [371, 690] on button "Envelope Reply" at bounding box center [756, 694] width 912 height 45
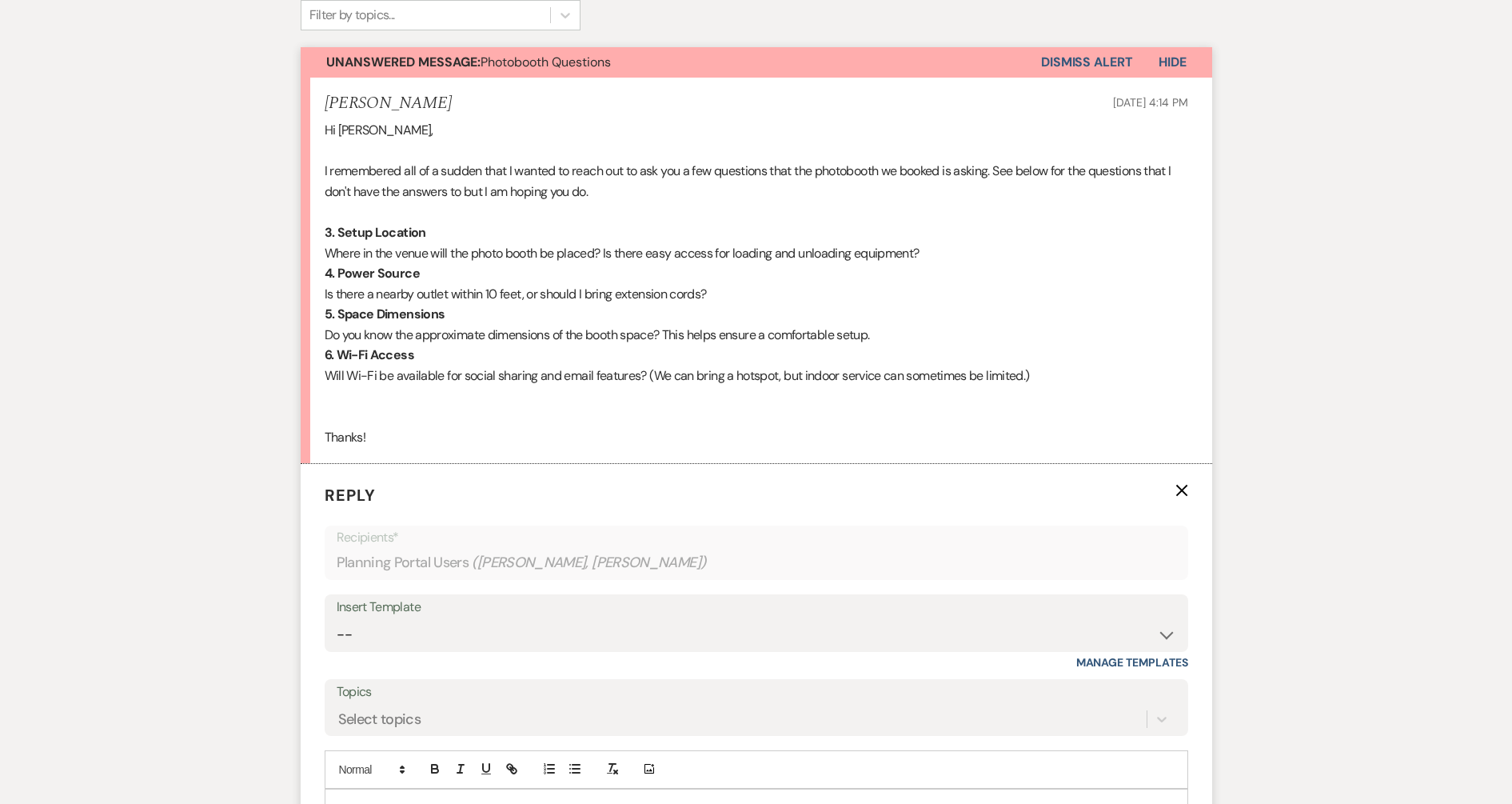
scroll to position [408, 0]
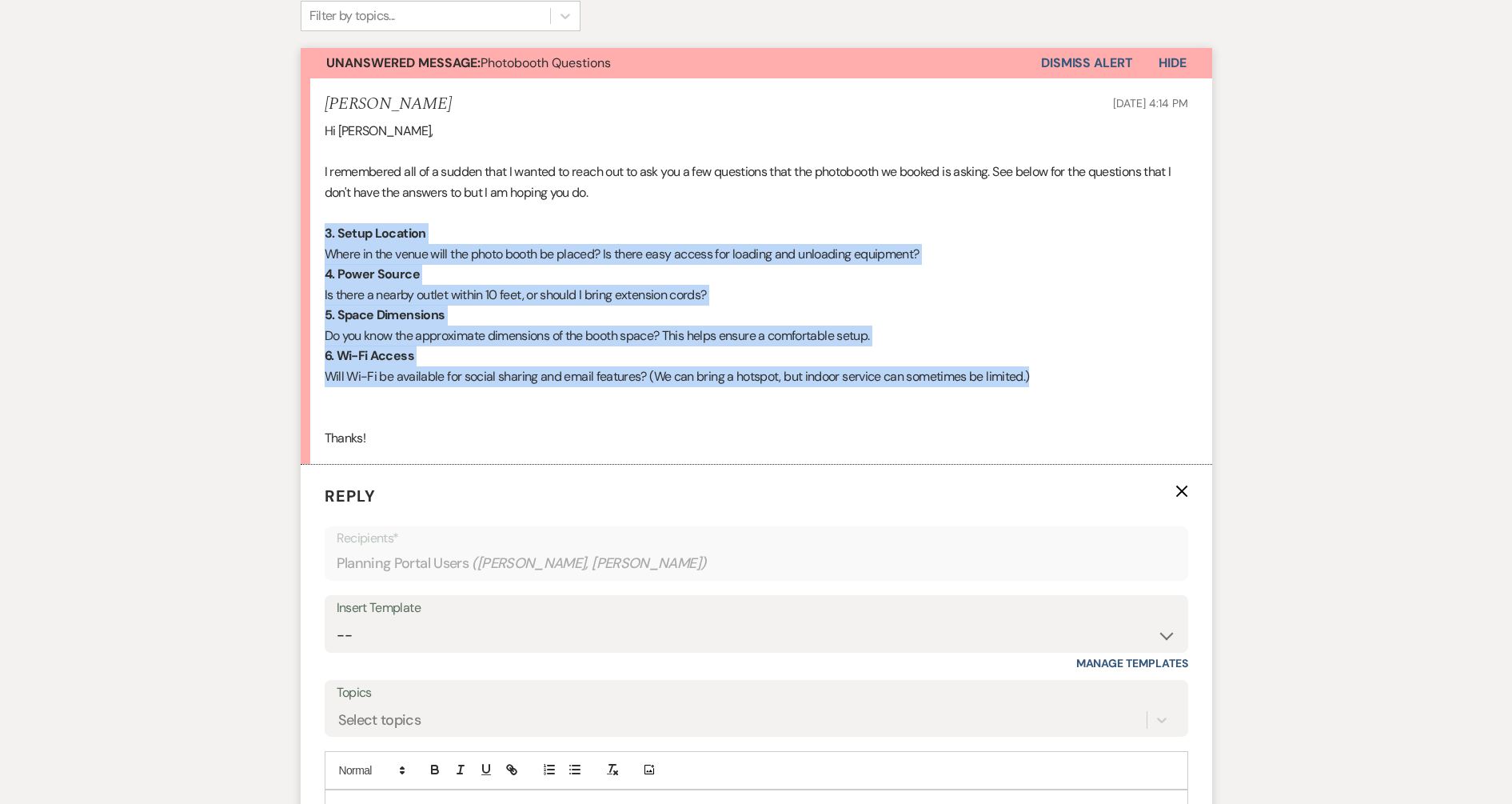
drag, startPoint x: 322, startPoint y: 230, endPoint x: 1045, endPoint y: 379, distance: 738.2
click at [1045, 379] on li "Madeline Braverman Sep 22, 2025, 4:14 PM Hi Kathryn, I remembered all of a sudd…" at bounding box center [756, 271] width 912 height 386
copy div "3. Setup Location Where in the venue will the photo booth be placed? Is there e…"
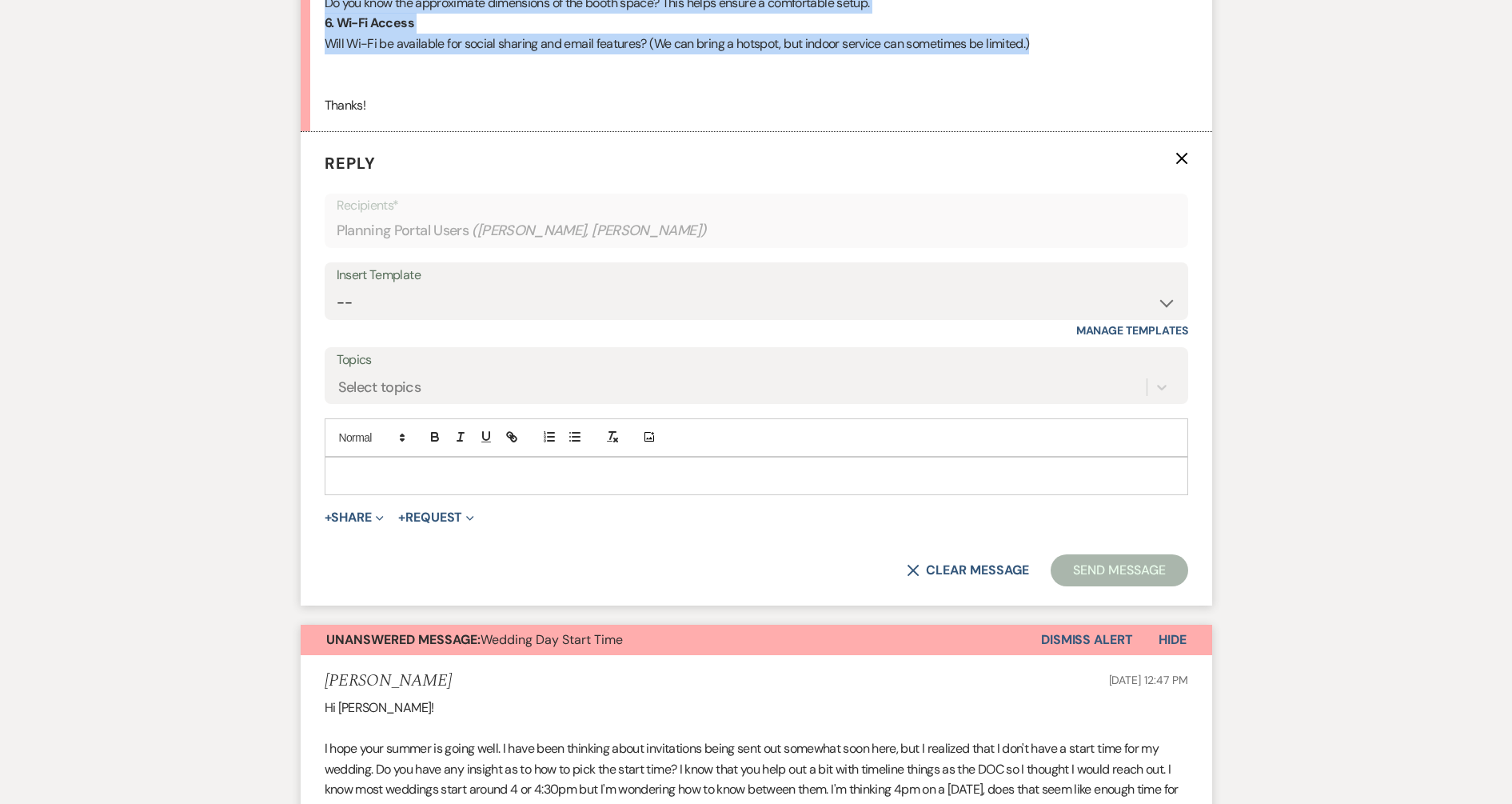
scroll to position [808, 0]
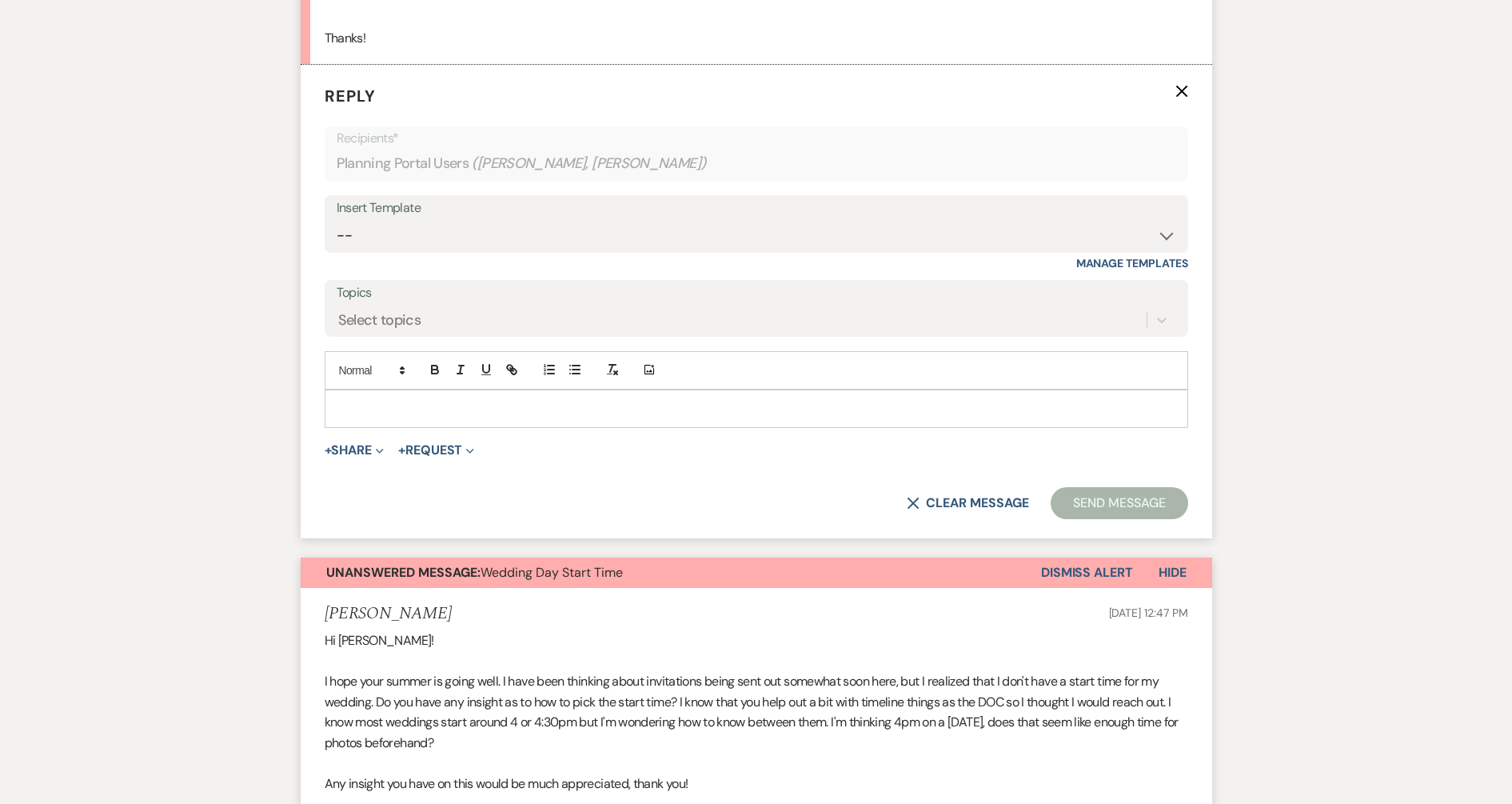
click at [419, 428] on form "Reply X Recipients* Planning Portal Users ( Ian Aizman, Madeline Braverman ) In…" at bounding box center [756, 301] width 912 height 473
click at [411, 415] on p at bounding box center [756, 409] width 838 height 18
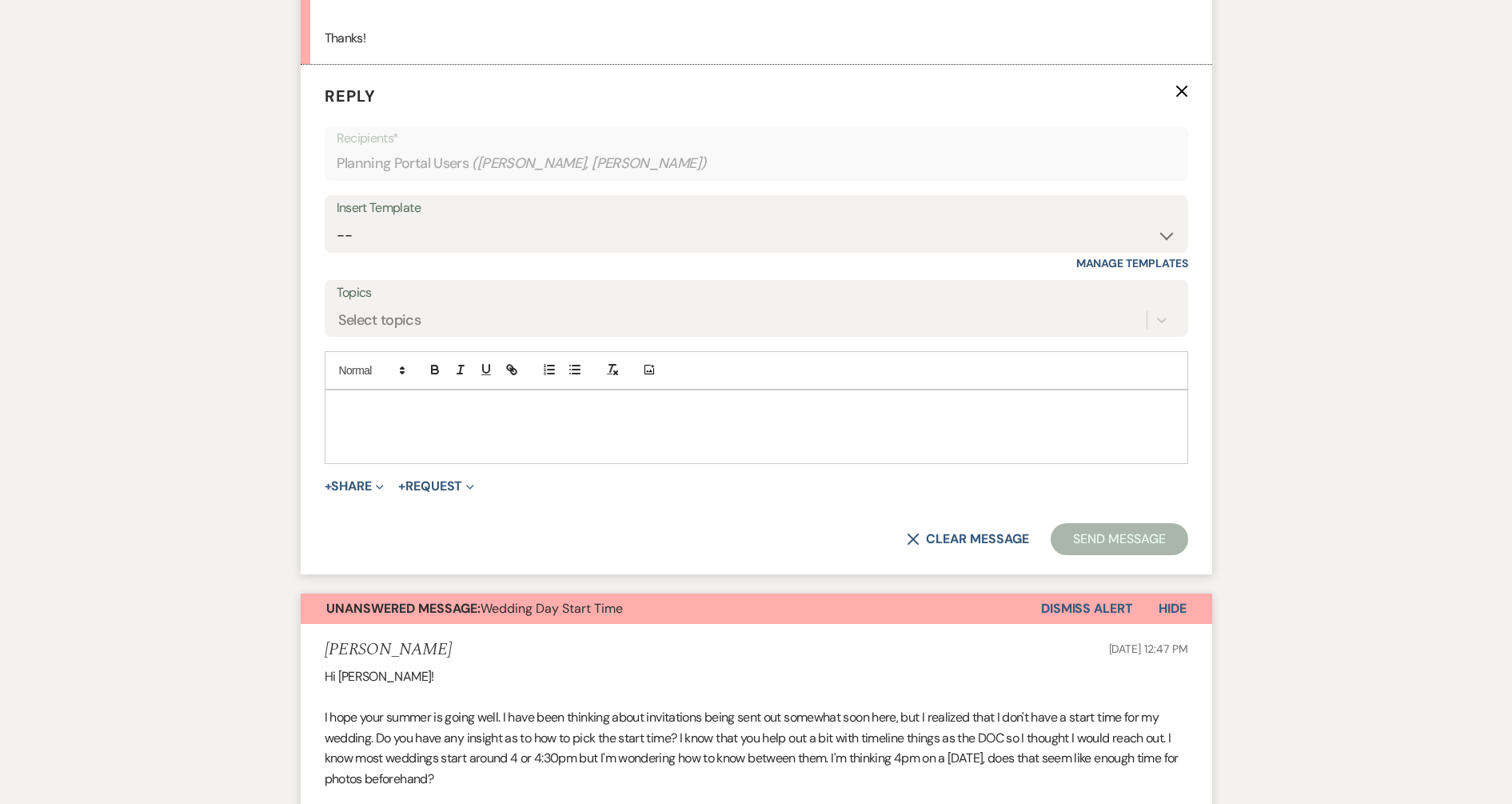
click at [366, 444] on p at bounding box center [756, 445] width 838 height 18
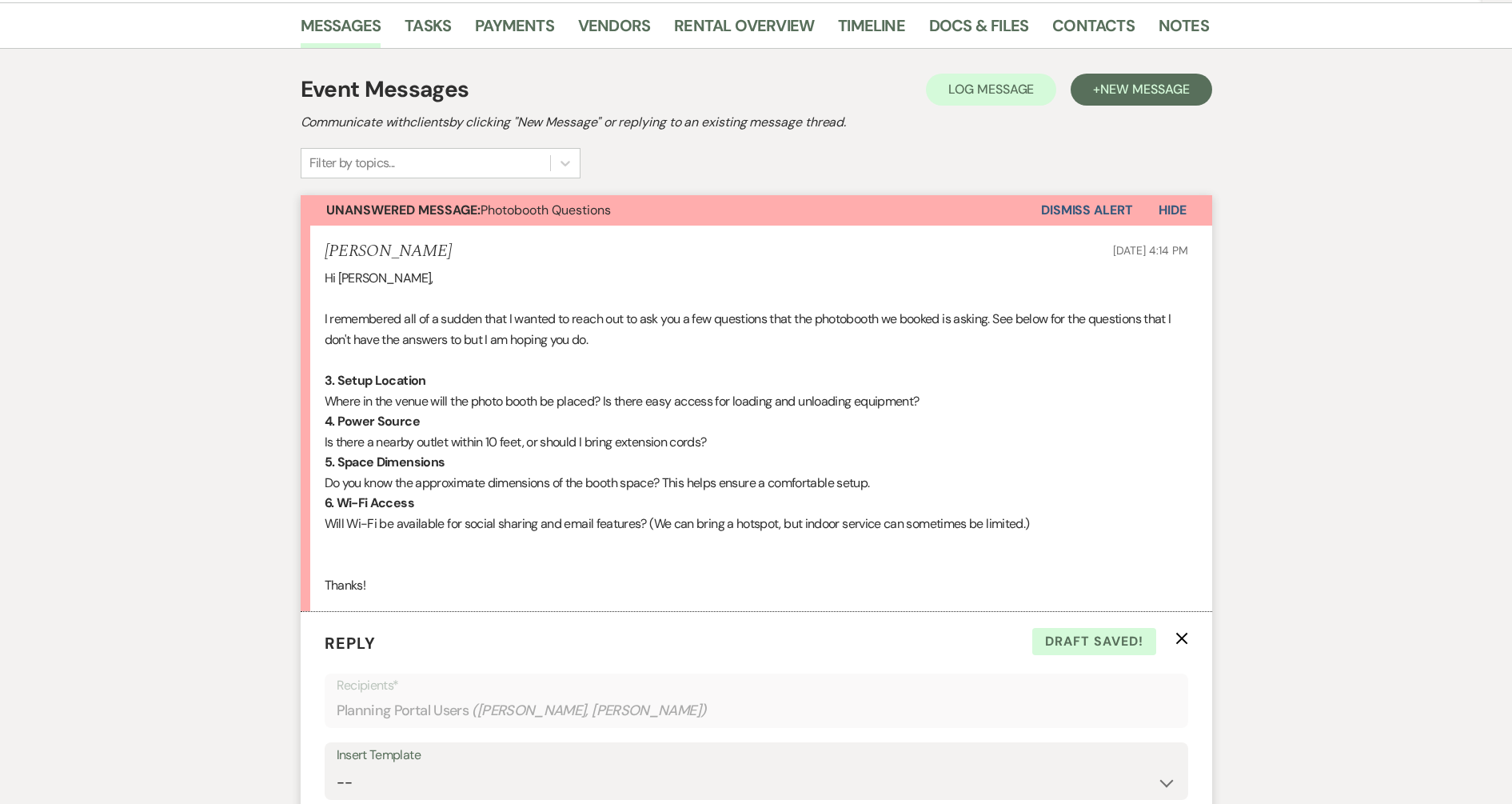
scroll to position [108, 0]
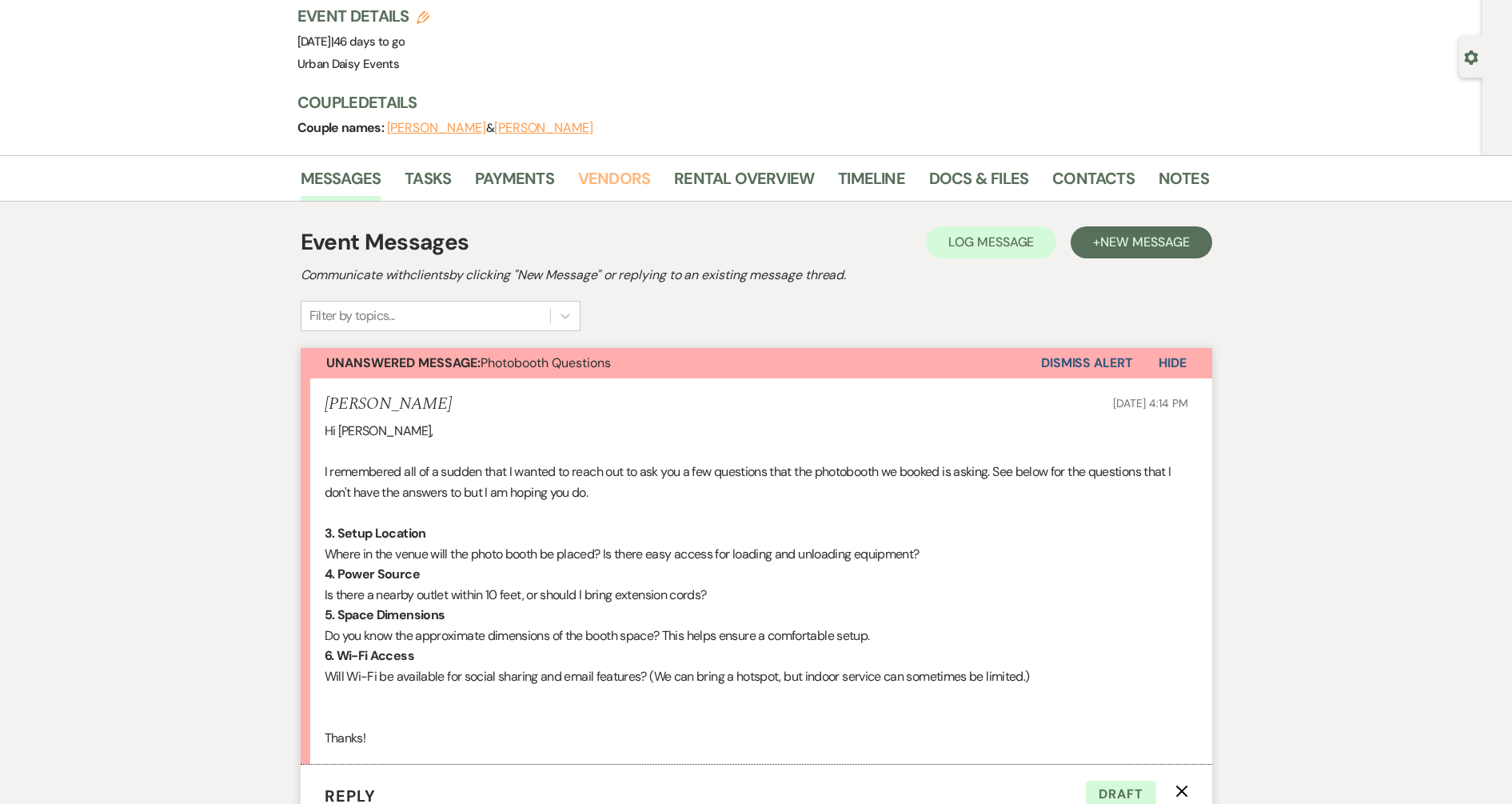
click at [620, 179] on link "Vendors" at bounding box center [614, 183] width 72 height 35
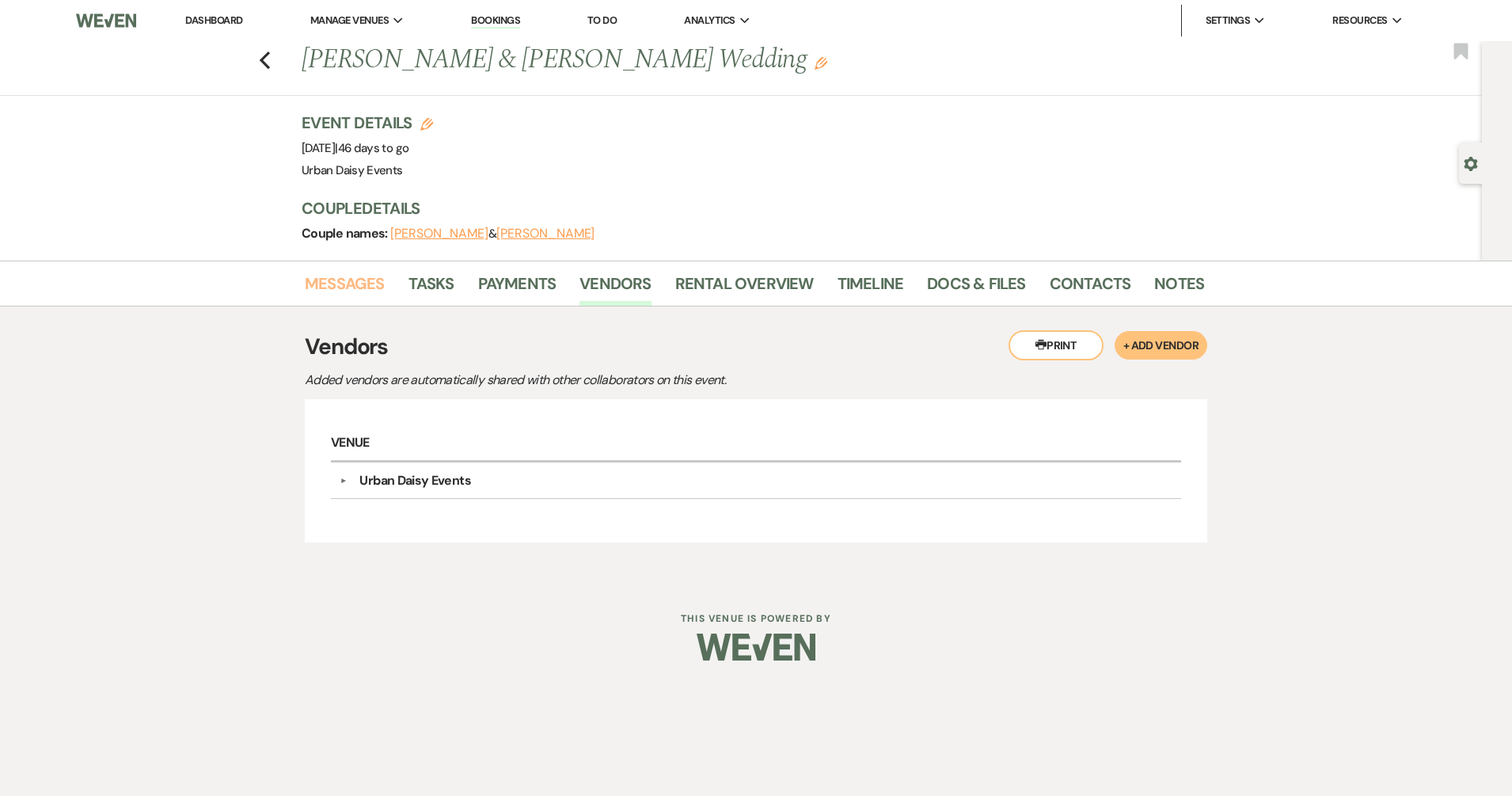
click at [349, 288] on link "Messages" at bounding box center [345, 289] width 80 height 35
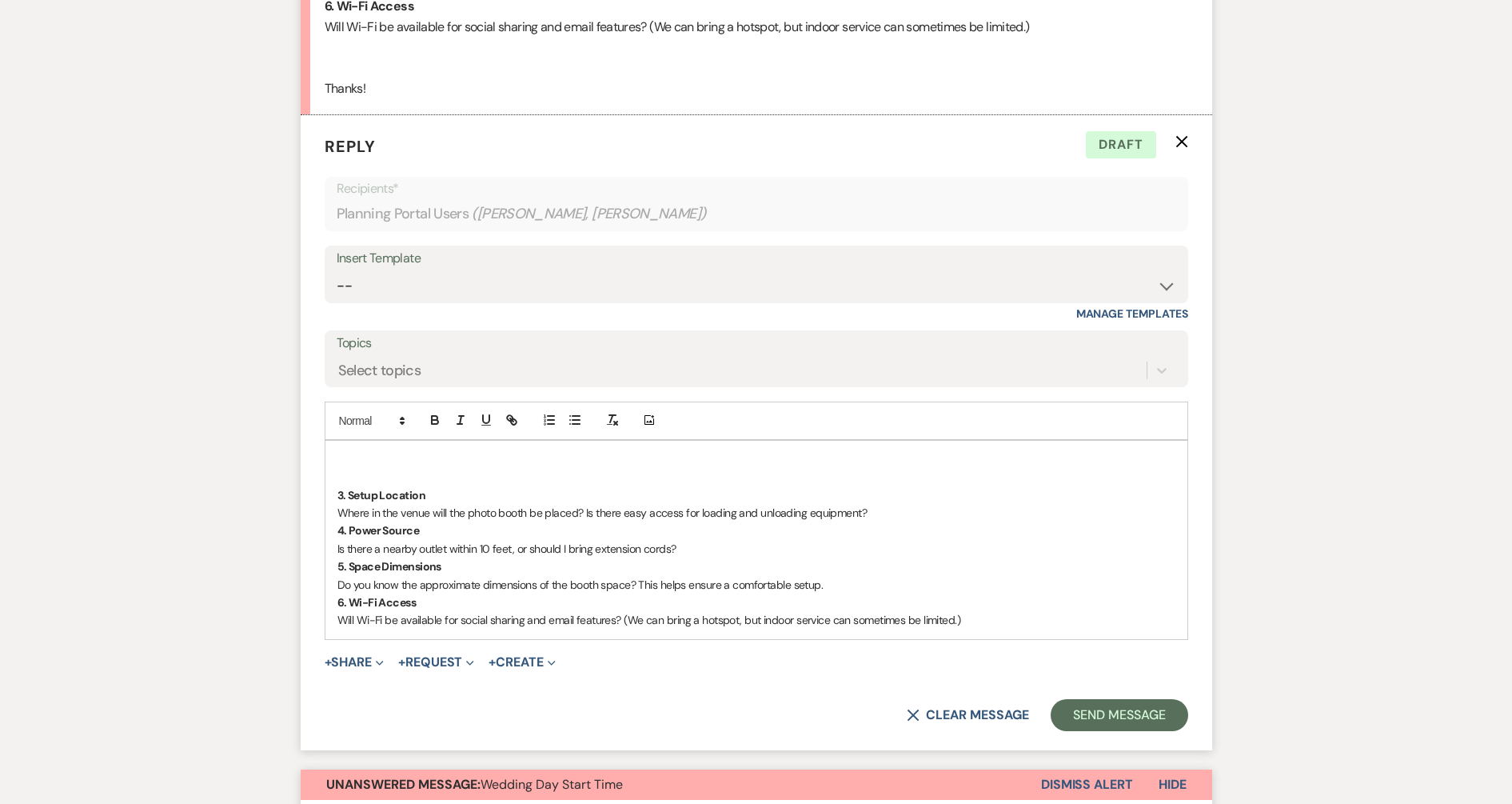
scroll to position [788, 0]
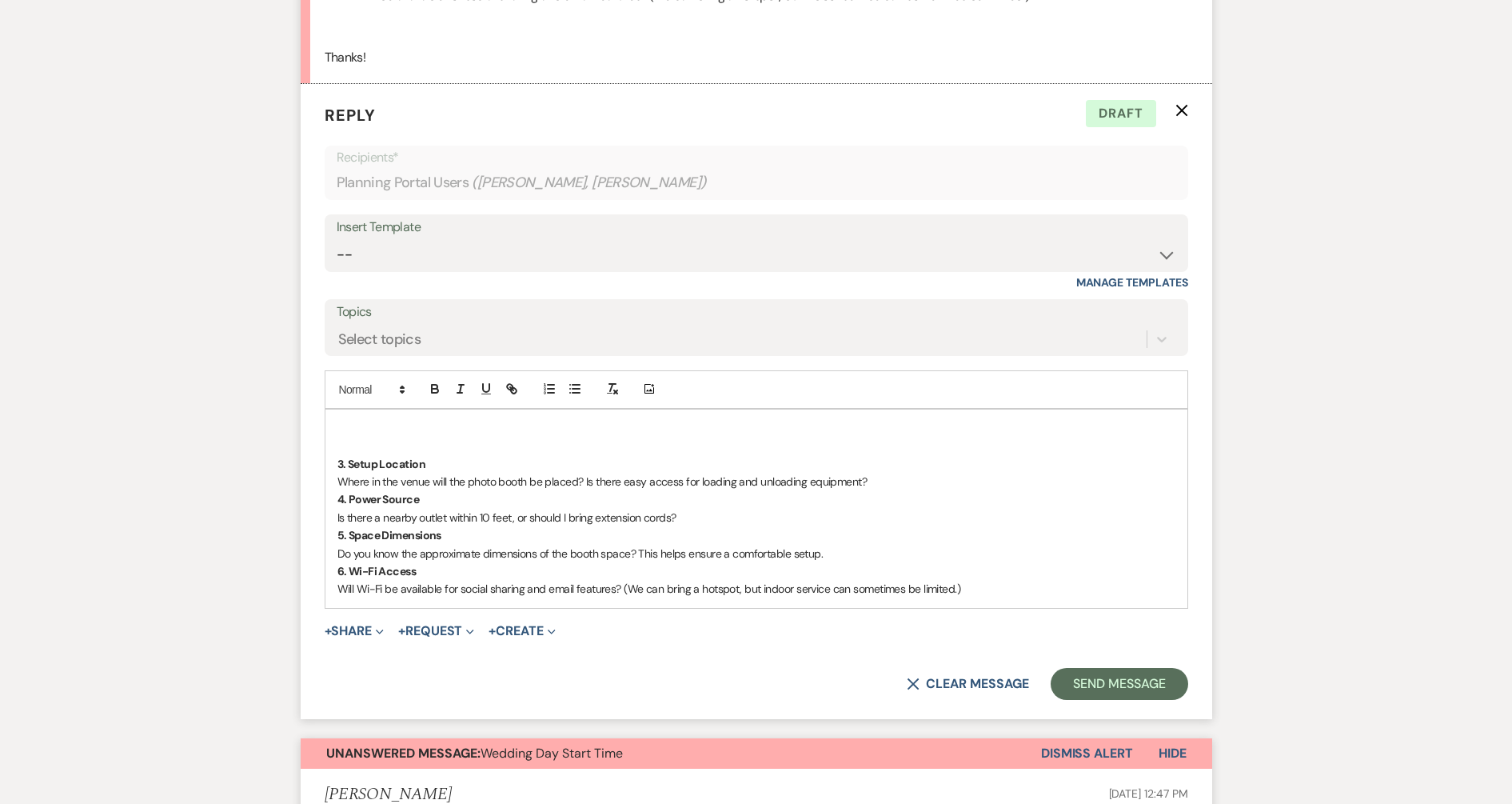
click at [375, 425] on p at bounding box center [756, 427] width 838 height 18
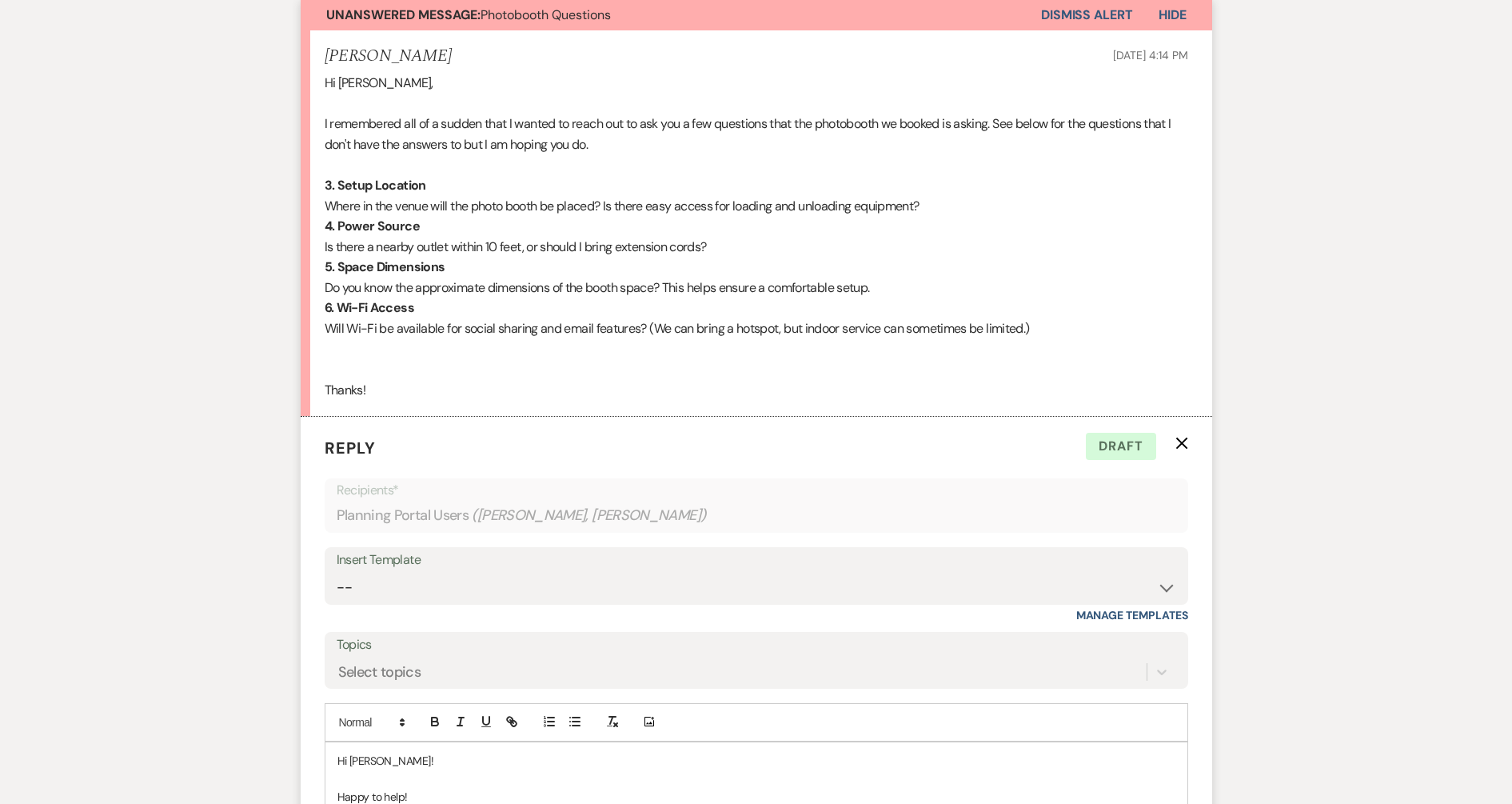
scroll to position [755, 0]
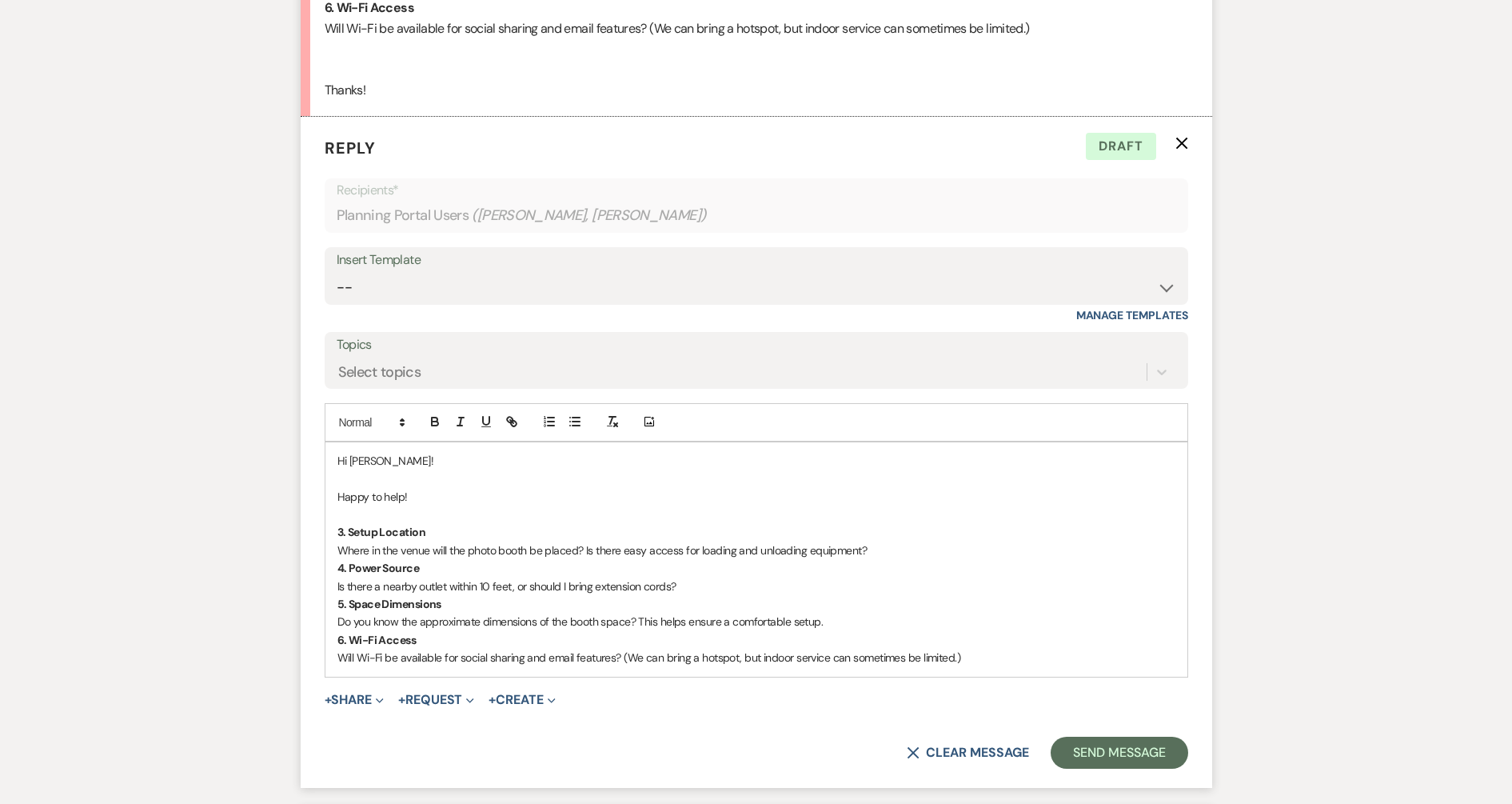
click at [878, 555] on p "Where in the venue will the photo booth be placed? Is there easy access for loa…" at bounding box center [756, 550] width 838 height 18
click at [474, 510] on p at bounding box center [756, 514] width 838 height 18
click at [449, 497] on p "Happy to help!" at bounding box center [756, 497] width 838 height 18
click at [892, 552] on p "Where in the venue will the photo booth be placed? Is there easy access for loa…" at bounding box center [756, 550] width 838 height 18
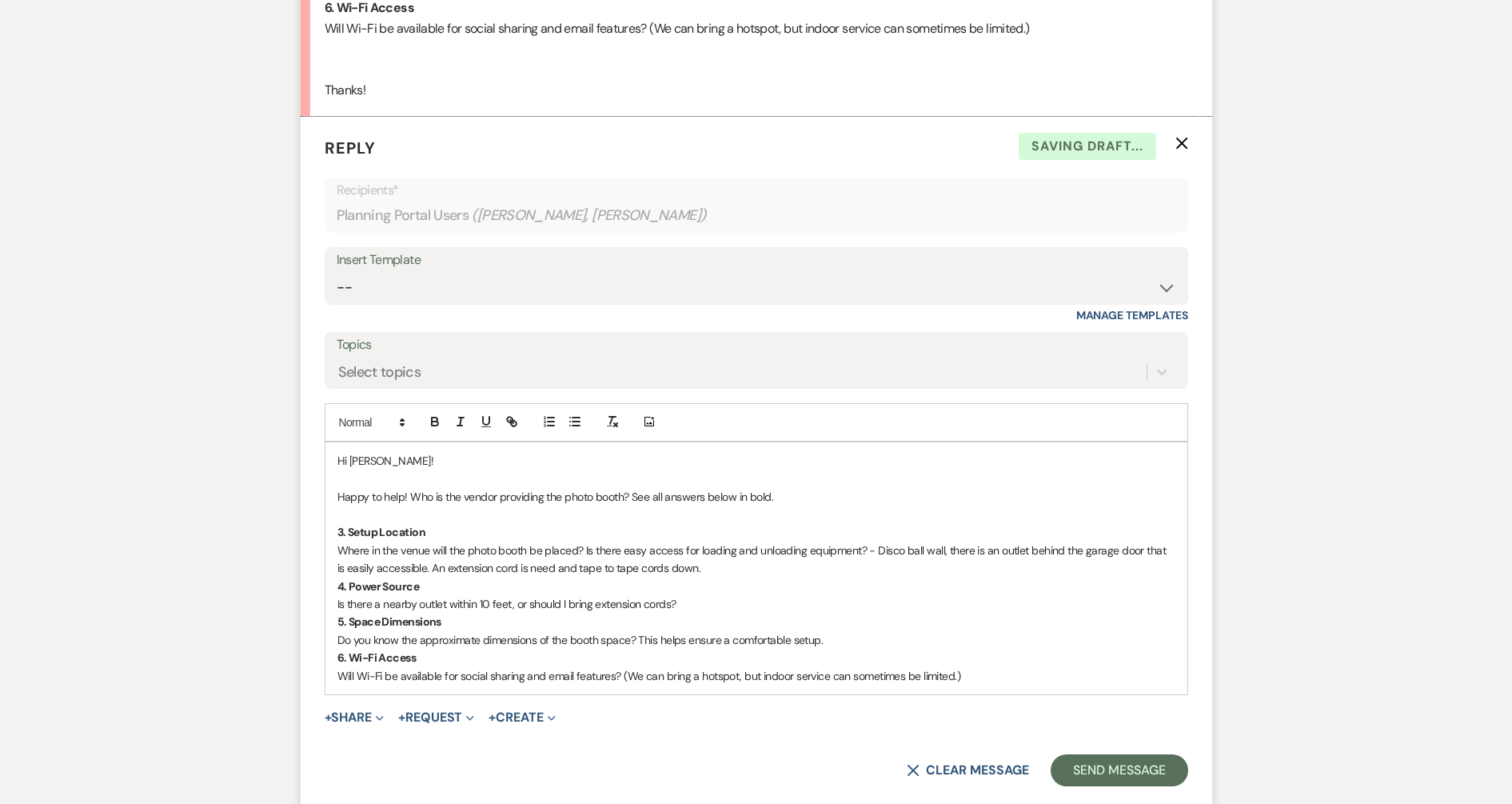
drag, startPoint x: 876, startPoint y: 551, endPoint x: 890, endPoint y: 563, distance: 18.4
click at [890, 563] on p "Where in the venue will the photo booth be placed? Is there easy access for loa…" at bounding box center [756, 558] width 838 height 36
click at [438, 417] on icon "button" at bounding box center [434, 421] width 15 height 15
click at [535, 581] on p "4. Power Source" at bounding box center [756, 586] width 838 height 18
click at [754, 563] on p "Where in the venue will the photo booth be placed? Is there easy access for loa…" at bounding box center [756, 558] width 838 height 36
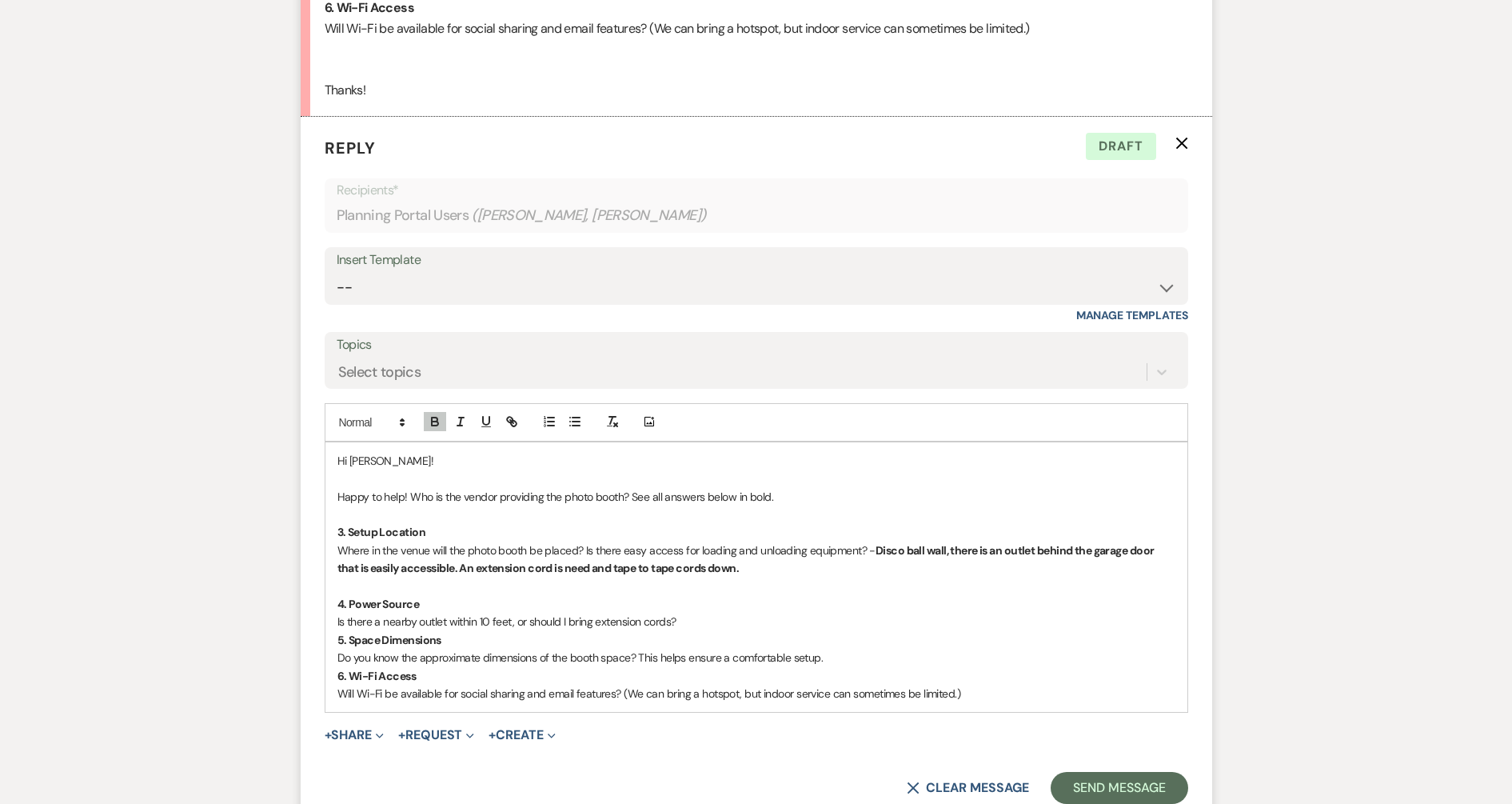
drag, startPoint x: 950, startPoint y: 551, endPoint x: 1002, endPoint y: 560, distance: 52.8
click at [1002, 560] on p "Where in the venue will the photo booth be placed? Is there easy access for loa…" at bounding box center [756, 558] width 838 height 36
copy strong "there is an outlet behind the garage door that is easily accessible. An extensi…"
click at [706, 619] on p "Is there a nearby outlet within 10 feet, or should I bring extension cords?" at bounding box center [756, 621] width 838 height 18
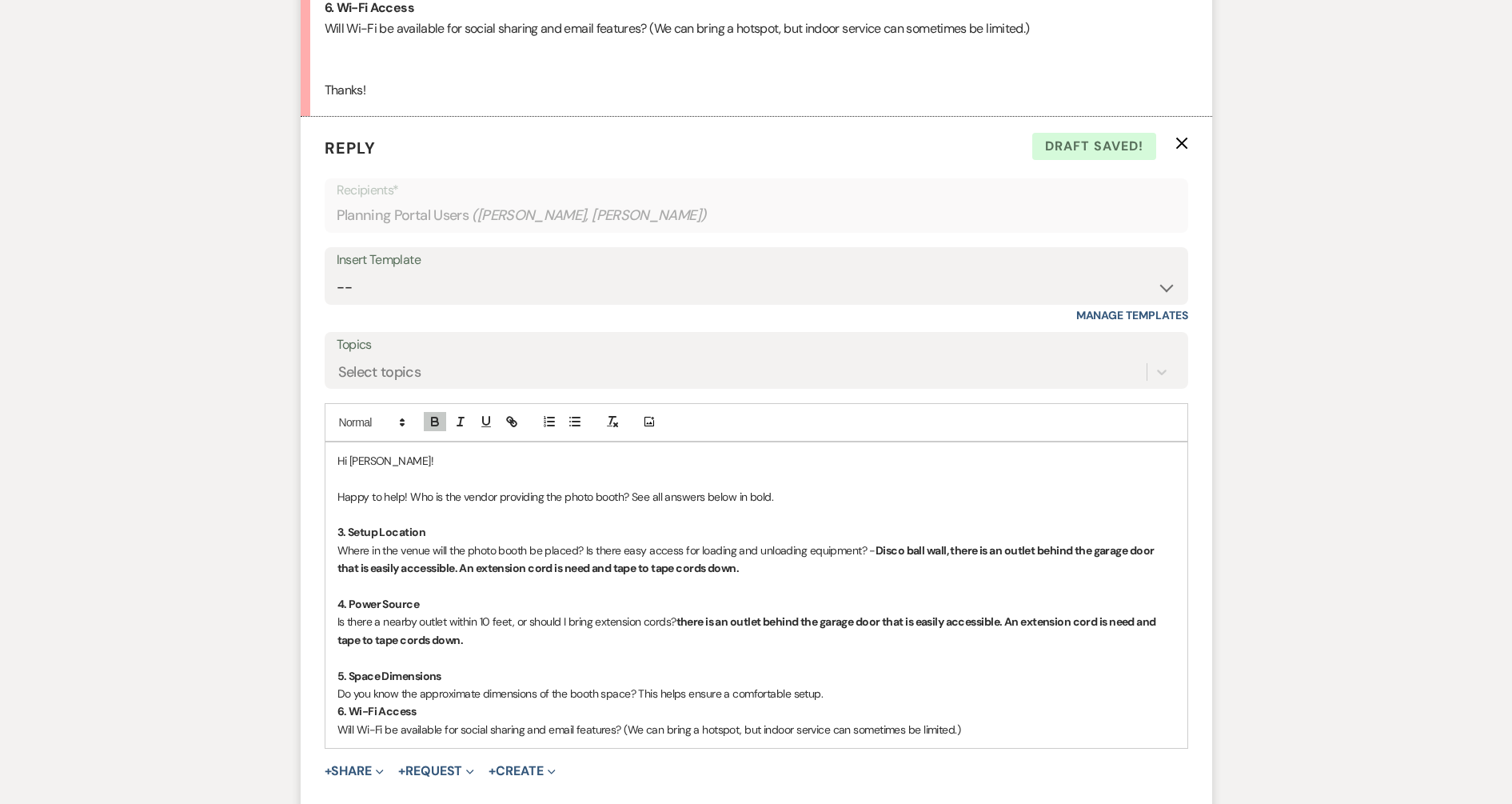
click at [990, 713] on p "Will Wi-Fi be available for social sharing and email features? (We can bring a …" at bounding box center [756, 730] width 838 height 18
drag, startPoint x: 440, startPoint y: 784, endPoint x: 333, endPoint y: 767, distance: 108.3
click at [333, 713] on div "Hi Maddy! Happy to help! Who is the vendor providing the photo booth? See all a…" at bounding box center [756, 621] width 862 height 359
click at [430, 420] on icon "button" at bounding box center [434, 421] width 15 height 15
click at [422, 713] on p at bounding box center [756, 746] width 838 height 18
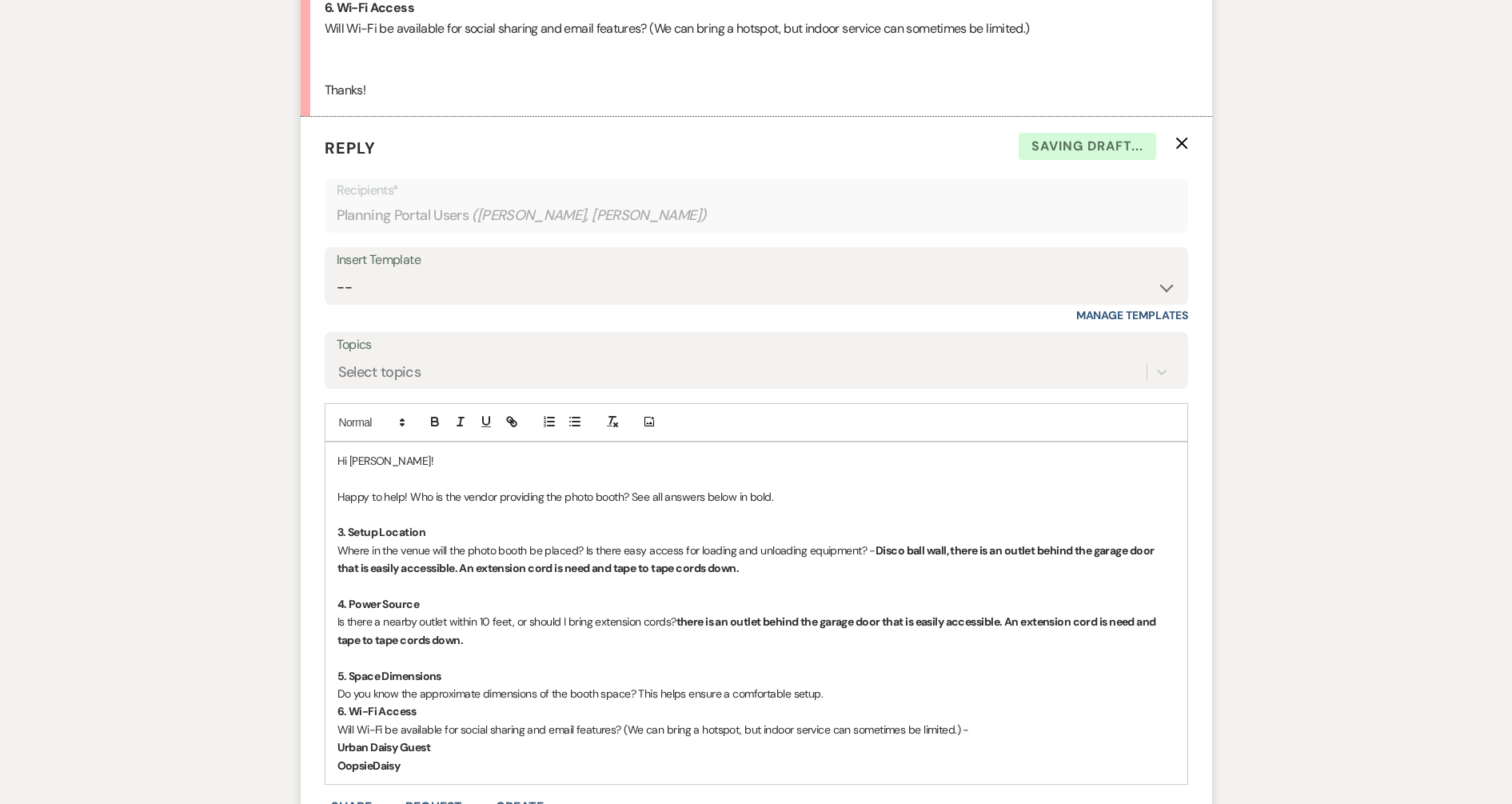
click at [824, 690] on p "Do you know the approximate dimensions of the booth space? This helps ensure a …" at bounding box center [756, 693] width 838 height 18
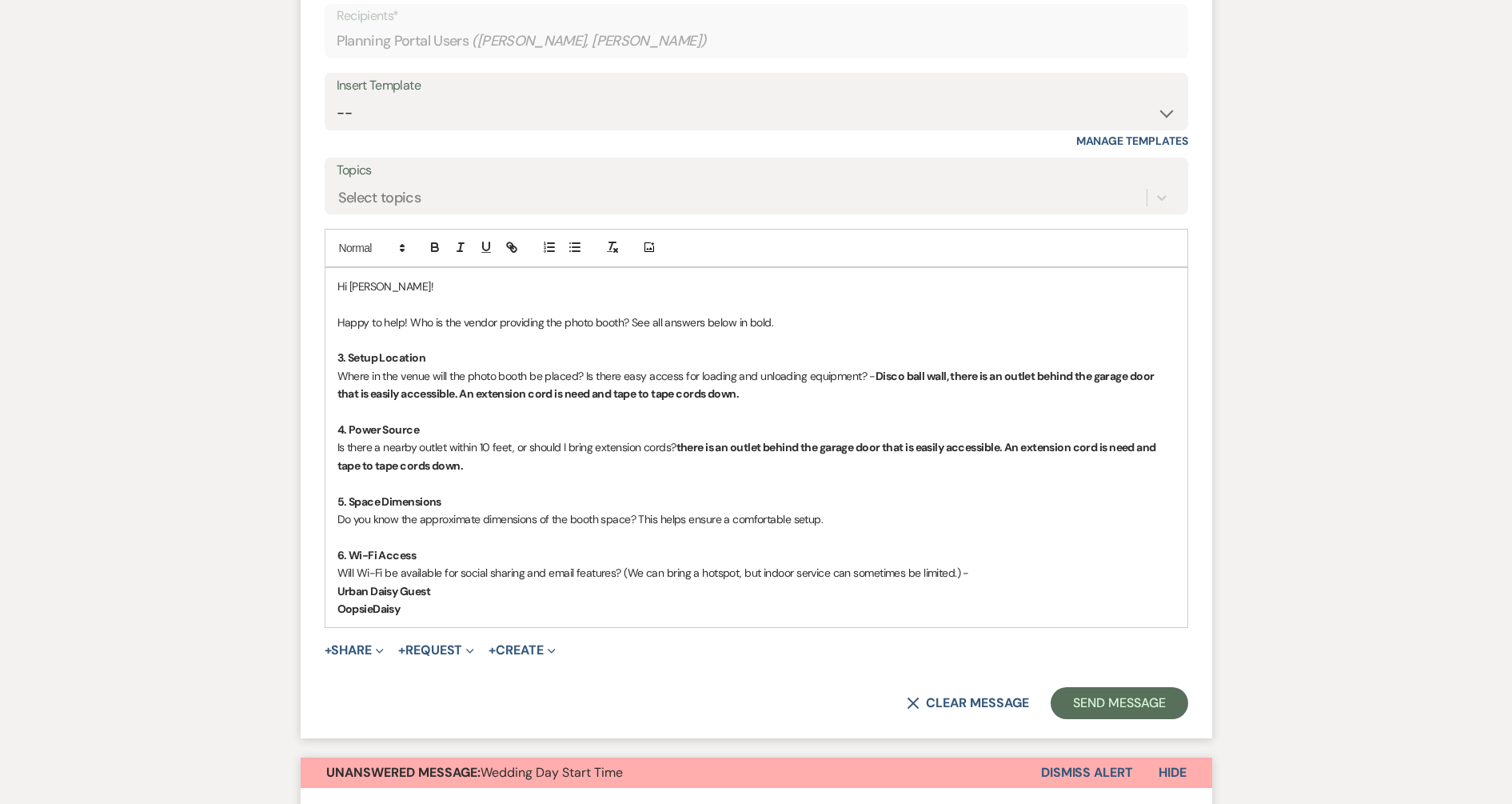
scroll to position [1055, 0]
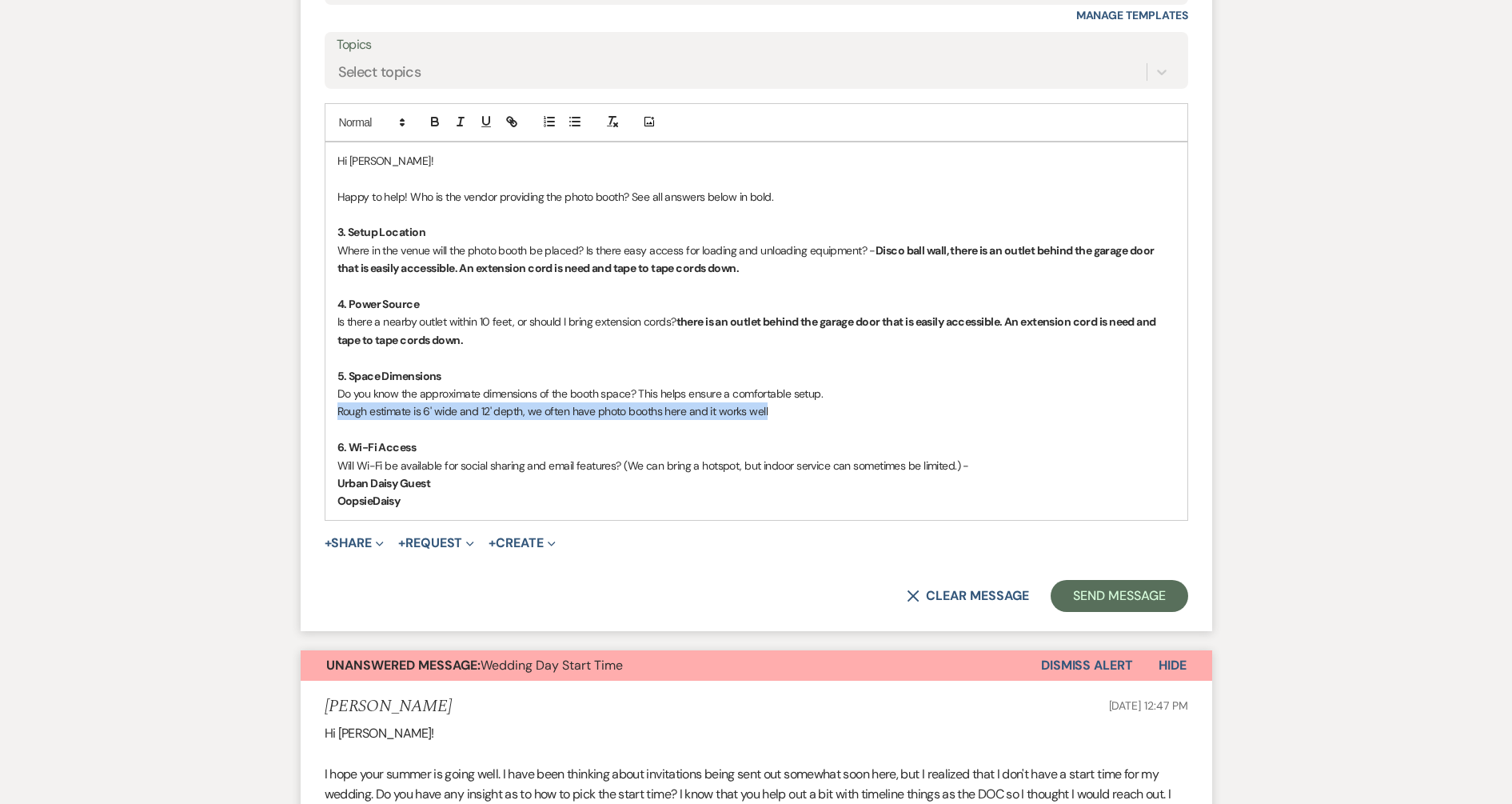
drag, startPoint x: 767, startPoint y: 412, endPoint x: 298, endPoint y: 405, distance: 469.1
click at [437, 121] on icon "button" at bounding box center [434, 123] width 7 height 4
click at [531, 483] on p "Urban Daisy Guest" at bounding box center [756, 483] width 838 height 18
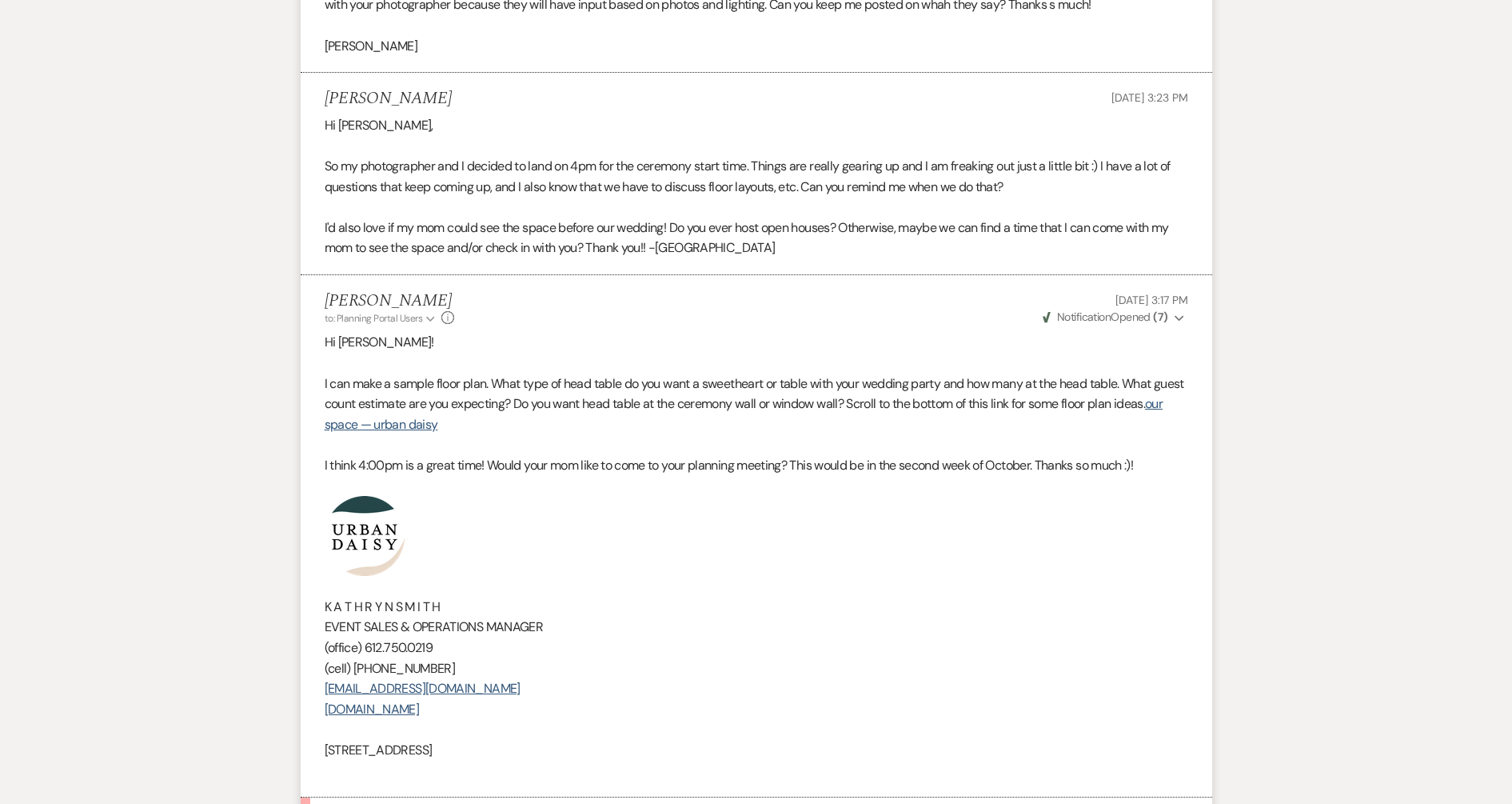
scroll to position [2255, 0]
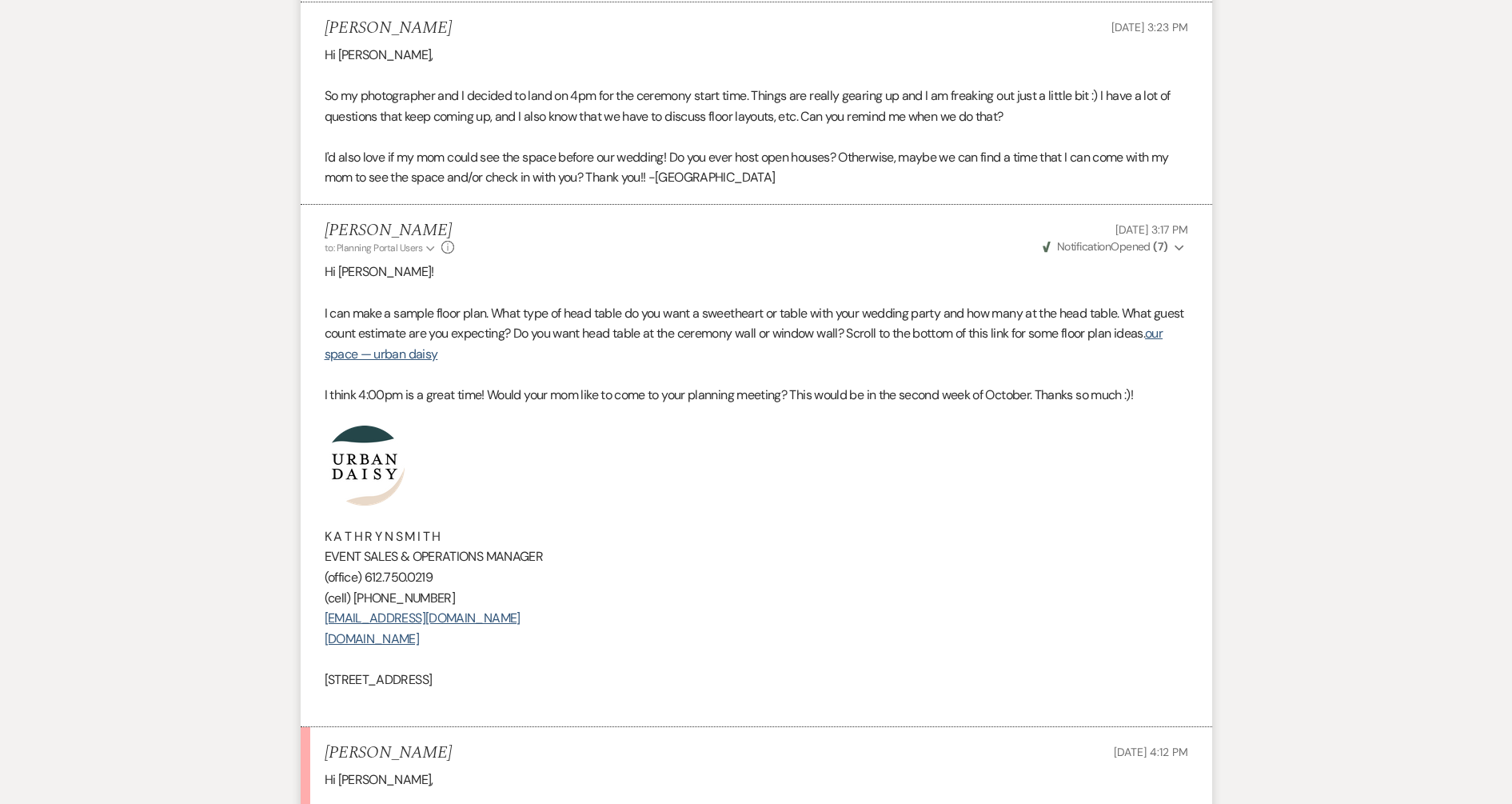
drag, startPoint x: 554, startPoint y: 641, endPoint x: 305, endPoint y: 479, distance: 297.1
click at [305, 479] on li "Kathryn Beckett to: Planning Portal Users Expand Info Sep 04, 2025, 3:17 PM Wev…" at bounding box center [756, 466] width 912 height 522
copy div "K A T H R Y N S M I T H EVENT SALES & OPERATIONS MANAGER (office) 612.750.0219 …"
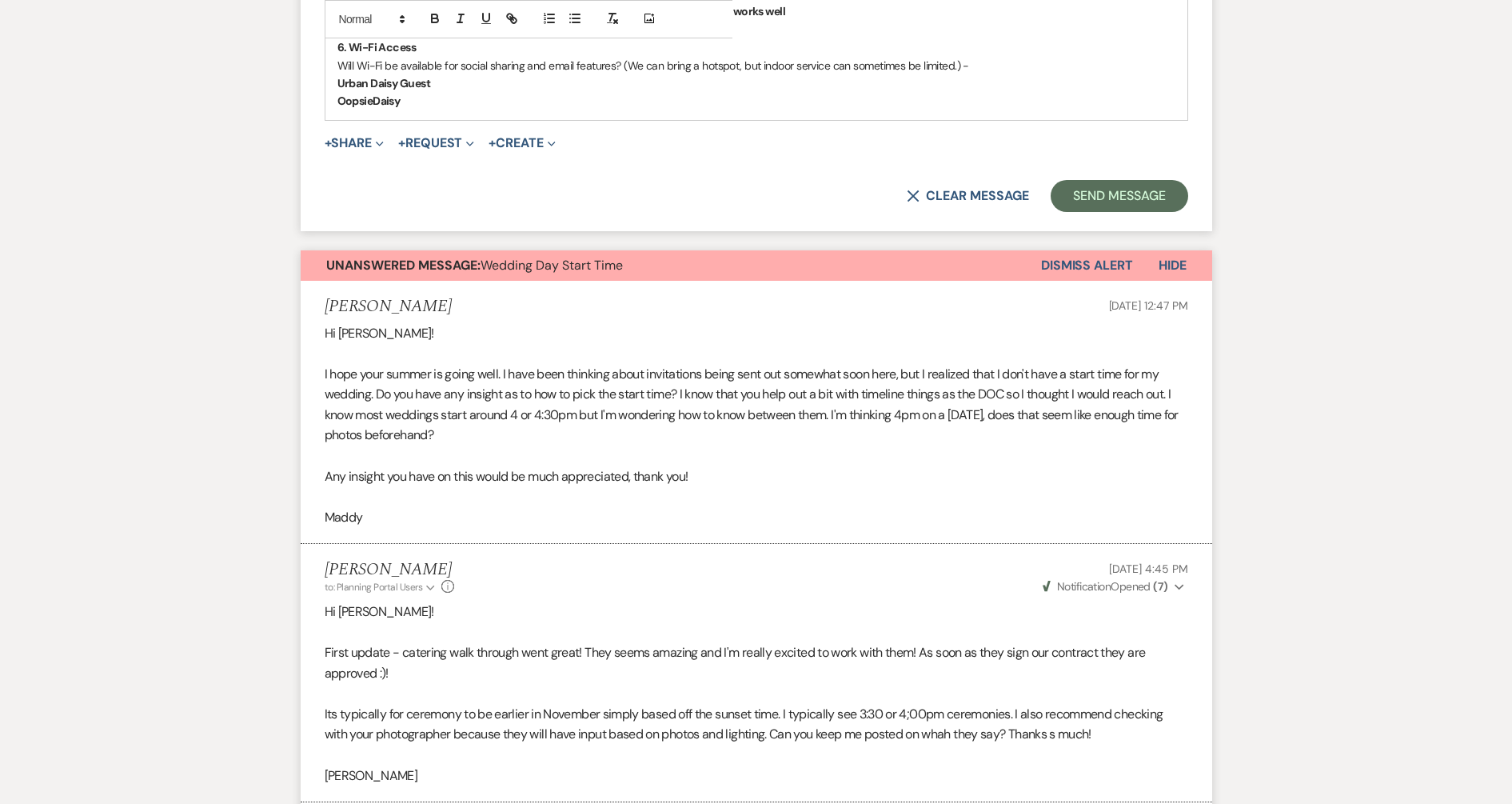
scroll to position [1055, 0]
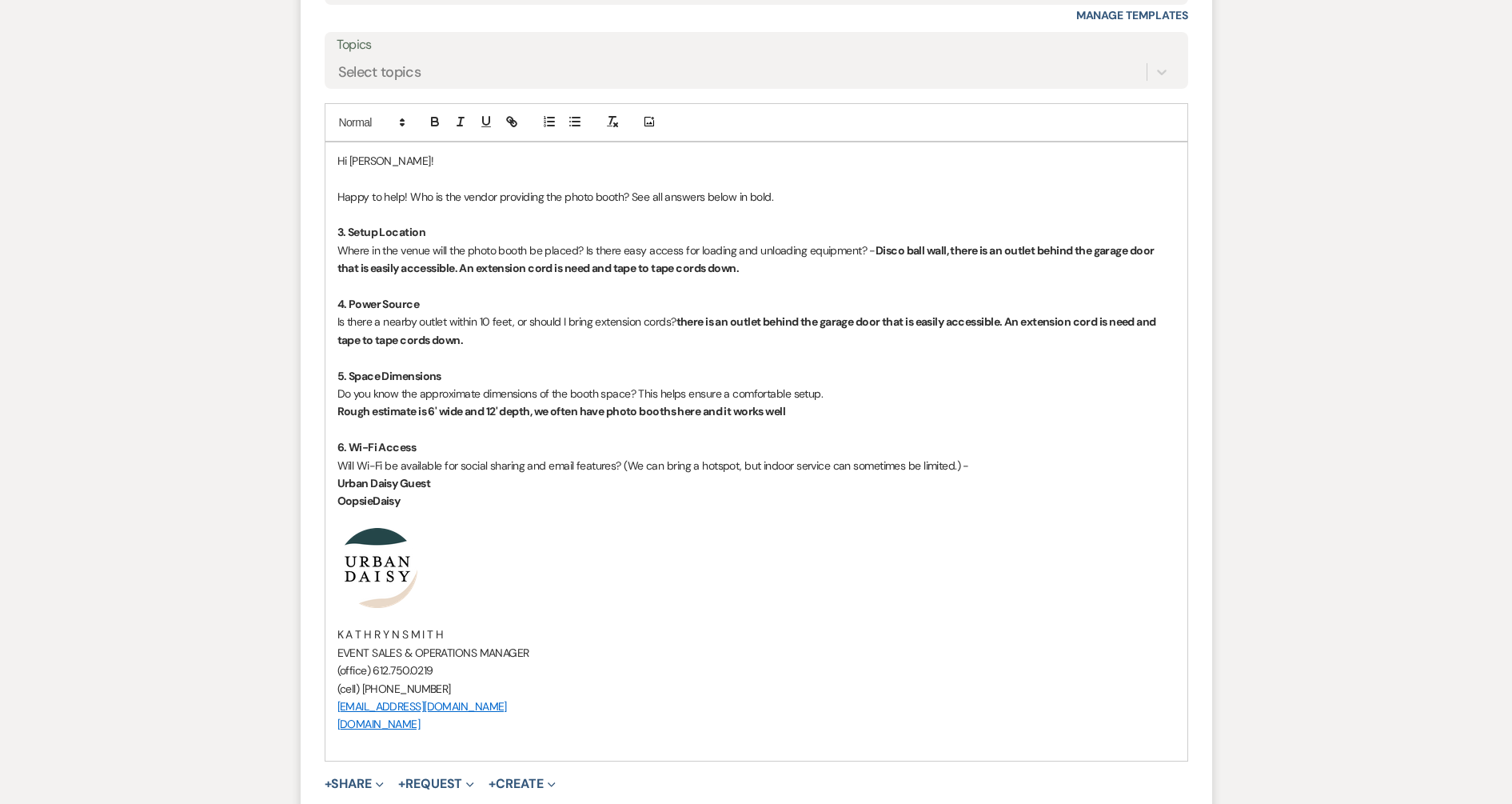
click at [334, 699] on div "Hi Maddy! Happy to help! Who is the vendor providing the photo booth? See all a…" at bounding box center [756, 452] width 862 height 618
drag, startPoint x: 334, startPoint y: 702, endPoint x: 361, endPoint y: 704, distance: 27.1
click at [361, 704] on div "Hi Maddy! Happy to help! Who is the vendor providing the photo booth? See all a…" at bounding box center [756, 452] width 862 height 618
click at [597, 681] on p "(cell) 612.719.5030" at bounding box center [756, 689] width 838 height 18
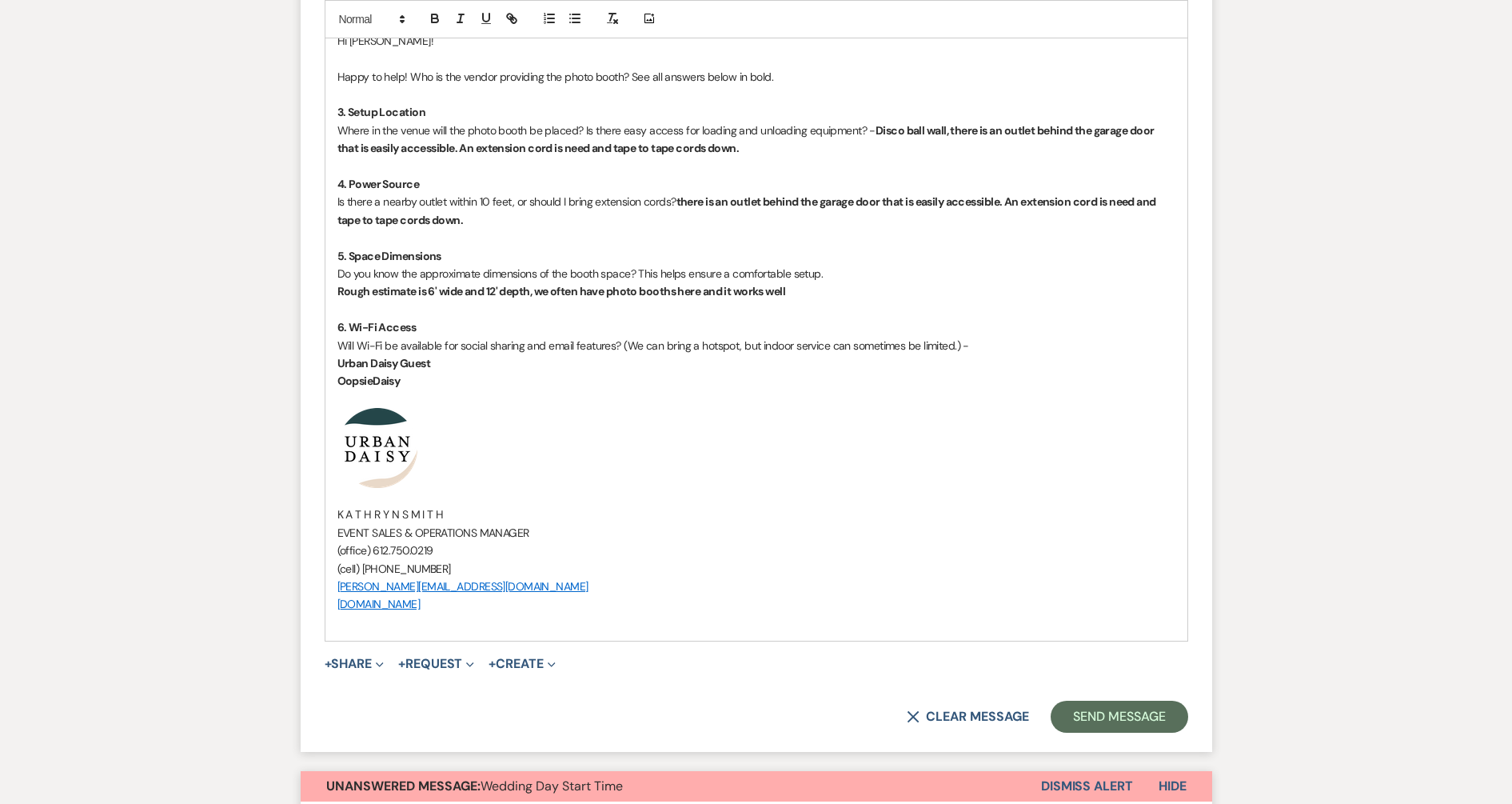
scroll to position [1255, 0]
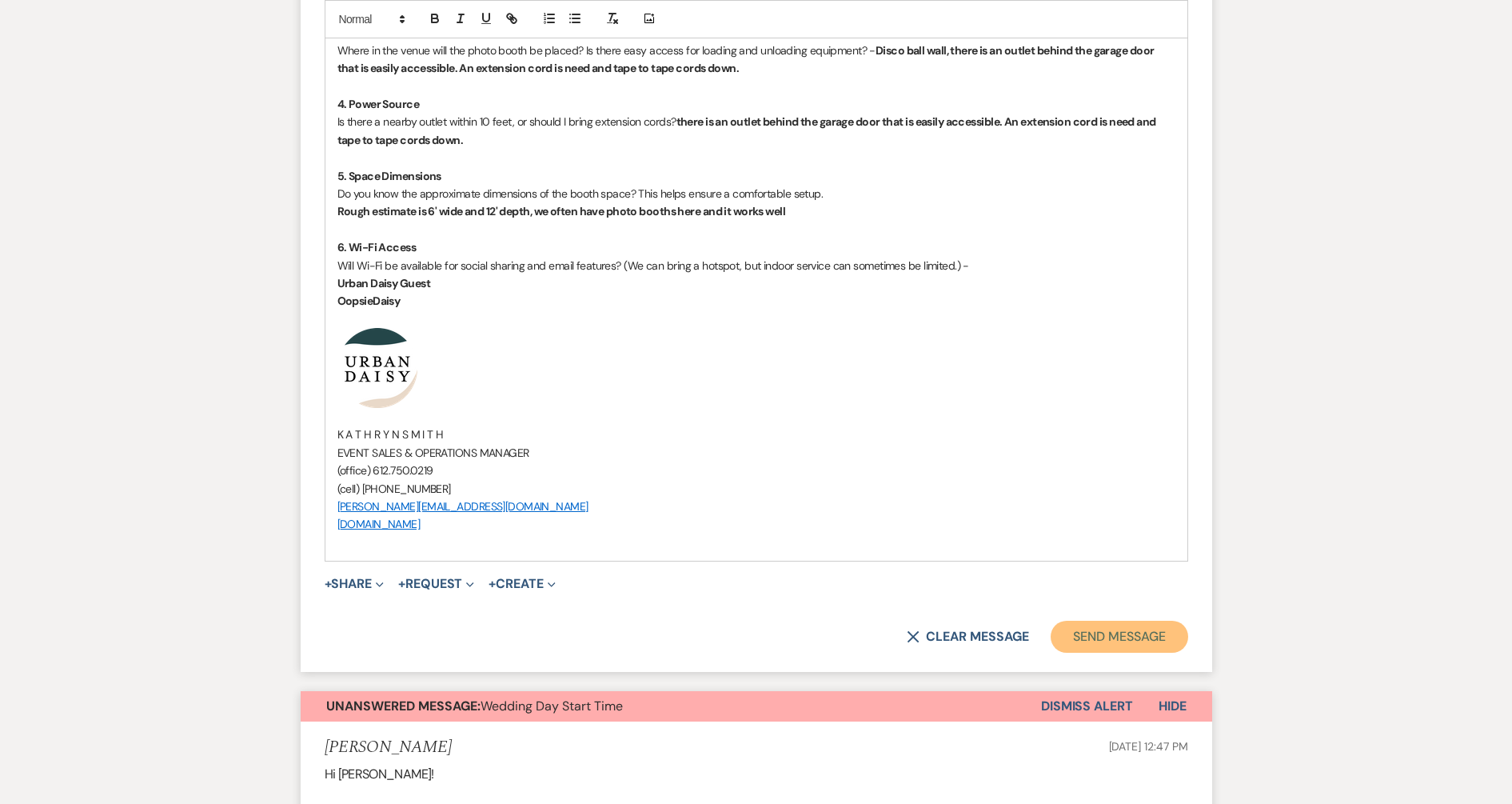
click at [1097, 633] on button "Send Message" at bounding box center [1119, 636] width 137 height 32
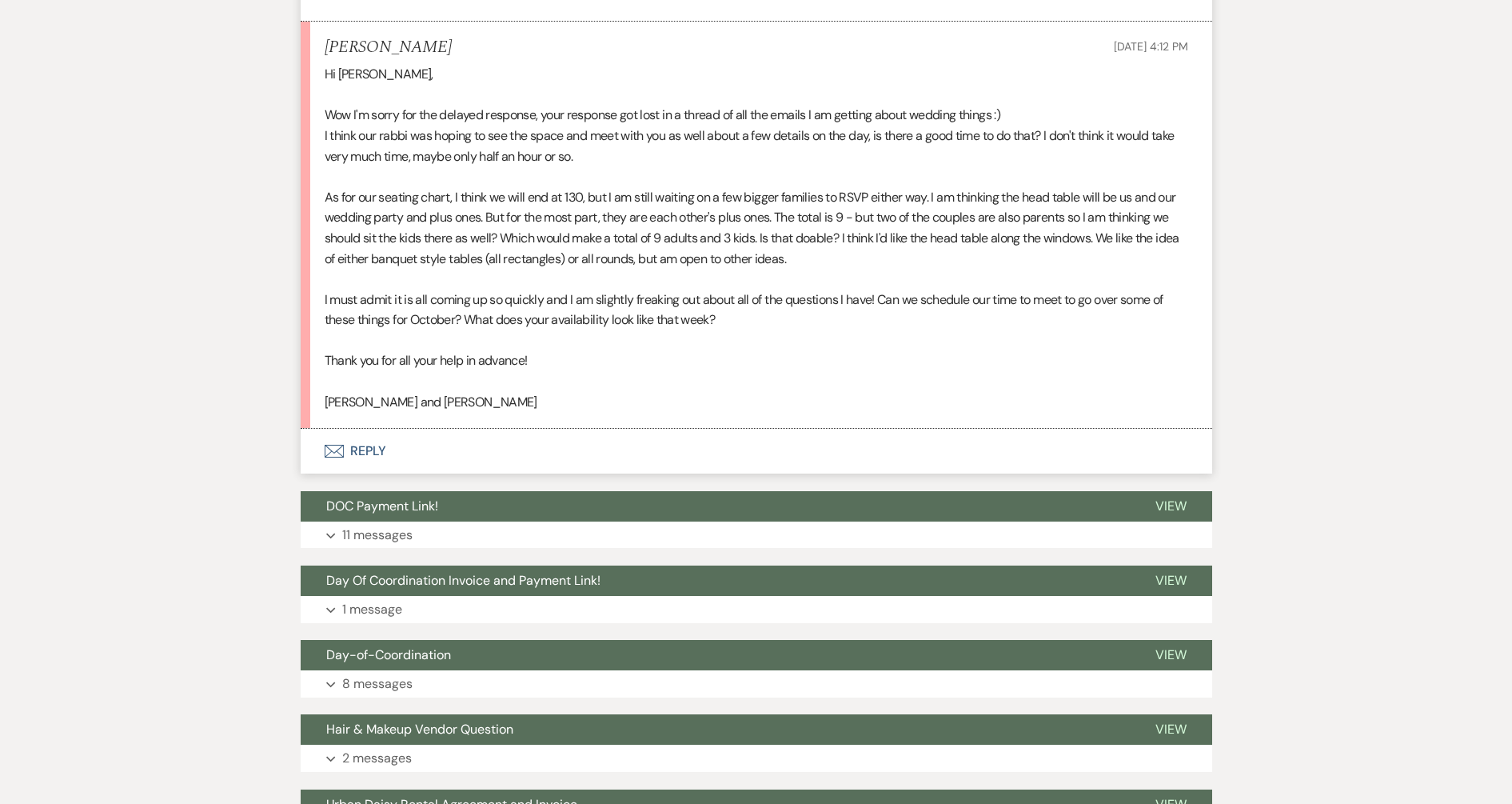
scroll to position [2901, 0]
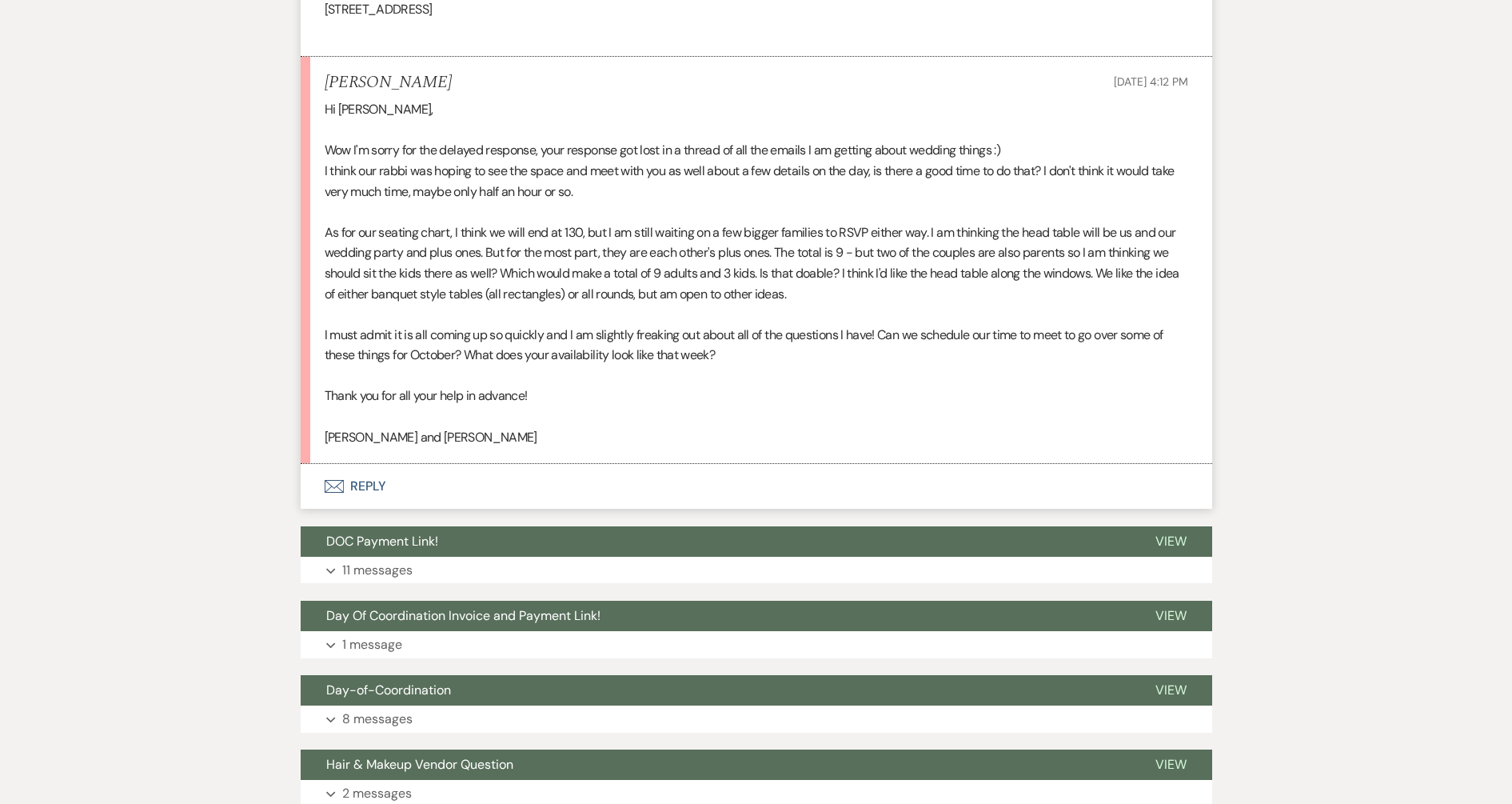
click at [370, 493] on button "Envelope Reply" at bounding box center [756, 486] width 912 height 45
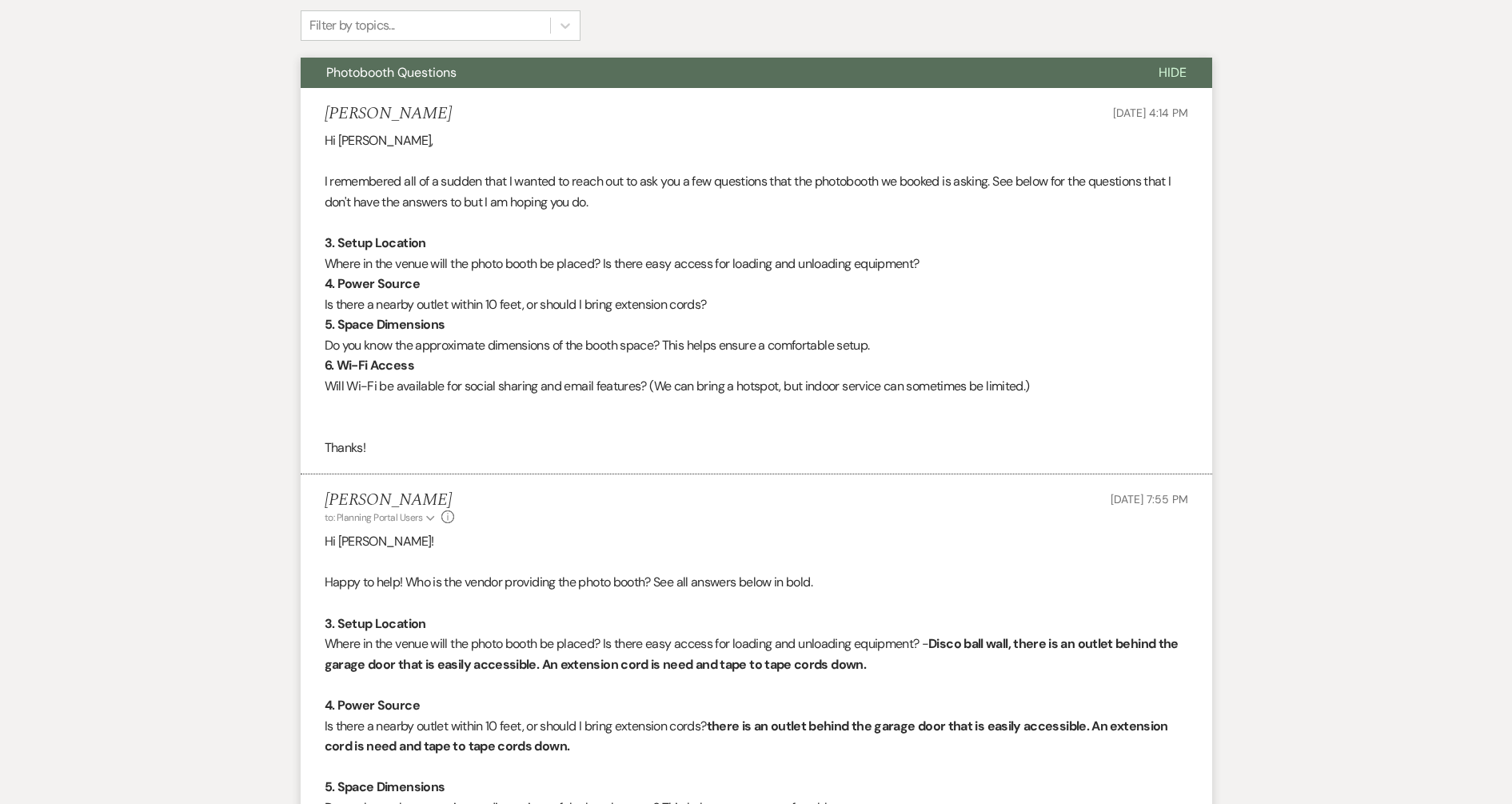
scroll to position [0, 0]
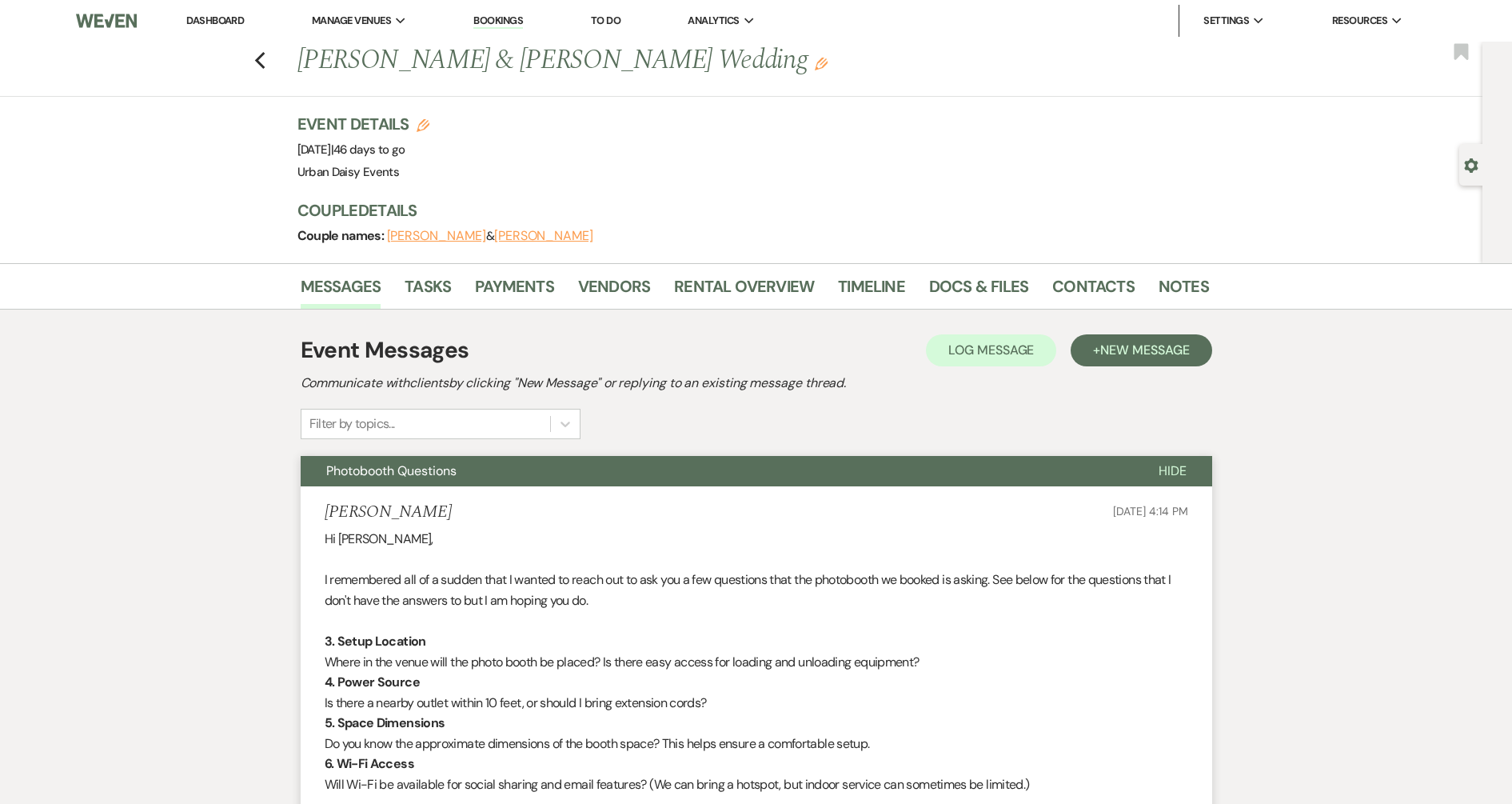
click at [469, 358] on div "Event Messages Log Log Message + New Message" at bounding box center [756, 350] width 912 height 33
drag, startPoint x: 473, startPoint y: 353, endPoint x: 300, endPoint y: 364, distance: 173.3
click at [300, 364] on div "Event Messages Log Log Message + New Message" at bounding box center [756, 350] width 912 height 33
click at [300, 364] on h1 "Event Messages" at bounding box center [384, 350] width 168 height 33
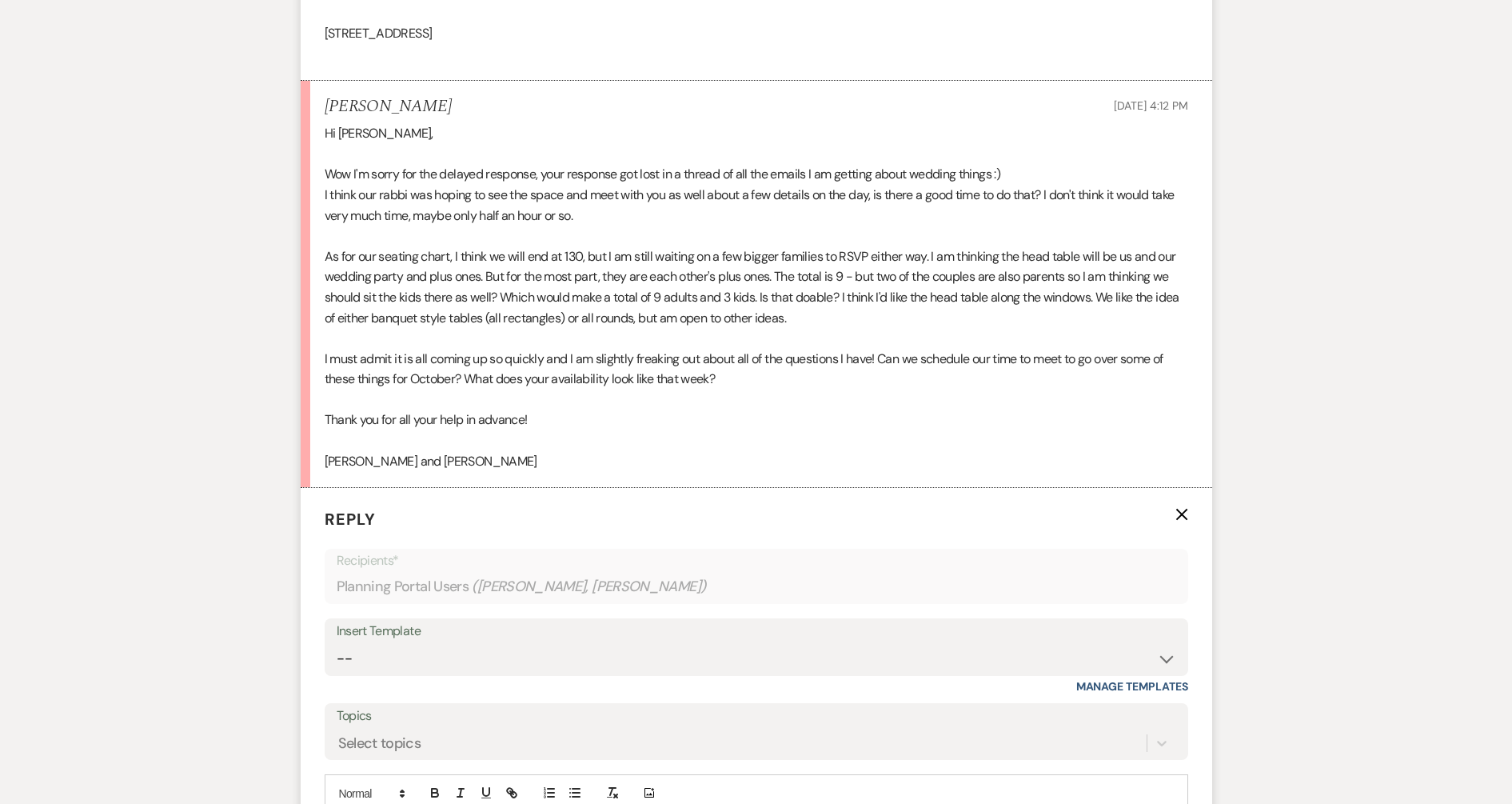
scroll to position [3198, 0]
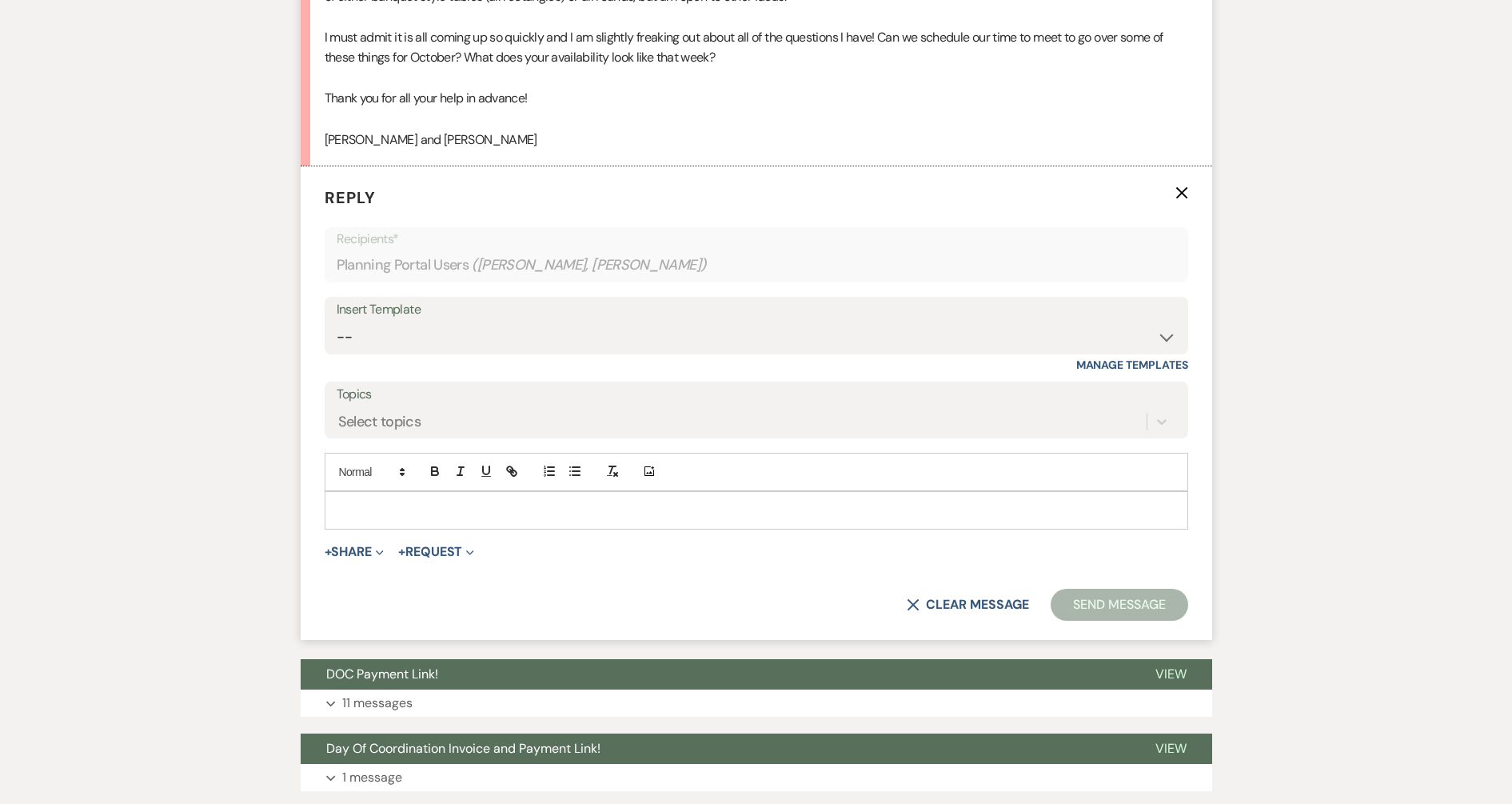
click at [444, 520] on div at bounding box center [756, 511] width 862 height 37
drag, startPoint x: 415, startPoint y: 139, endPoint x: 312, endPoint y: 134, distance: 103.1
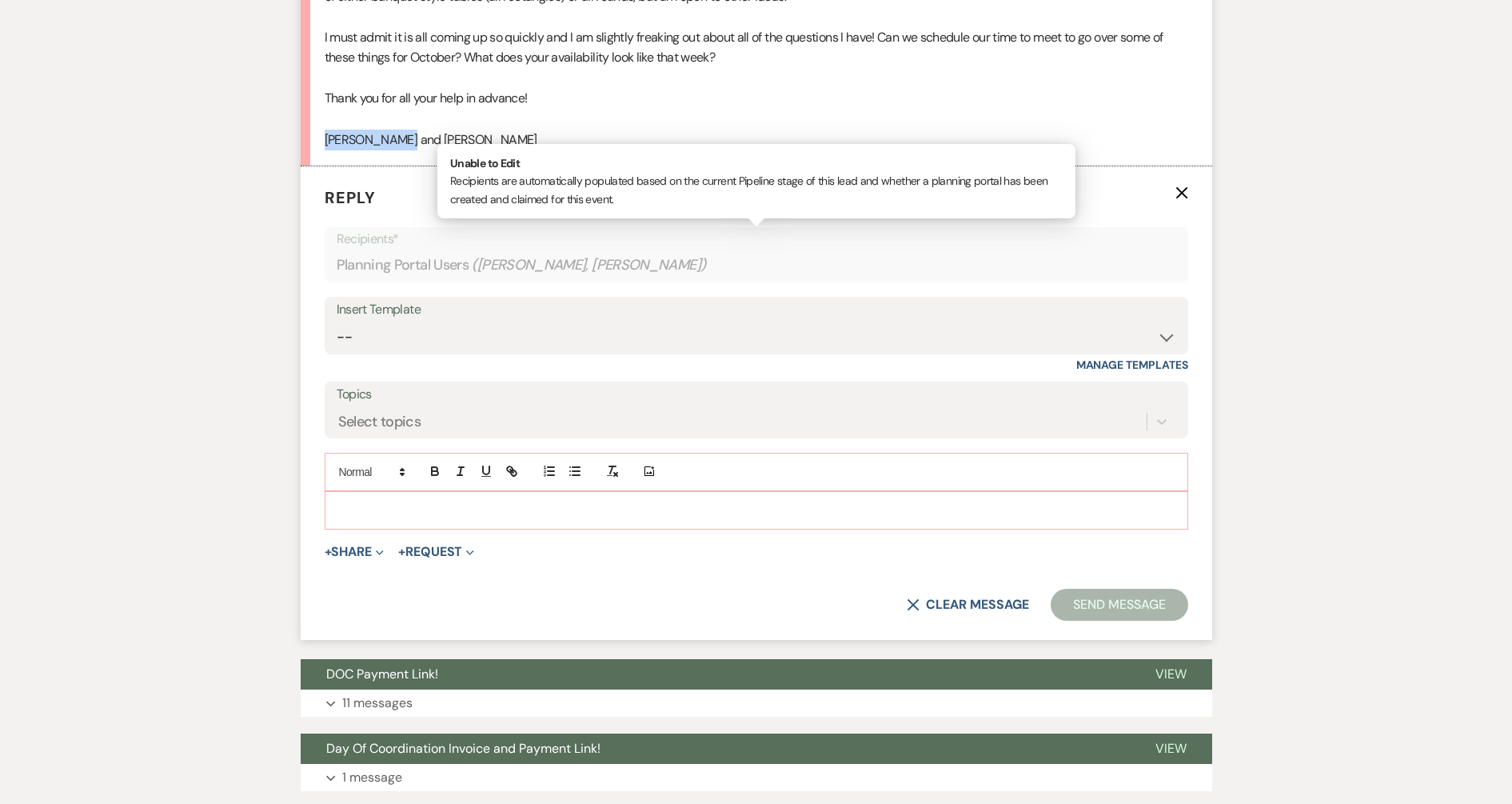
copy p "Maddy and Ian"
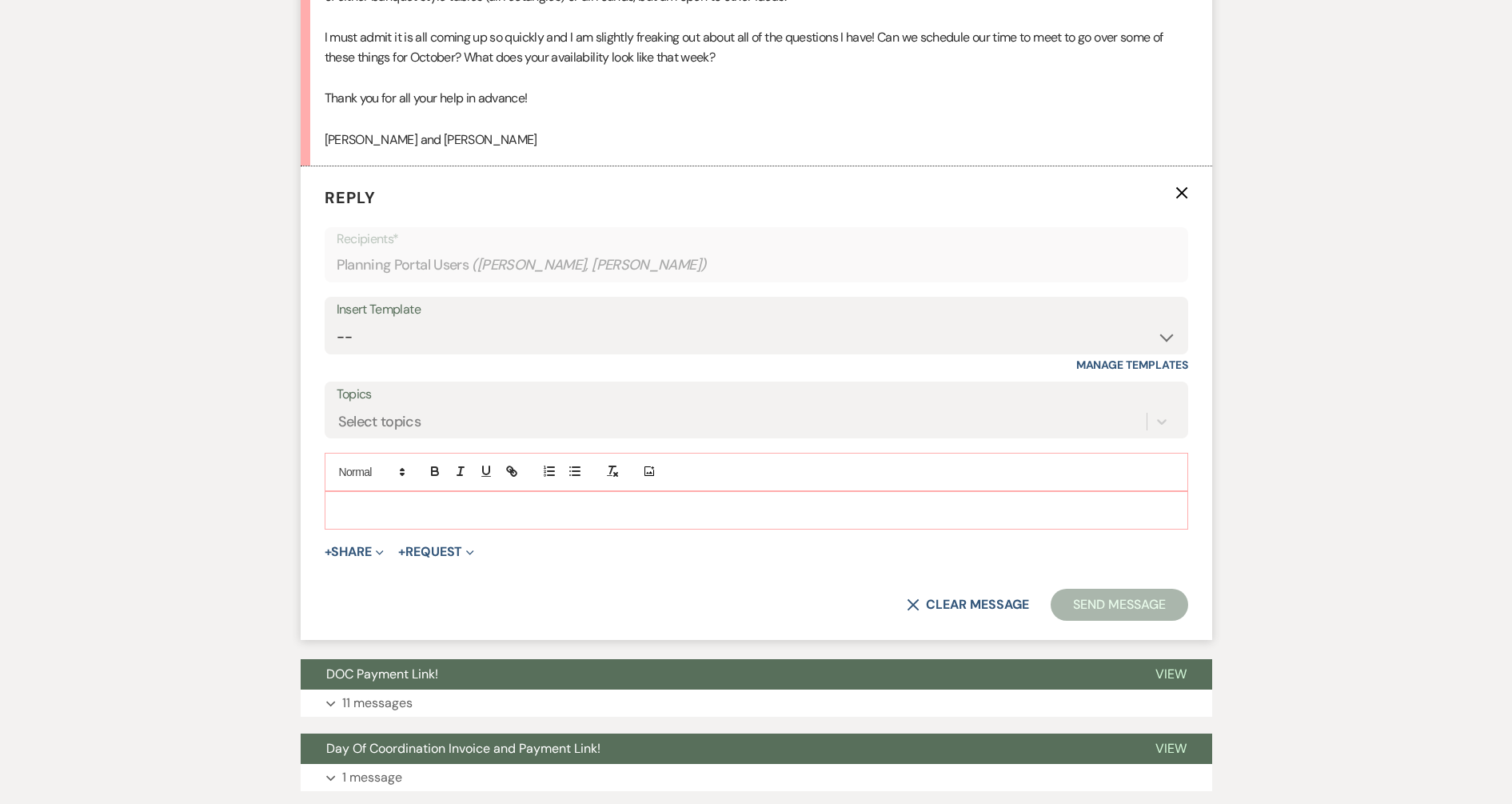
click at [383, 509] on p at bounding box center [756, 511] width 838 height 18
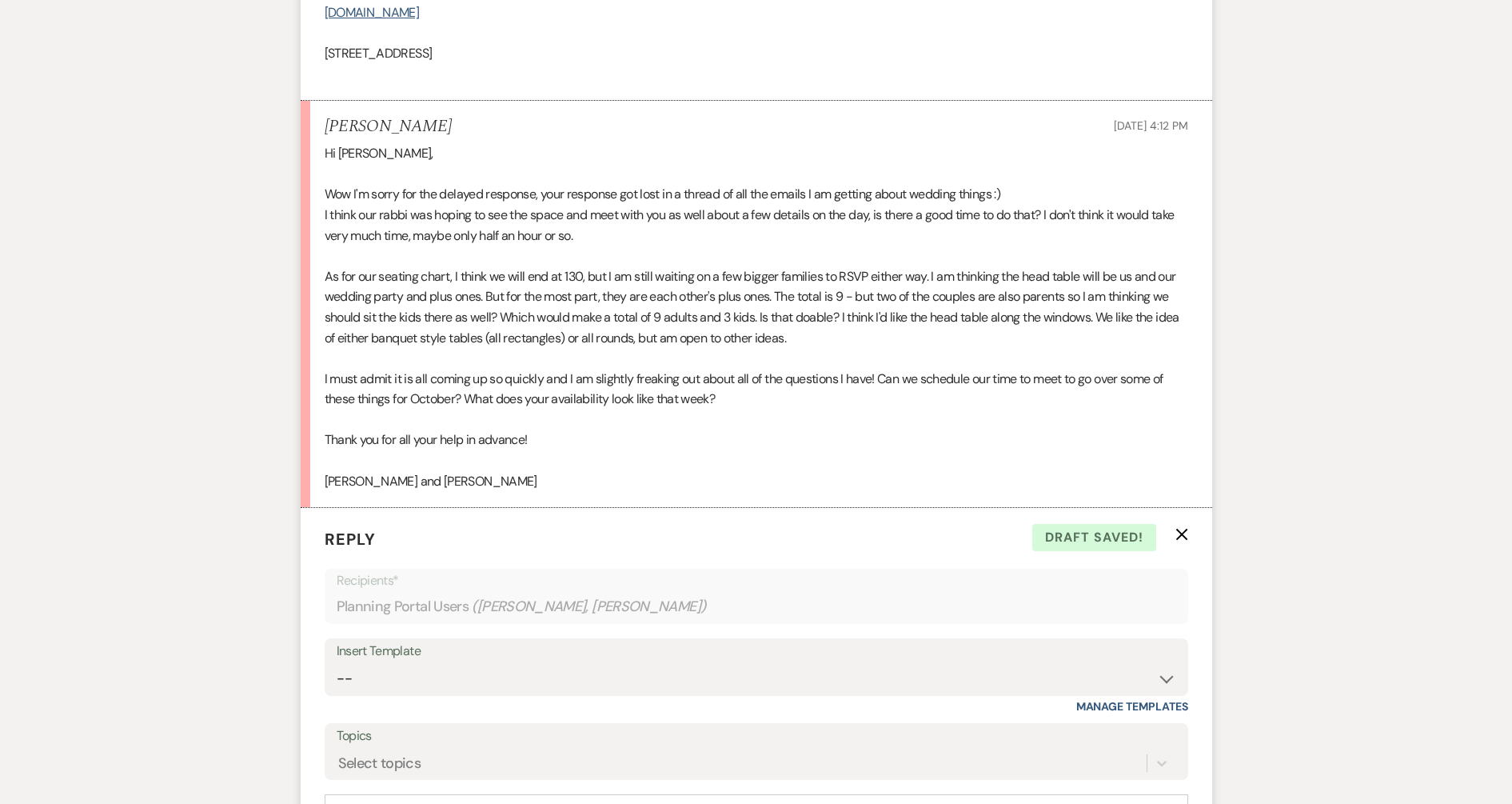
scroll to position [3099, 0]
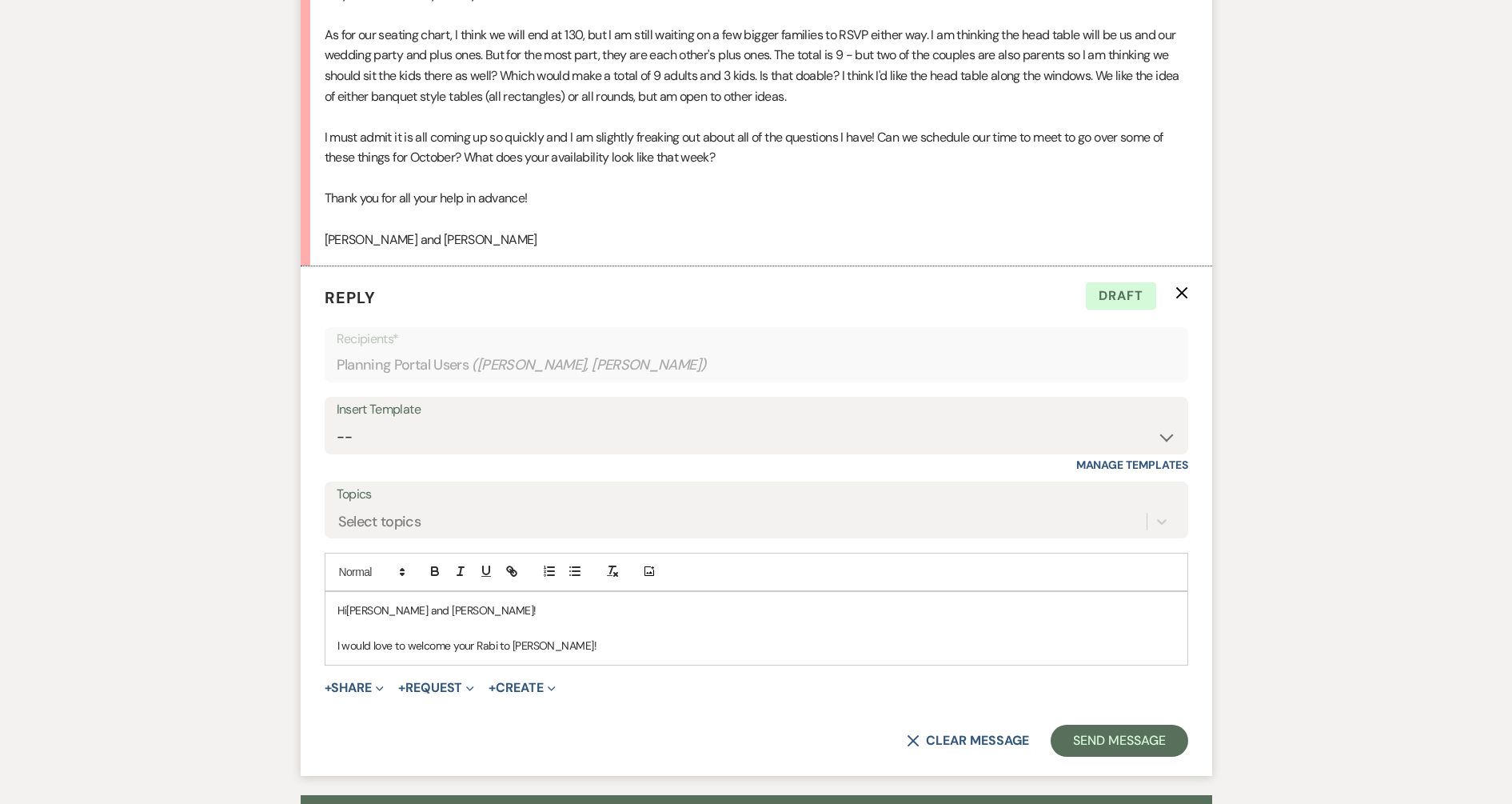
click at [633, 650] on p "I would love to welcome your Rabi to Urban Daisy!" at bounding box center [756, 646] width 838 height 18
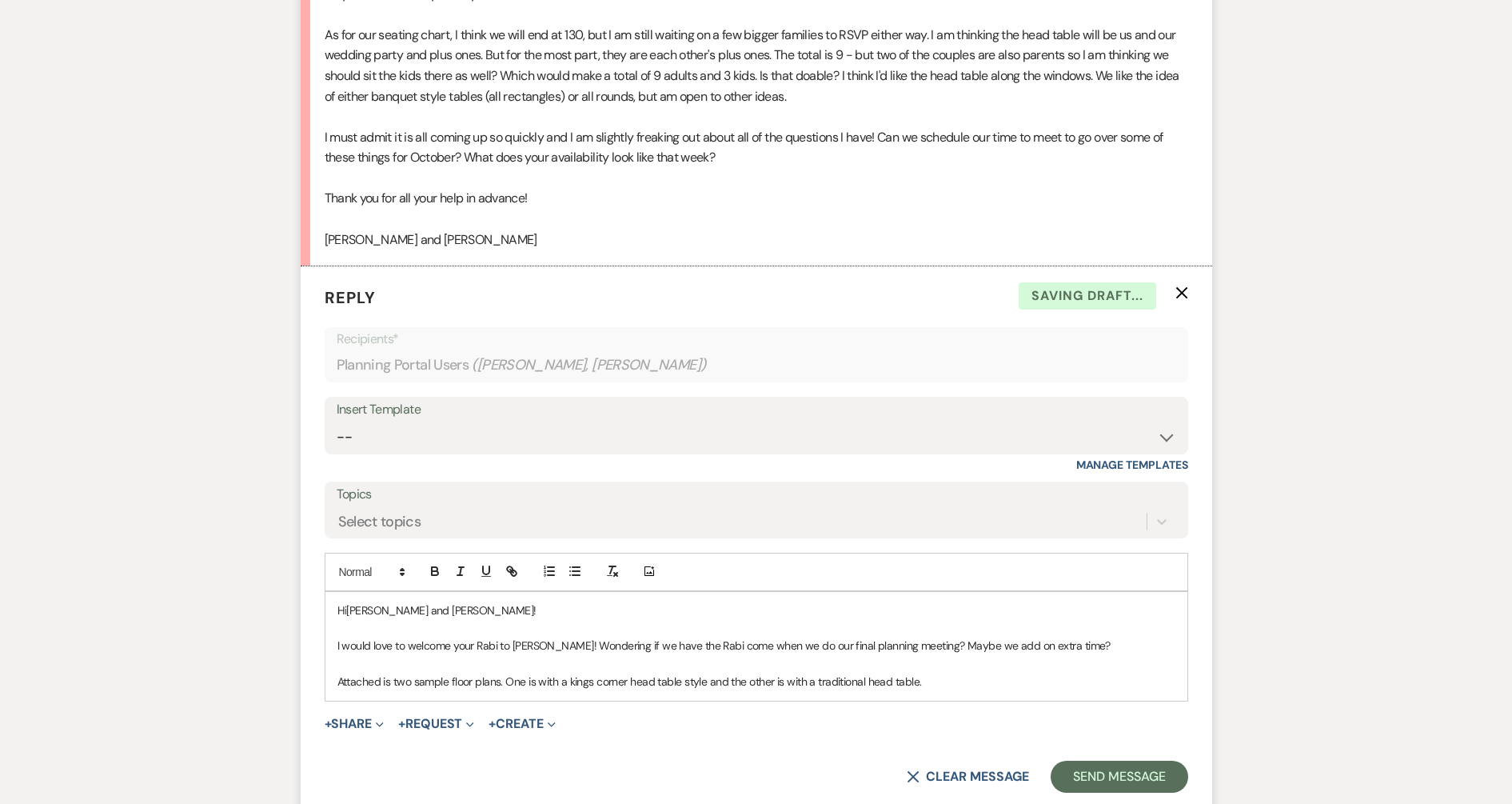
click at [926, 676] on p "Attached is two sample floor plans. One is with a kings corner head table style…" at bounding box center [756, 681] width 838 height 18
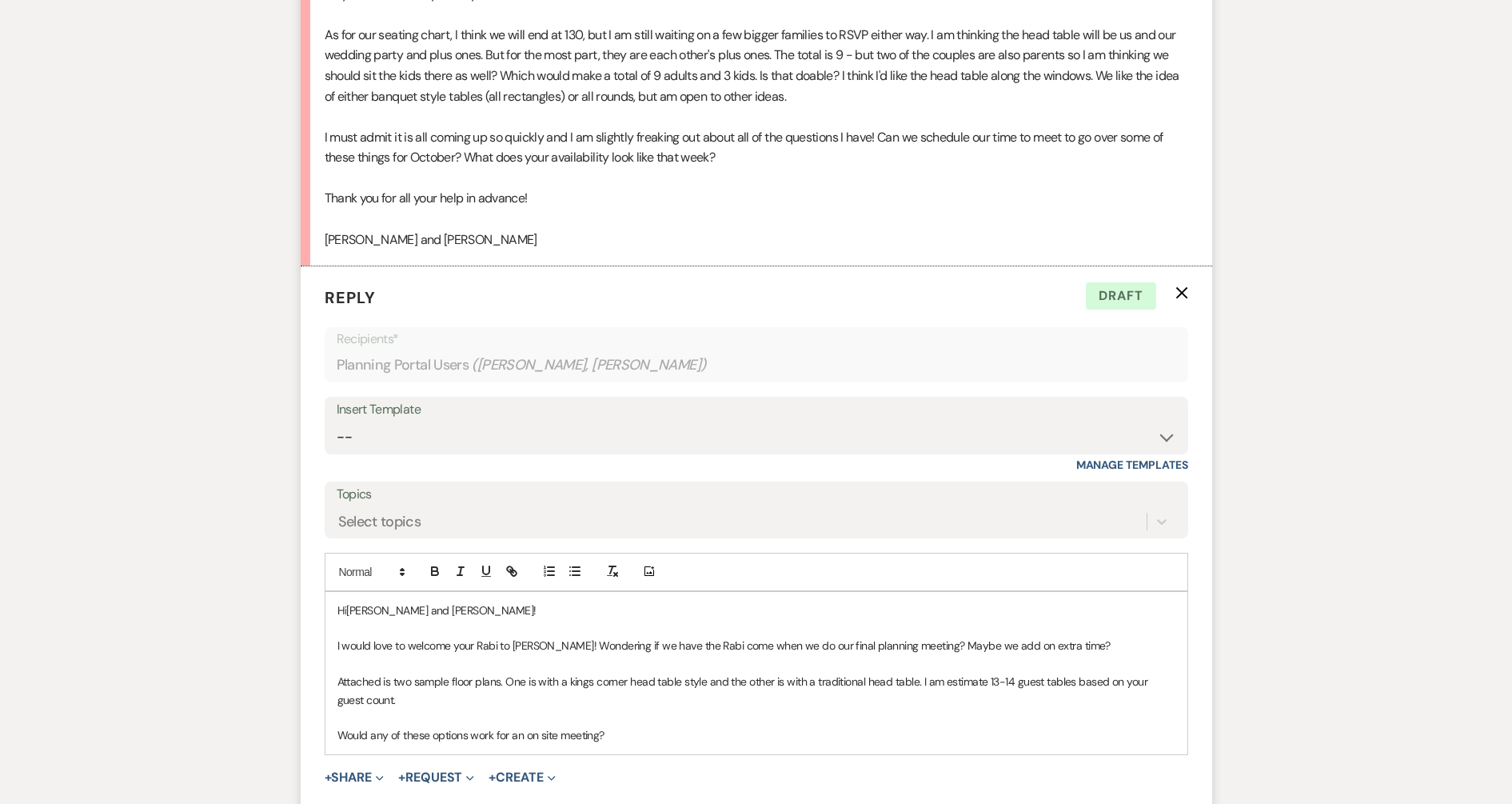
click at [637, 713] on p "Would any of these options work for an on site meeting?" at bounding box center [756, 735] width 838 height 18
click at [565, 571] on button "button" at bounding box center [574, 571] width 22 height 20
click at [387, 713] on li "﻿" at bounding box center [764, 771] width 822 height 18
click at [519, 713] on li "10/8 1:00pm, 2:00pm" at bounding box center [764, 771] width 822 height 18
click at [620, 713] on li "10/2 1:00pm" at bounding box center [764, 753] width 822 height 18
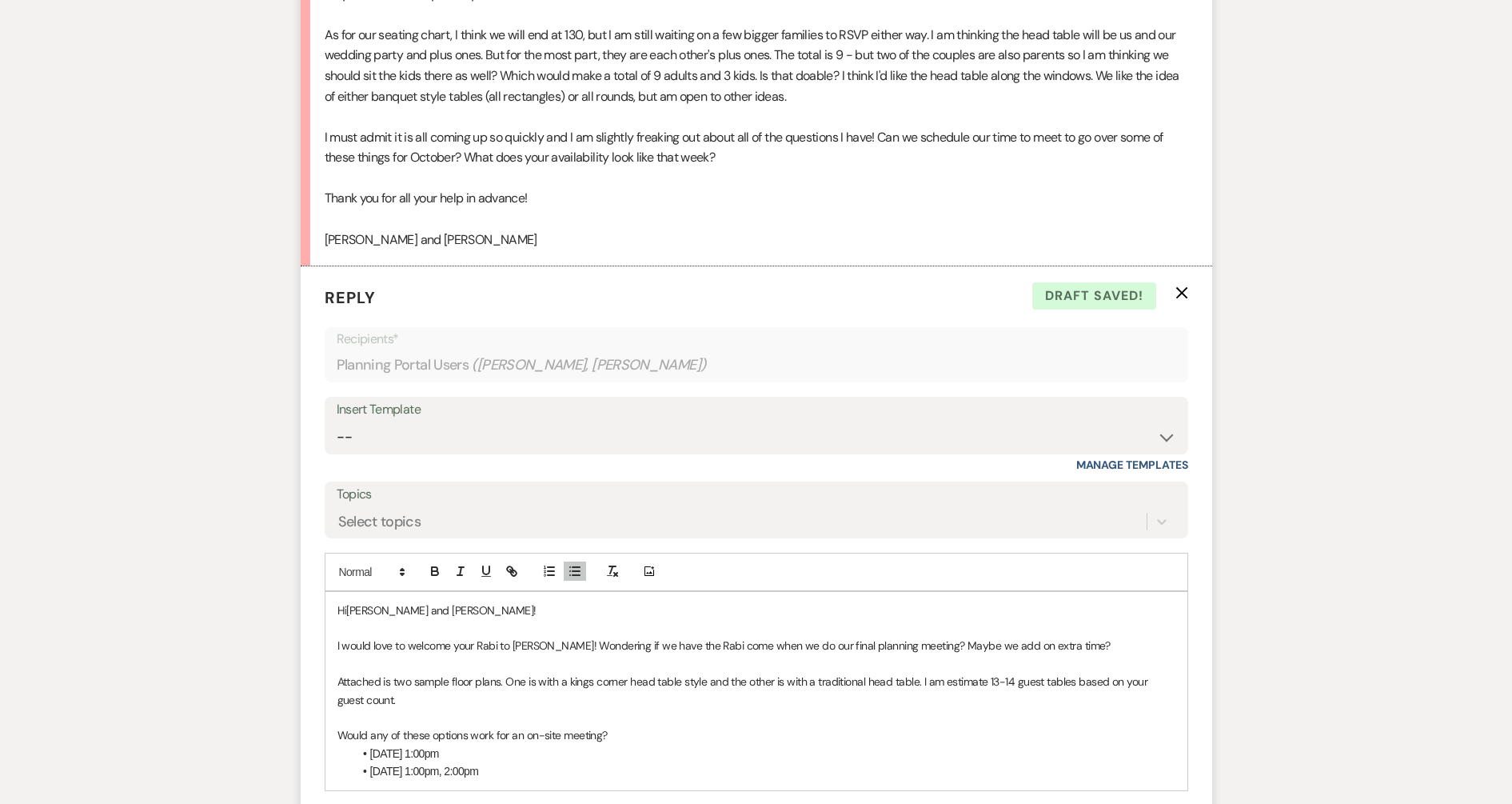
click at [617, 713] on p "Would any of these options work for an on-site meeting?" at bounding box center [756, 735] width 838 height 18
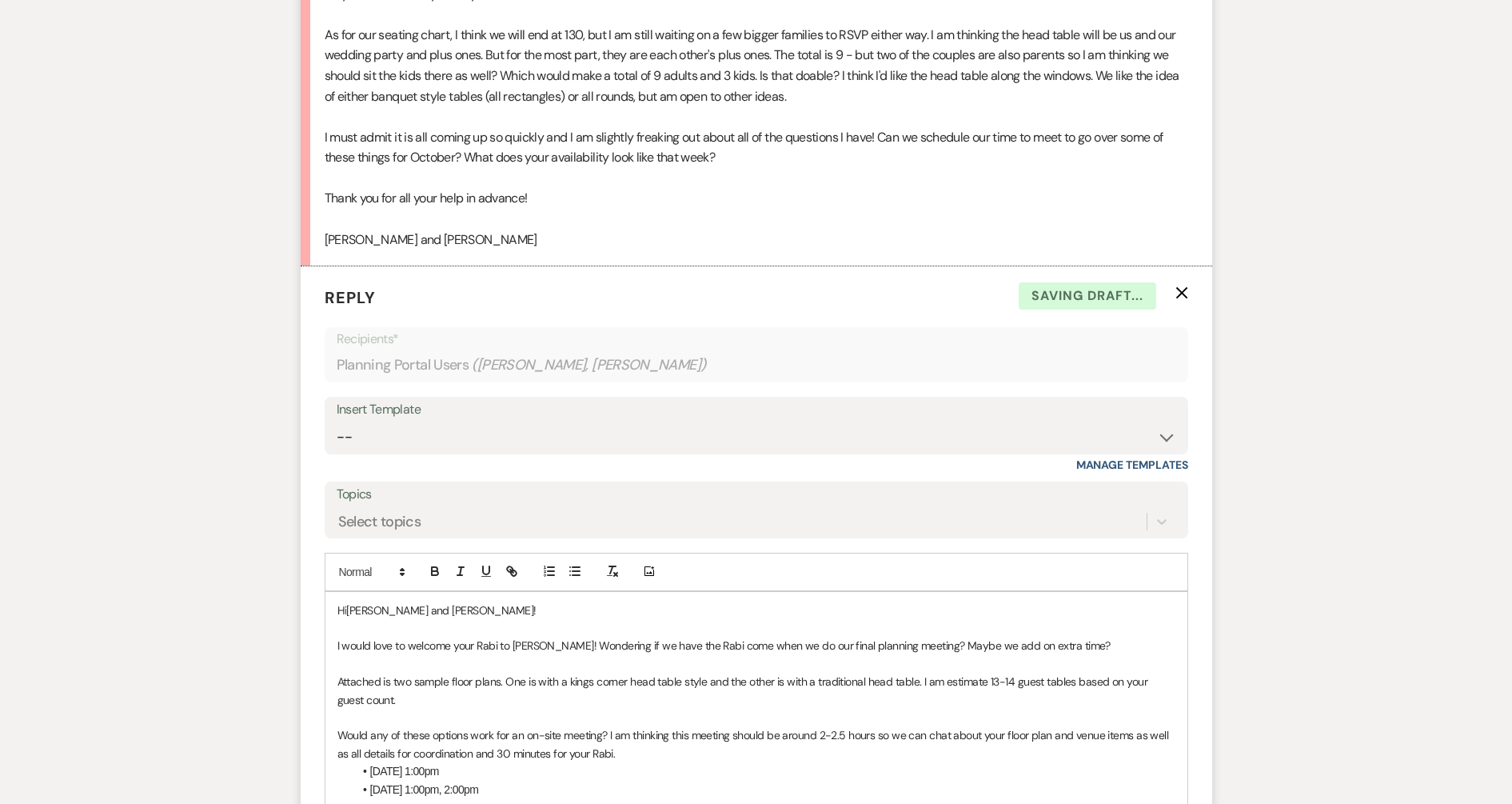
click at [655, 713] on p "Would any of these options work for an on-site meeting? I am thinking this meet…" at bounding box center [756, 743] width 838 height 36
click at [1022, 713] on li "10/2 1:00pm" at bounding box center [764, 771] width 822 height 18
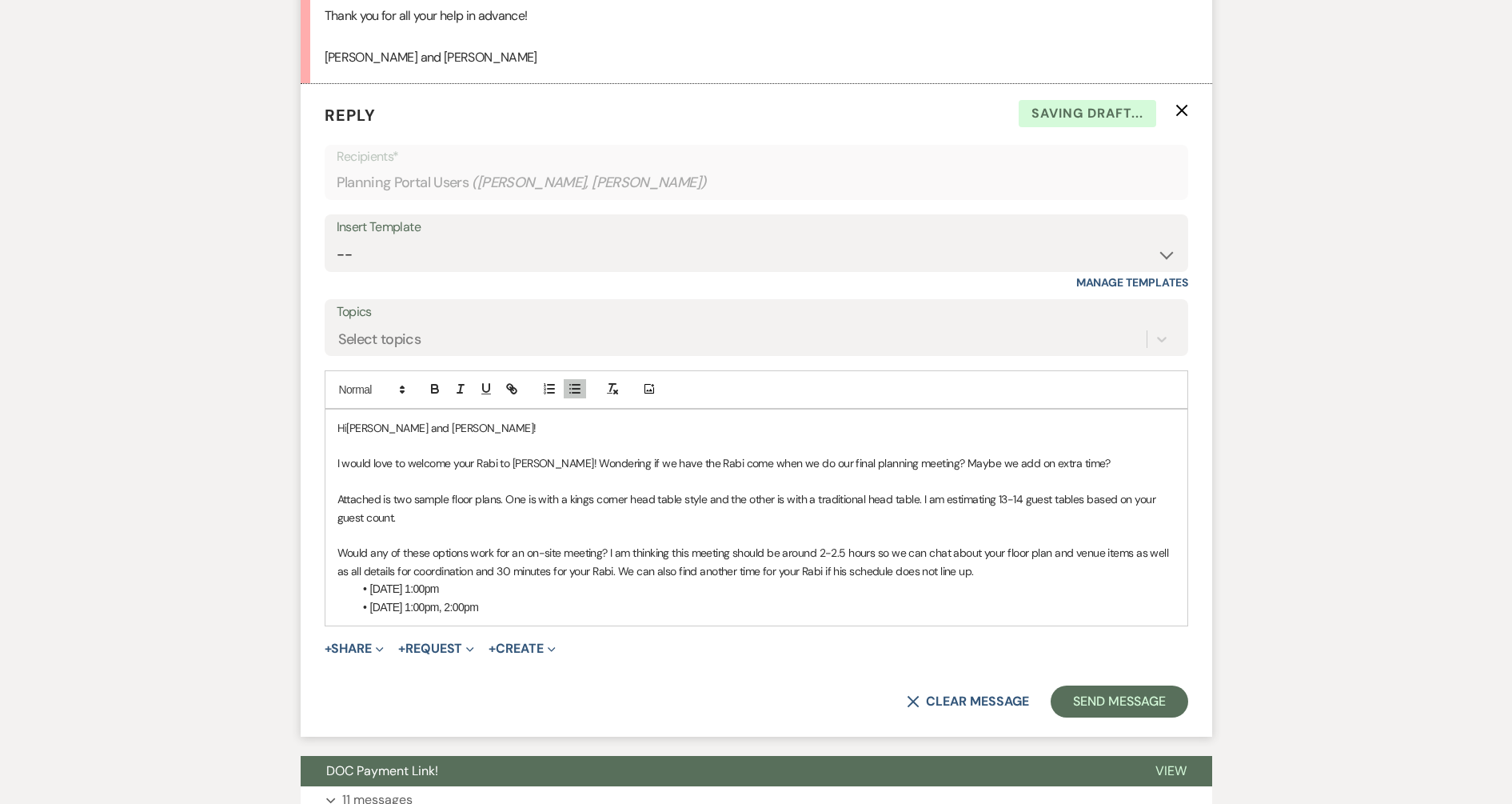
scroll to position [3498, 0]
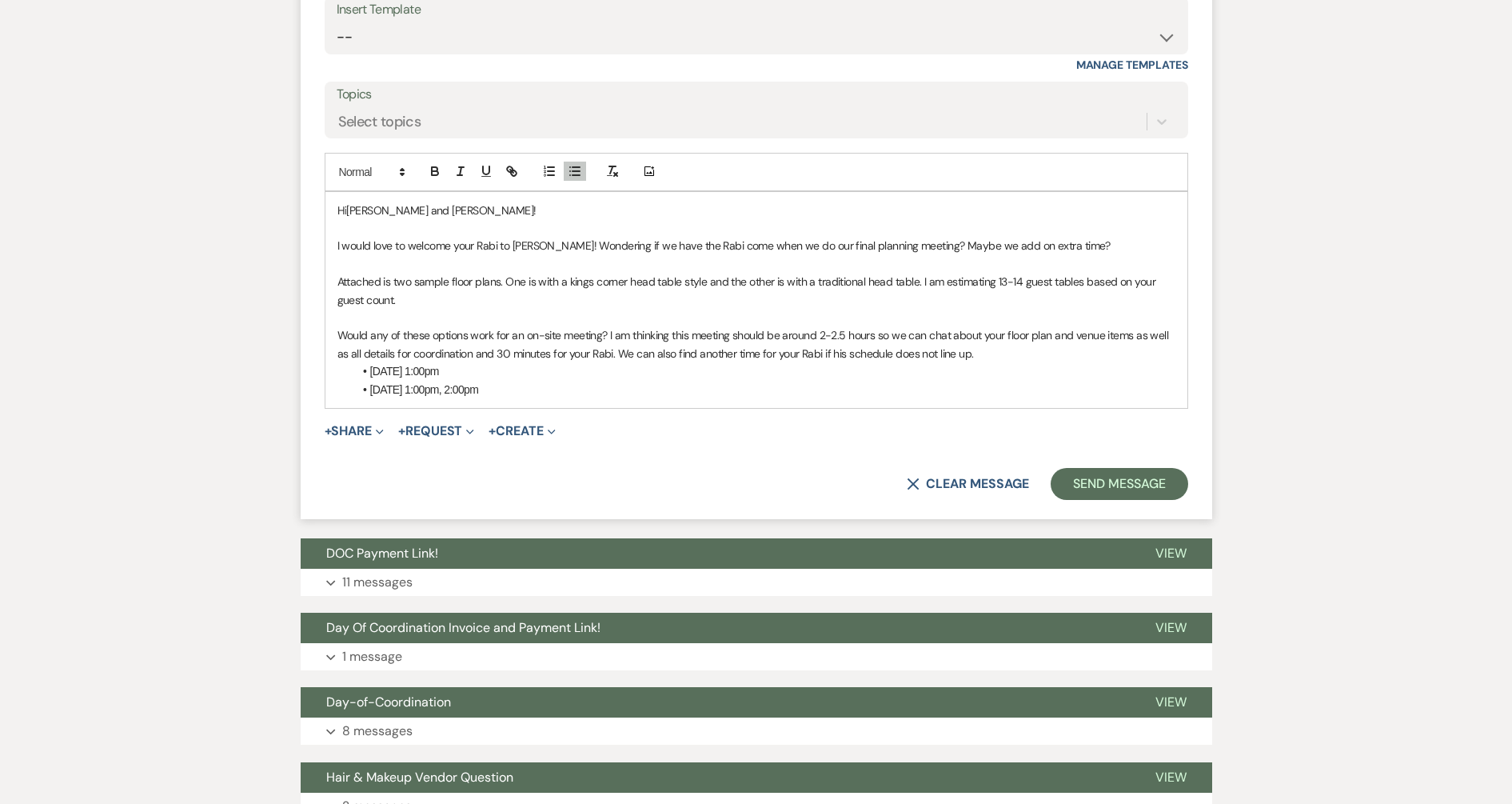
click at [536, 390] on li "10/8 1:00pm, 2:00pm" at bounding box center [764, 389] width 822 height 18
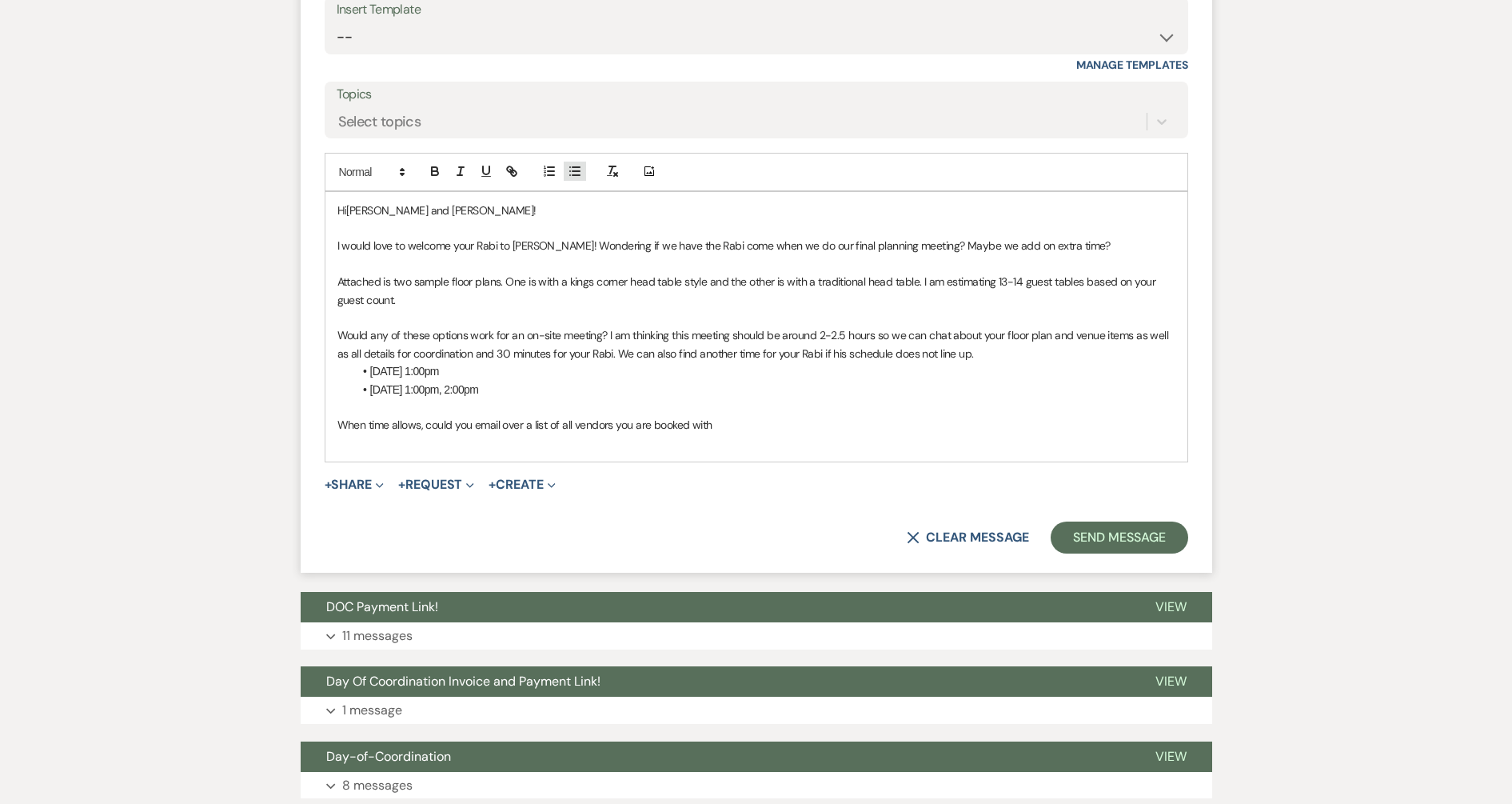
click at [580, 170] on icon "button" at bounding box center [574, 171] width 15 height 15
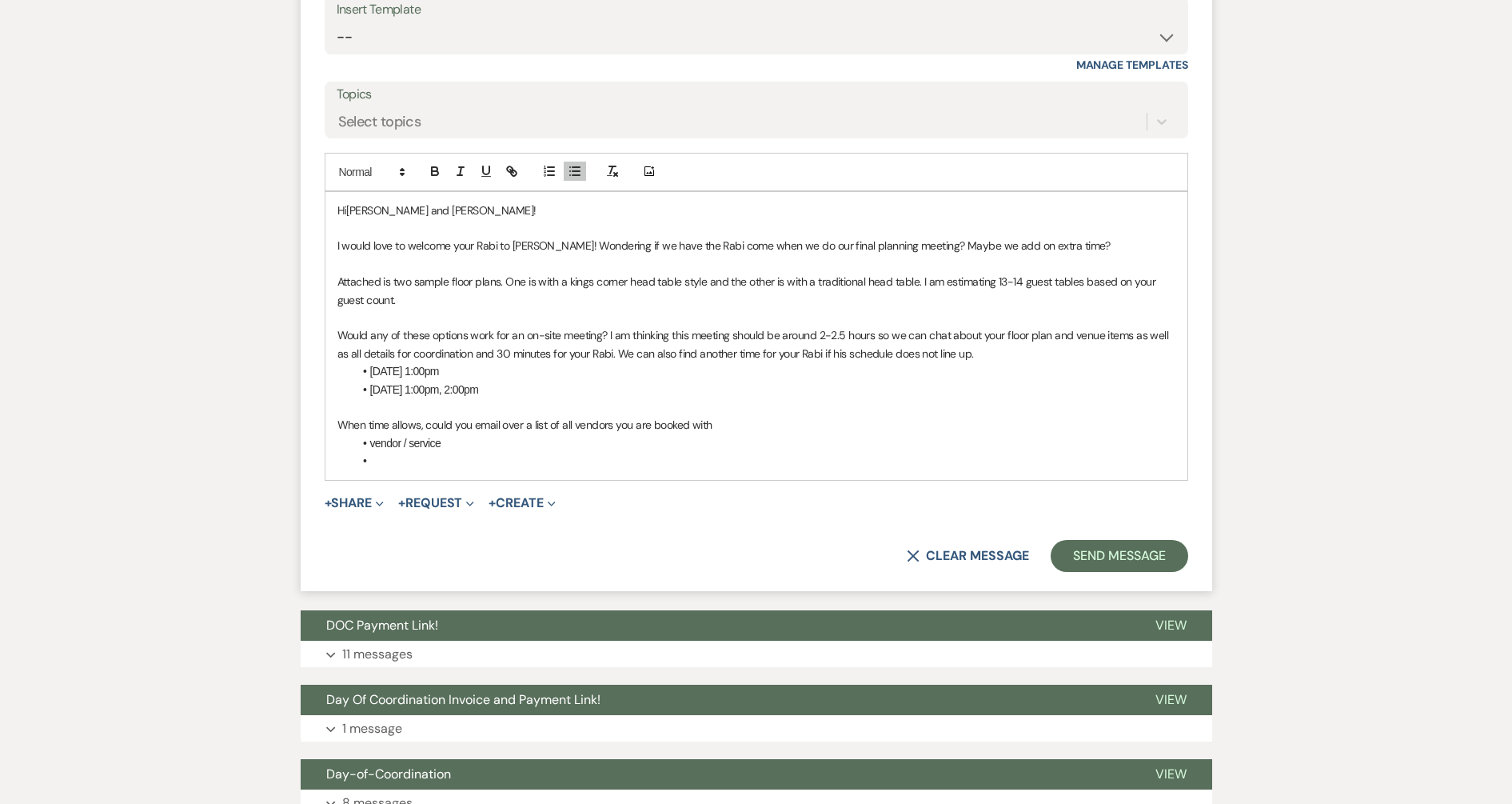
click at [393, 459] on li at bounding box center [764, 461] width 822 height 18
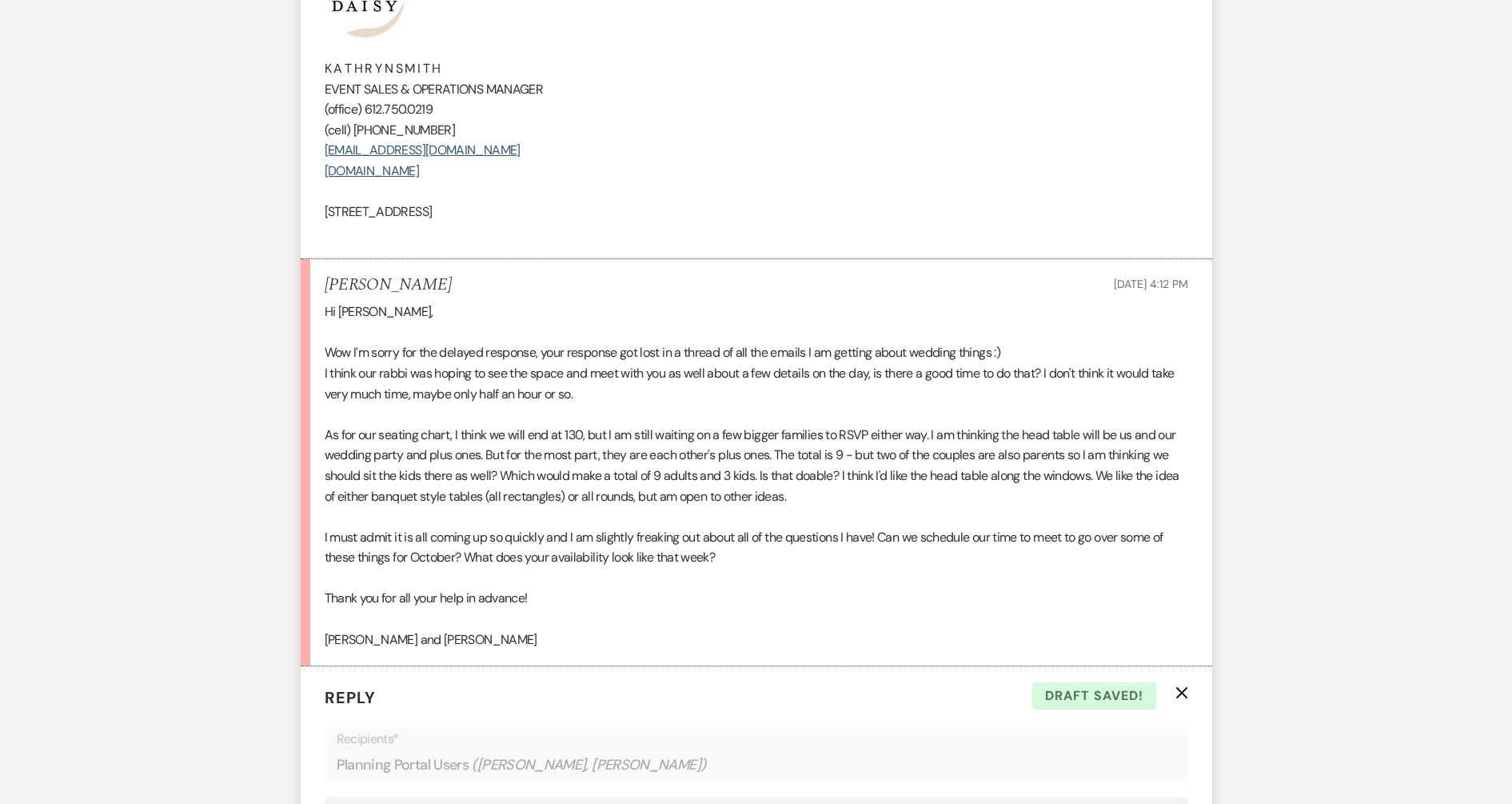
scroll to position [2498, 0]
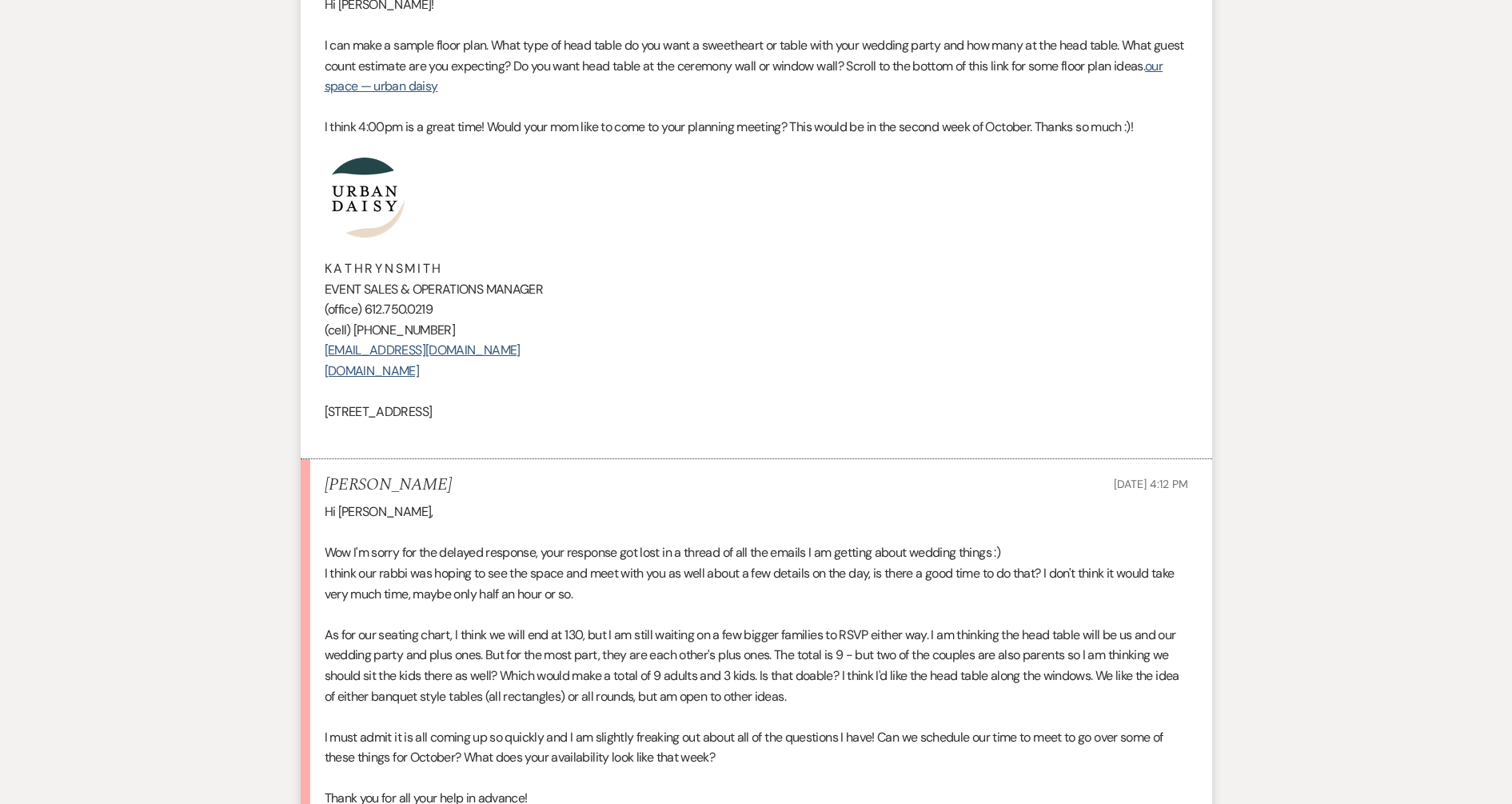
drag, startPoint x: 619, startPoint y: 409, endPoint x: 343, endPoint y: 203, distance: 344.4
click at [343, 203] on div "Hi Maddy! I can make a sample floor plan. What type of head table do you want a…" at bounding box center [756, 218] width 864 height 449
copy div "K A T H R Y N S M I T H EVENT SALES & OPERATIONS MANAGER (office) 612.750.0219 …"
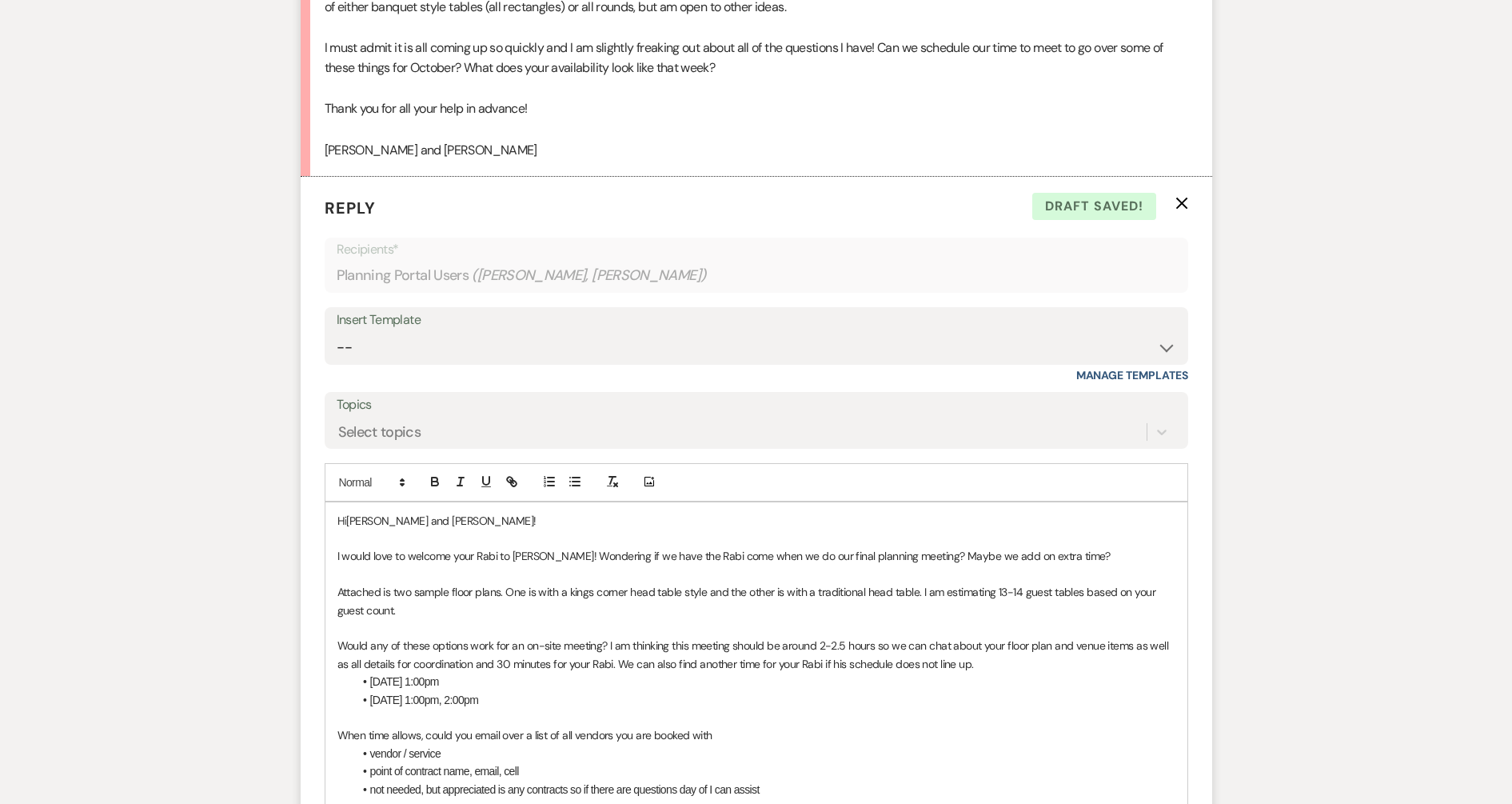
scroll to position [3398, 0]
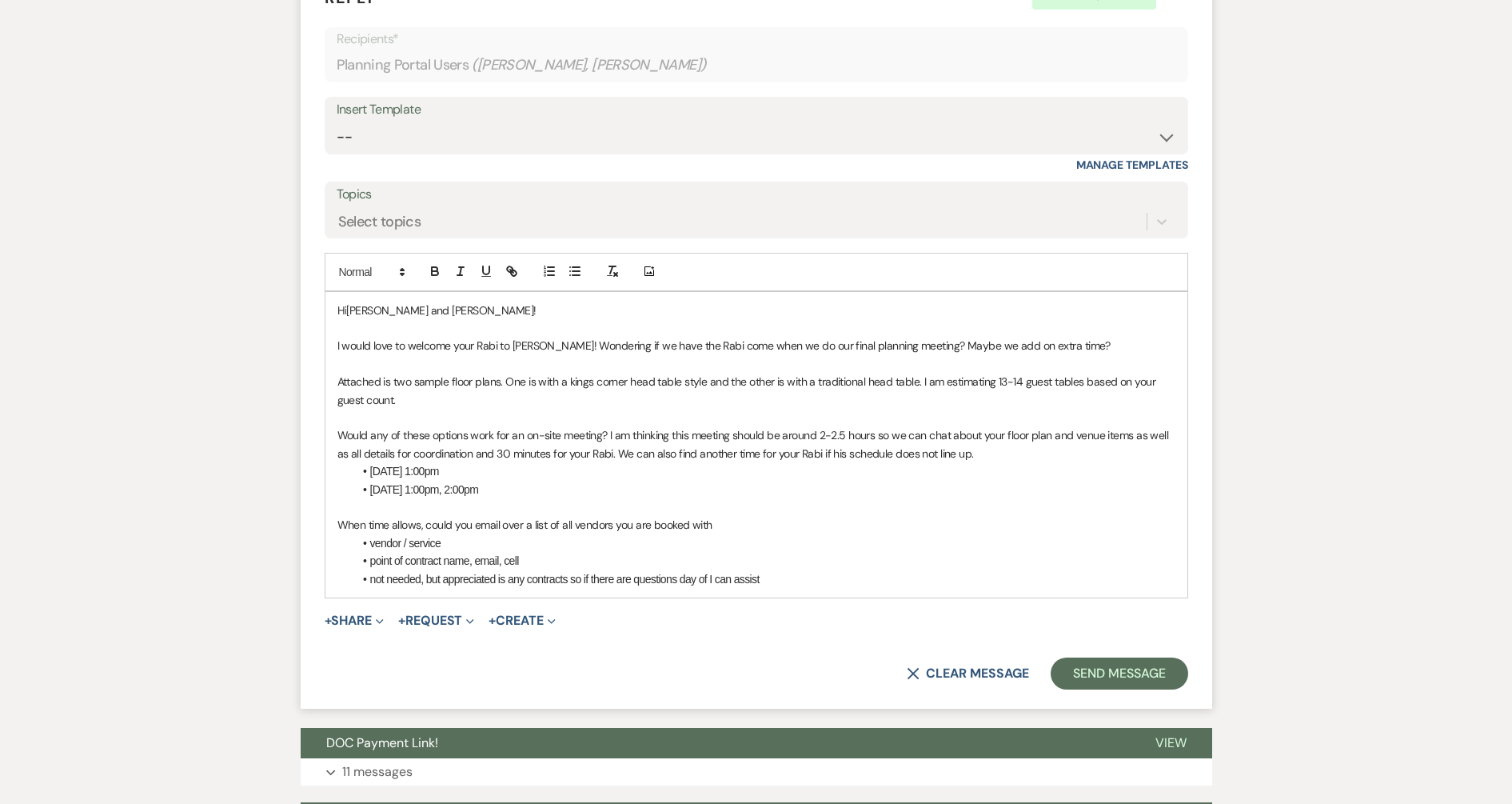
click at [790, 576] on li "not needed, but appreciated is any contracts so if there are questions day of I…" at bounding box center [764, 579] width 822 height 18
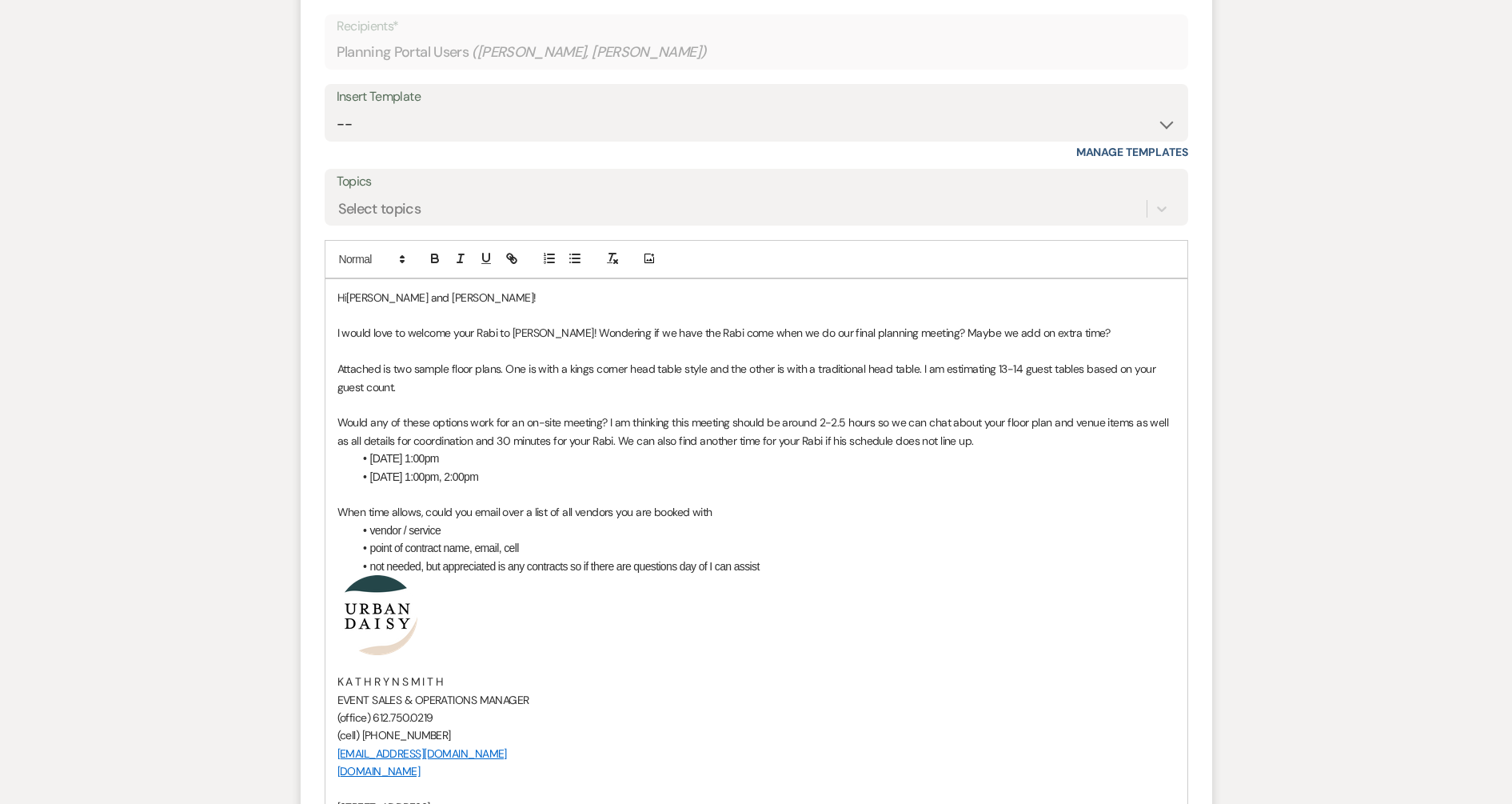
scroll to position [3498, 0]
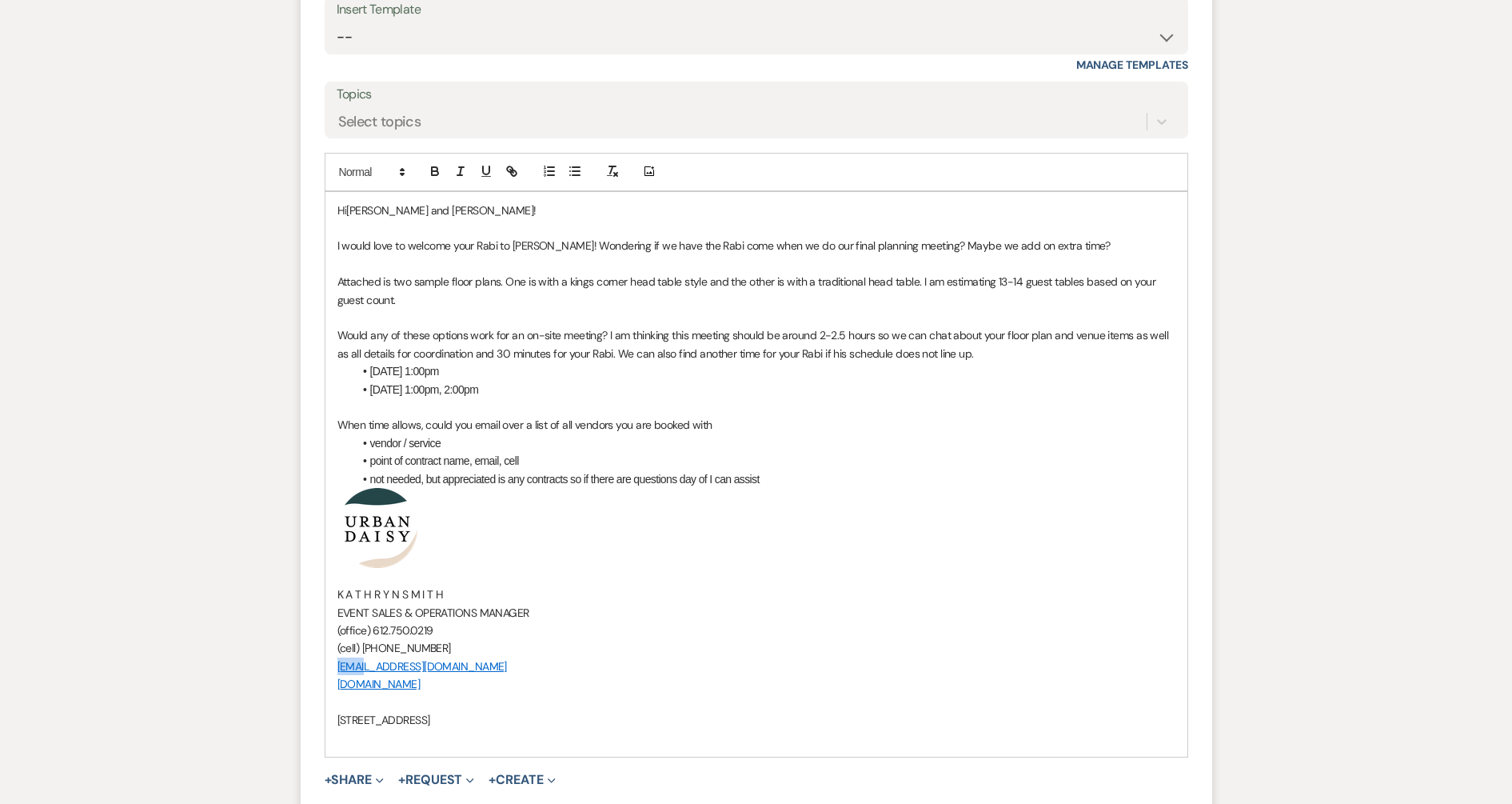
drag, startPoint x: 335, startPoint y: 659, endPoint x: 358, endPoint y: 660, distance: 23.0
click at [358, 660] on link "hello@urbandaisyevents.com" at bounding box center [422, 666] width 169 height 15
click at [513, 635] on p "(office) 612.750.0219" at bounding box center [756, 630] width 838 height 18
click at [531, 405] on p at bounding box center [756, 407] width 838 height 18
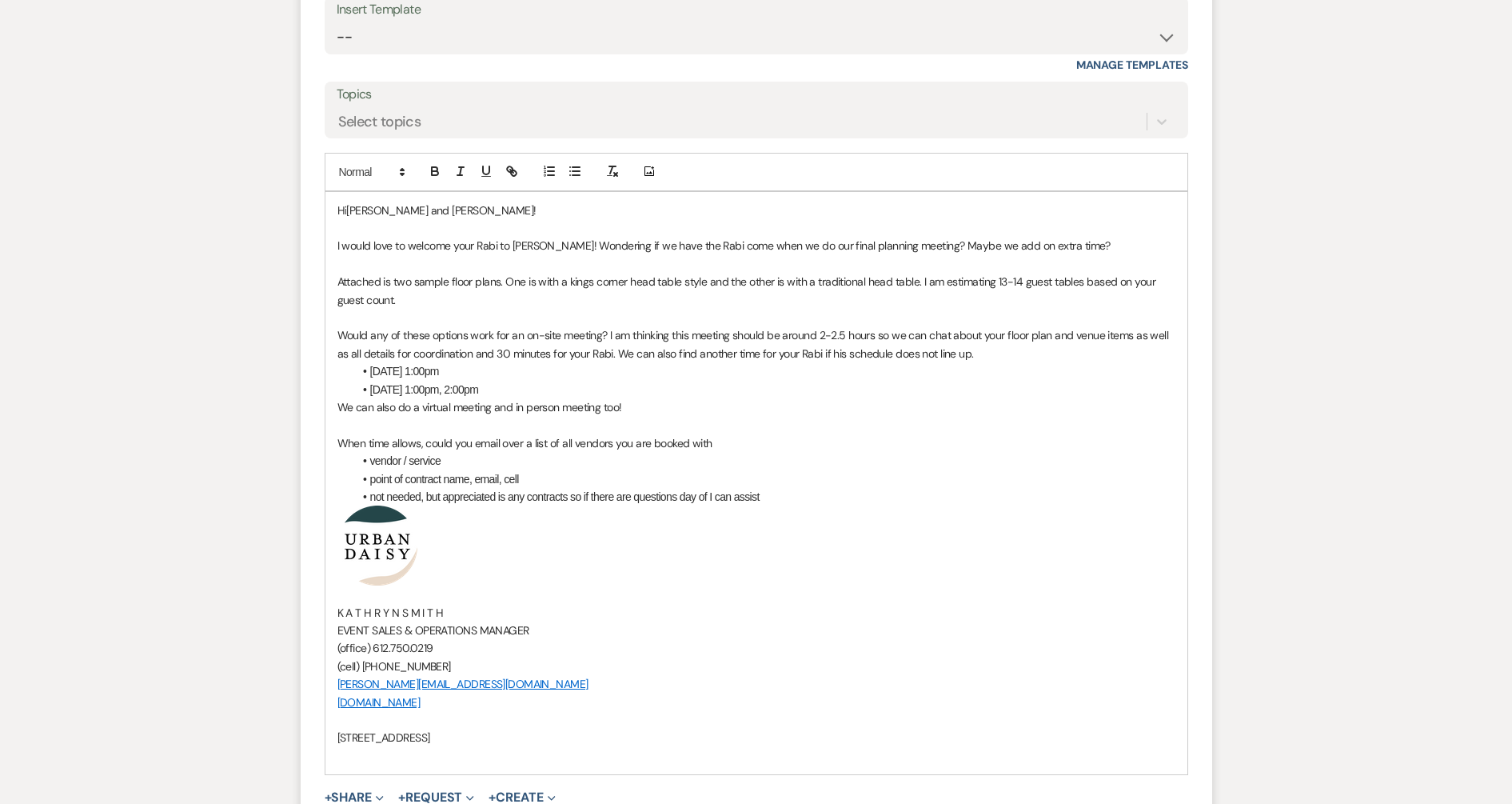
click at [531, 403] on p "We can also do a virtual meeting and in person meeting too!" at bounding box center [756, 407] width 838 height 18
click at [531, 392] on li "10/8 1:00pm, 2:00pm" at bounding box center [764, 389] width 822 height 18
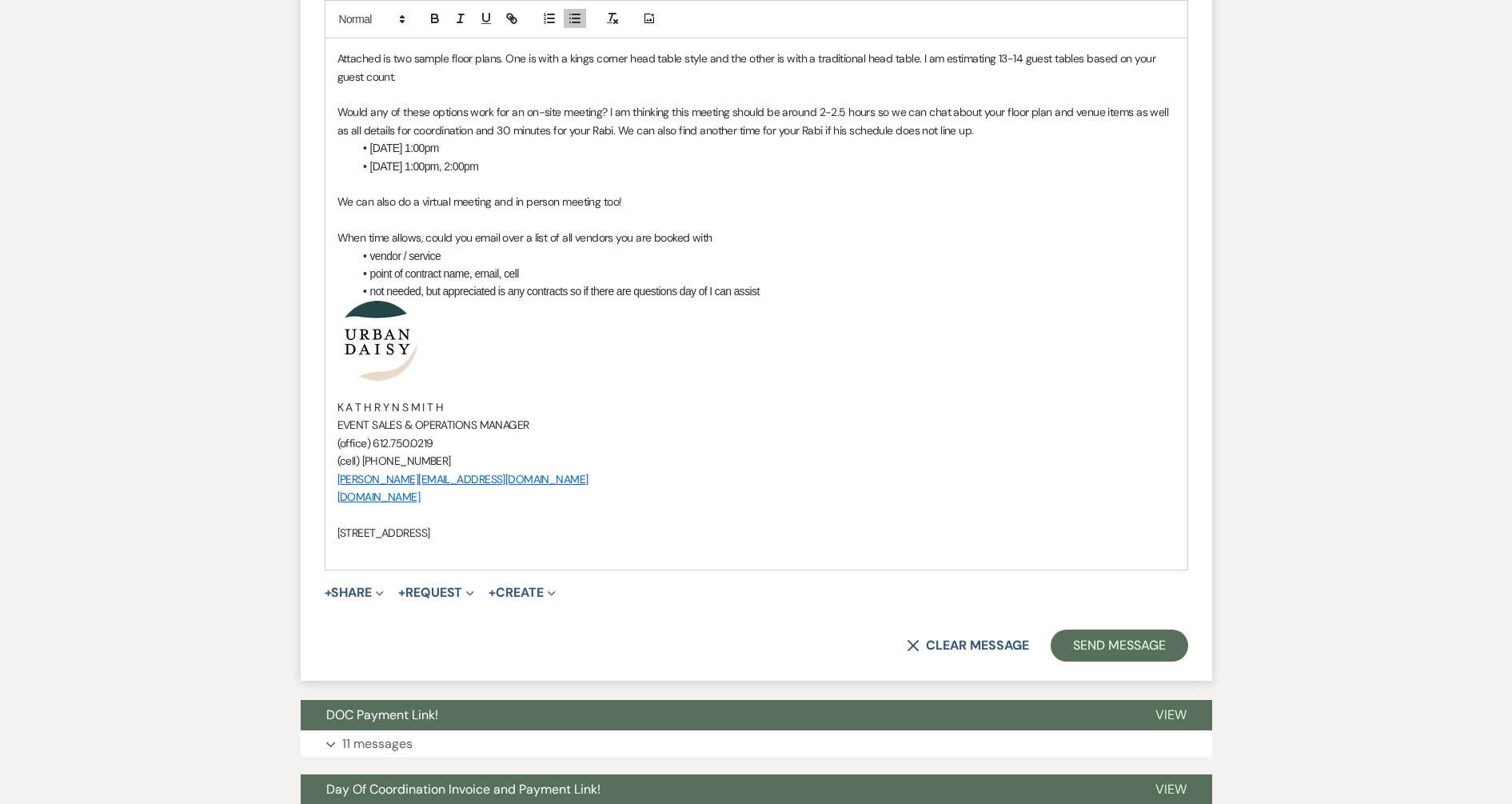
scroll to position [3898, 0]
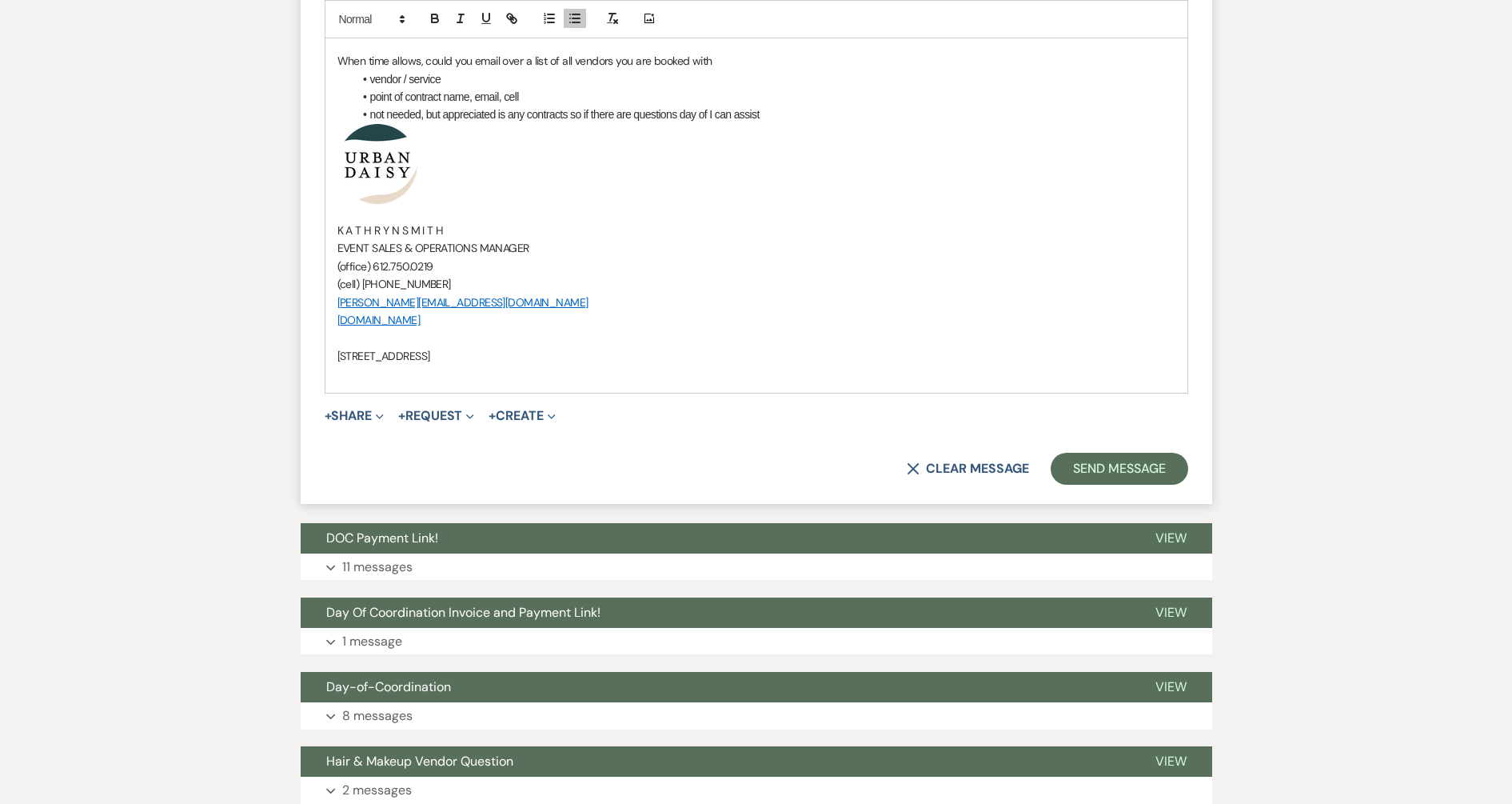
click at [340, 410] on button "+ Share Expand" at bounding box center [354, 416] width 60 height 13
click at [339, 444] on button "Doc Upload Documents" at bounding box center [436, 447] width 224 height 28
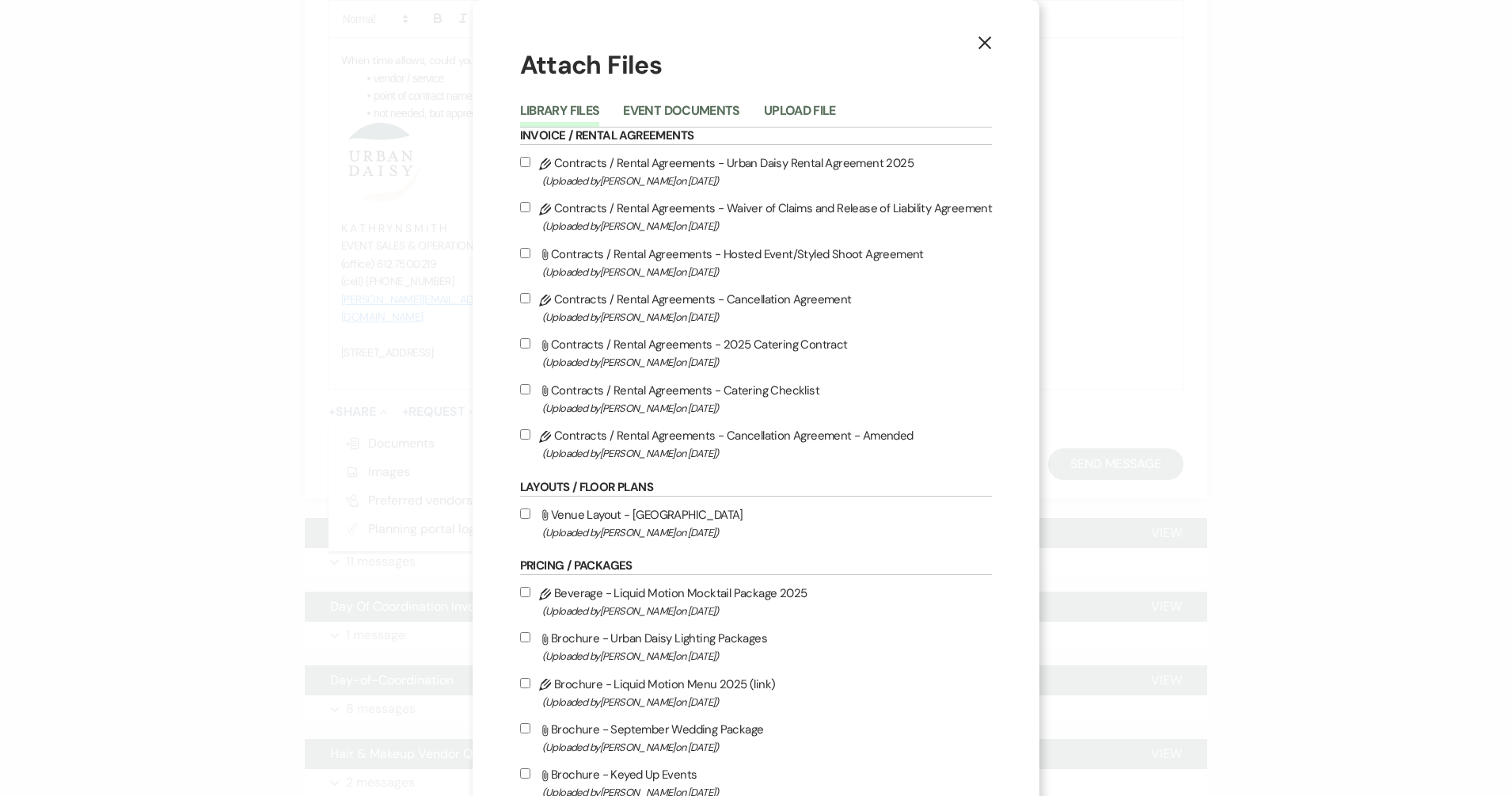
click at [781, 114] on button "Upload File" at bounding box center [800, 115] width 72 height 22
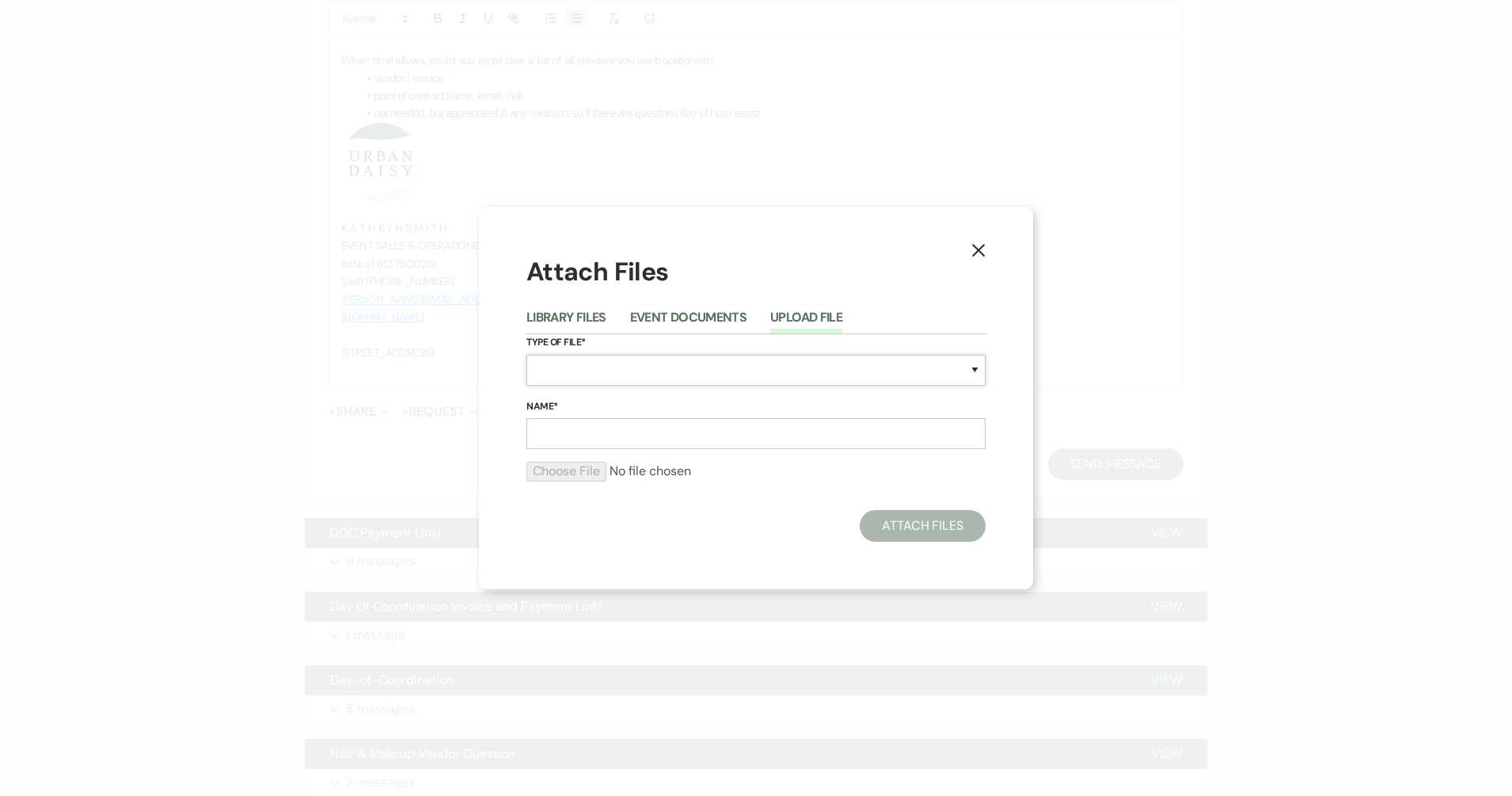
click at [704, 367] on select "Special Event Insurance Vendor Certificate of Insurance Contracts / Rental Agre…" at bounding box center [756, 370] width 459 height 31
click at [527, 354] on select "Special Event Insurance Vendor Certificate of Insurance Contracts / Rental Agre…" at bounding box center [756, 370] width 459 height 31
click at [629, 354] on select "Special Event Insurance Vendor Certificate of Insurance Contracts / Rental Agre…" at bounding box center [756, 370] width 459 height 31
select select "24"
click at [527, 354] on select "Special Event Insurance Vendor Certificate of Insurance Contracts / Rental Agre…" at bounding box center [756, 370] width 459 height 31
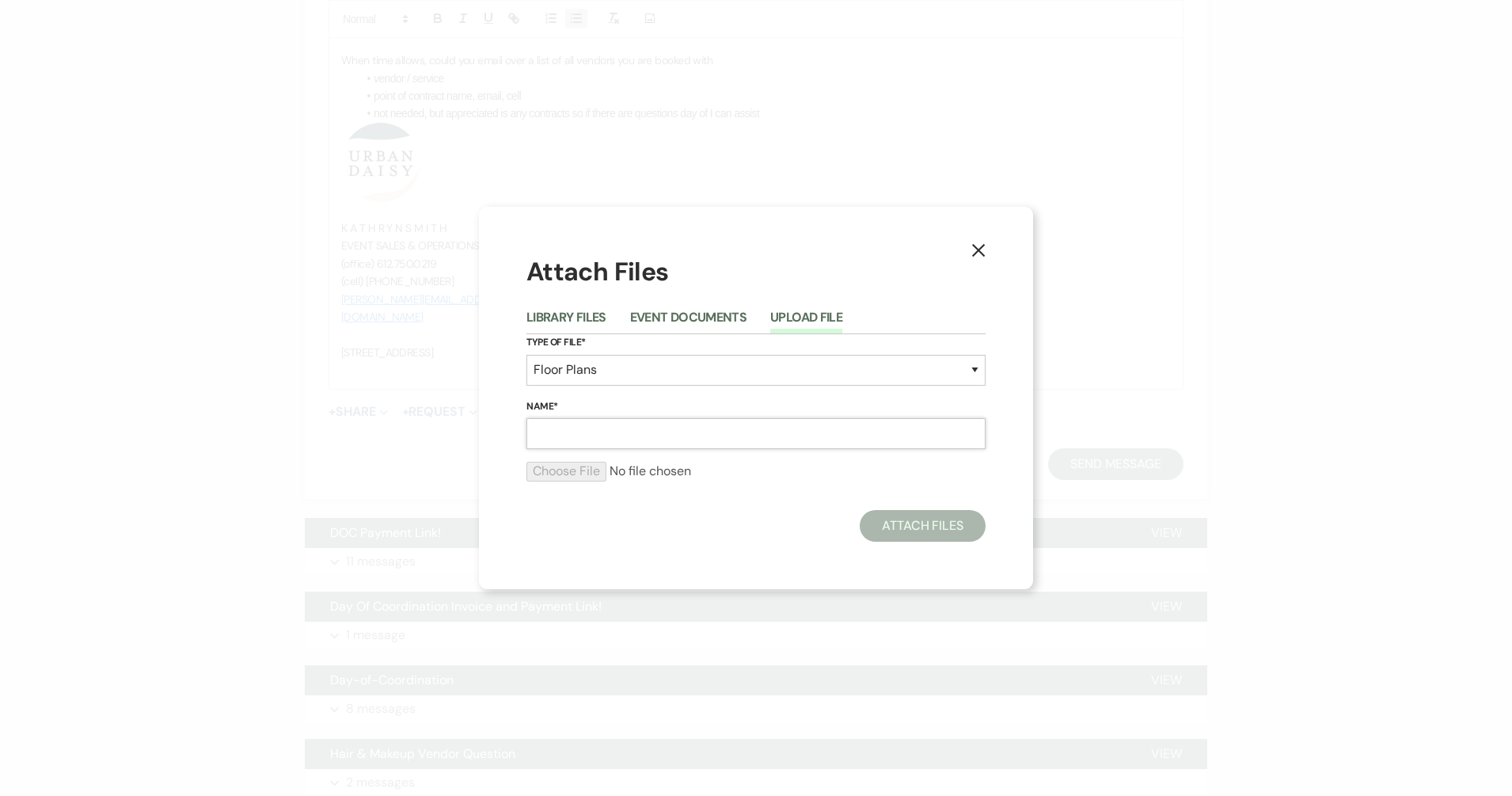
click at [574, 432] on input "Name*" at bounding box center [756, 434] width 459 height 31
type input "V1"
click at [548, 475] on input "file" at bounding box center [756, 472] width 459 height 19
type input "C:\fakepath\v1 (82).pdf"
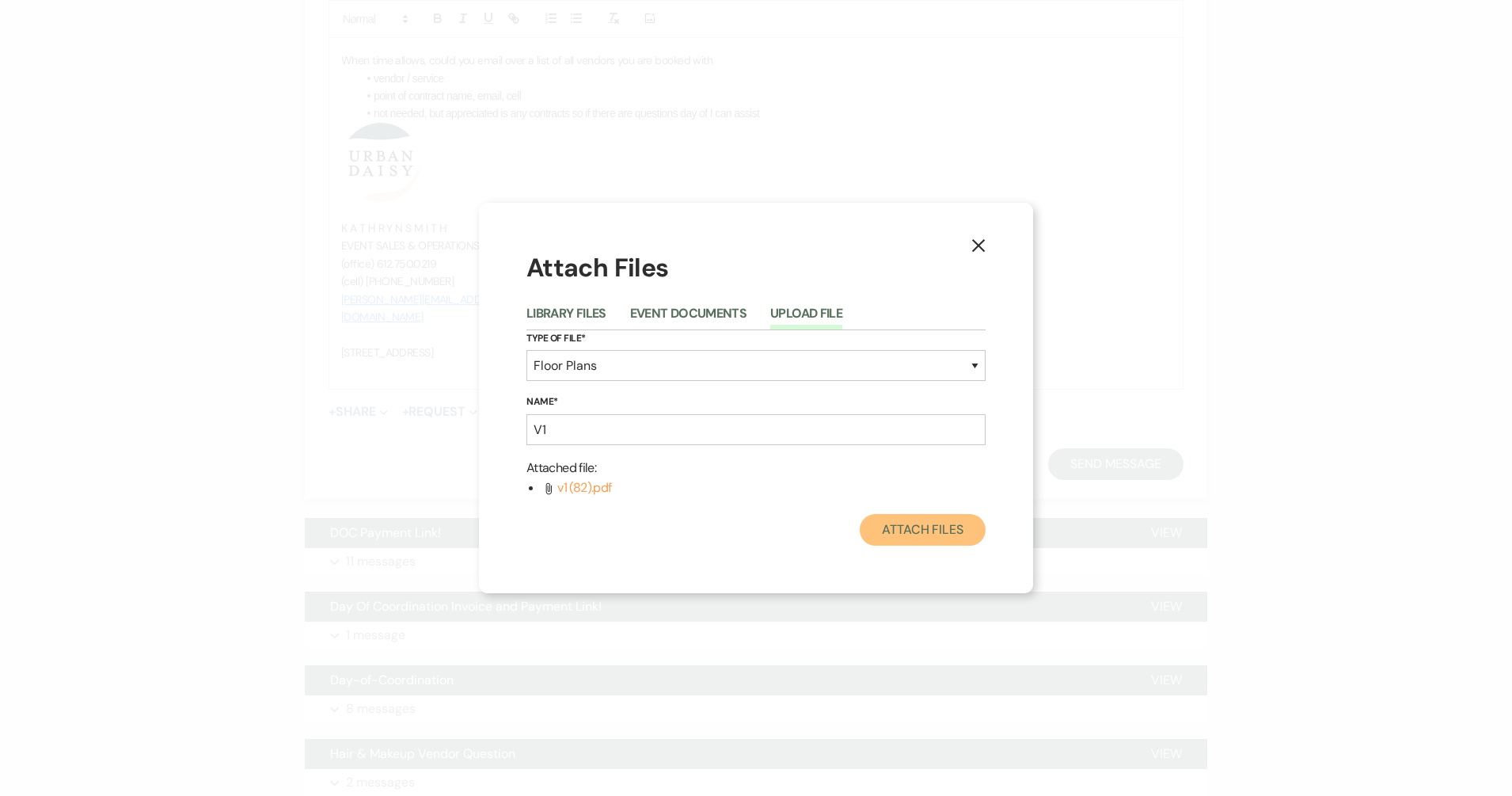
click at [915, 536] on button "Attach Files" at bounding box center [923, 530] width 126 height 32
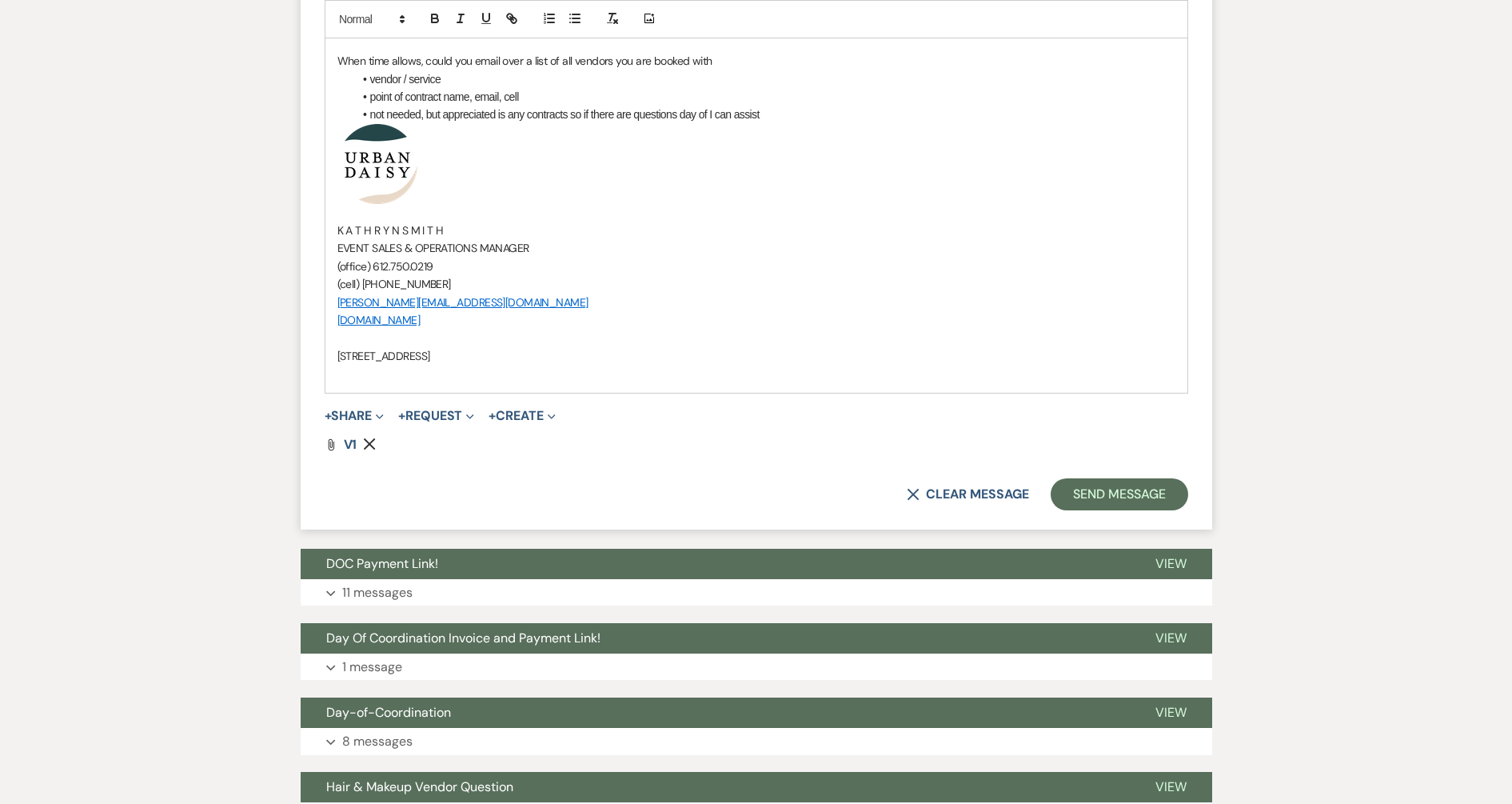
click at [332, 413] on span "+" at bounding box center [328, 416] width 7 height 13
click at [343, 444] on icon "Doc Upload" at bounding box center [348, 447] width 16 height 13
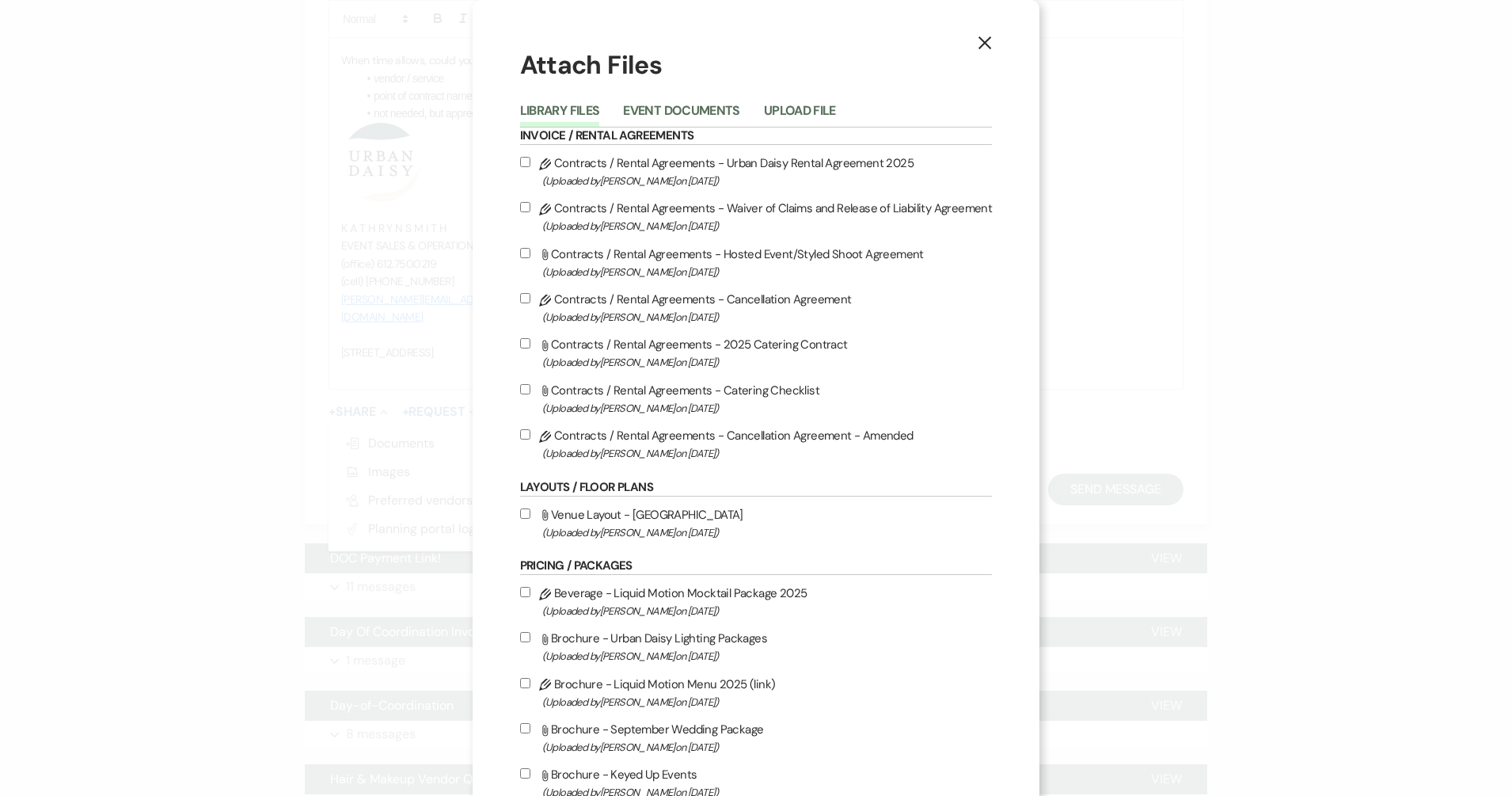
click at [809, 112] on button "Upload File" at bounding box center [800, 115] width 72 height 22
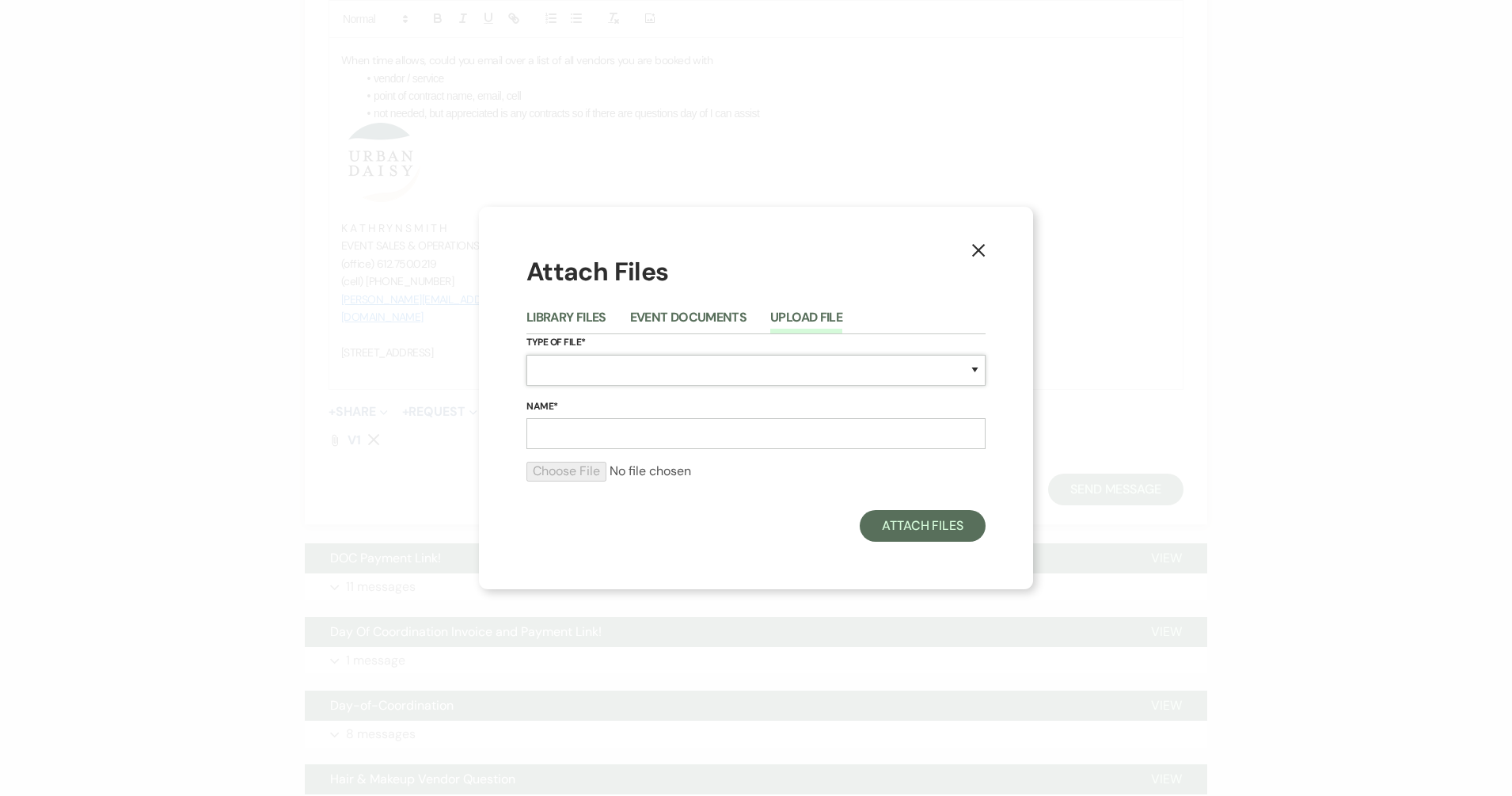
click at [683, 364] on select "Special Event Insurance Vendor Certificate of Insurance Contracts / Rental Agre…" at bounding box center [756, 370] width 459 height 31
select select "24"
click at [527, 354] on select "Special Event Insurance Vendor Certificate of Insurance Contracts / Rental Agre…" at bounding box center [756, 370] width 459 height 31
click at [621, 447] on input "Name*" at bounding box center [756, 434] width 459 height 31
type input "V2"
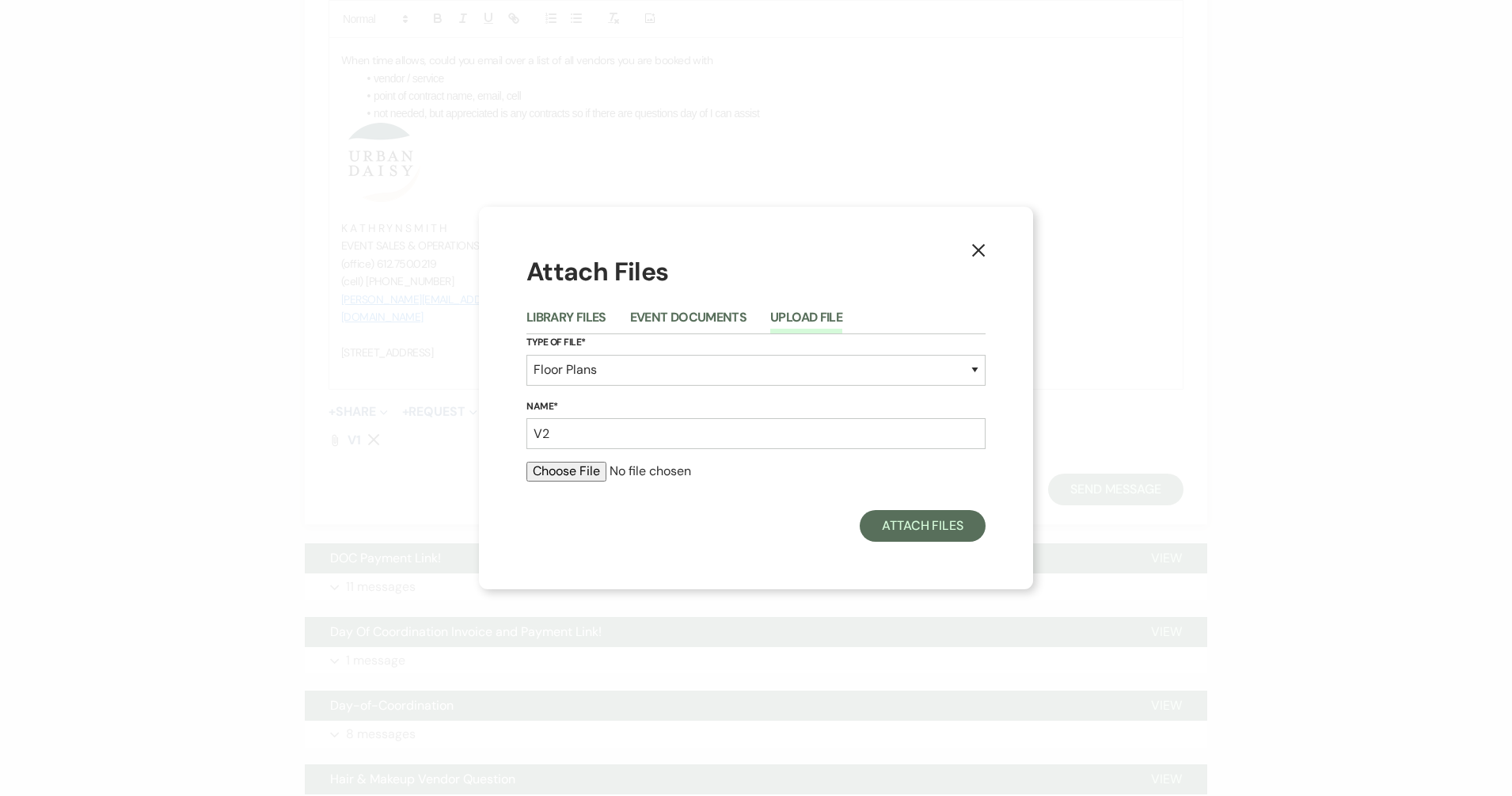
click at [547, 465] on input "file" at bounding box center [756, 472] width 459 height 19
type input "C:\fakepath\V2 (61).pdf"
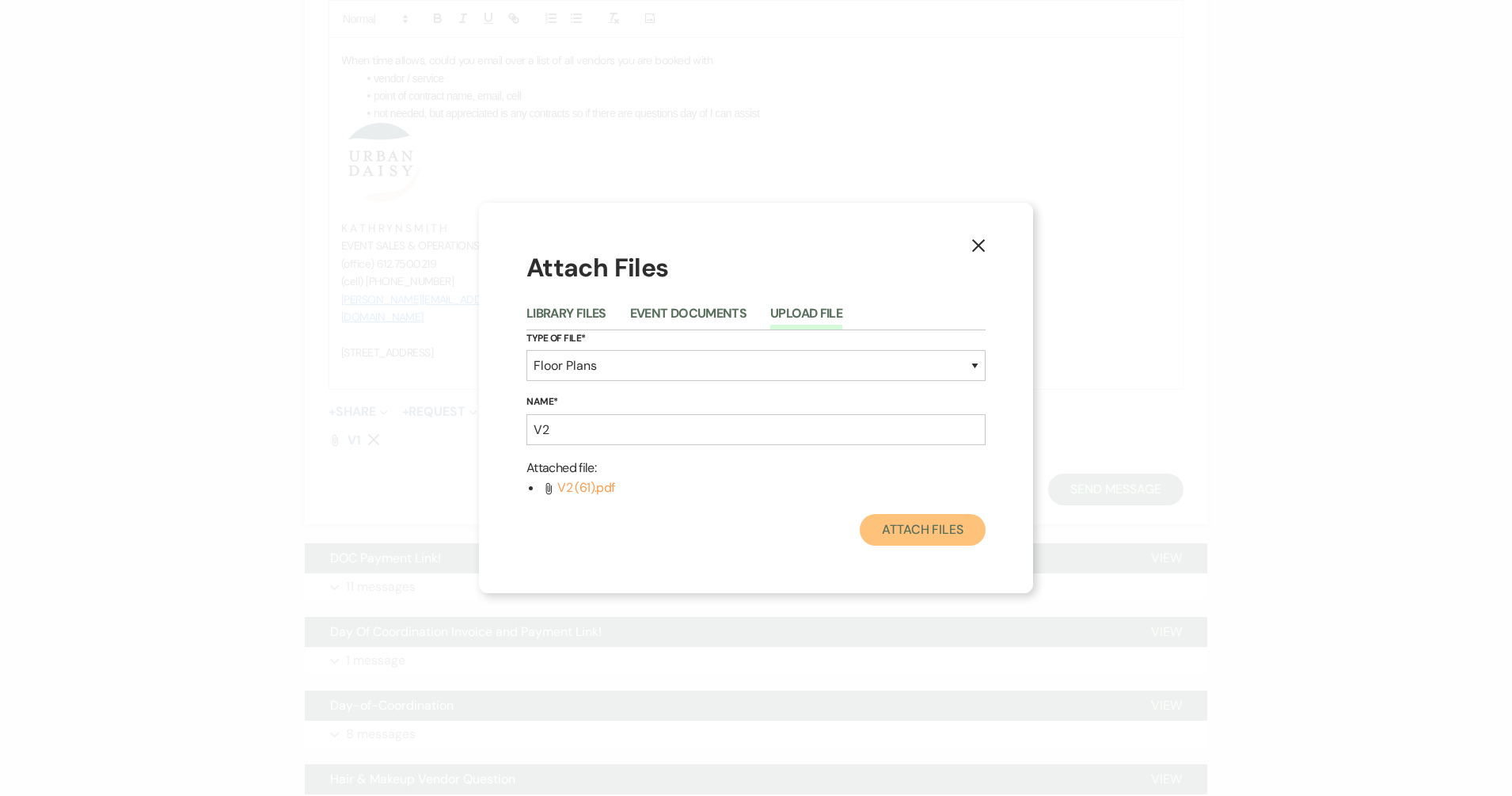
click at [872, 536] on button "Attach Files" at bounding box center [923, 530] width 126 height 32
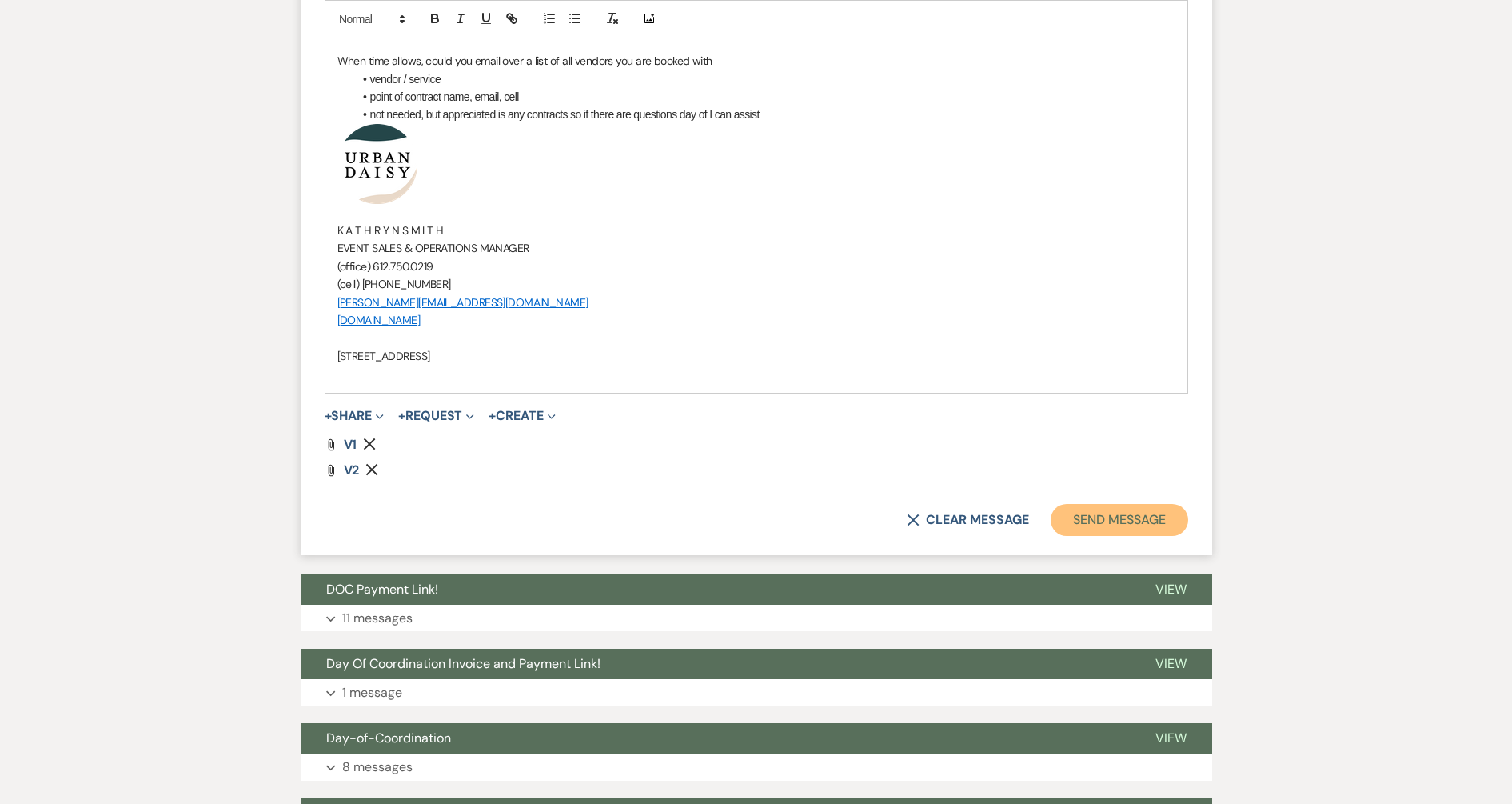
click at [1139, 517] on button "Send Message" at bounding box center [1119, 519] width 137 height 32
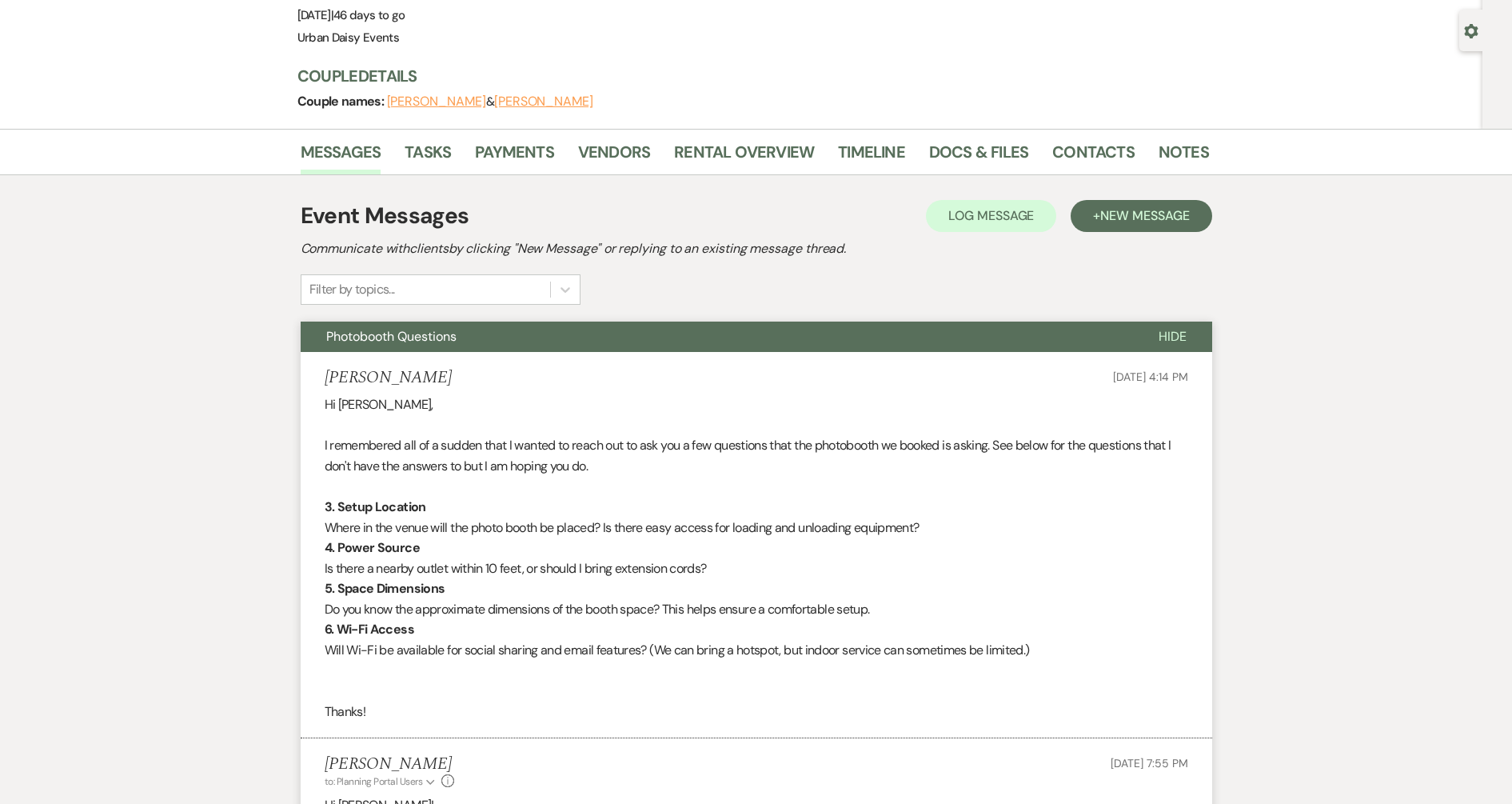
scroll to position [0, 0]
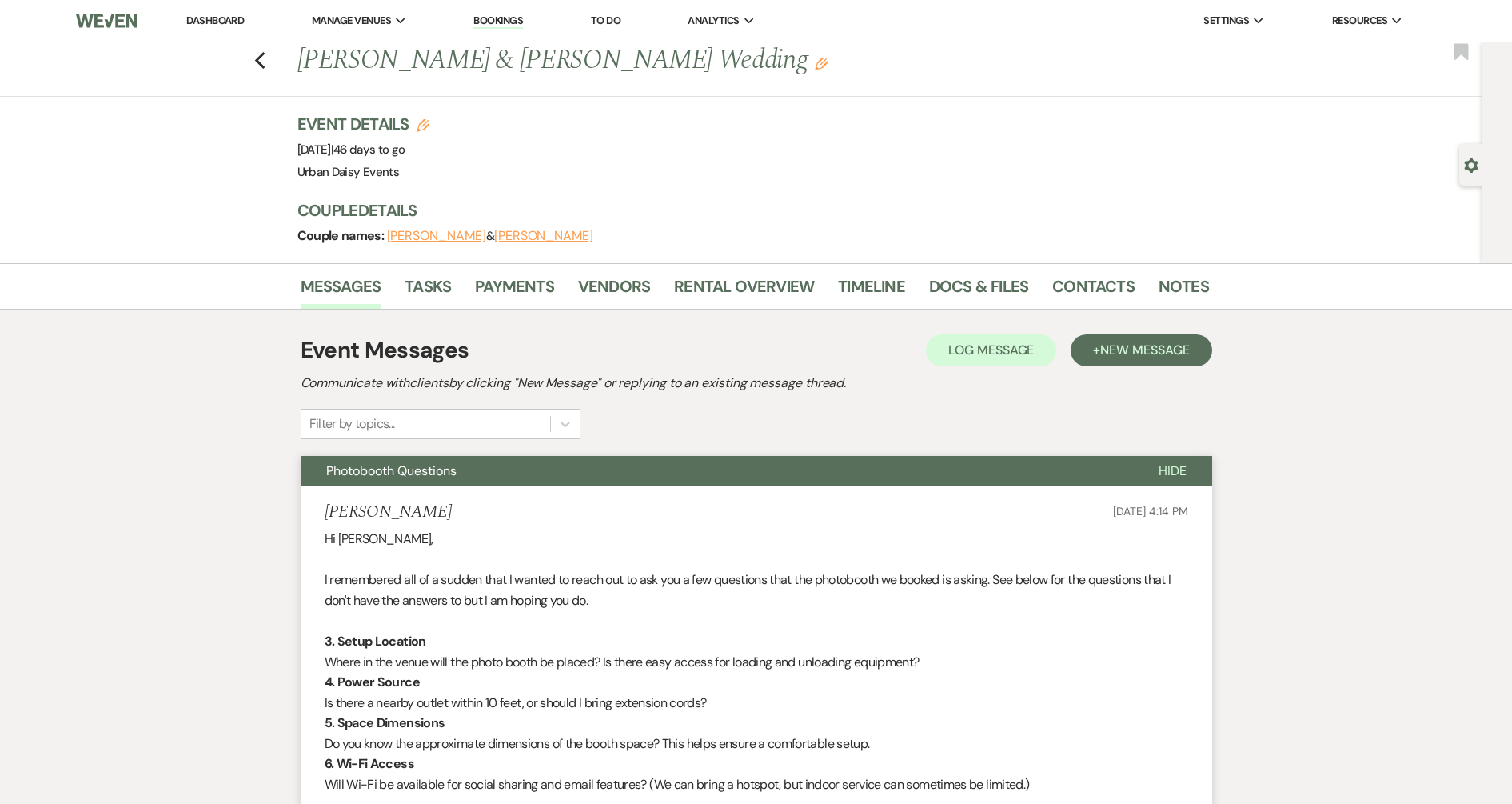
click at [232, 16] on link "Dashboard" at bounding box center [214, 21] width 58 height 14
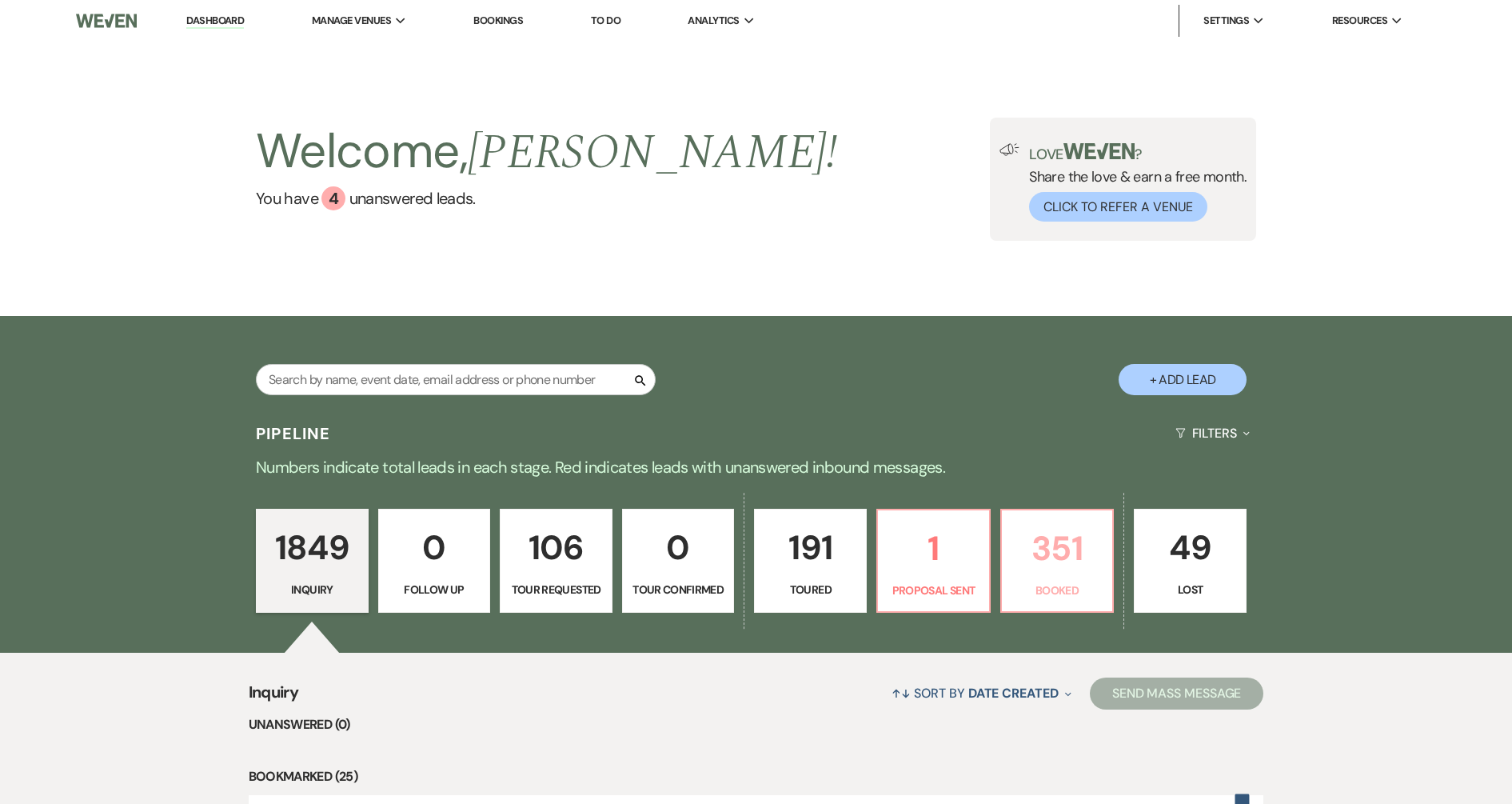
click at [1066, 559] on p "351" at bounding box center [1057, 548] width 92 height 54
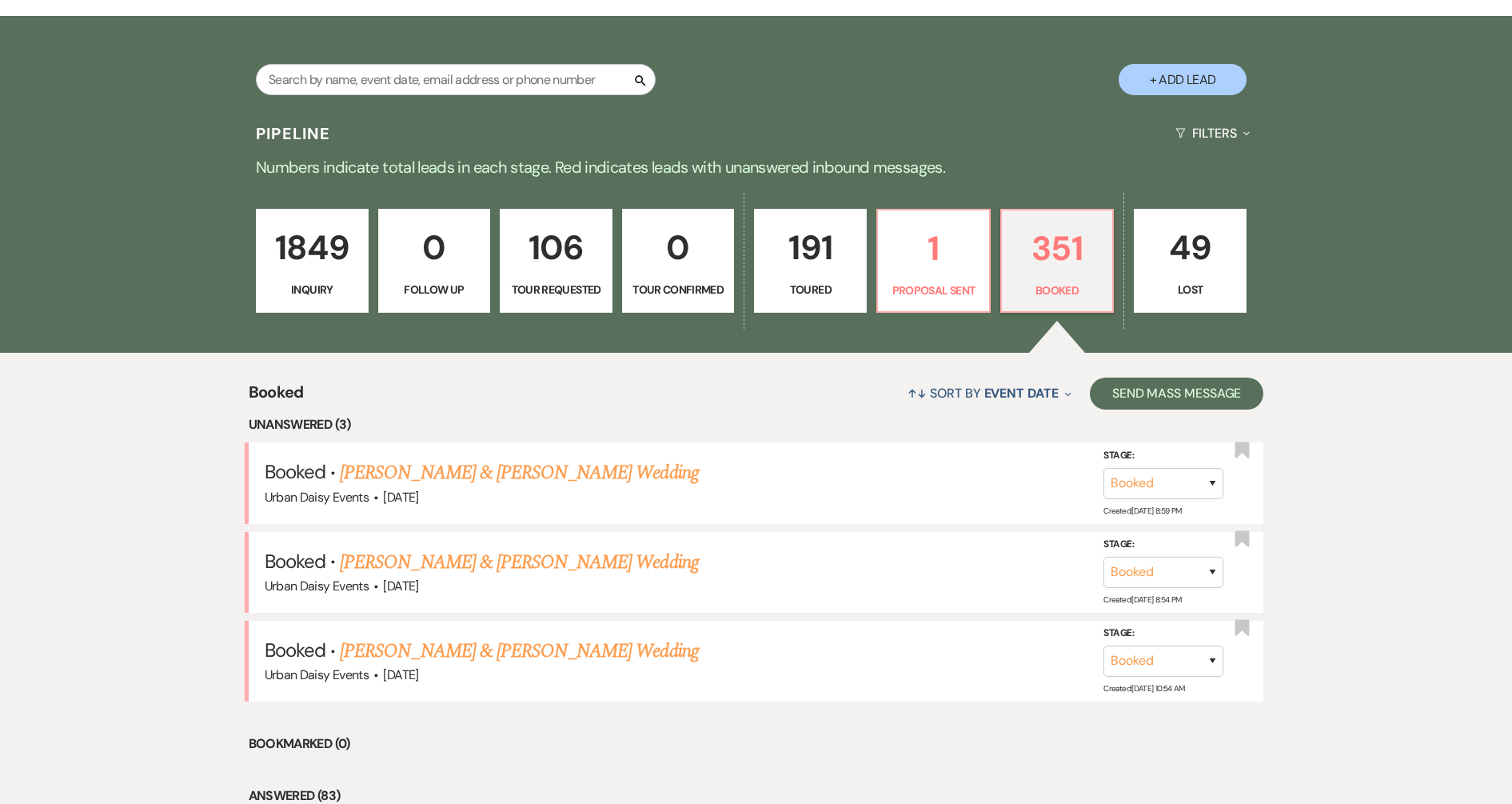
scroll to position [400, 0]
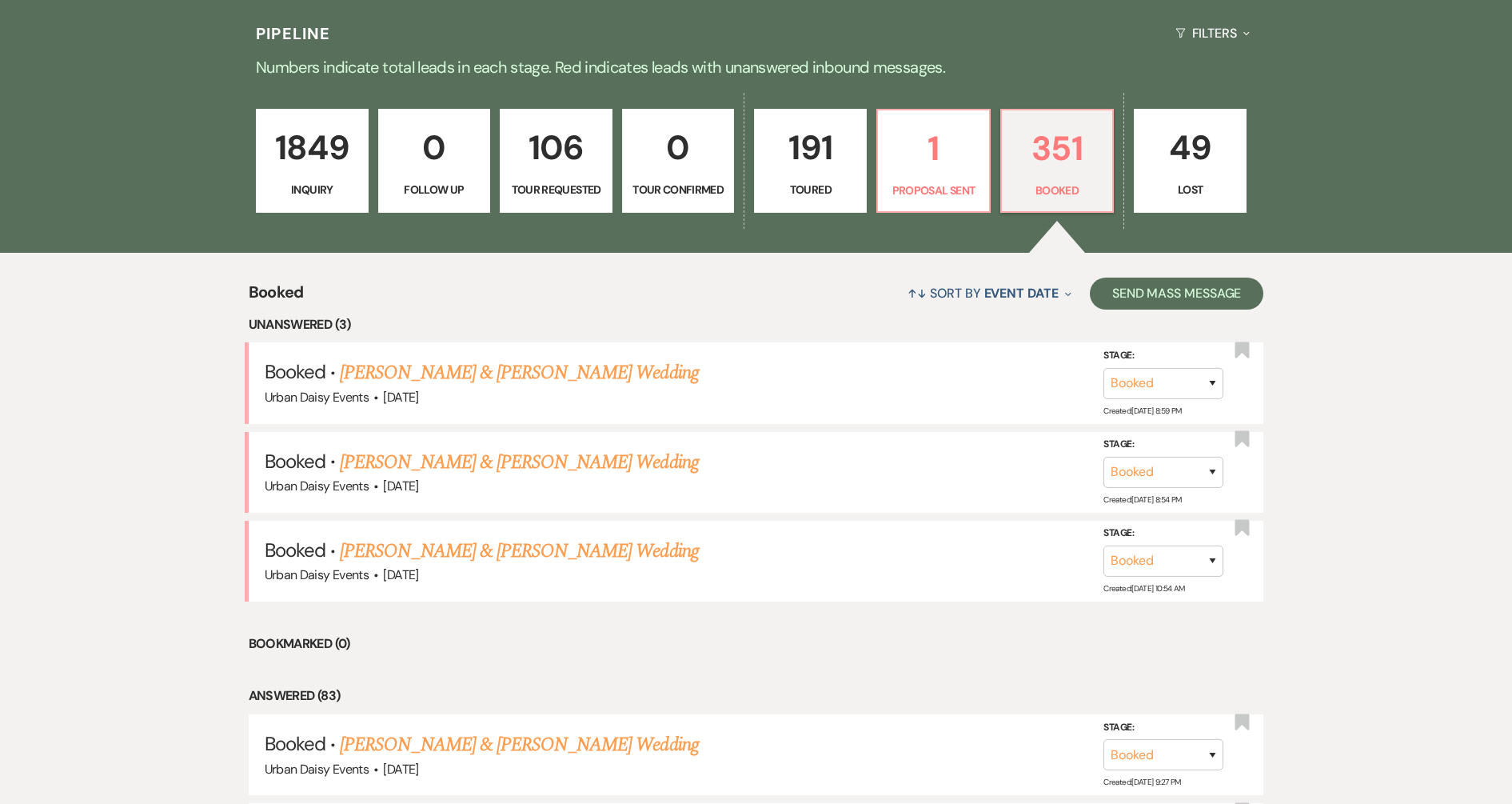
click at [384, 467] on link "Zachary Sovell & Shamiah Jones's Wedding" at bounding box center [518, 462] width 358 height 28
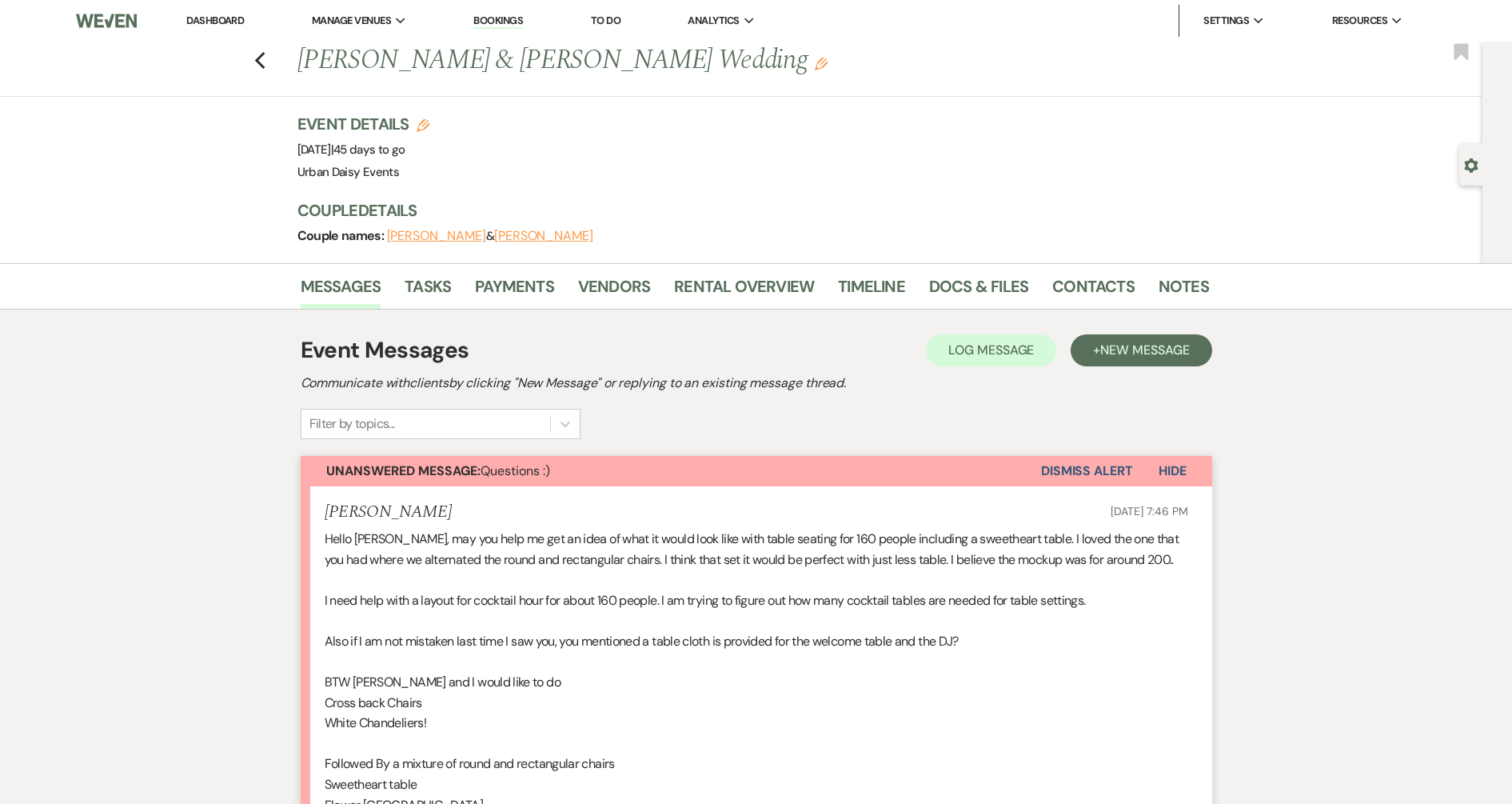
click at [201, 21] on link "Dashboard" at bounding box center [214, 21] width 58 height 14
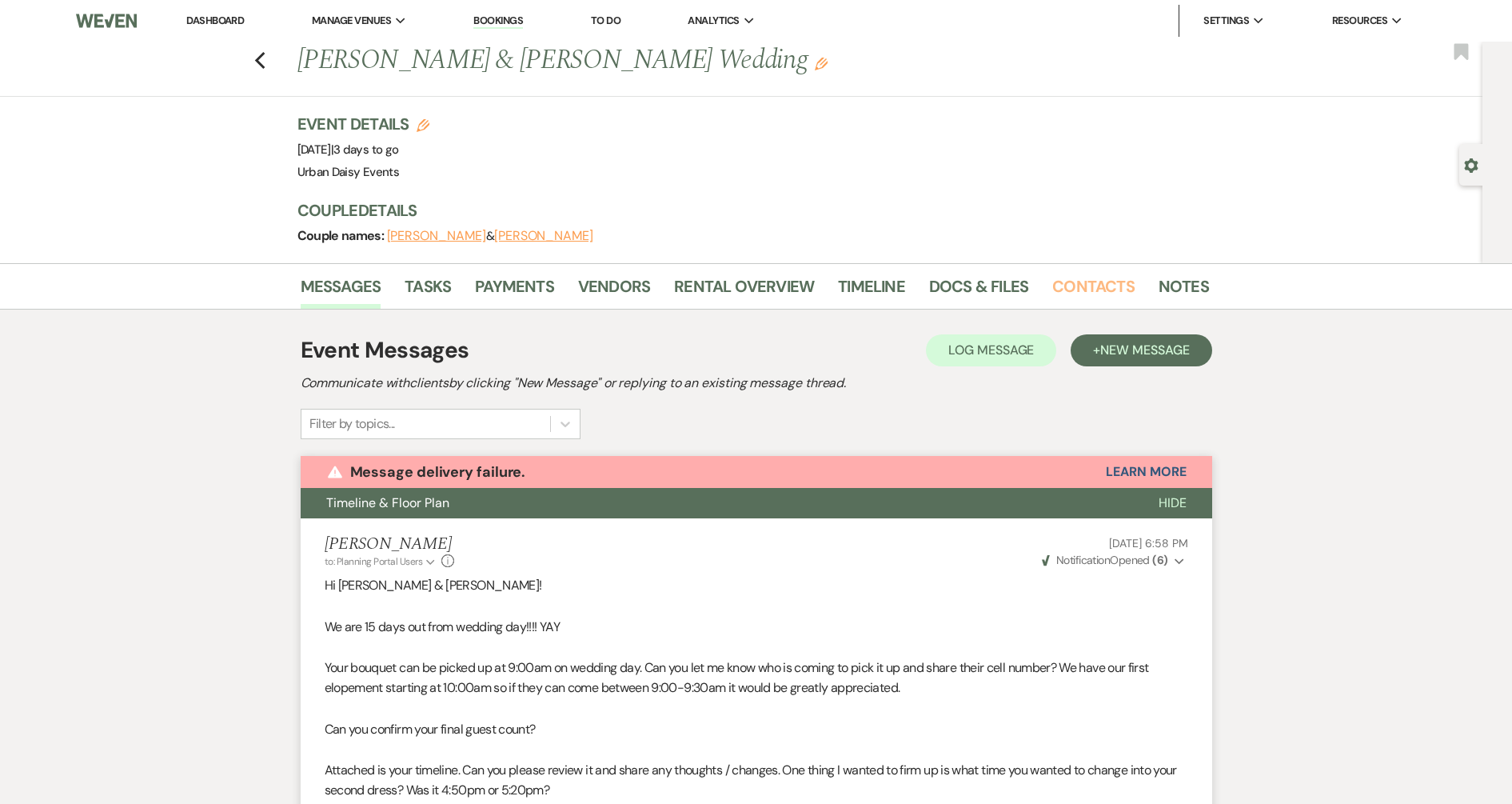
click at [1066, 292] on link "Contacts" at bounding box center [1093, 291] width 82 height 35
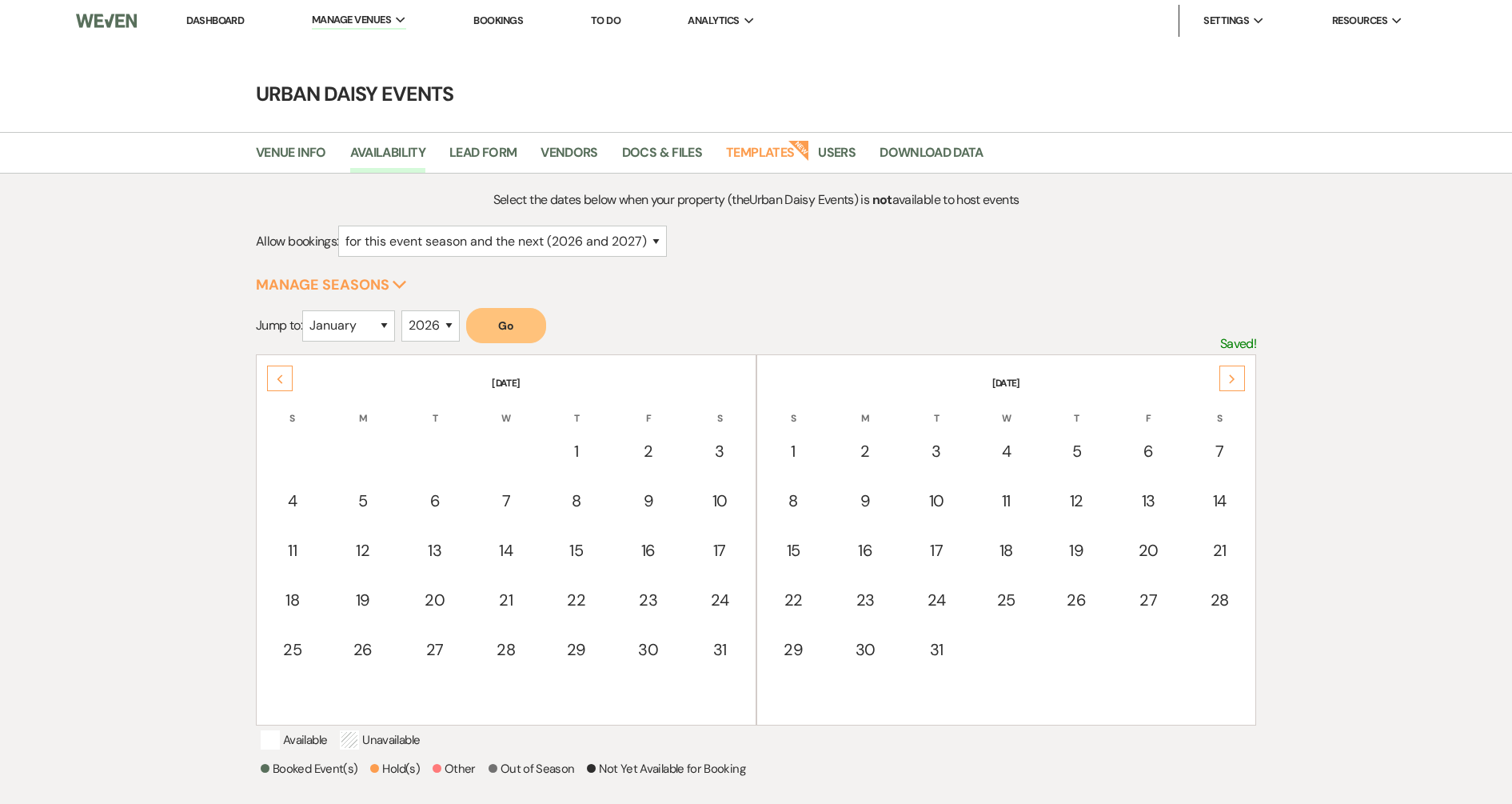
select select "2"
select select "2026"
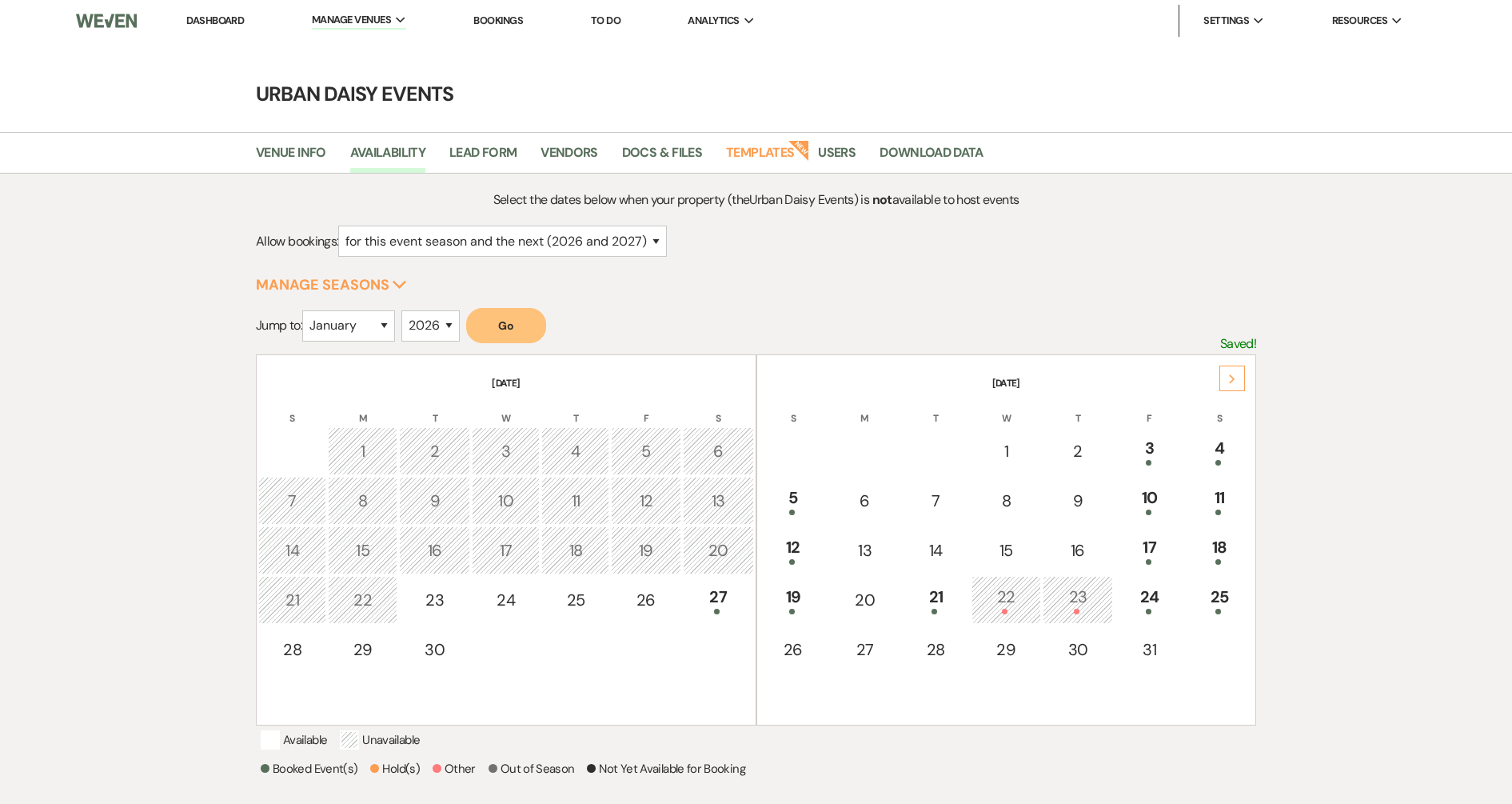
select select "2"
select select "2026"
